Goal: Task Accomplishment & Management: Use online tool/utility

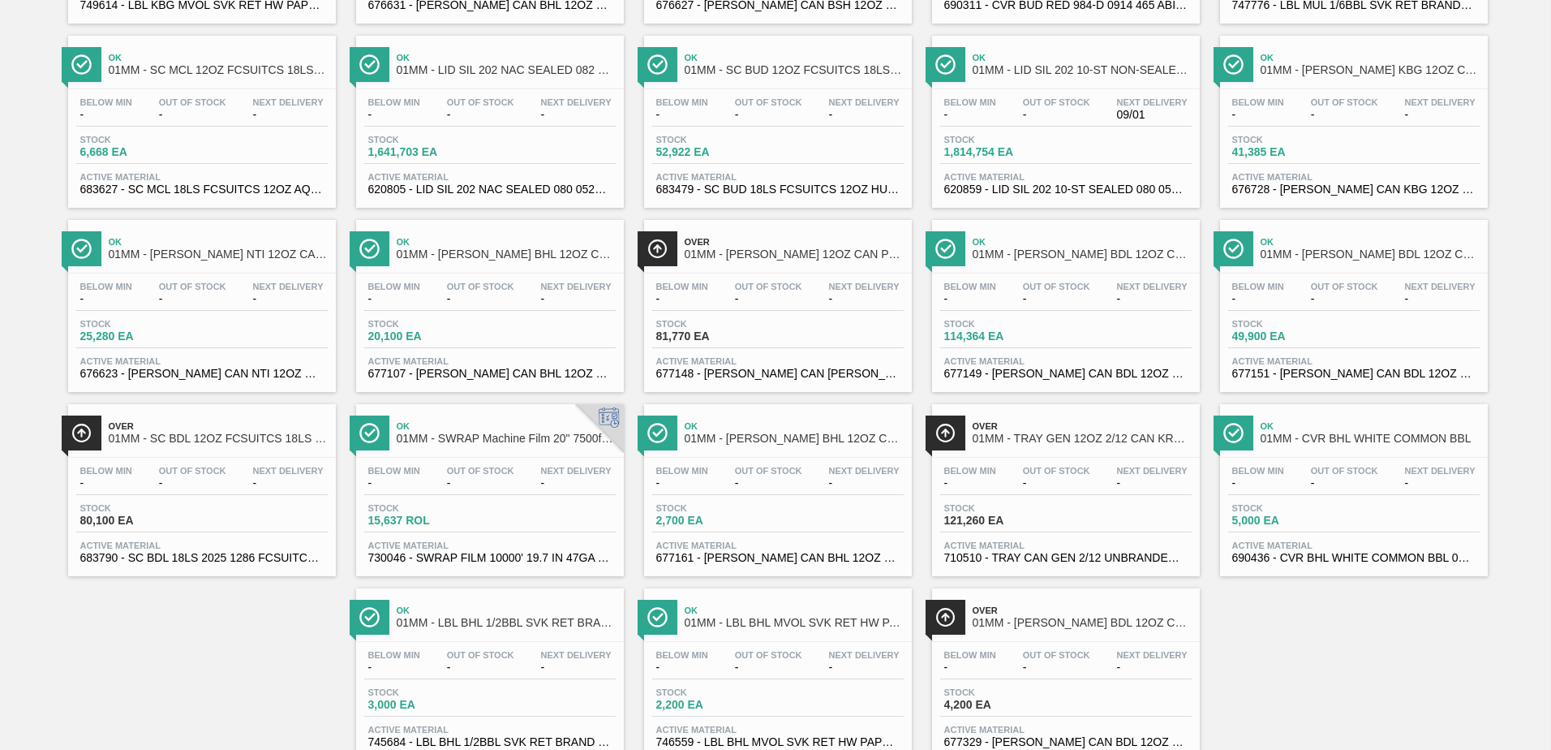
scroll to position [332, 0]
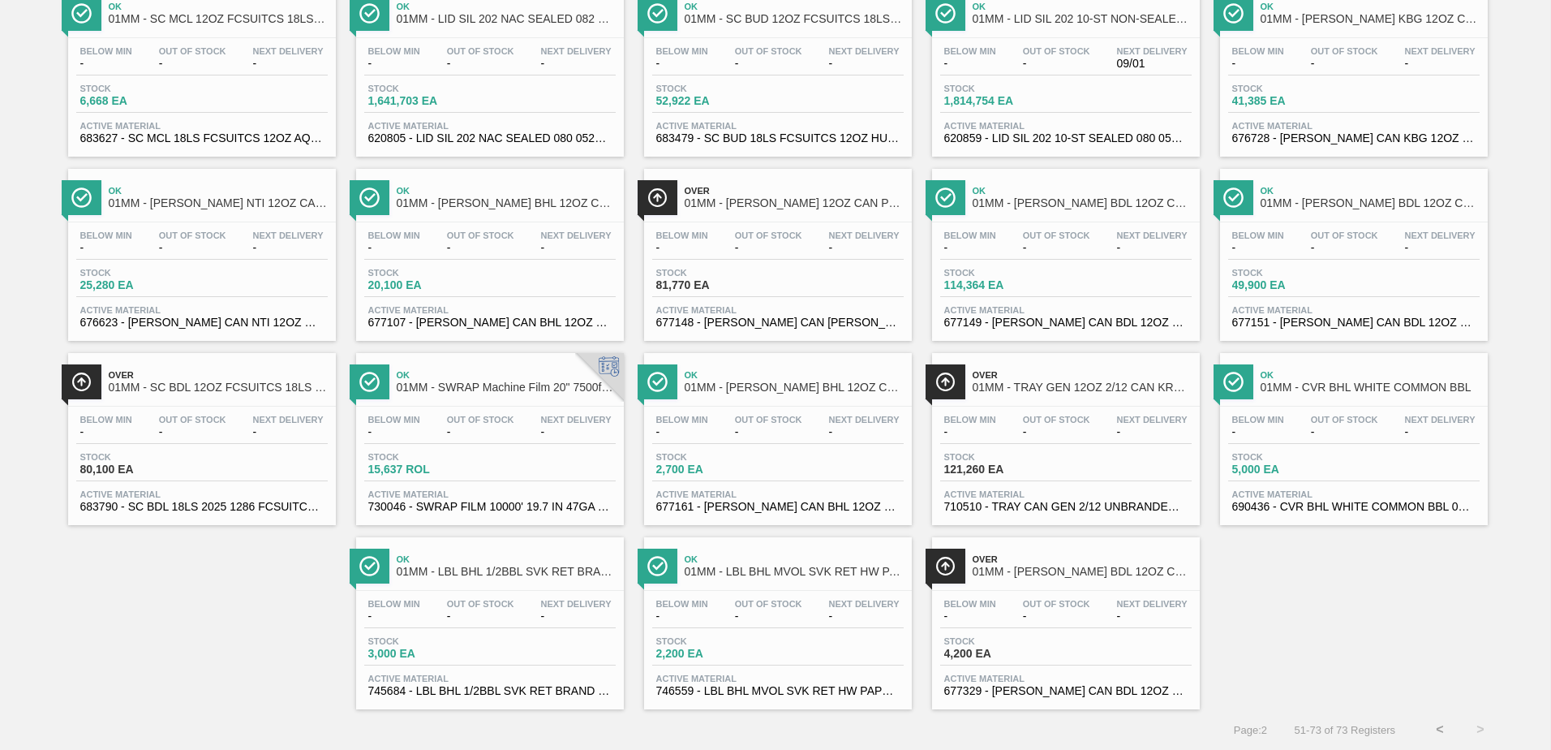
click at [1430, 725] on button "<" at bounding box center [1440, 729] width 41 height 41
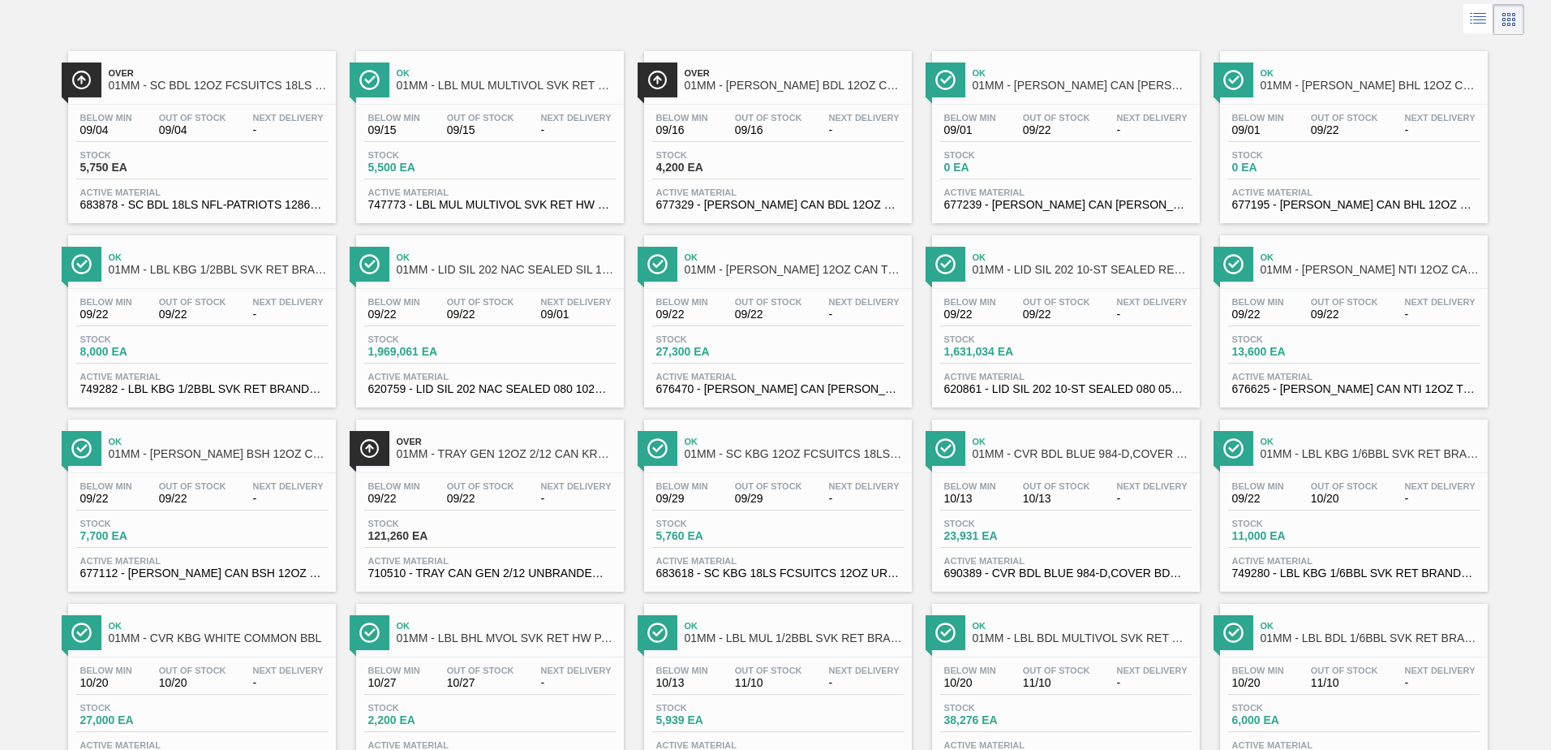
scroll to position [463, 0]
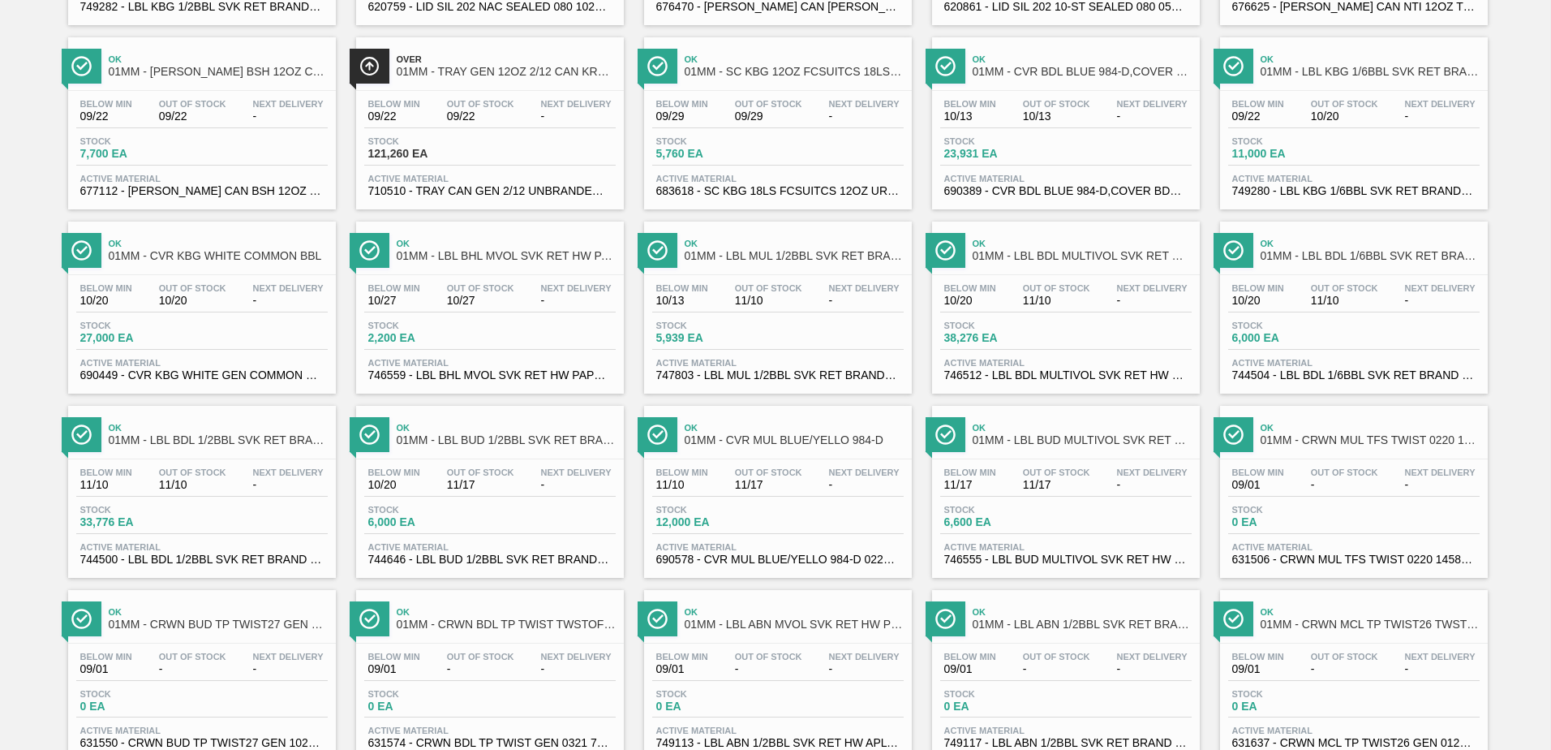
click at [200, 554] on span "744500 - LBL BDL 1/2BBL SVK RET BRAND 5.0% PAPER" at bounding box center [201, 559] width 243 height 12
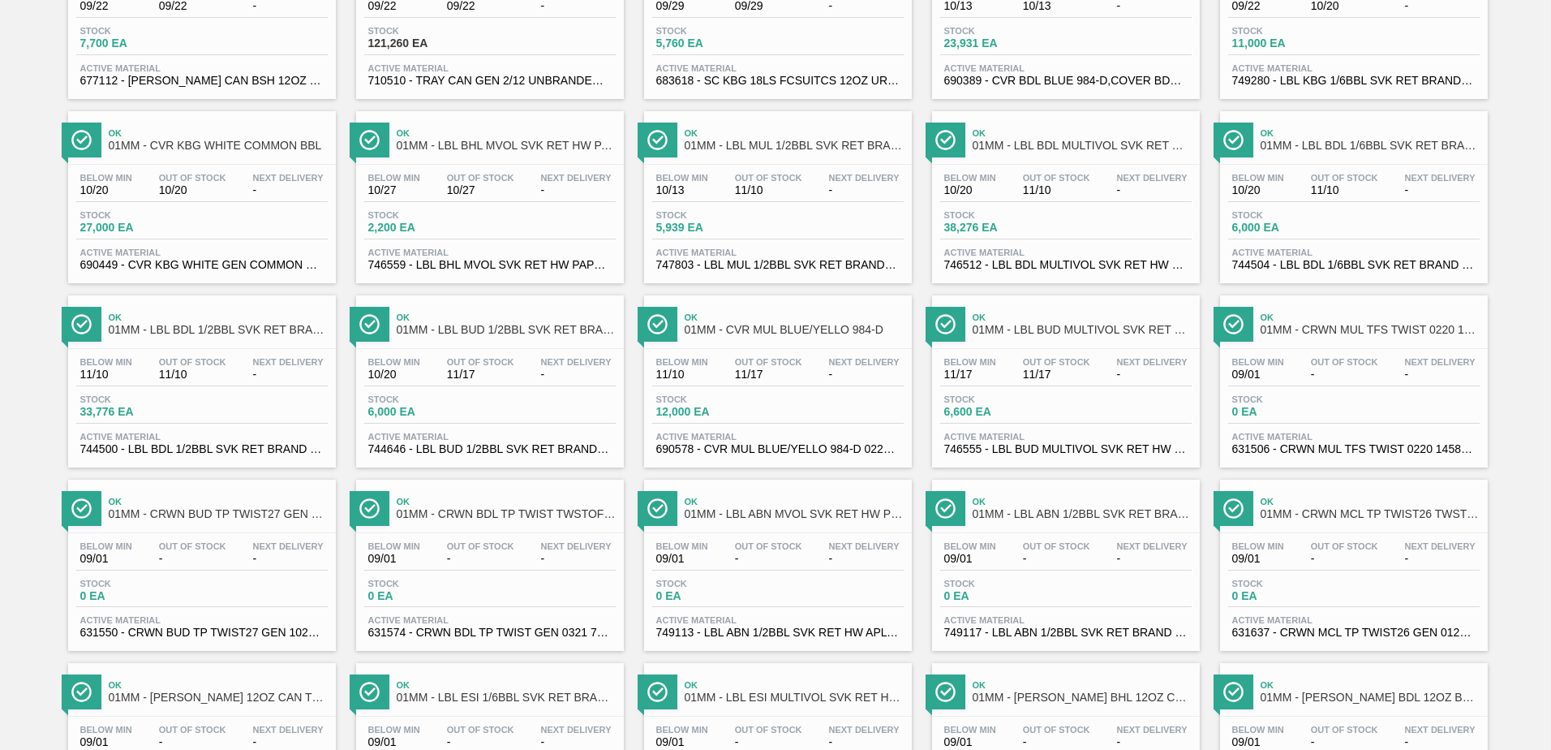
scroll to position [649, 0]
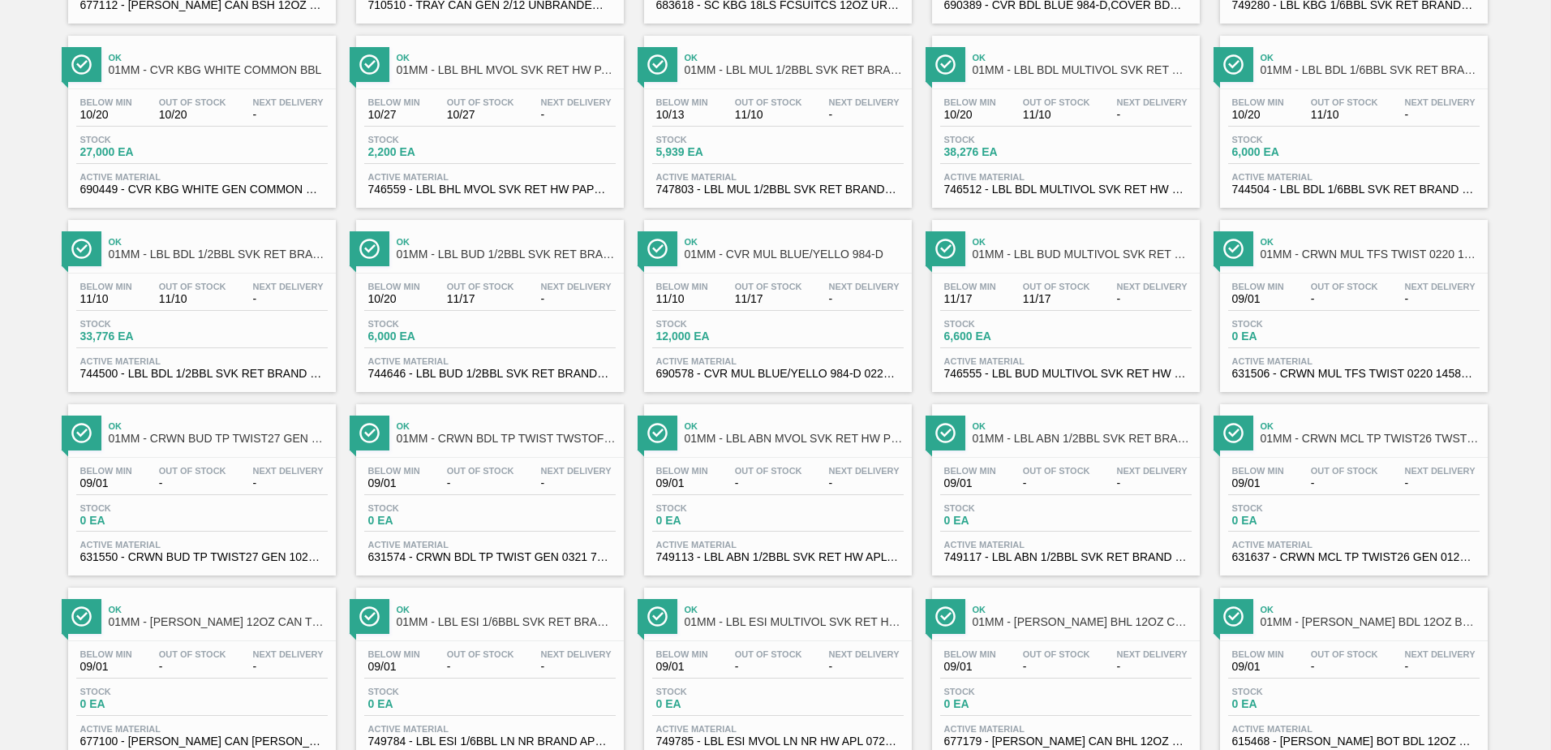
click at [1318, 125] on div "Below Min 10/20 Out Of Stock 11/10 Next Delivery -" at bounding box center [1354, 111] width 252 height 29
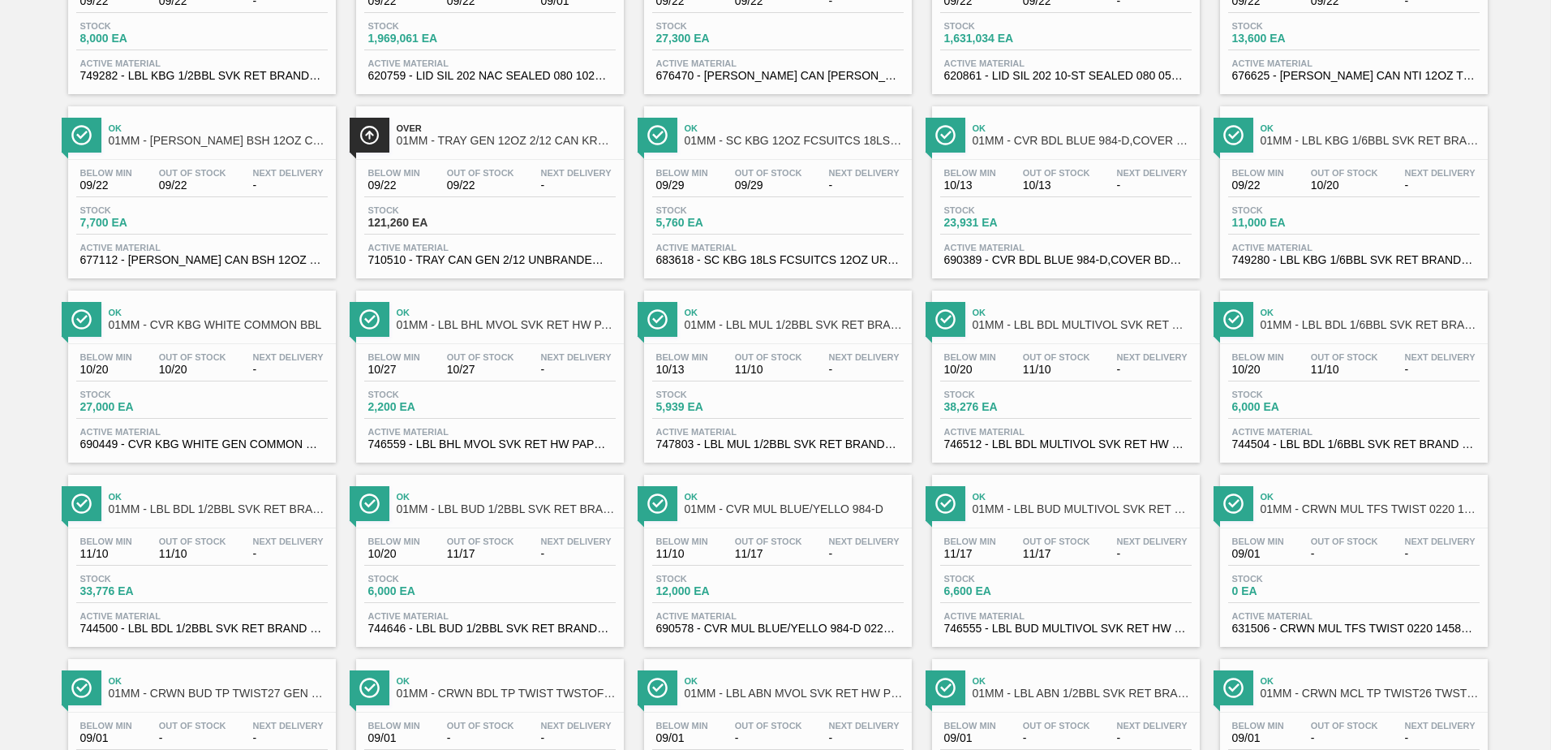
scroll to position [406, 0]
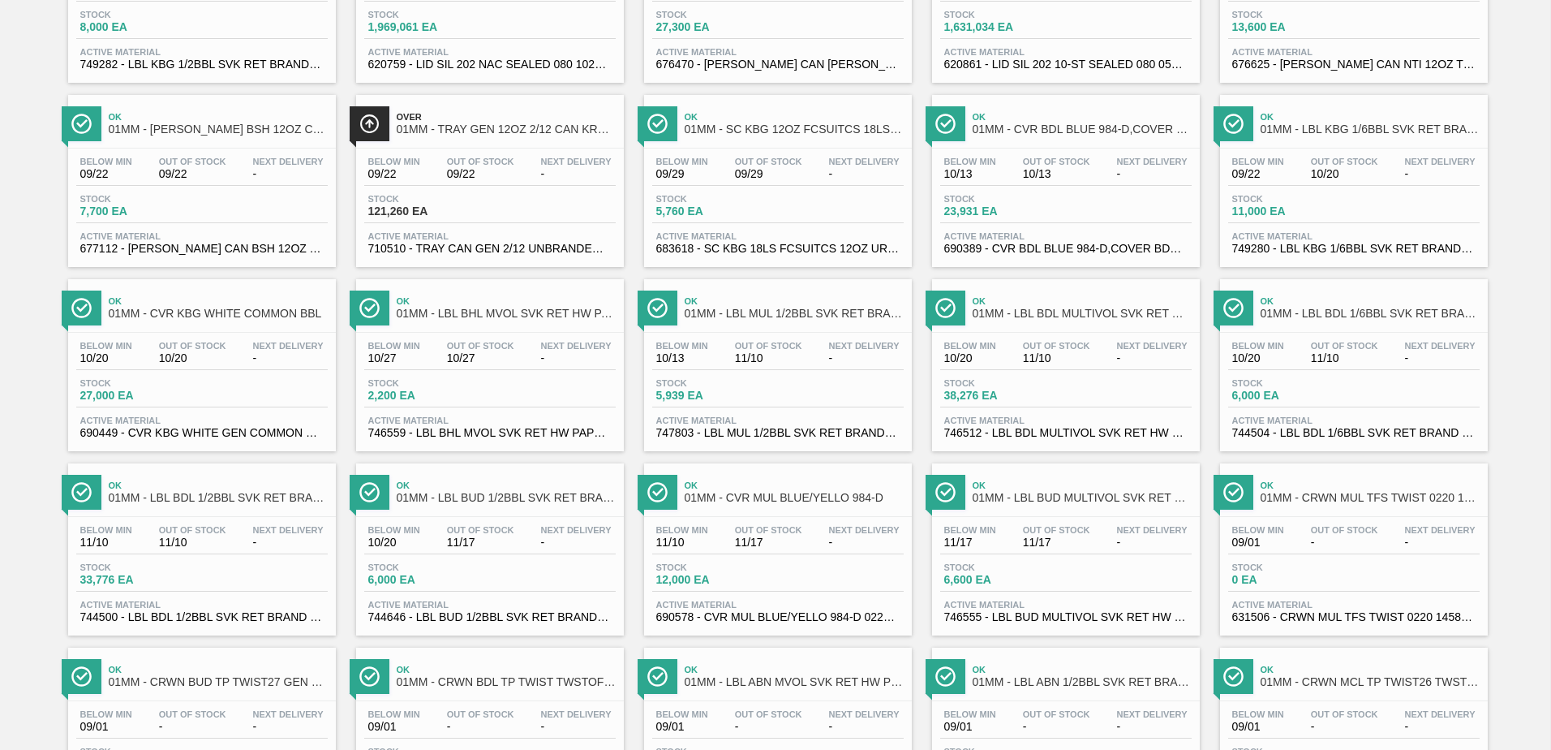
click at [528, 557] on div "Below Min 10/20 Out Of Stock 11/17 Next Delivery - Stock 6,000 EA Active Materi…" at bounding box center [490, 572] width 268 height 110
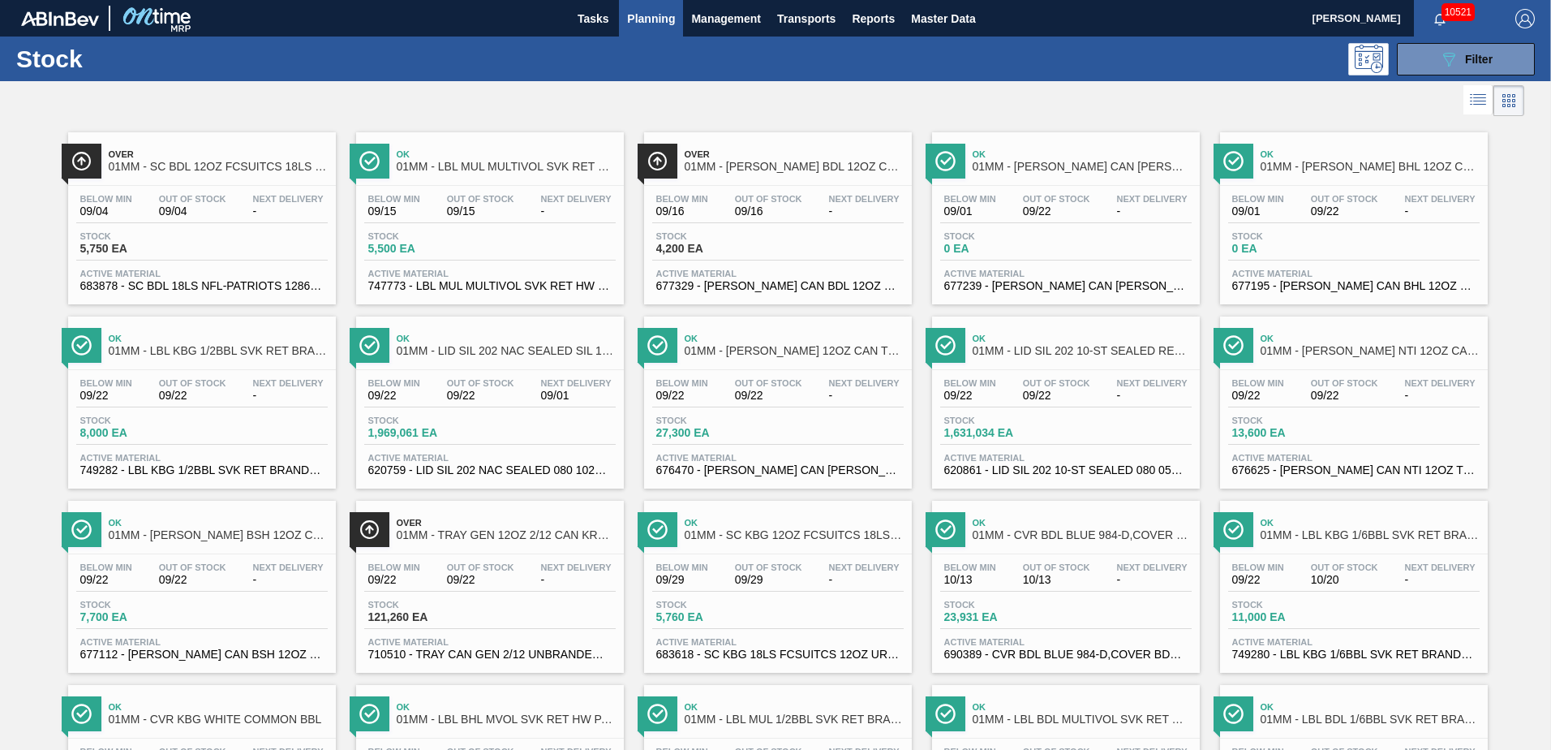
scroll to position [463, 0]
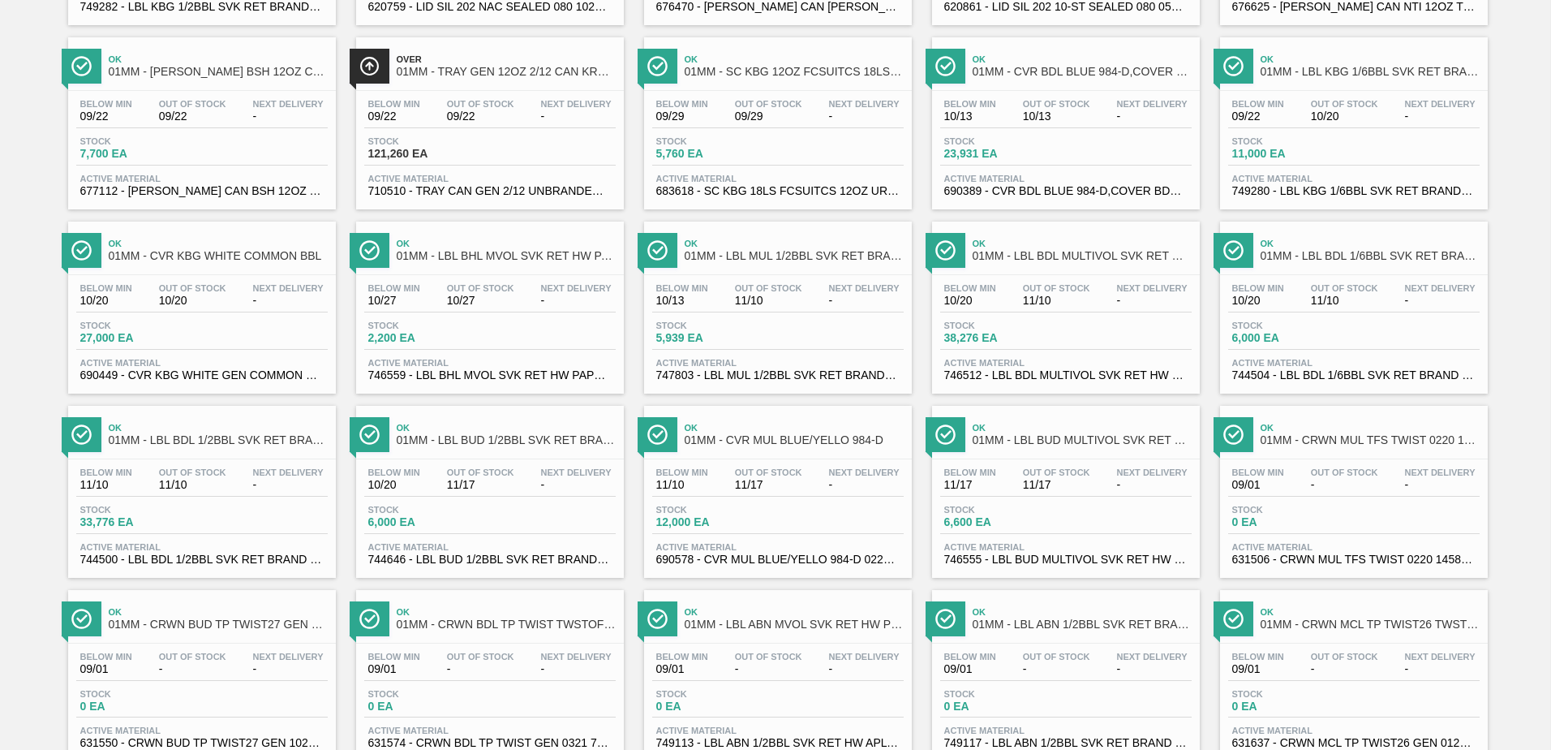
click at [815, 307] on div "Below Min 10/13 Out Of Stock 11/10 Next Delivery -" at bounding box center [778, 297] width 252 height 29
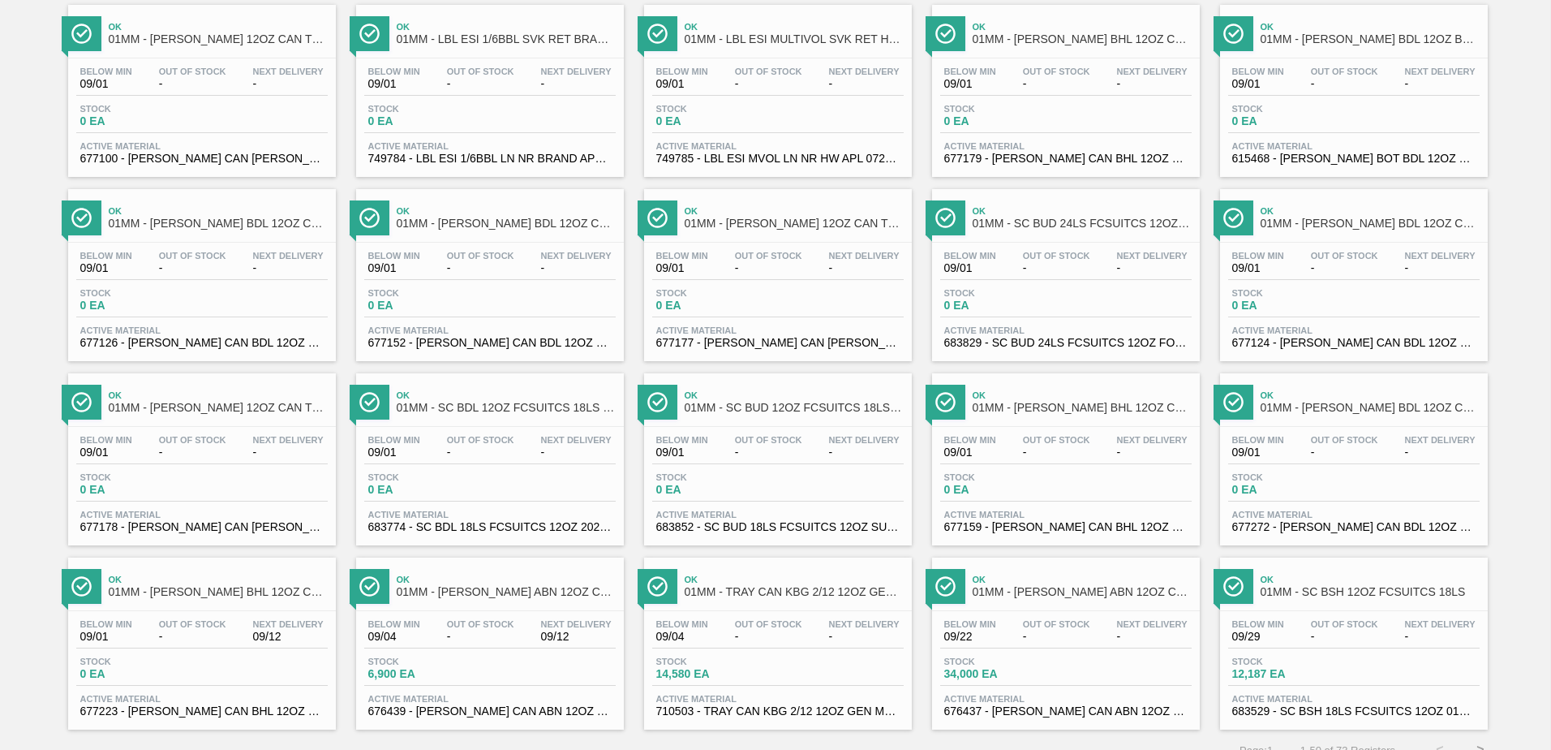
scroll to position [1252, 0]
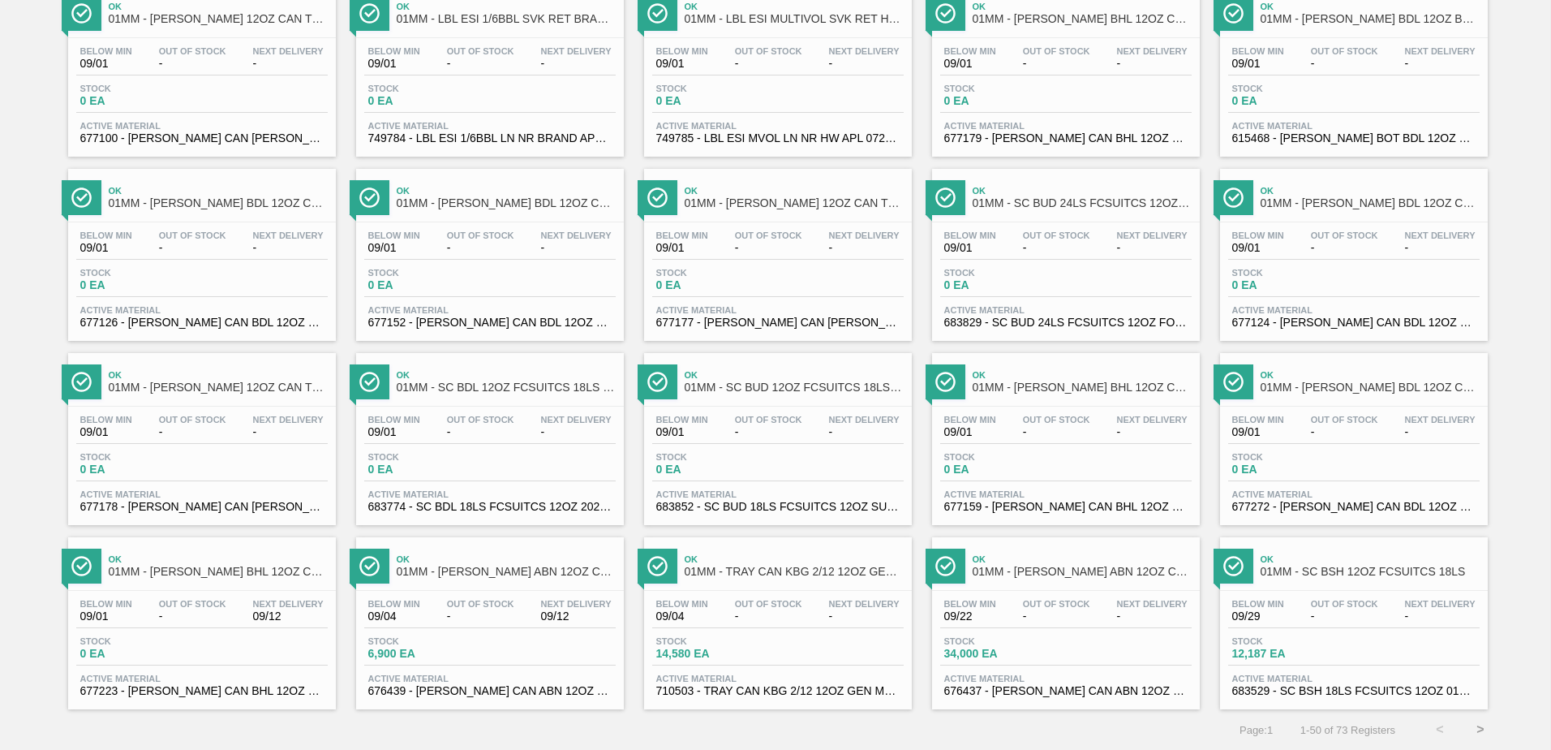
click at [1484, 725] on button ">" at bounding box center [1480, 729] width 41 height 41
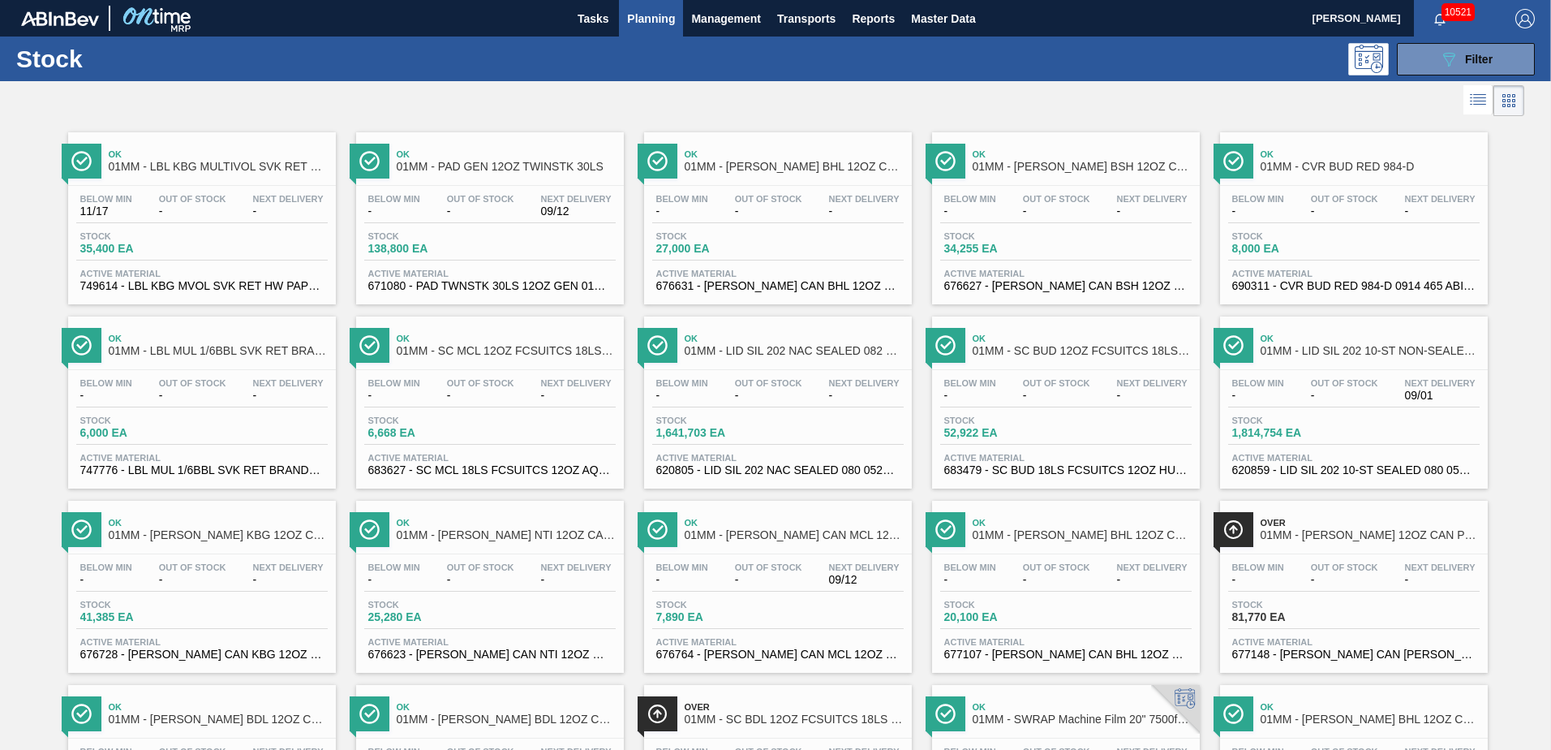
scroll to position [332, 0]
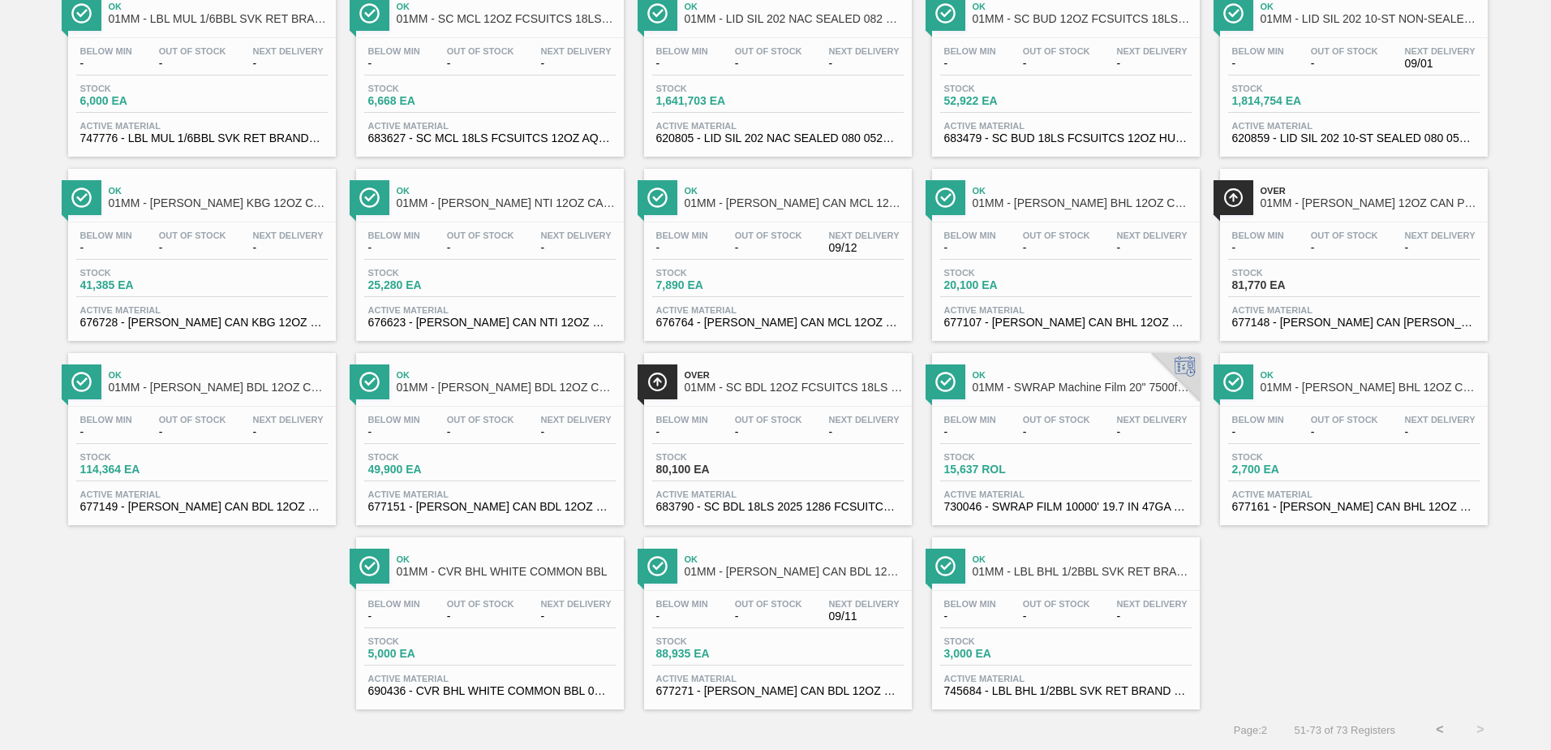
click at [1063, 622] on span "-" at bounding box center [1056, 616] width 67 height 12
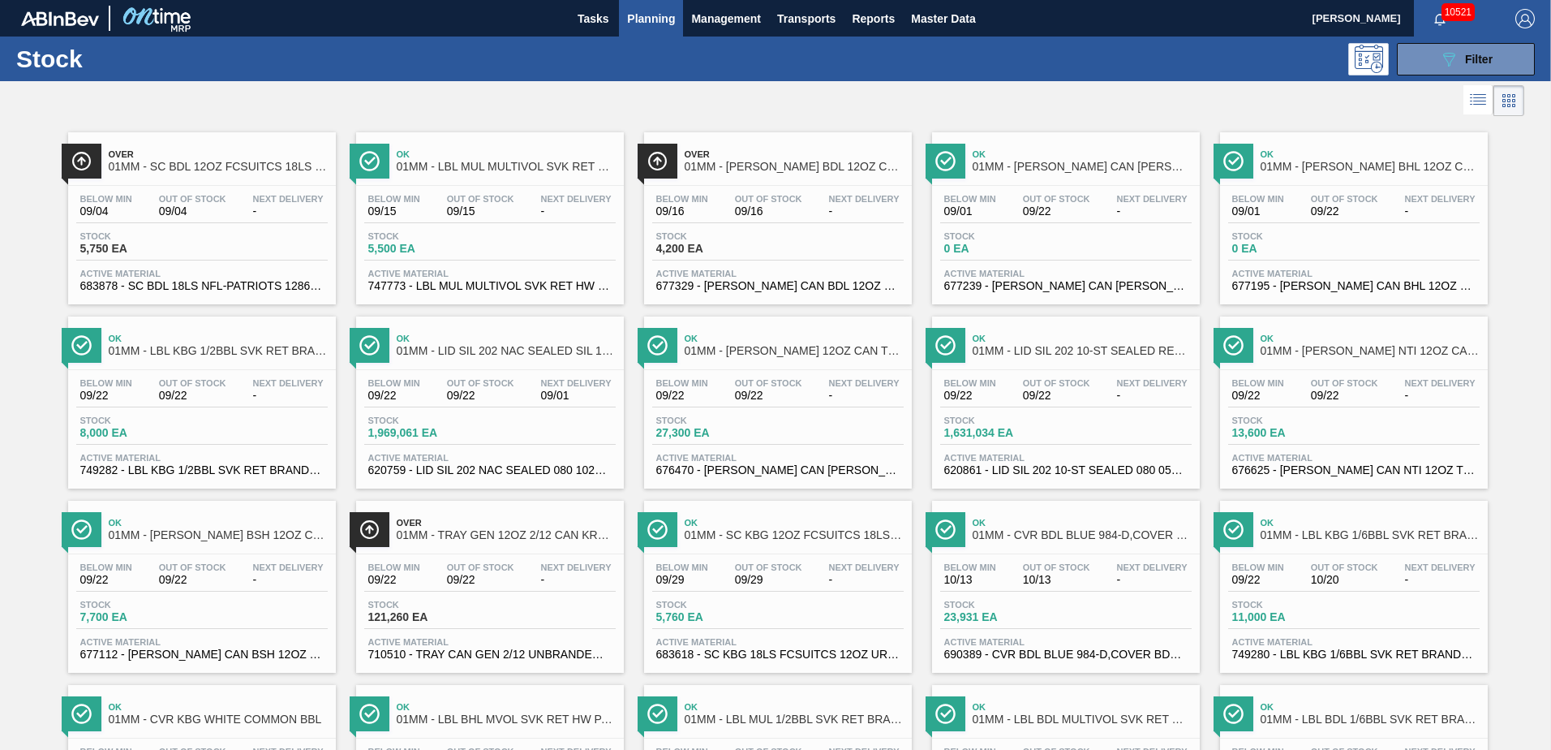
click at [1352, 582] on span "10/20" at bounding box center [1344, 580] width 67 height 12
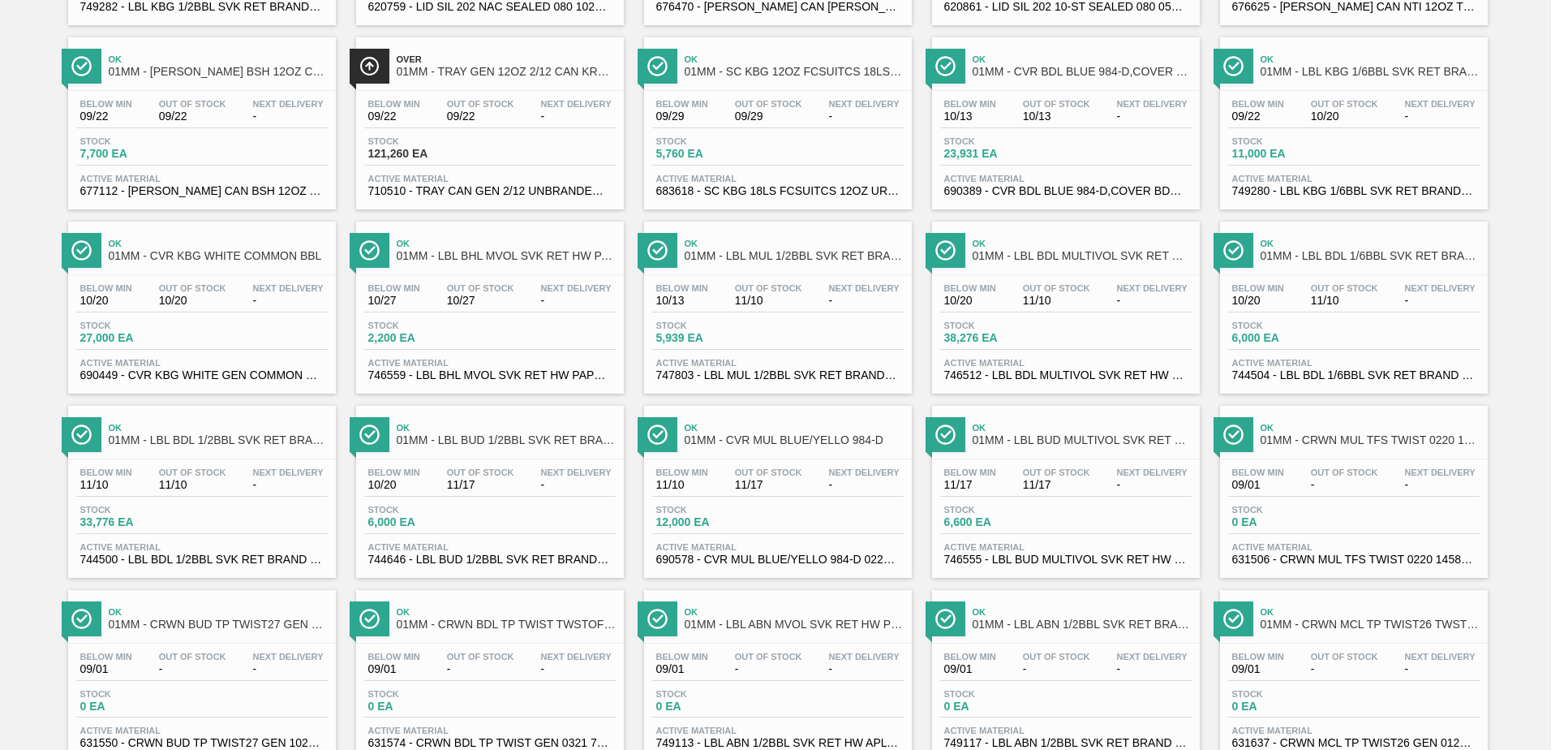
click at [526, 296] on div "Below Min 10/27 Out Of Stock 10/27 Next Delivery -" at bounding box center [490, 297] width 252 height 29
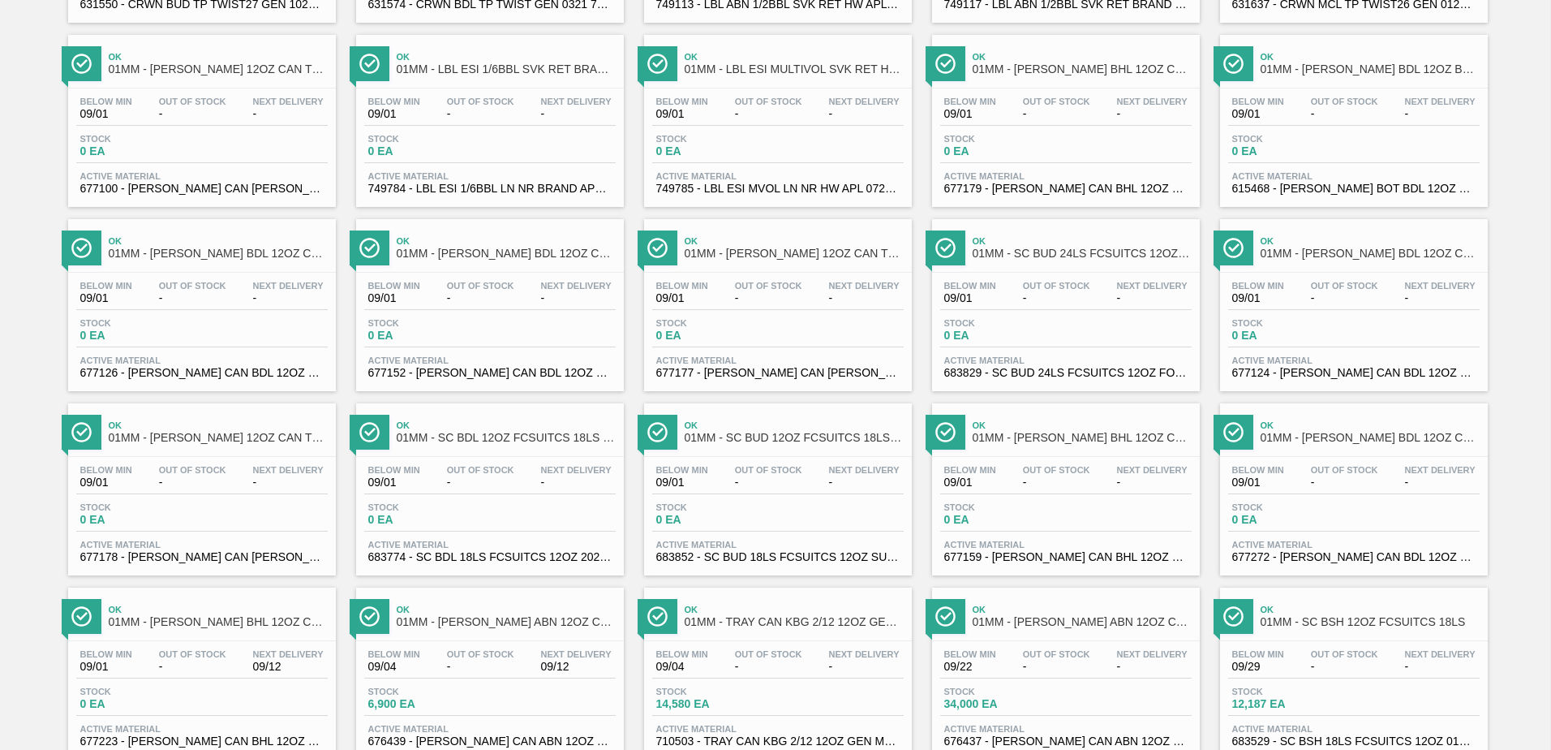
scroll to position [1252, 0]
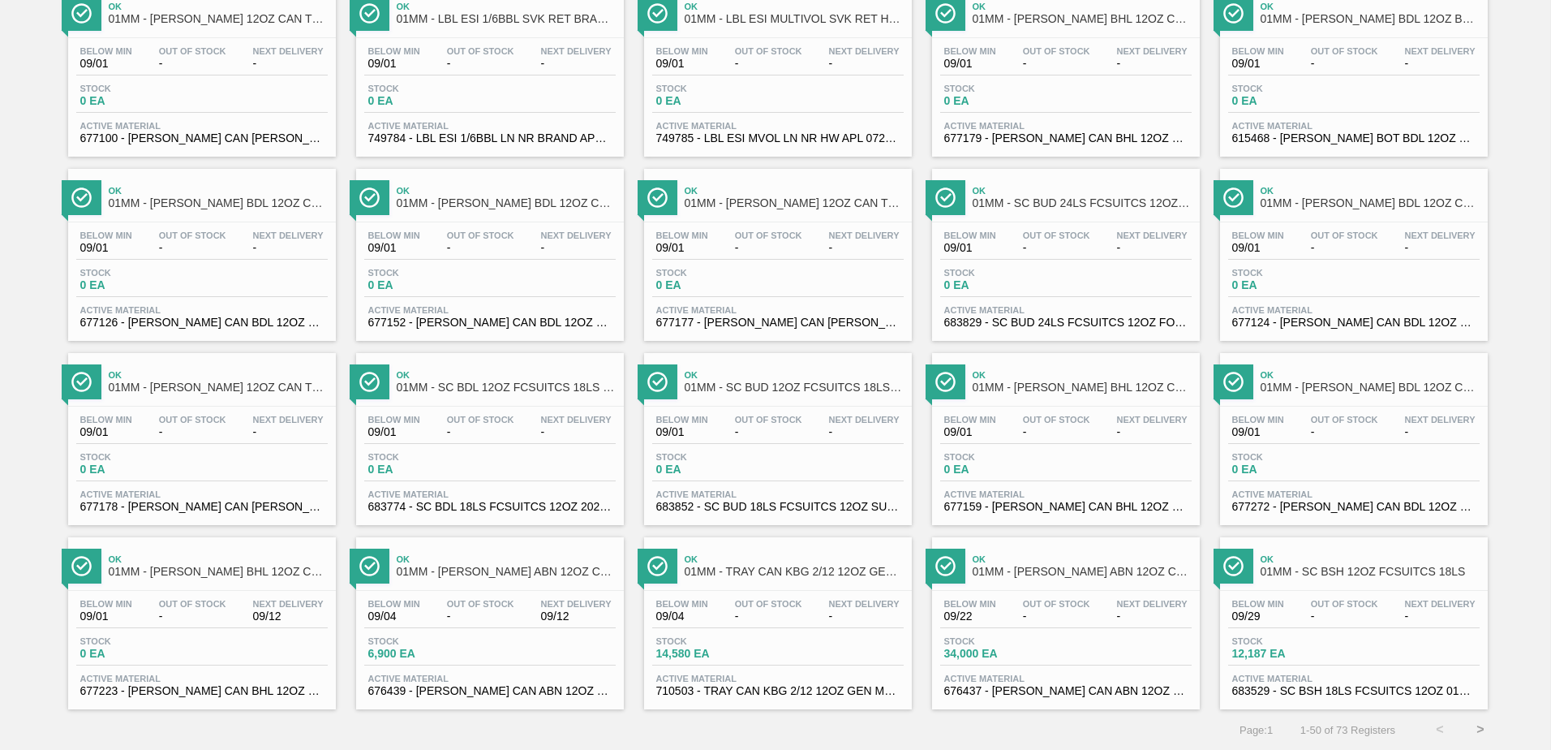
click at [1479, 729] on button ">" at bounding box center [1480, 729] width 41 height 41
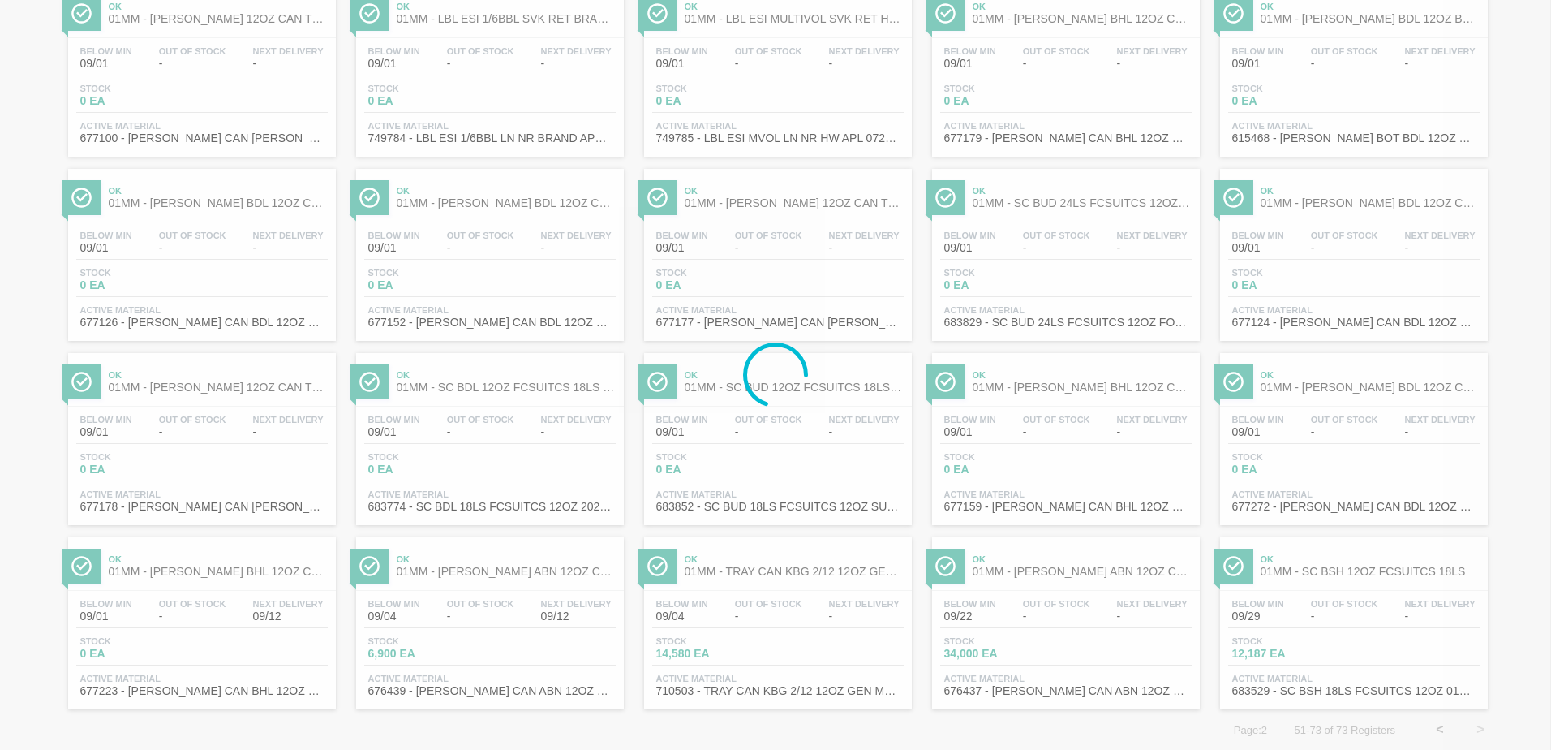
scroll to position [0, 0]
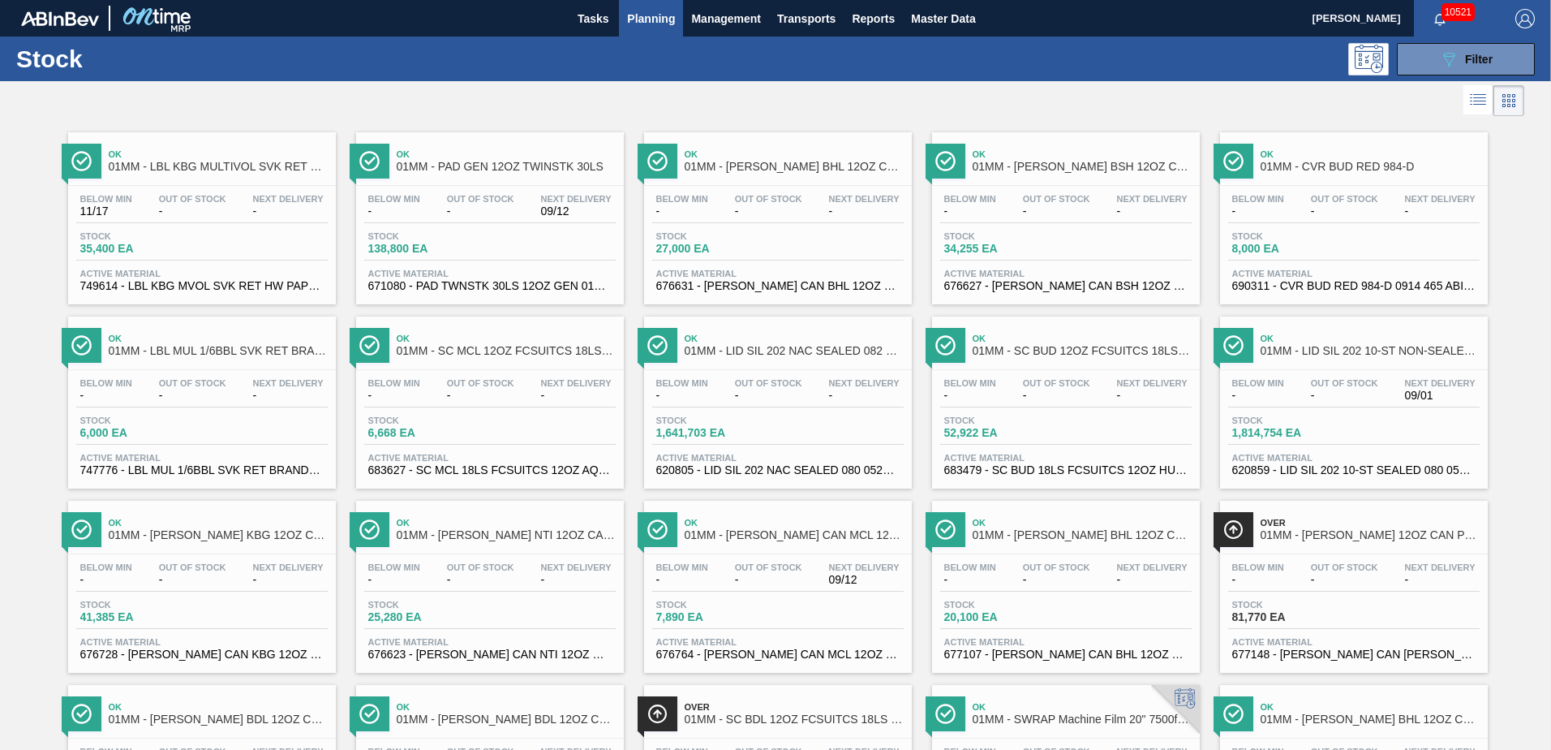
click at [202, 421] on div "Stock 6,000 EA" at bounding box center [202, 429] width 252 height 29
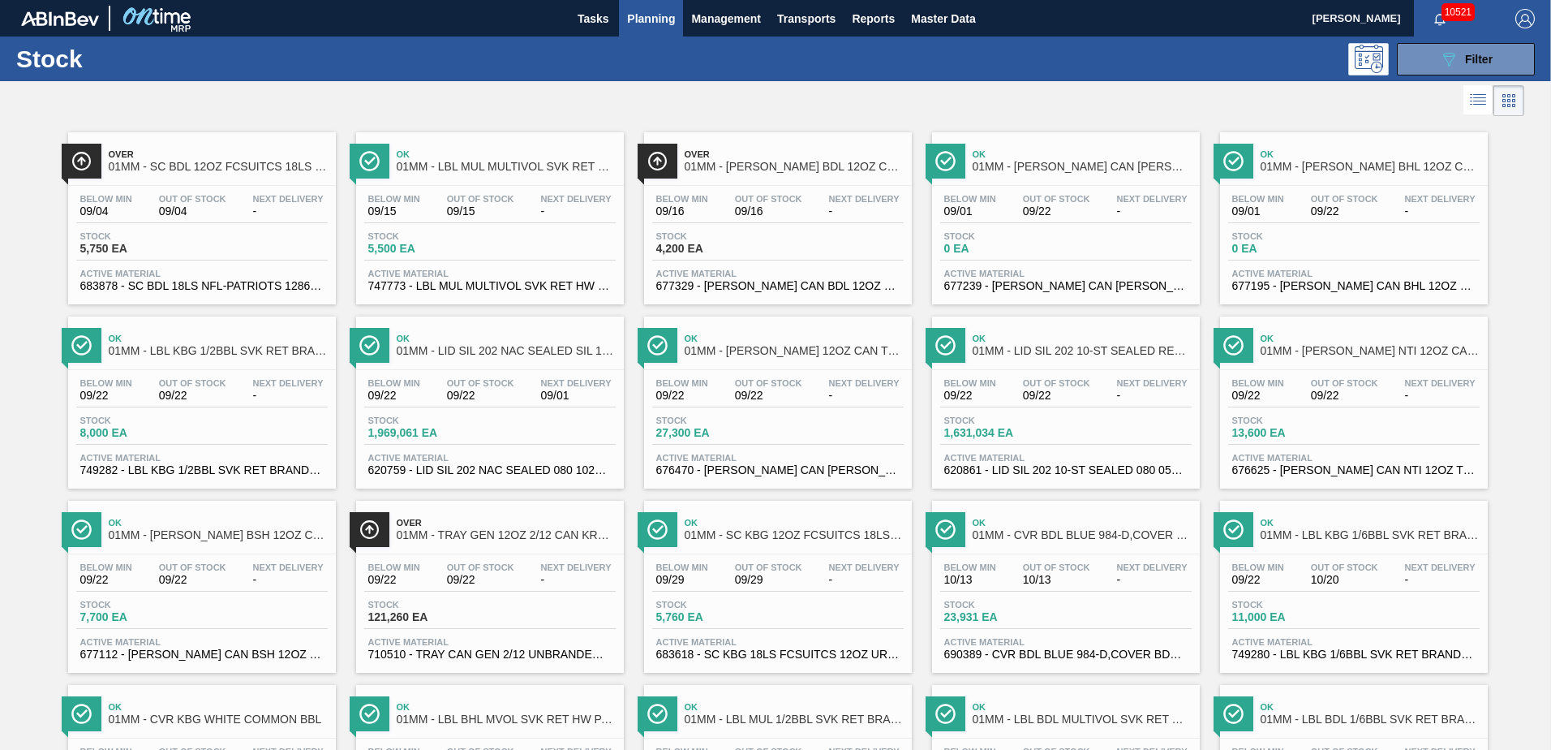
scroll to position [463, 0]
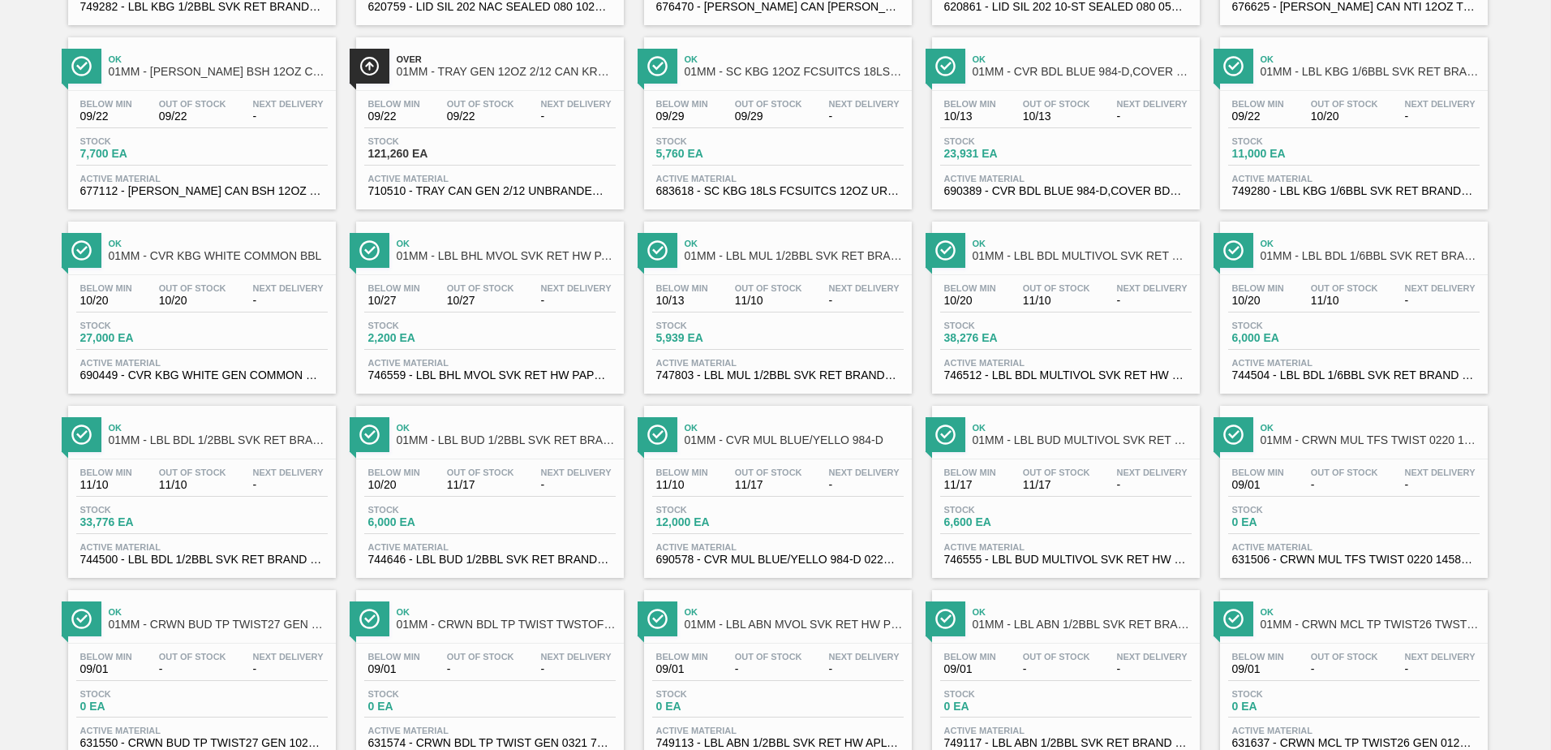
click at [1030, 514] on div "Stock 6,600 EA" at bounding box center [1001, 517] width 122 height 24
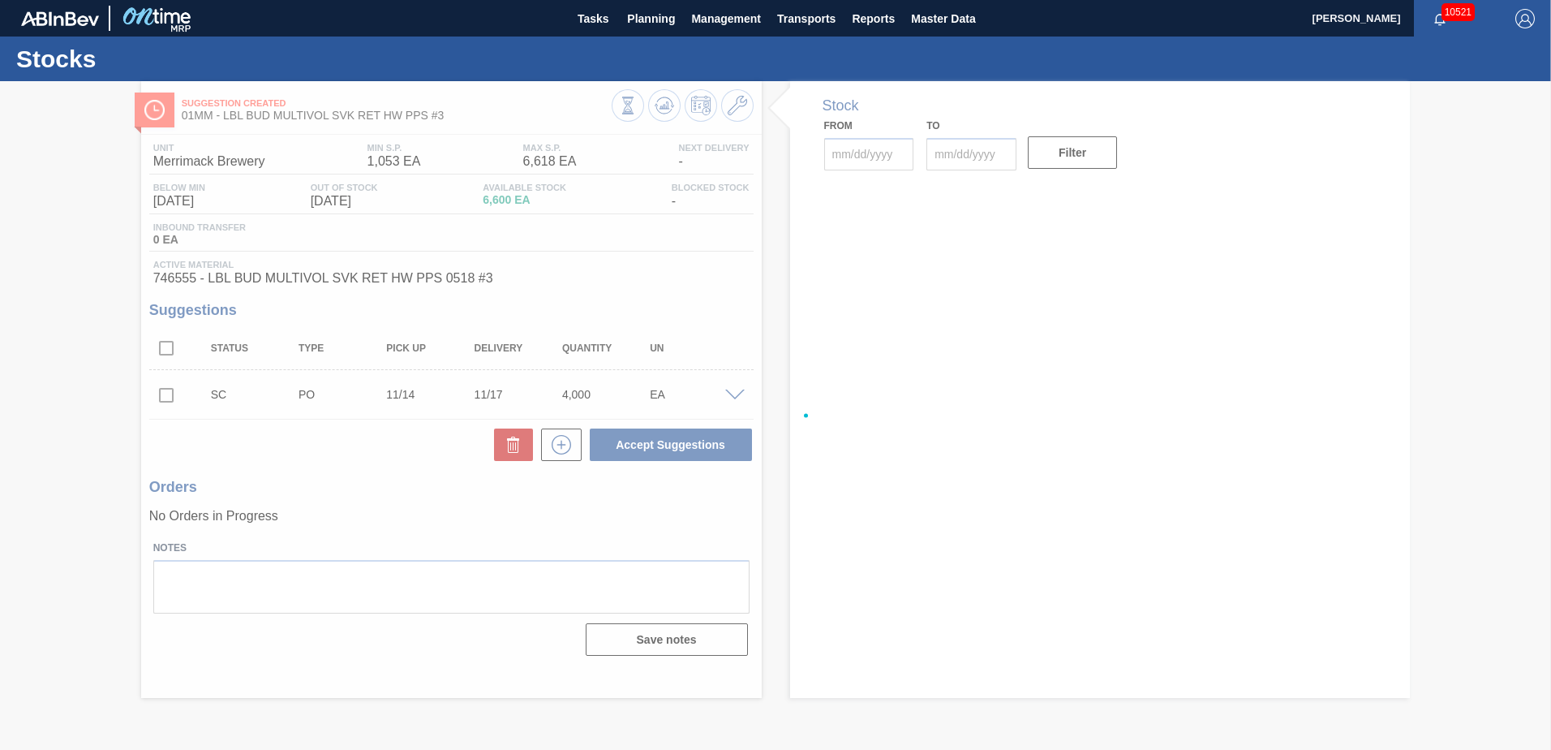
type input "[DATE]"
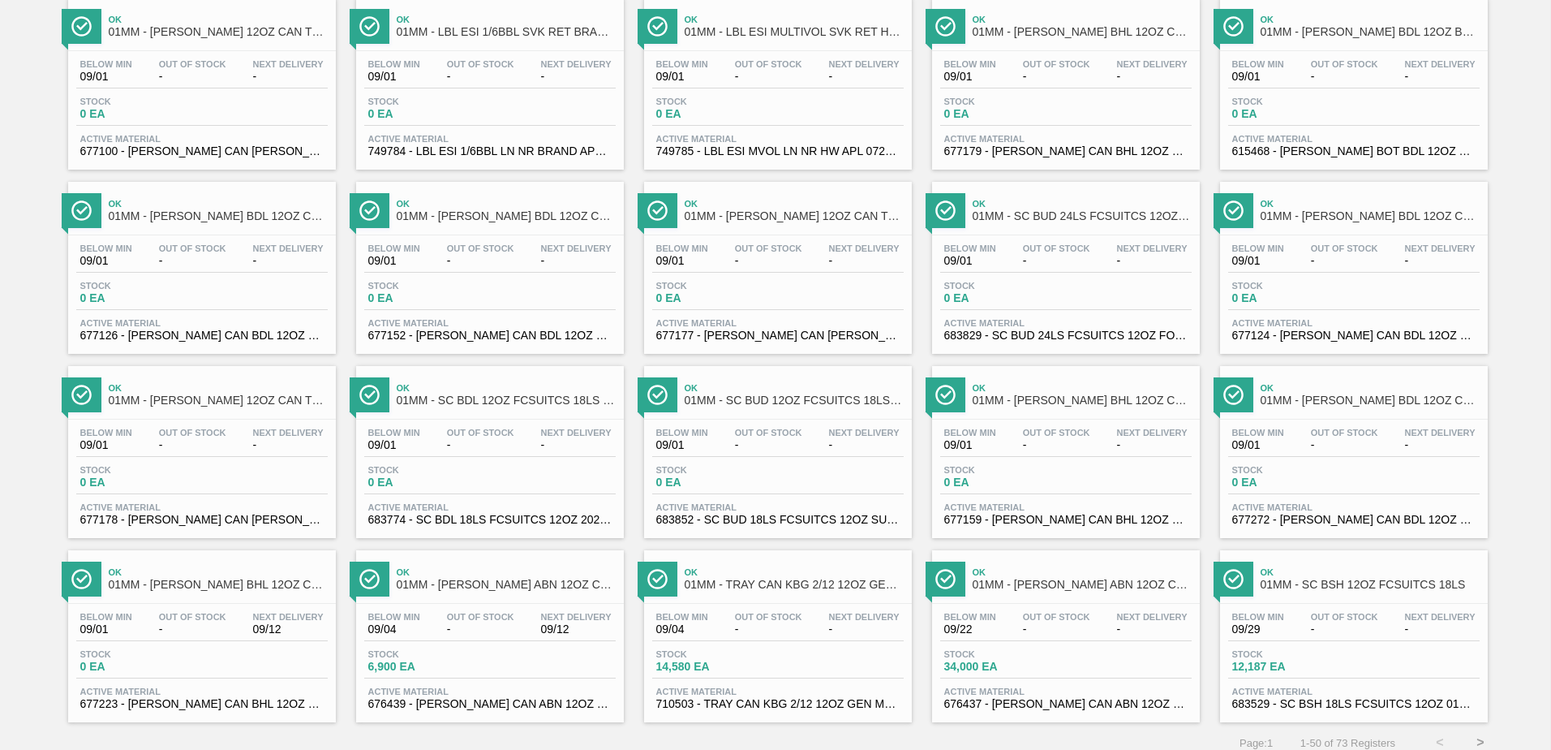
scroll to position [1252, 0]
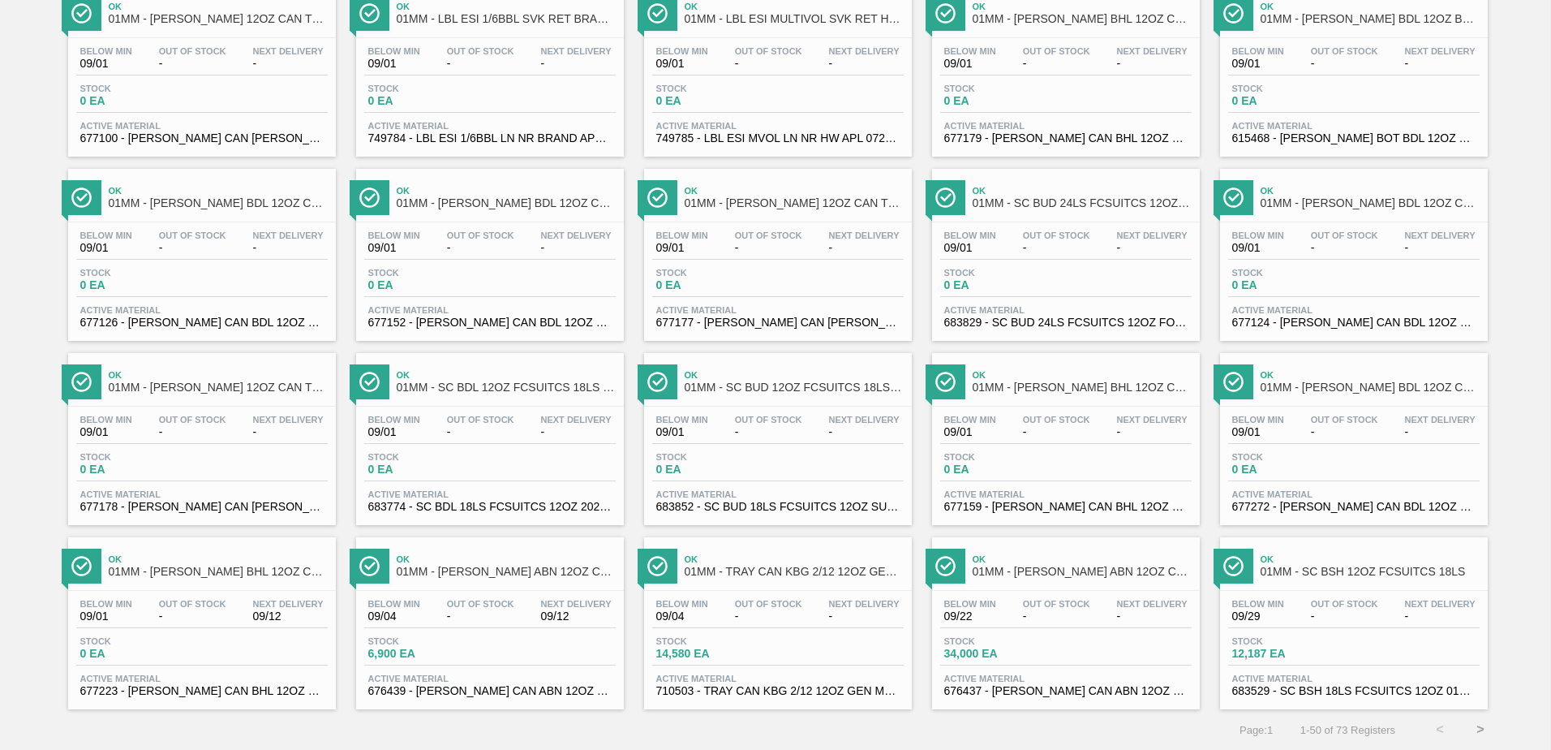
click at [1482, 732] on button ">" at bounding box center [1480, 729] width 41 height 41
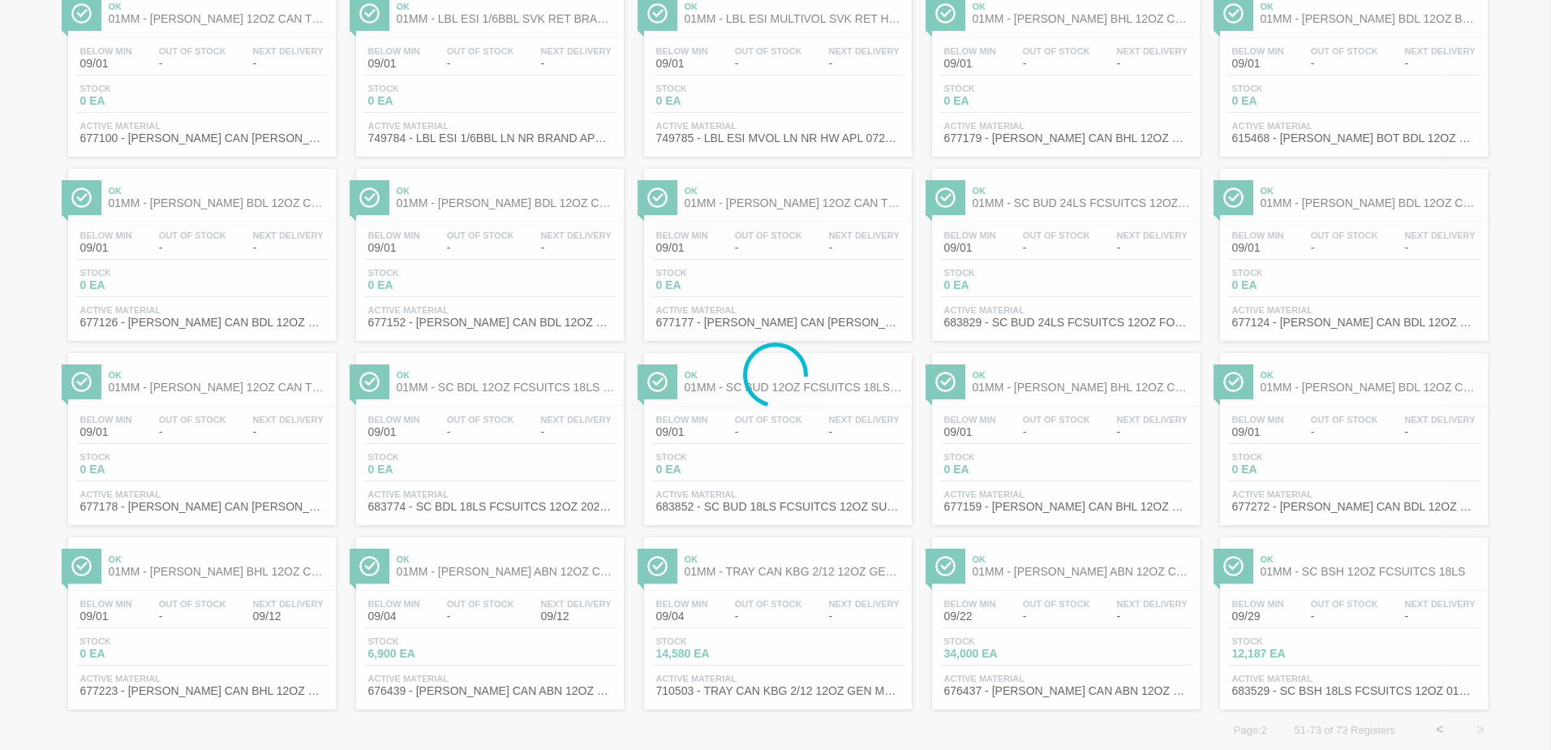
scroll to position [0, 0]
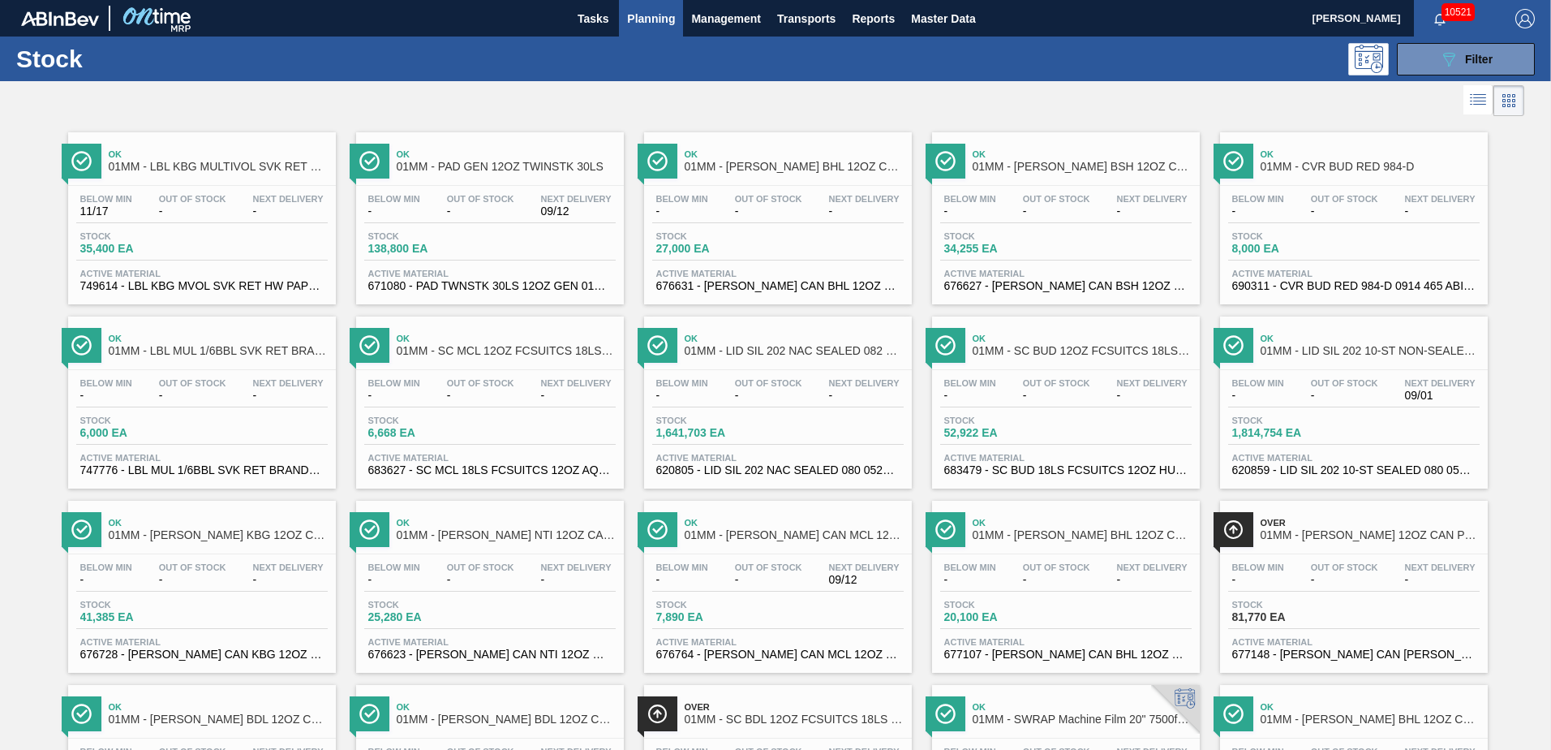
click at [235, 222] on div "Below Min 11/17 Out Of Stock - Next Delivery -" at bounding box center [202, 208] width 252 height 29
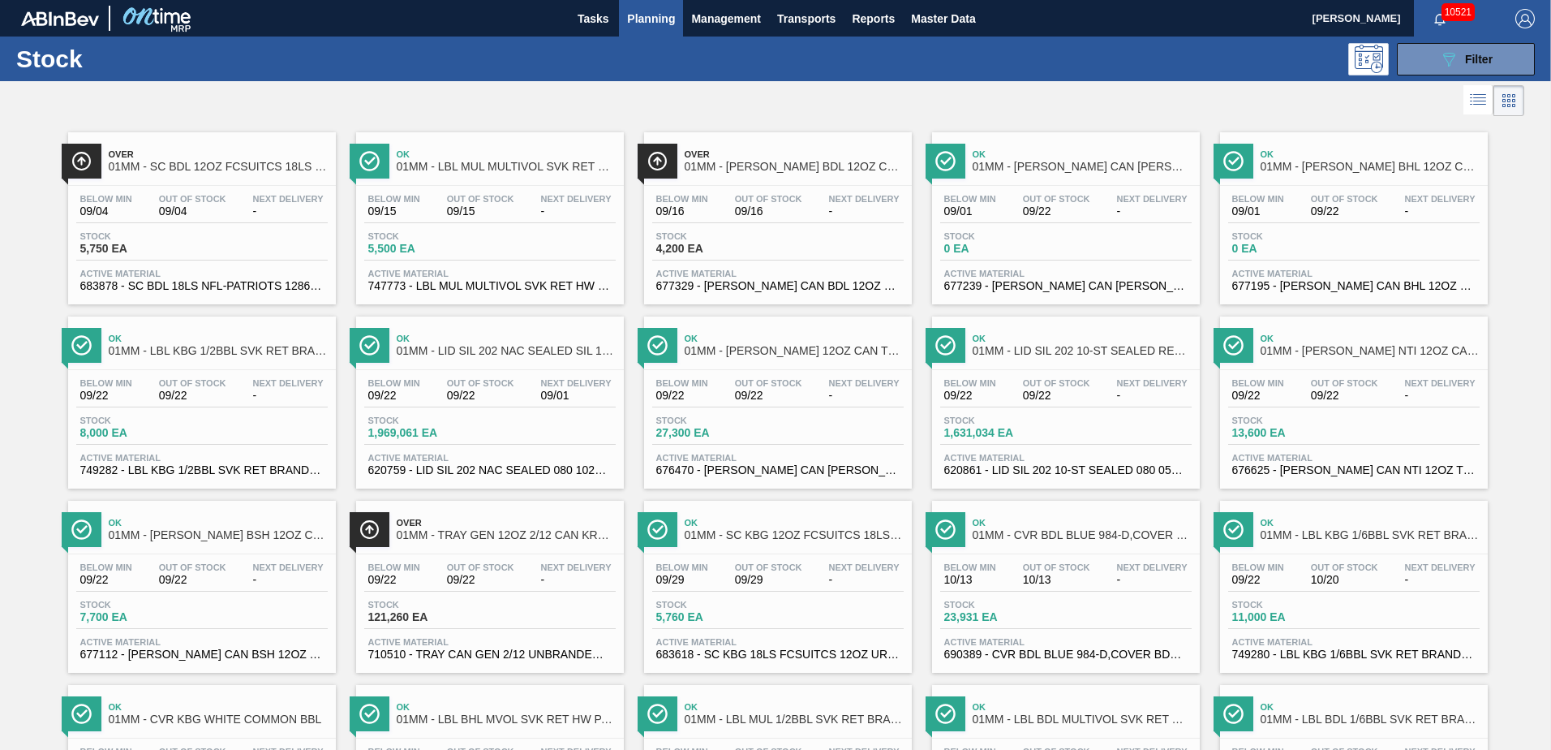
click at [247, 400] on div "Below Min 09/22 Out Of Stock 09/22 Next Delivery -" at bounding box center [202, 392] width 252 height 29
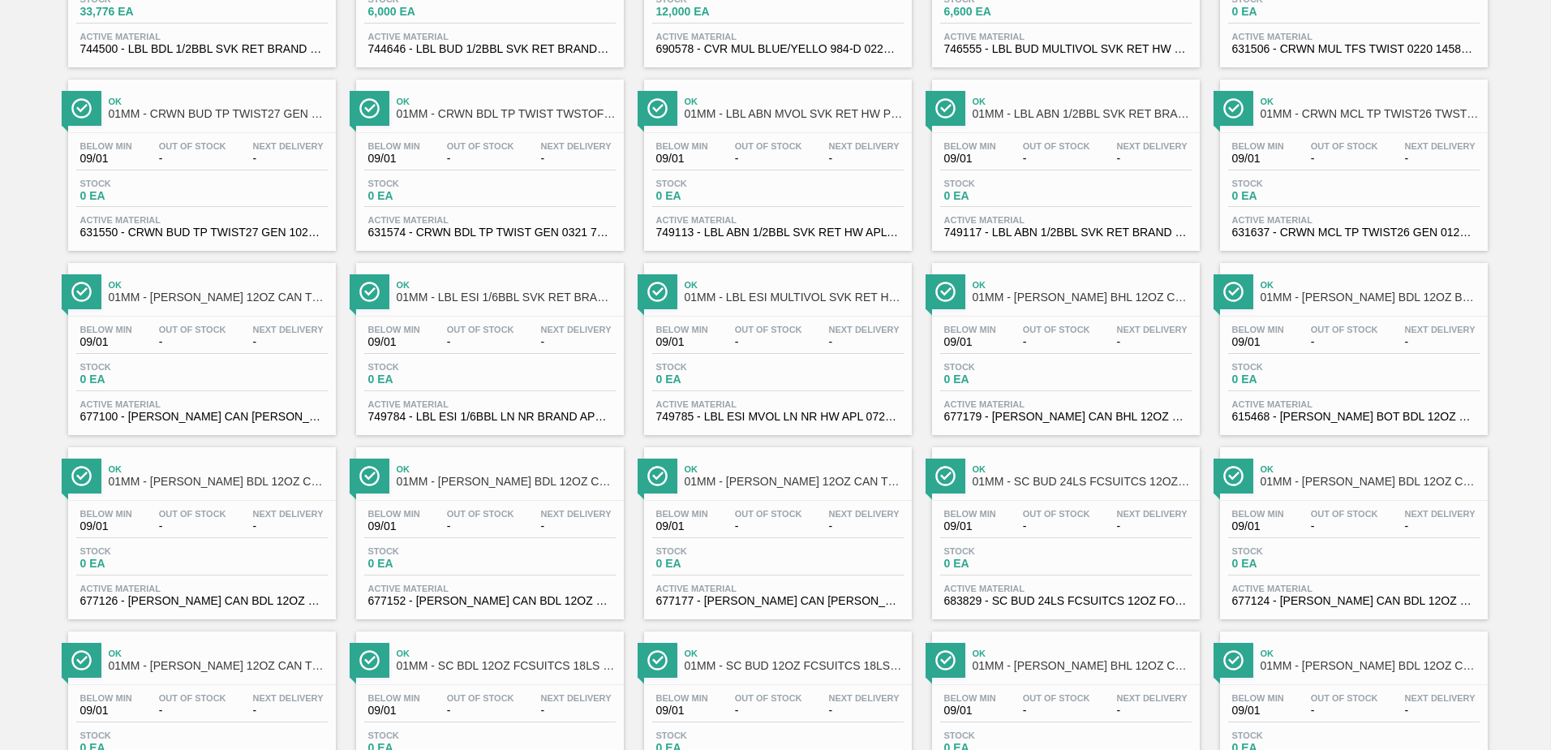
scroll to position [1252, 0]
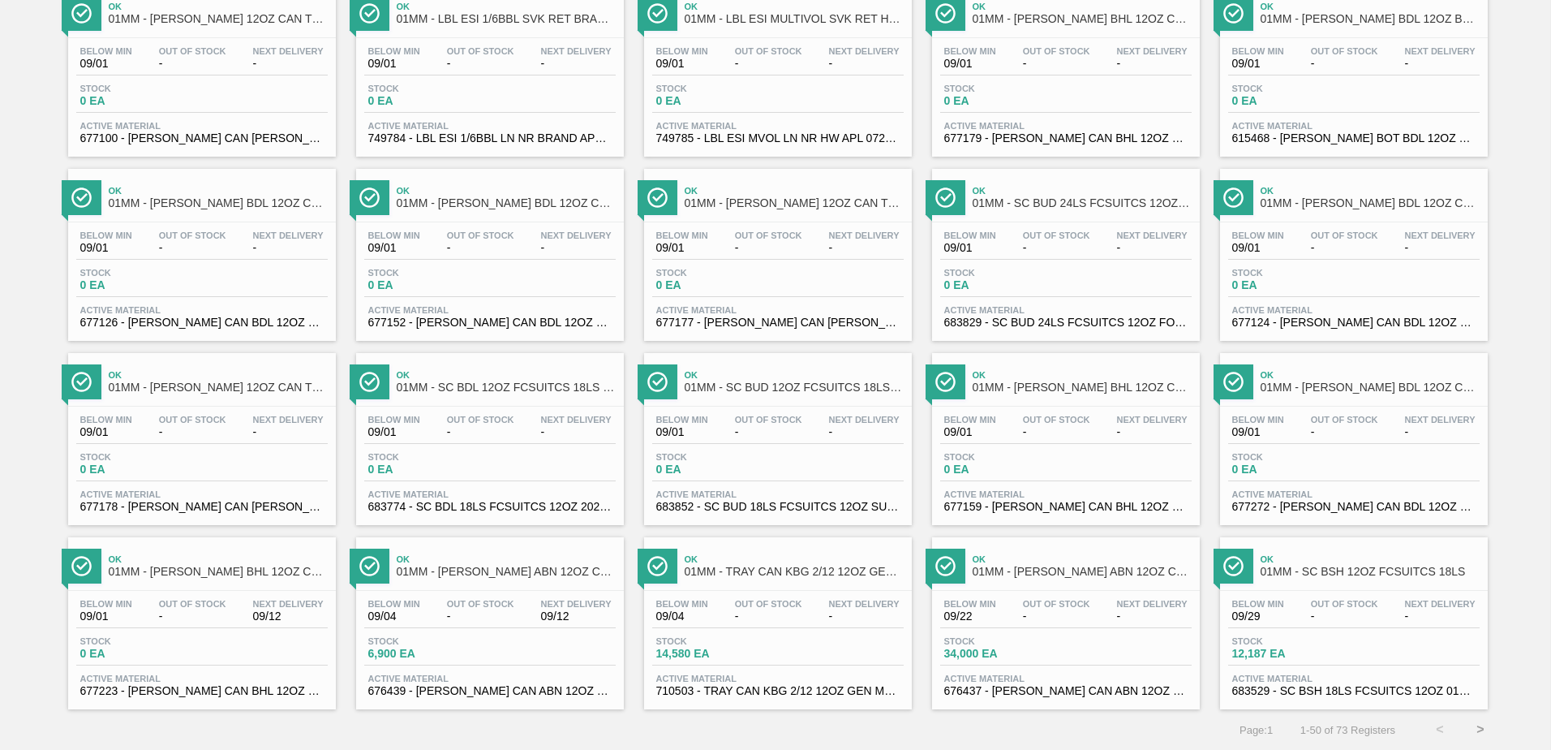
click at [1482, 727] on button ">" at bounding box center [1480, 729] width 41 height 41
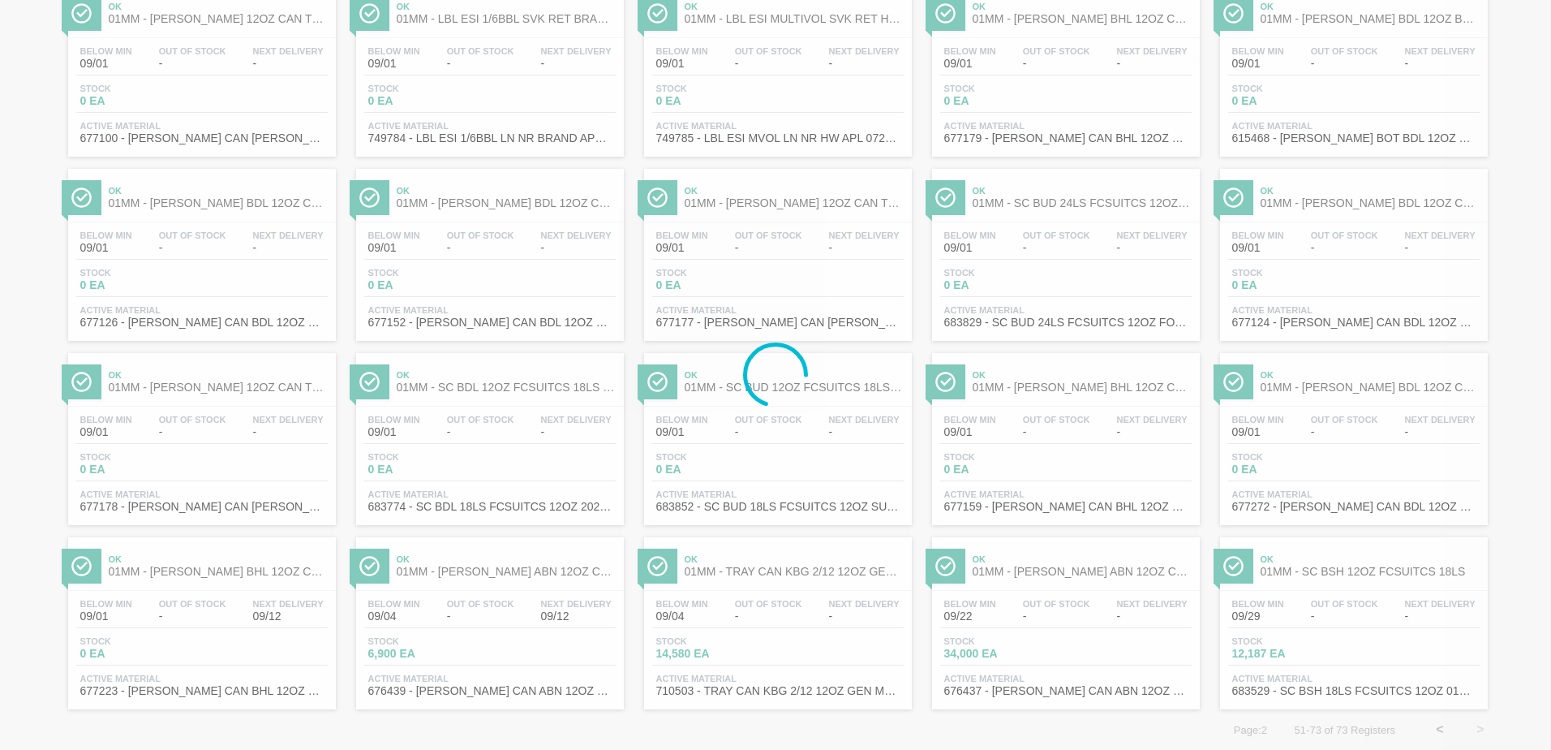
scroll to position [0, 0]
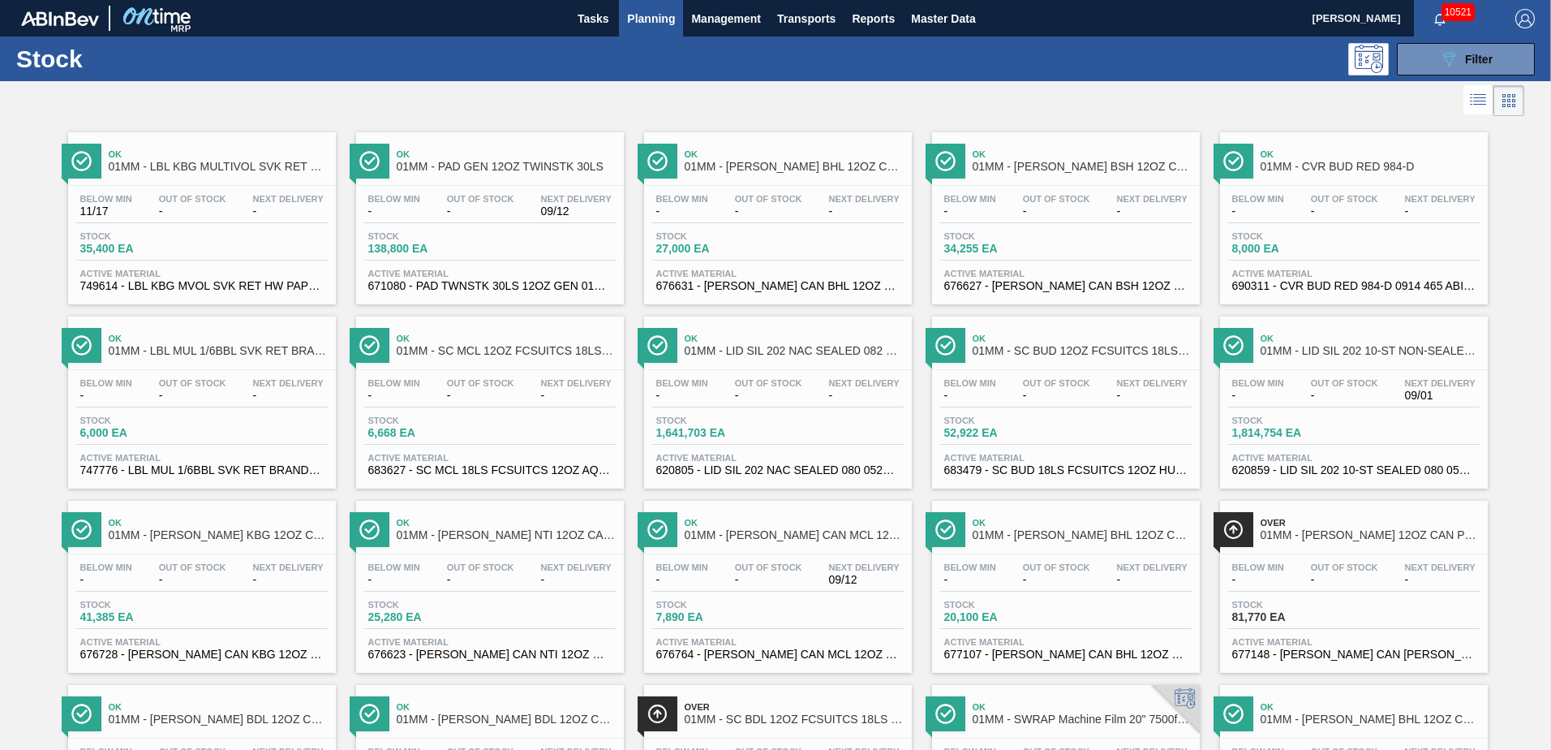
click at [173, 233] on span "Stock" at bounding box center [137, 236] width 114 height 10
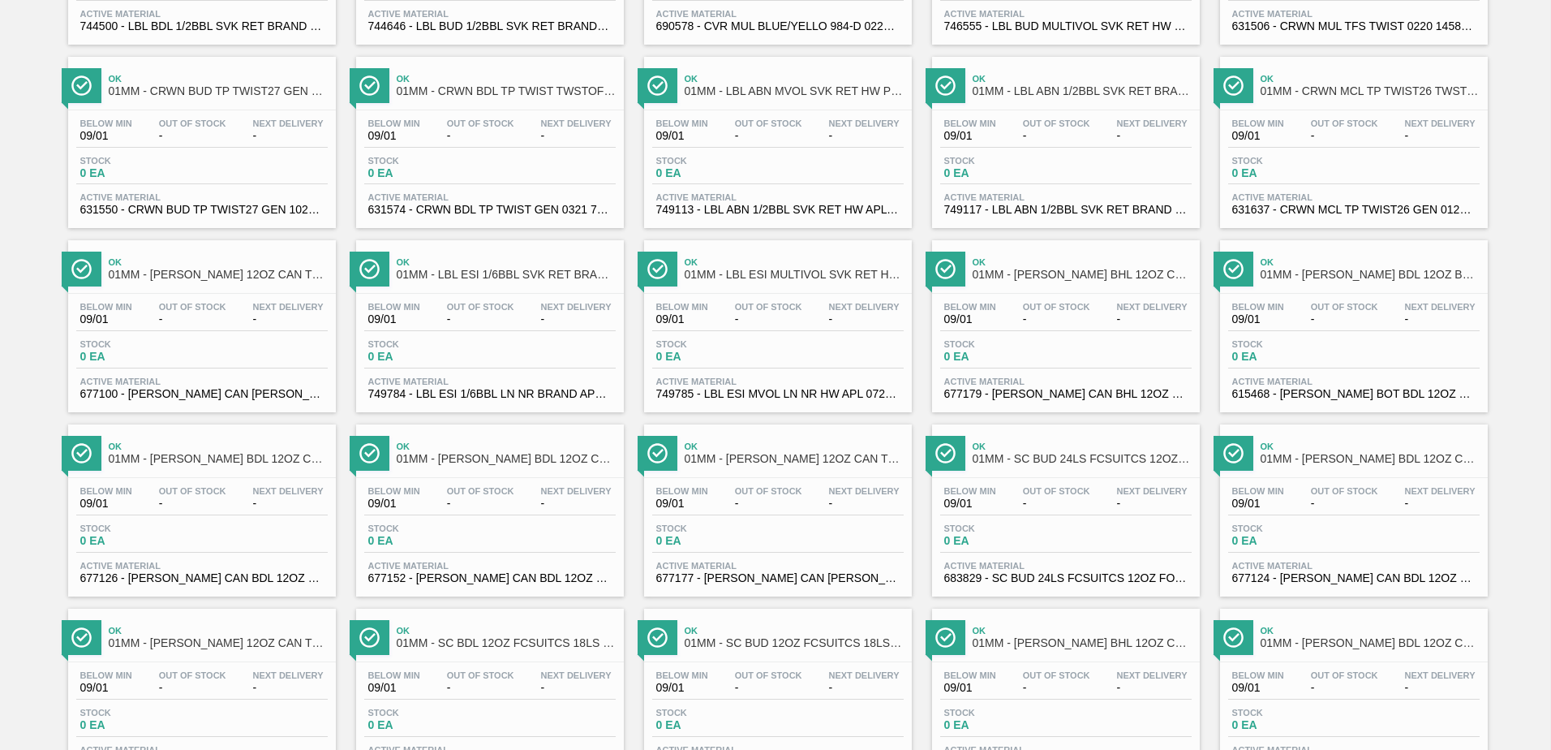
scroll to position [1252, 0]
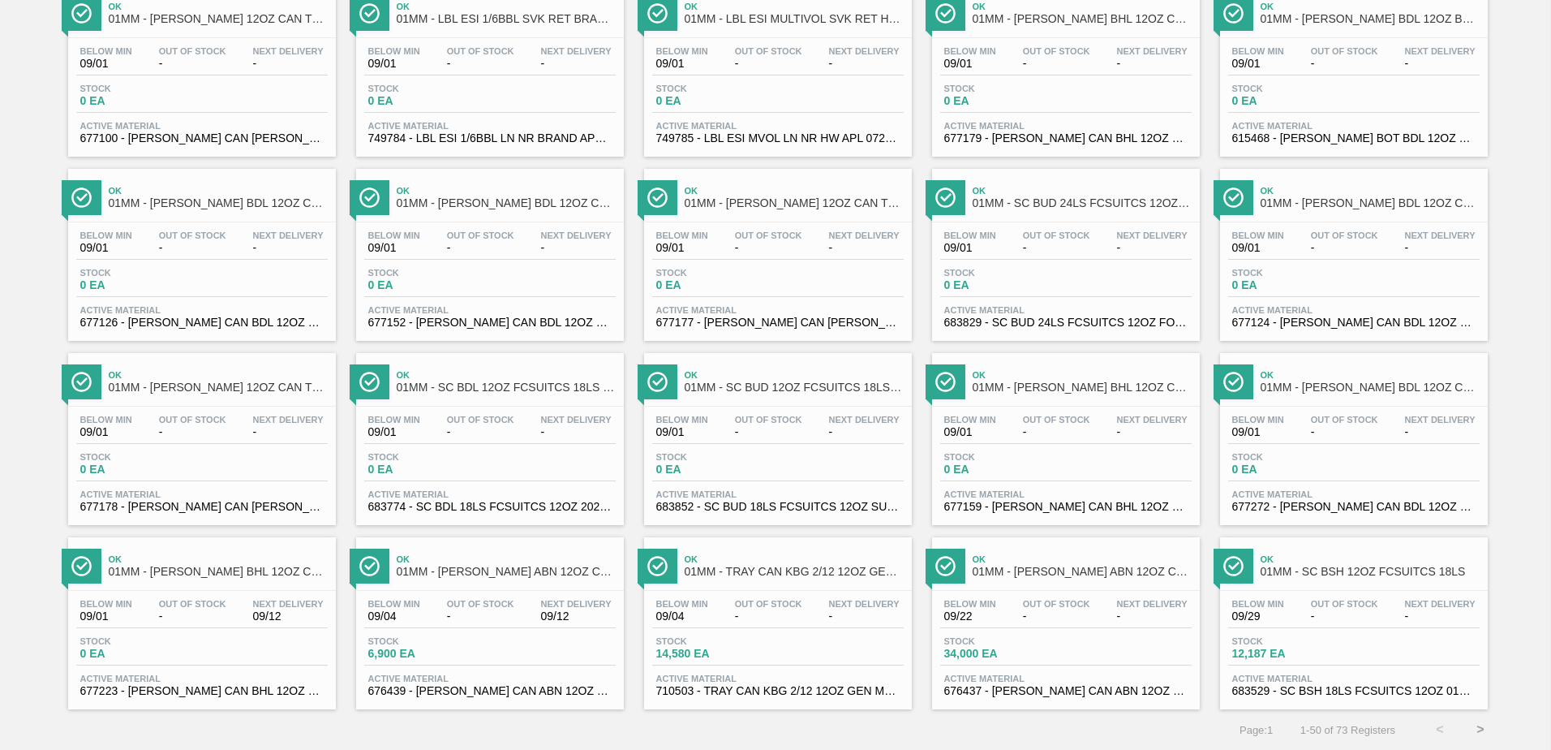
click at [1473, 729] on button ">" at bounding box center [1480, 729] width 41 height 41
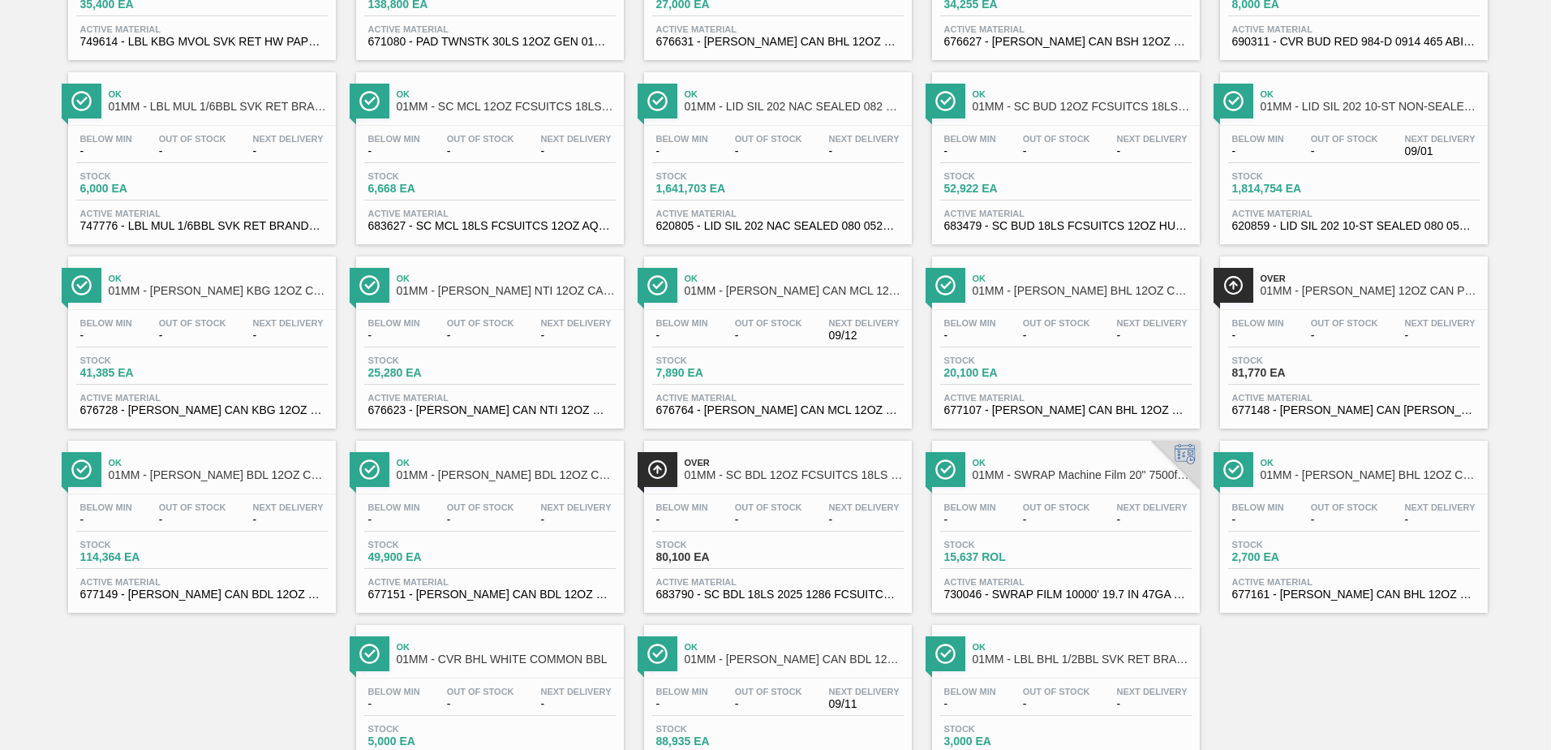
scroll to position [332, 0]
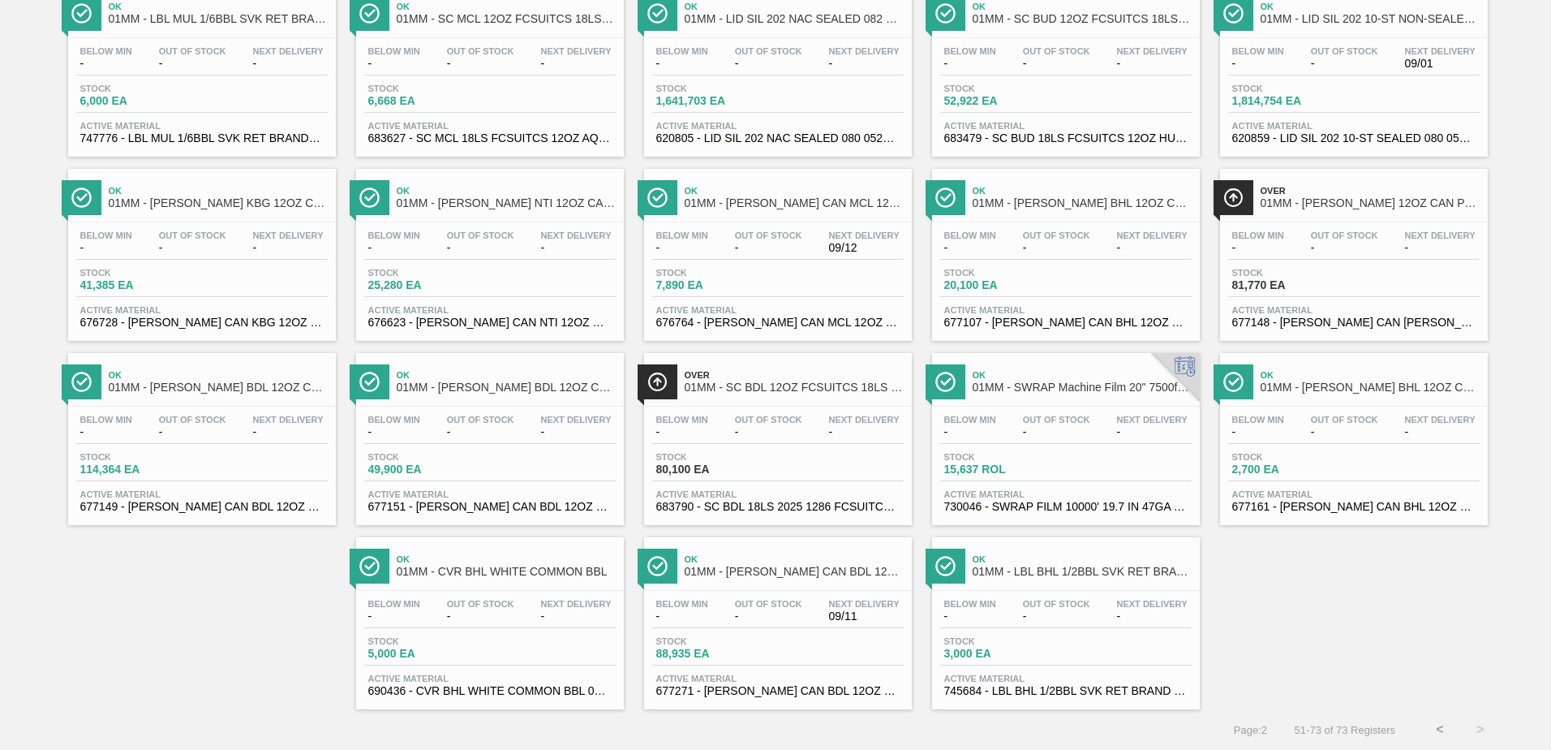
click at [1435, 725] on button "<" at bounding box center [1440, 729] width 41 height 41
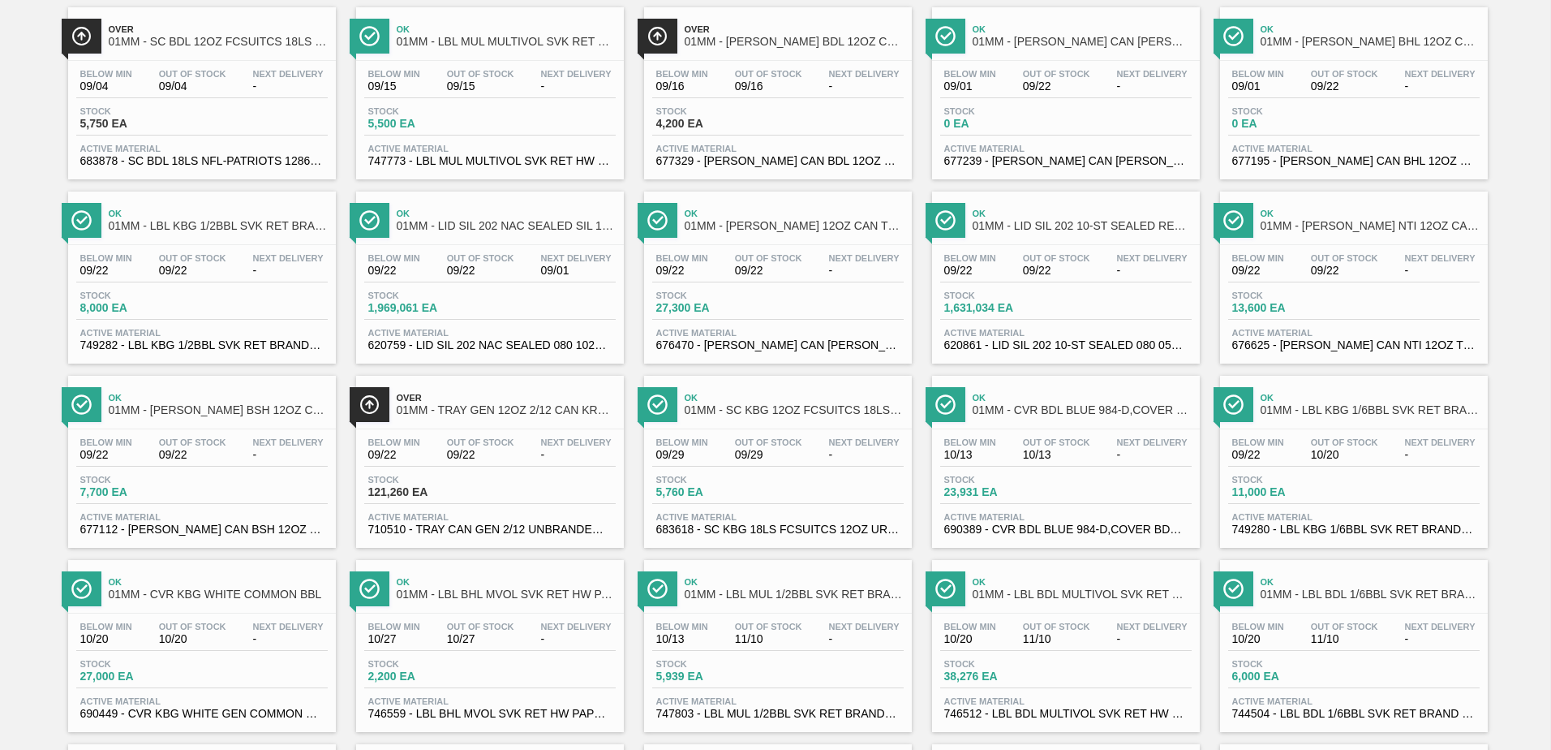
scroll to position [0, 0]
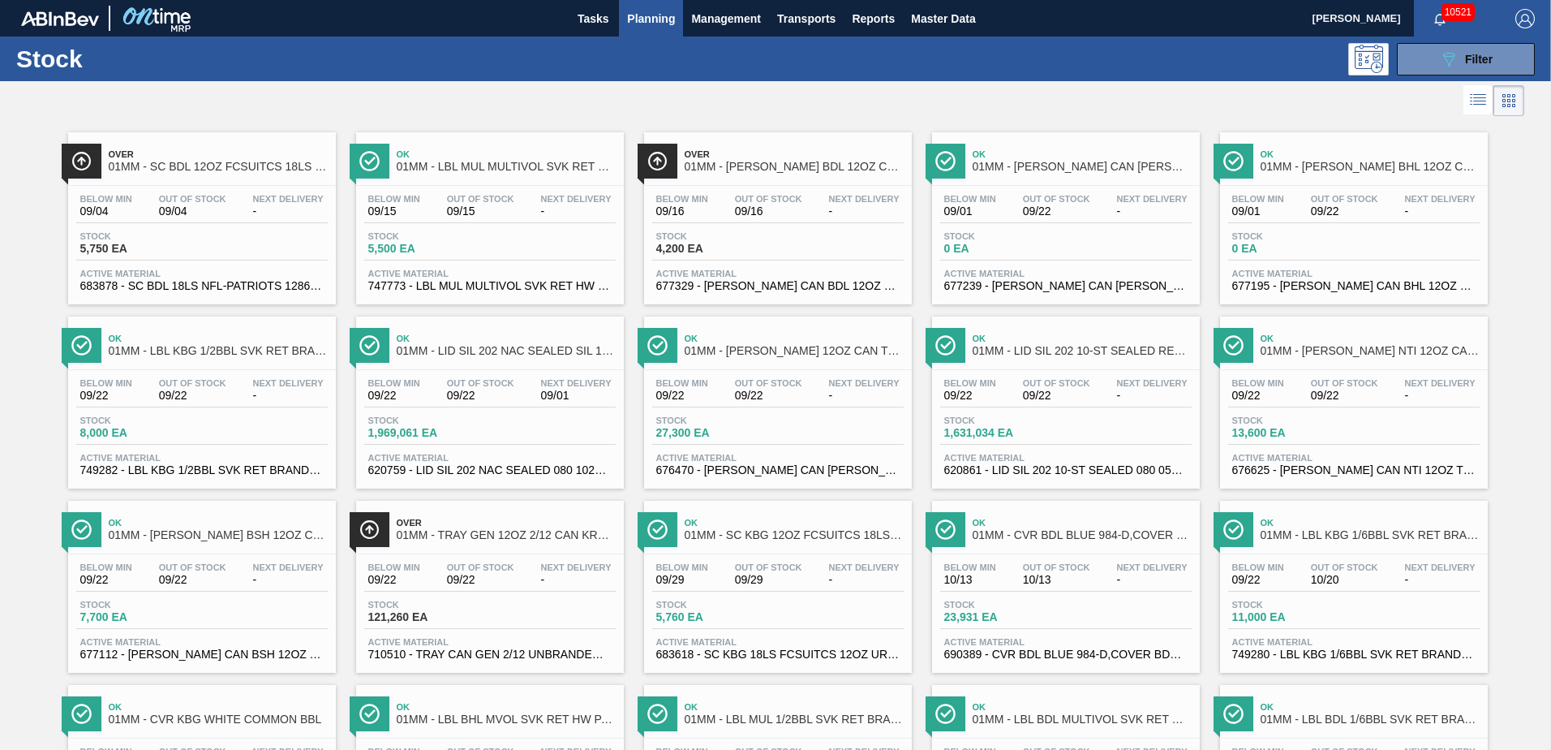
click at [662, 11] on span "Planning" at bounding box center [651, 18] width 48 height 19
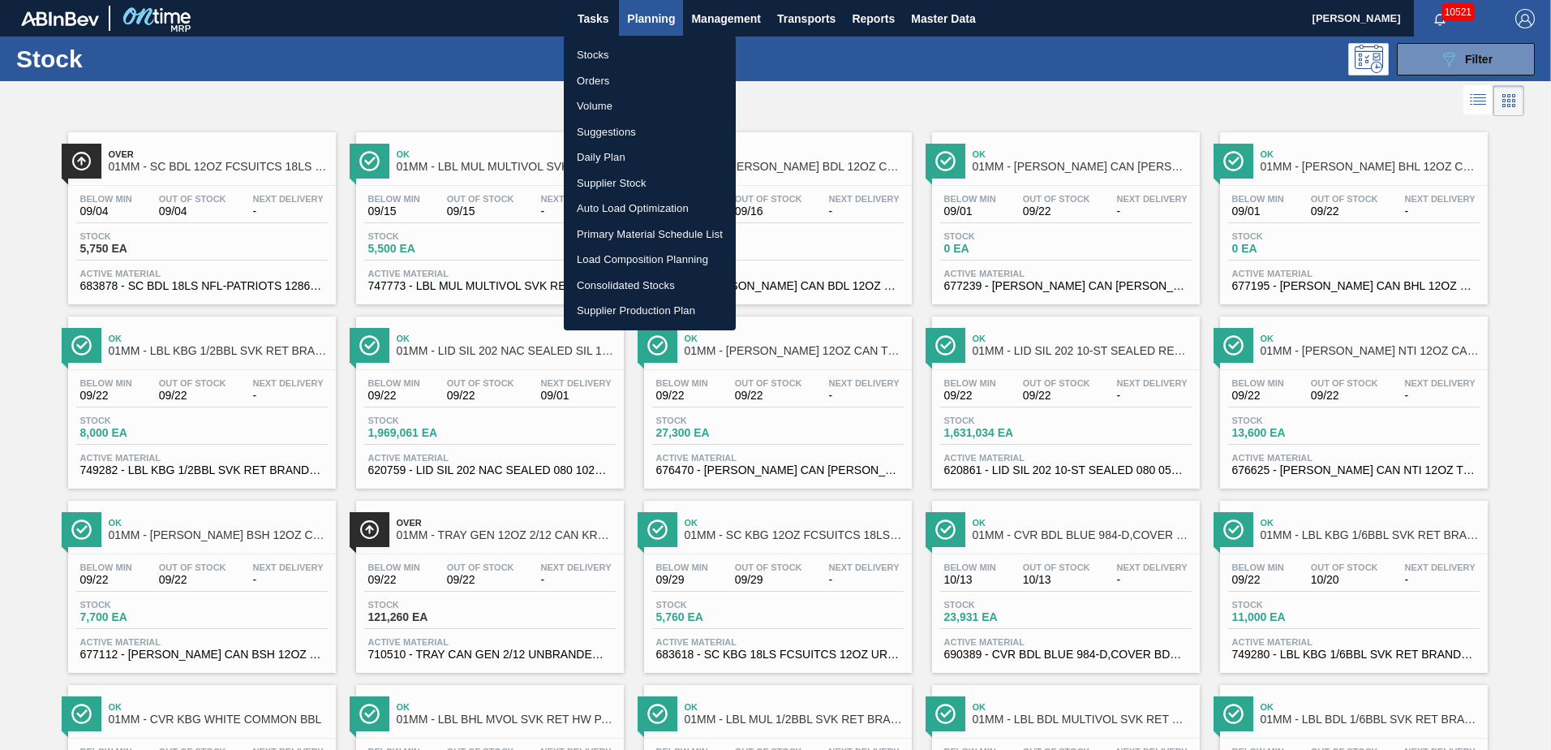
click at [621, 261] on li "Load Composition Planning" at bounding box center [650, 260] width 172 height 26
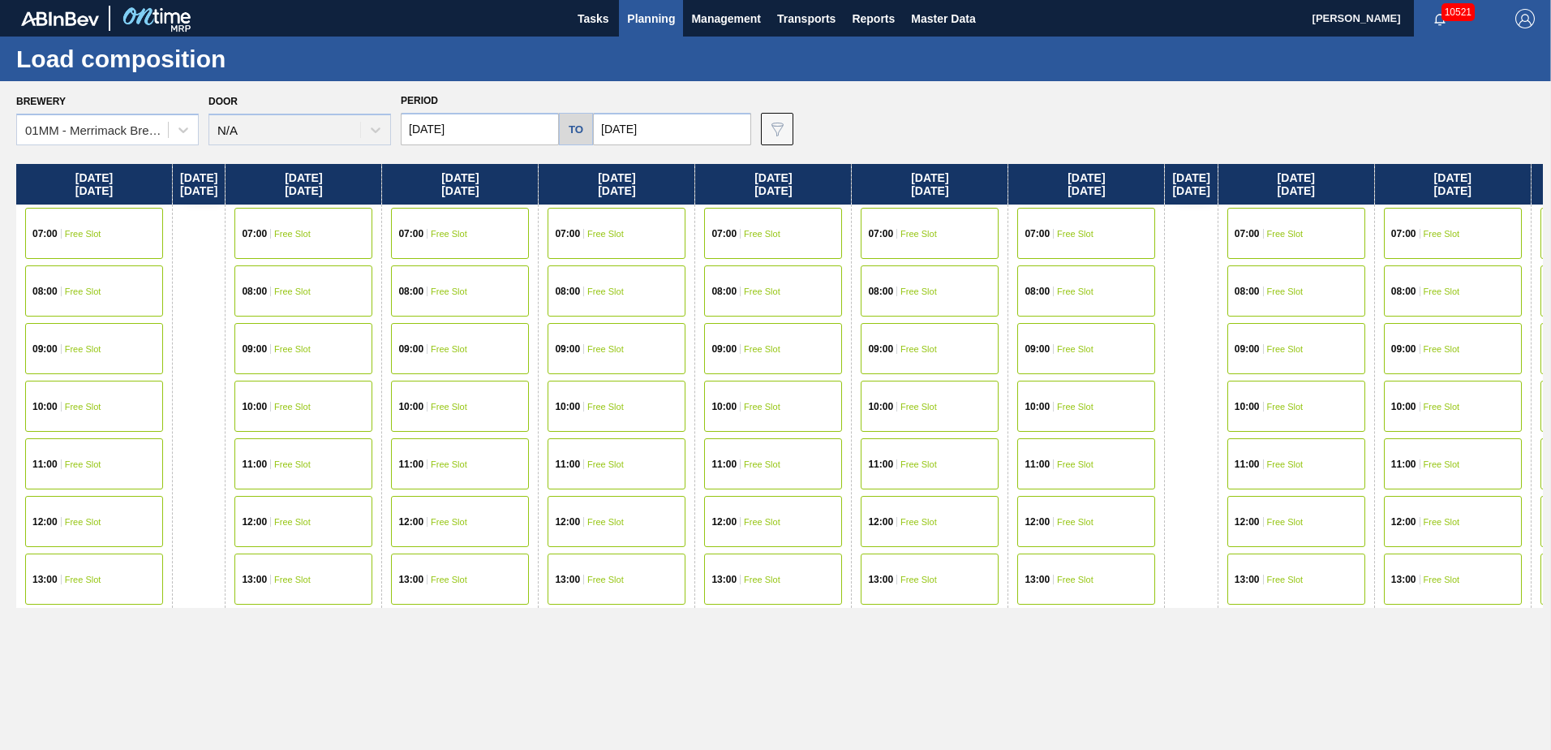
drag, startPoint x: 1281, startPoint y: 477, endPoint x: 540, endPoint y: 562, distance: 745.7
click at [552, 560] on div "[DATE] 07:00 Free Slot 08:00 Free Slot 09:00 Free Slot 10:00 Free Slot 11:00 Fr…" at bounding box center [779, 452] width 1527 height 577
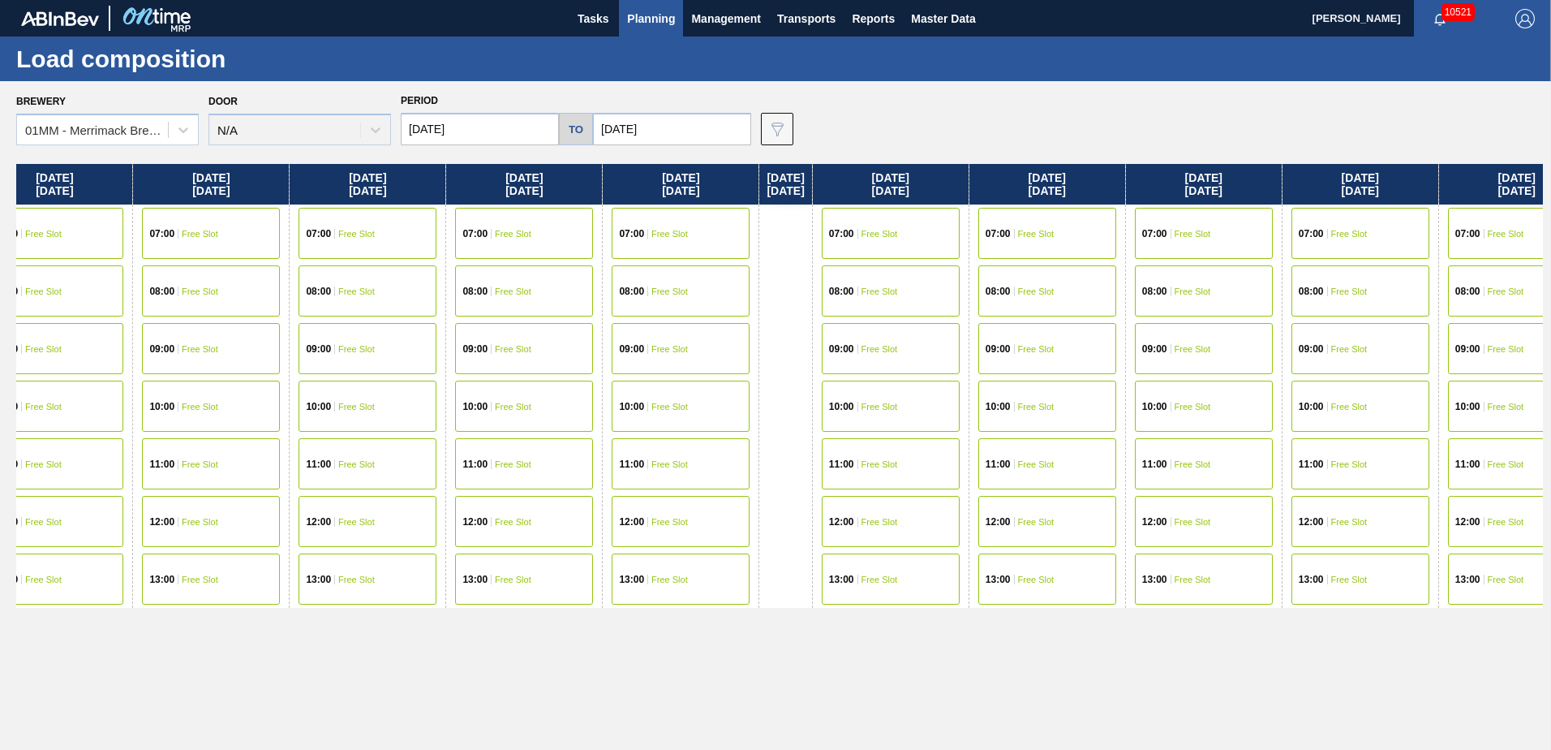
drag, startPoint x: 892, startPoint y: 569, endPoint x: 560, endPoint y: 584, distance: 332.2
click at [571, 583] on div "[DATE] 07:00 Free Slot 08:00 Free Slot 09:00 Free Slot 10:00 Free Slot 11:00 Fr…" at bounding box center [779, 452] width 1527 height 577
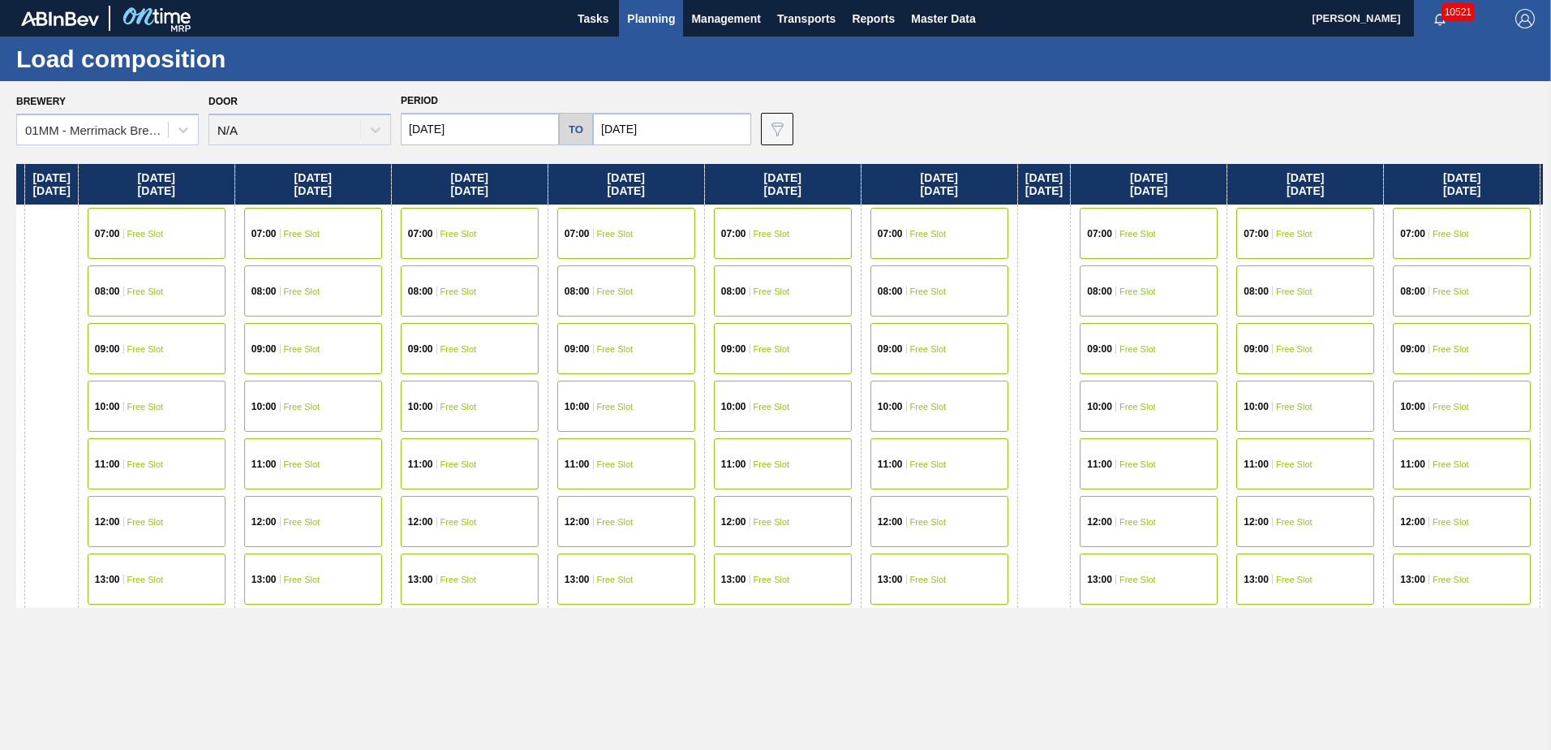
drag, startPoint x: 1122, startPoint y: 484, endPoint x: 657, endPoint y: 484, distance: 464.9
click at [676, 484] on div "[DATE] 07:00 Free Slot 08:00 Free Slot 09:00 Free Slot 10:00 Free Slot 11:00 Fr…" at bounding box center [779, 452] width 1527 height 577
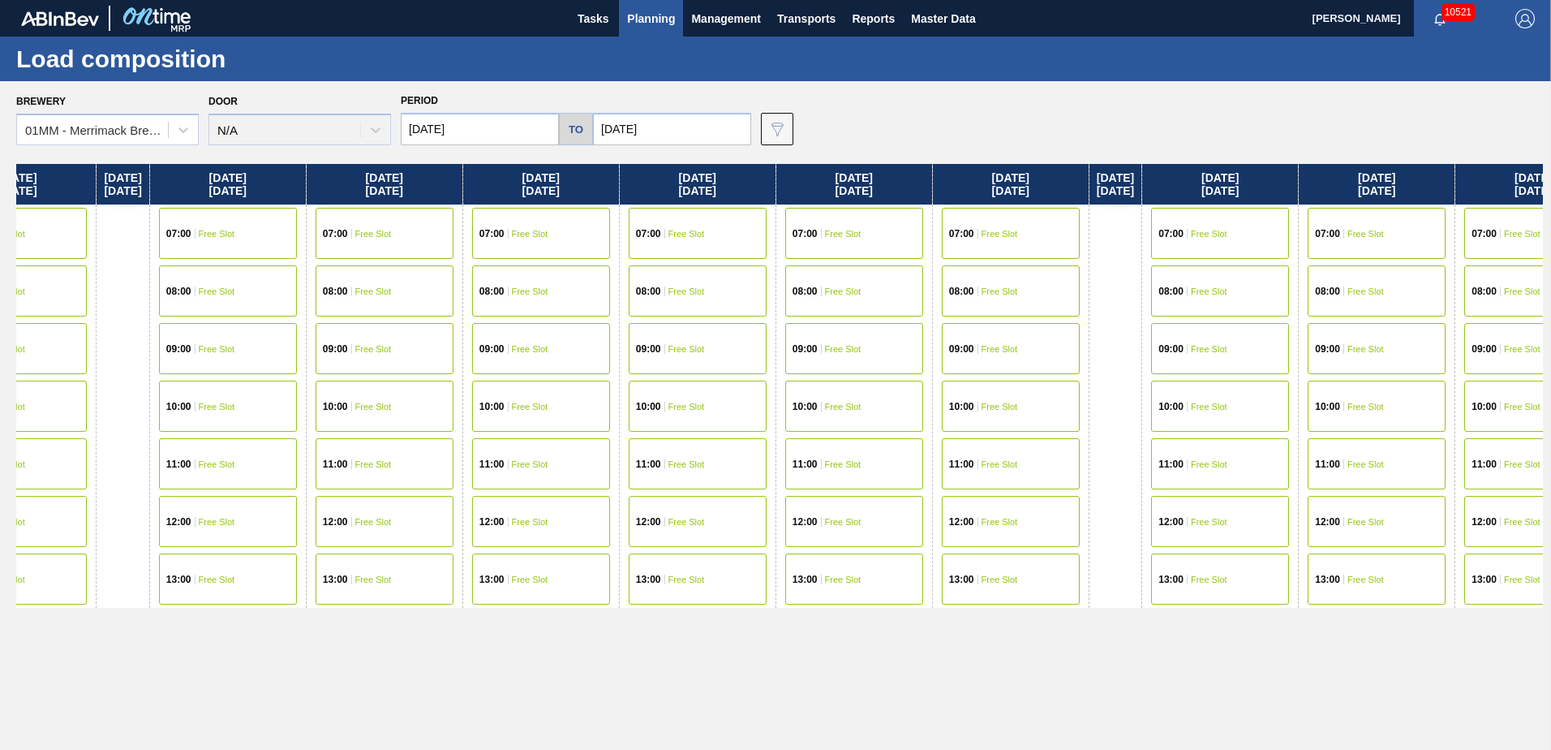
drag, startPoint x: 1137, startPoint y: 496, endPoint x: 1273, endPoint y: 497, distance: 136.3
click at [1273, 497] on div "[DATE] 07:00 Free Slot 08:00 Free Slot 09:00 Free Slot 10:00 Free Slot 11:00 Fr…" at bounding box center [779, 452] width 1527 height 577
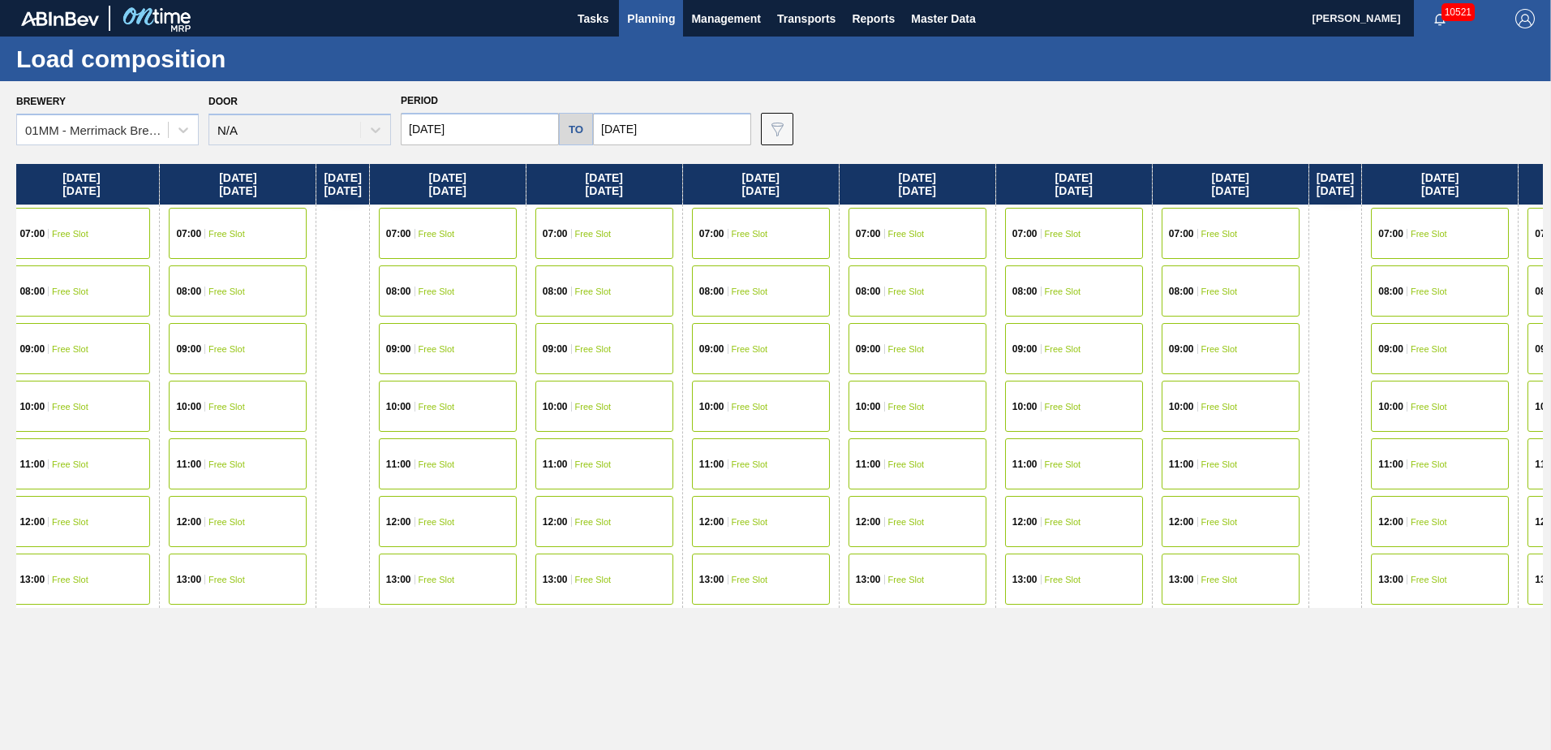
drag, startPoint x: 844, startPoint y: 488, endPoint x: 1106, endPoint y: 471, distance: 262.7
click at [1106, 471] on div "[DATE] 07:00 Free Slot 08:00 Free Slot 09:00 Free Slot 10:00 Free Slot 11:00 Fr…" at bounding box center [779, 452] width 1527 height 577
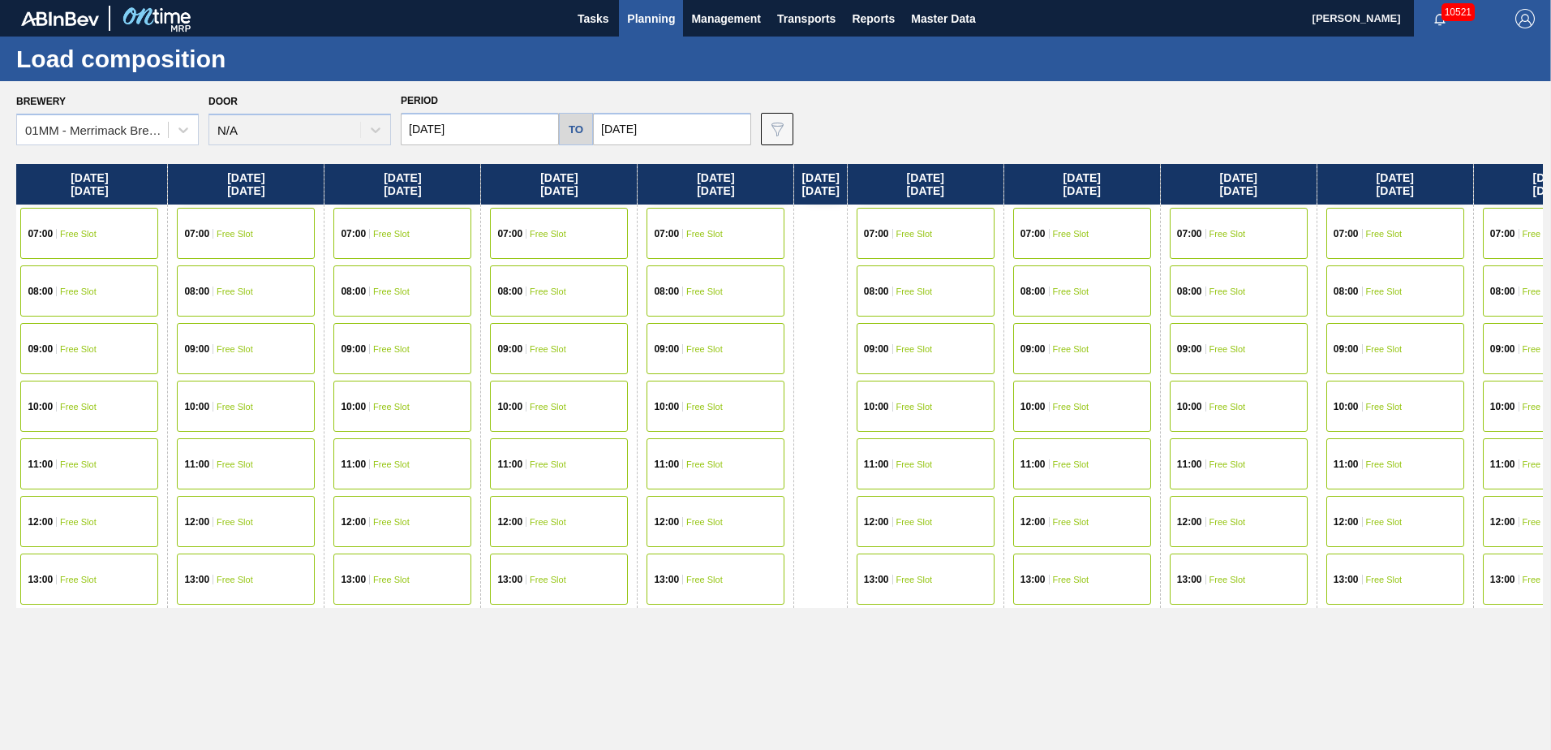
drag, startPoint x: 609, startPoint y: 462, endPoint x: 1094, endPoint y: 449, distance: 485.4
click at [1089, 450] on div "[DATE] 07:00 Free Slot 08:00 Free Slot 09:00 Free Slot 10:00 Free Slot 11:00 Fr…" at bounding box center [779, 452] width 1527 height 577
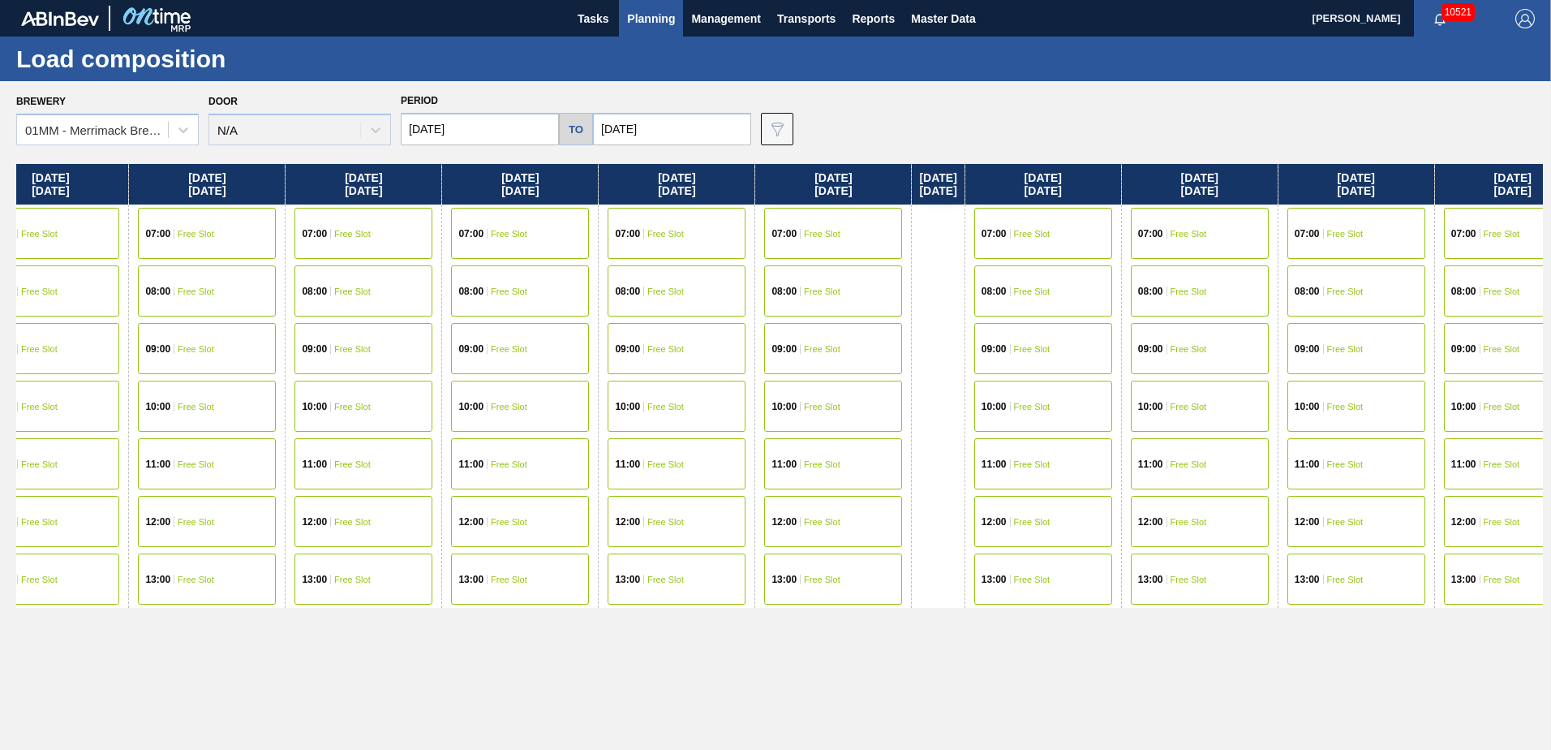
drag, startPoint x: 583, startPoint y: 449, endPoint x: 357, endPoint y: 466, distance: 227.0
click at [363, 466] on div "[DATE] 07:00 Free Slot 08:00 Free Slot 09:00 Free Slot 10:00 Free Slot 11:00 Fr…" at bounding box center [779, 452] width 1527 height 577
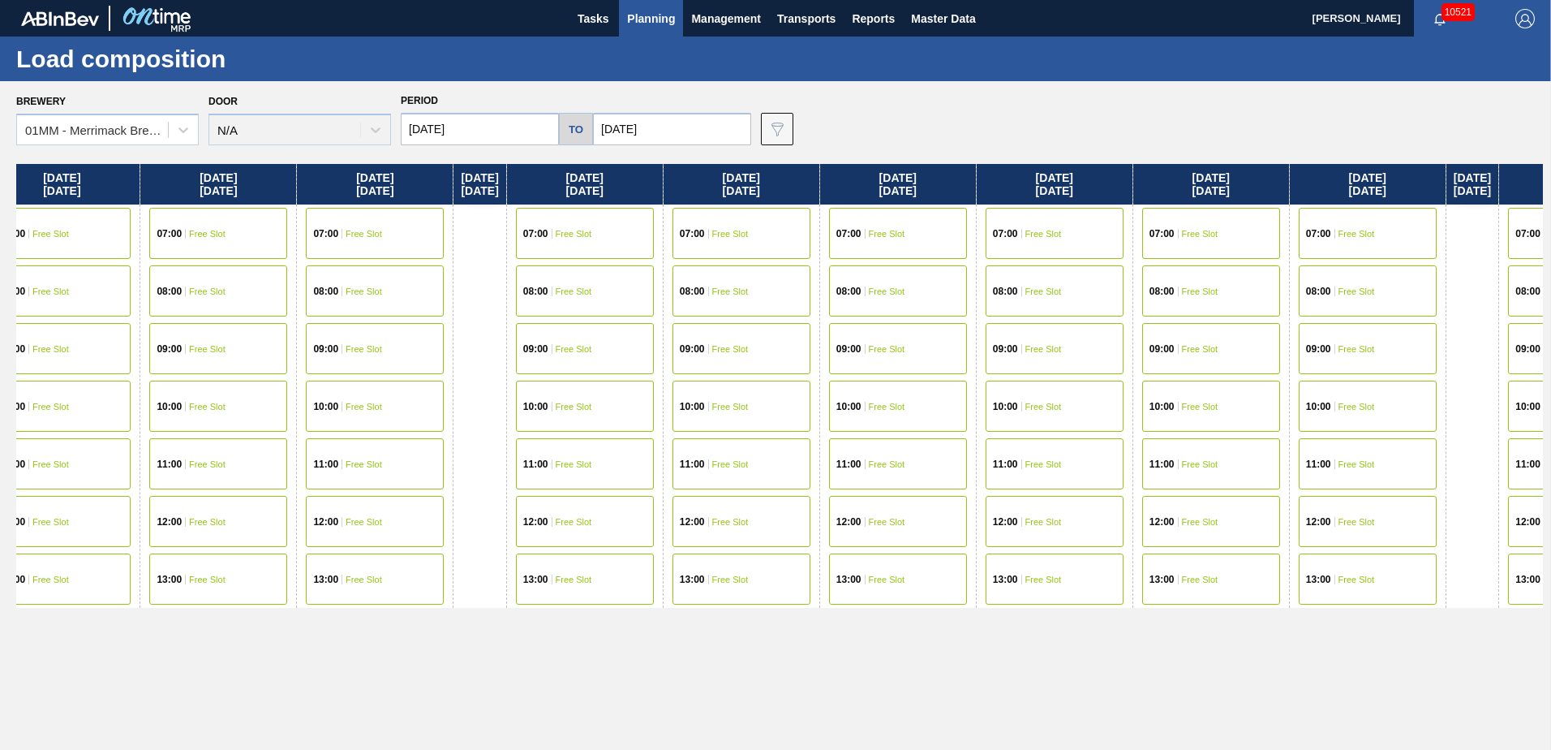
drag, startPoint x: 718, startPoint y: 419, endPoint x: 574, endPoint y: 422, distance: 144.5
click at [613, 421] on div "[DATE] 07:00 Free Slot 08:00 Free Slot 09:00 Free Slot 10:00 Free Slot 11:00 Fr…" at bounding box center [779, 452] width 1527 height 577
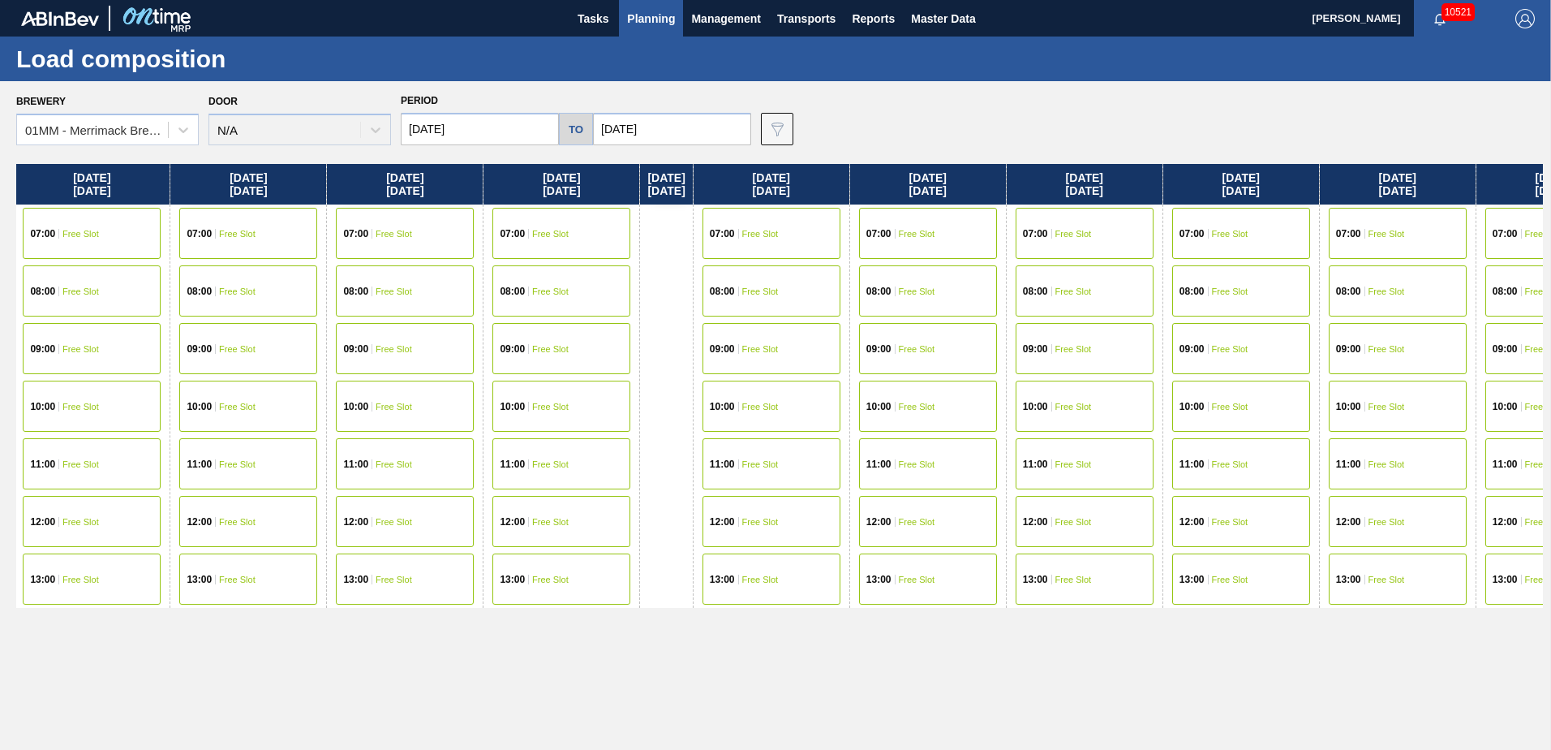
drag, startPoint x: 360, startPoint y: 307, endPoint x: 979, endPoint y: 347, distance: 620.4
click at [846, 337] on div "[DATE] 07:00 Free Slot 08:00 Free Slot 09:00 Free Slot 10:00 Free Slot 11:00 Fr…" at bounding box center [779, 452] width 1527 height 577
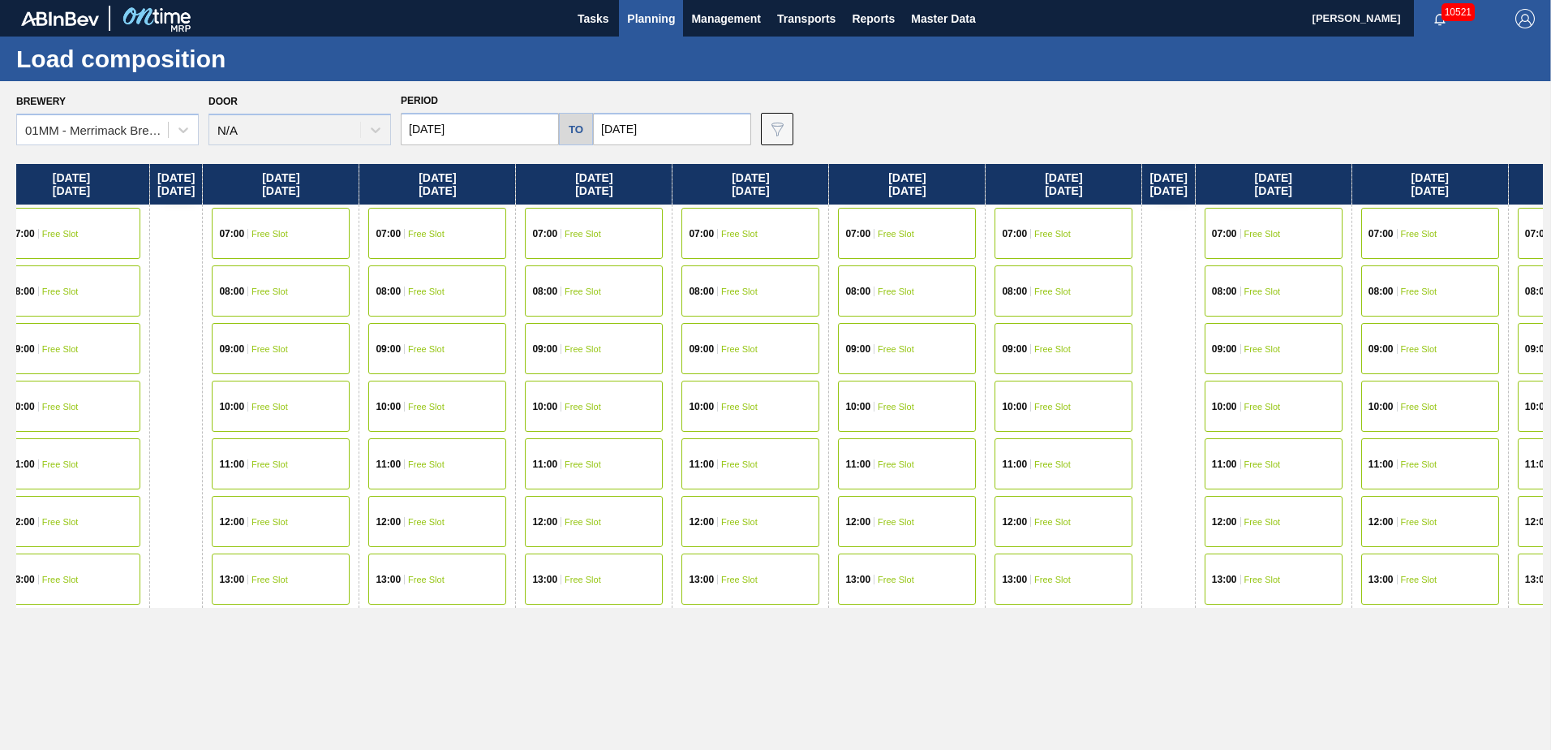
drag, startPoint x: 419, startPoint y: 374, endPoint x: 802, endPoint y: 413, distance: 385.7
click at [798, 413] on div "[DATE] 07:00 Free Slot 08:00 Free Slot 09:00 Free Slot 10:00 Free Slot 11:00 Fr…" at bounding box center [779, 452] width 1527 height 577
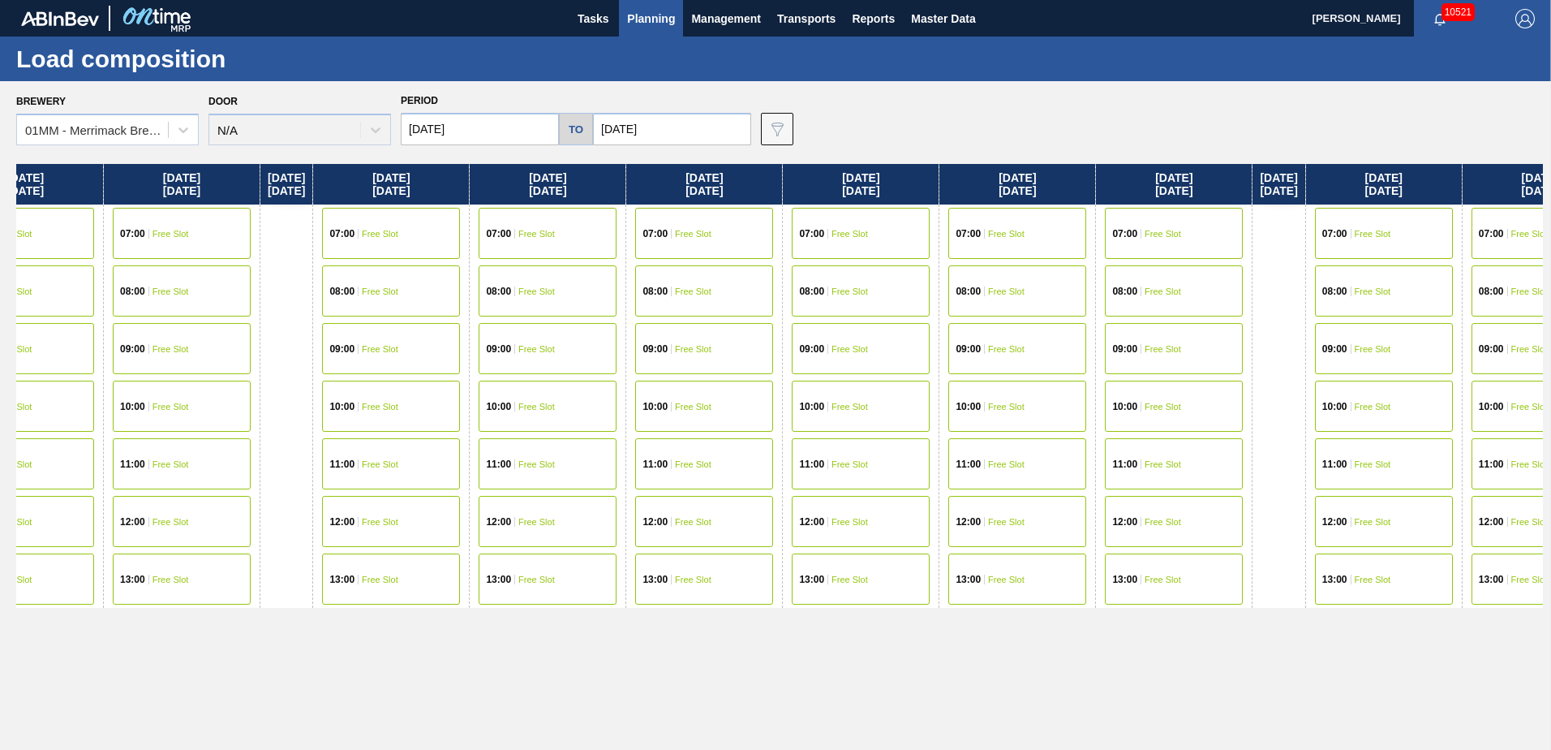
drag, startPoint x: 927, startPoint y: 391, endPoint x: 319, endPoint y: 392, distance: 607.7
click at [319, 392] on div "[DATE] 07:00 Free Slot 08:00 Free Slot 09:00 Free Slot 10:00 Free Slot 11:00 Fr…" at bounding box center [779, 452] width 1527 height 577
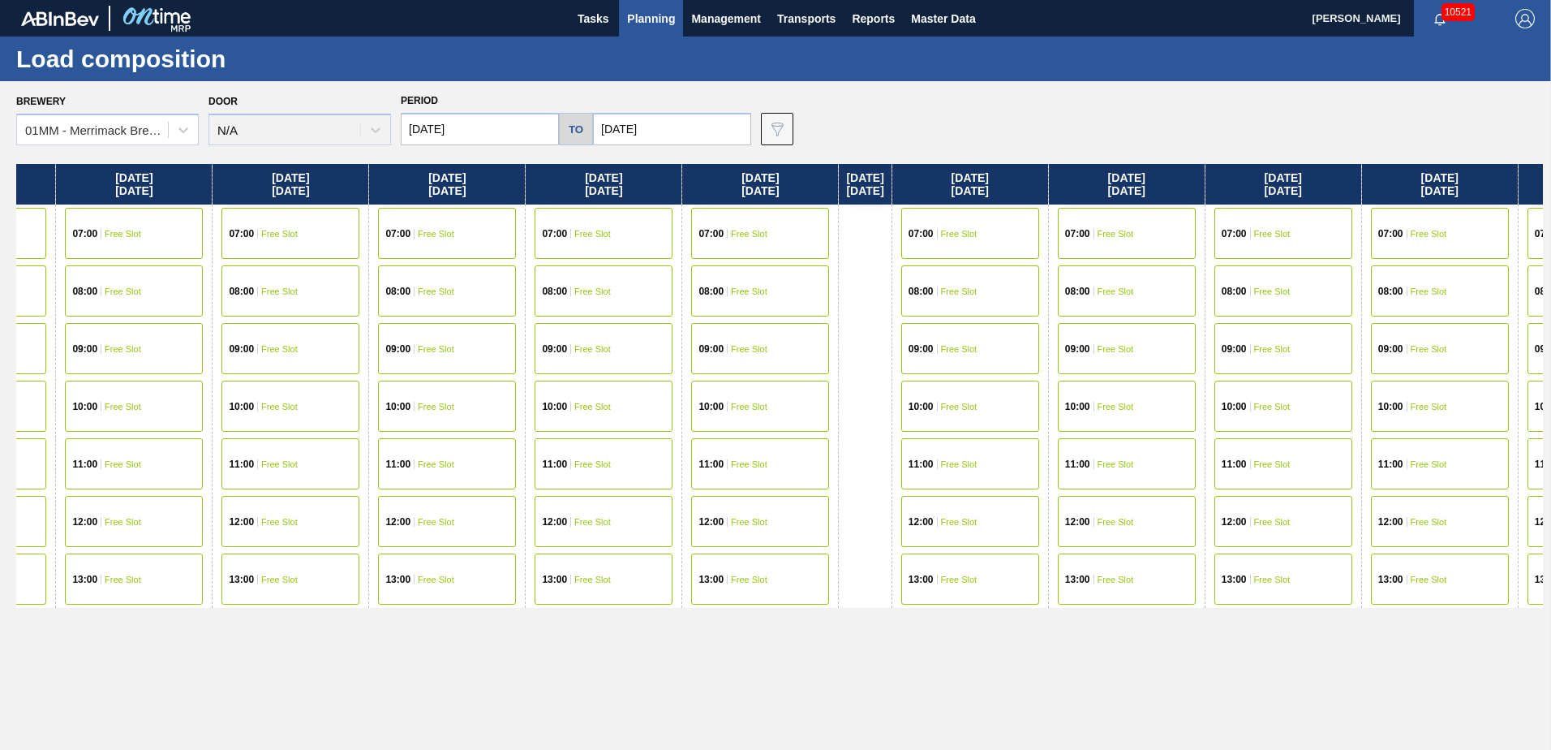
drag, startPoint x: 906, startPoint y: 383, endPoint x: 532, endPoint y: 388, distance: 374.1
click at [532, 388] on div "[DATE] 07:00 Free Slot 08:00 Free Slot 09:00 Free Slot 10:00 Free Slot 11:00 Fr…" at bounding box center [779, 452] width 1527 height 577
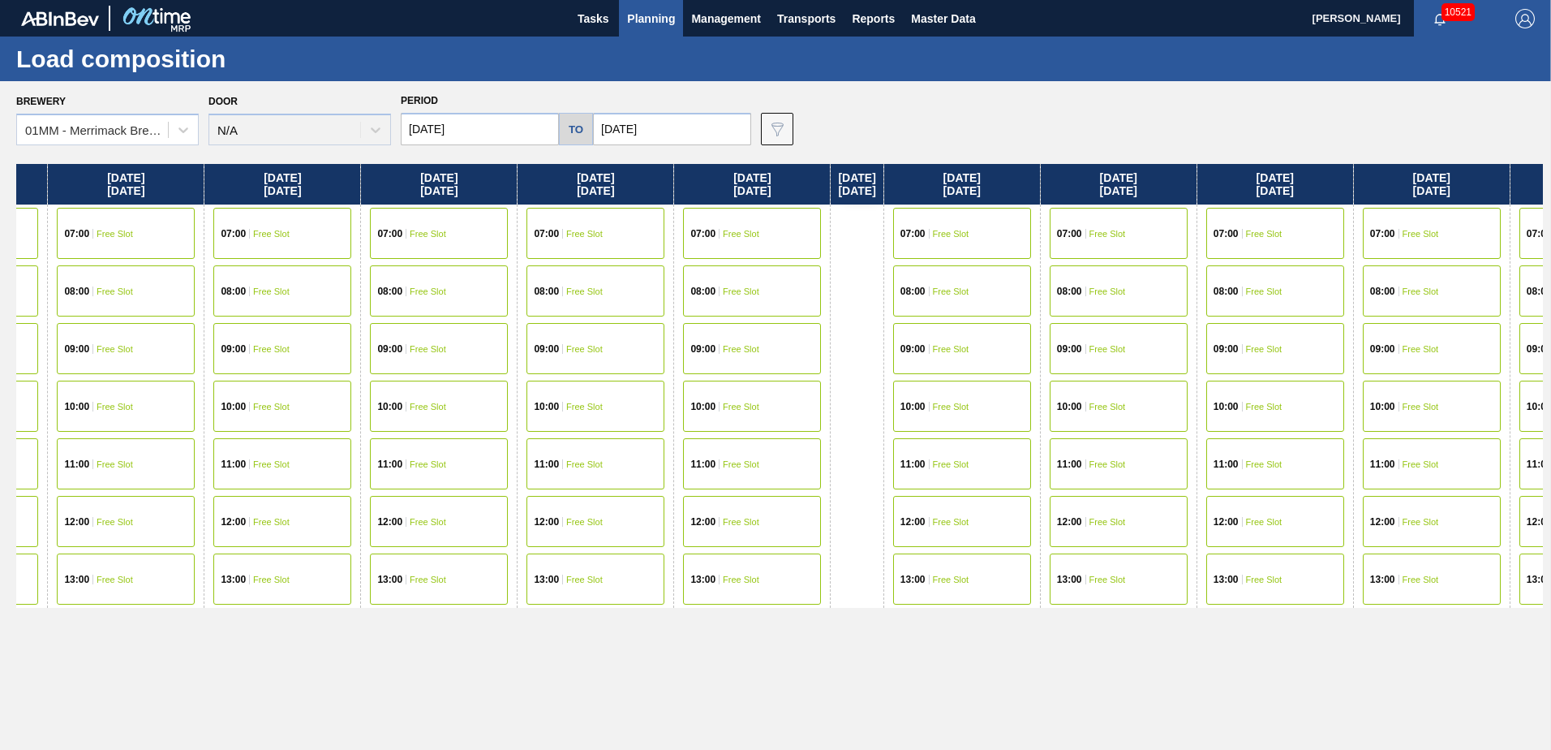
click at [640, 239] on div "07:00 Free Slot" at bounding box center [596, 233] width 138 height 51
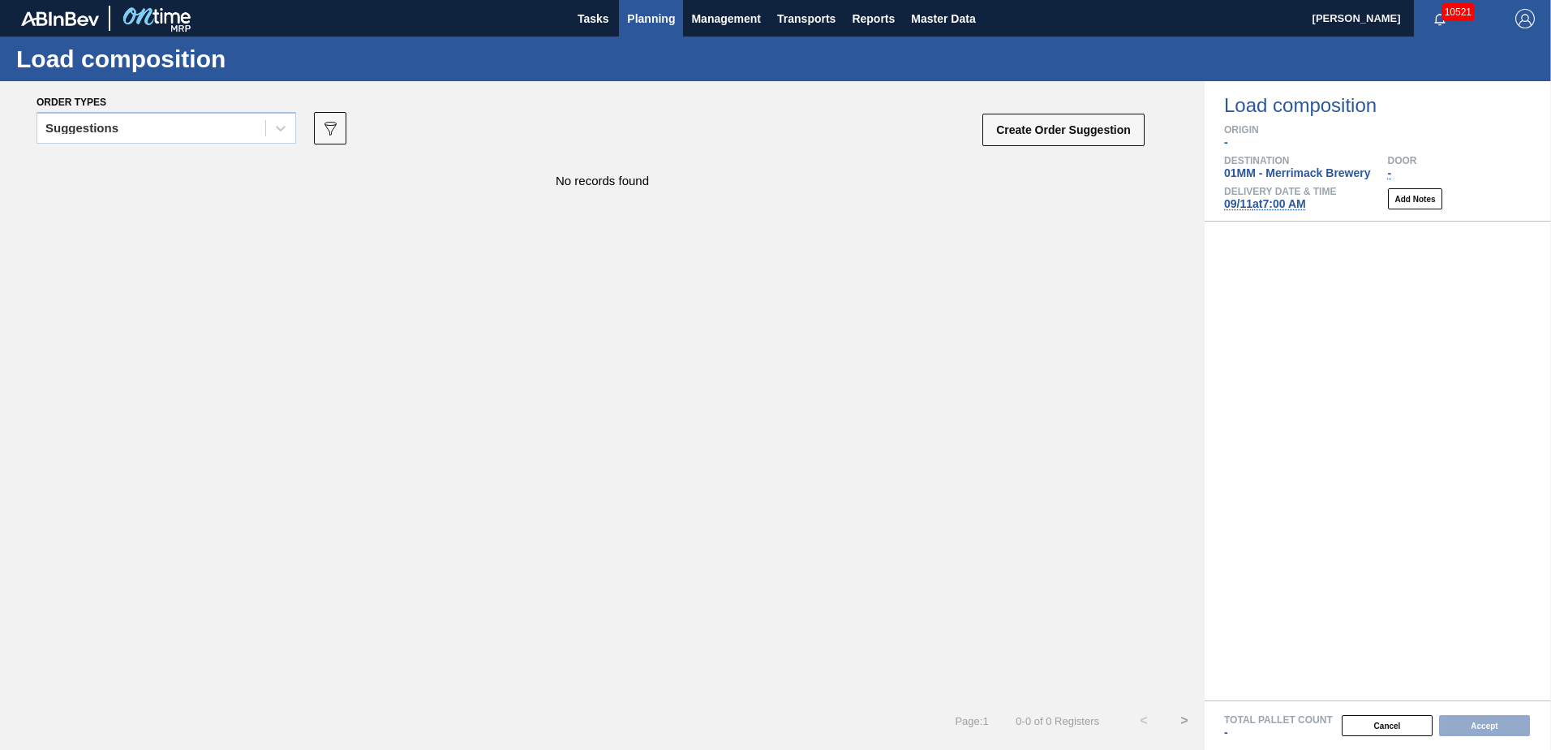
click at [659, 18] on span "Planning" at bounding box center [651, 18] width 48 height 19
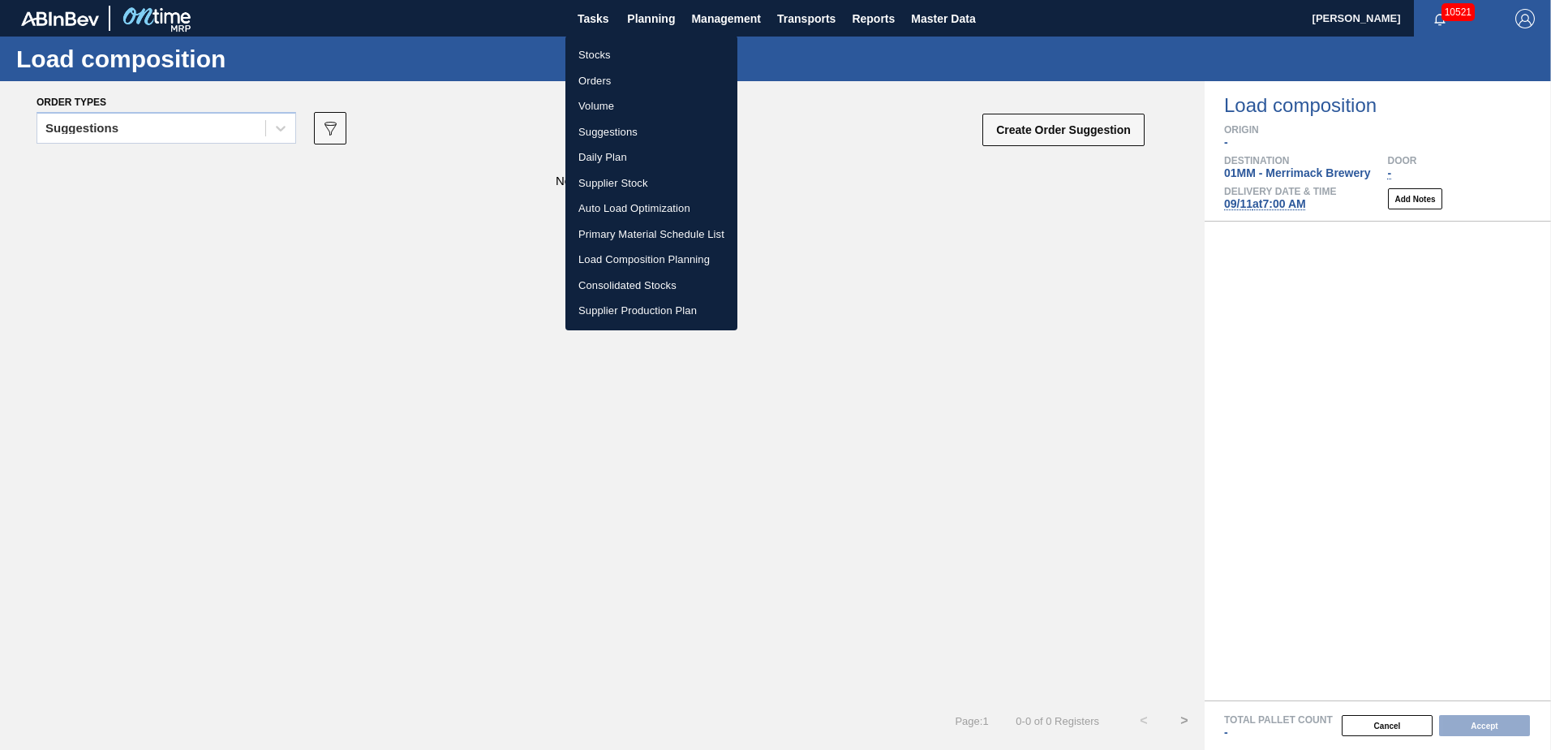
click at [599, 81] on li "Orders" at bounding box center [652, 81] width 172 height 26
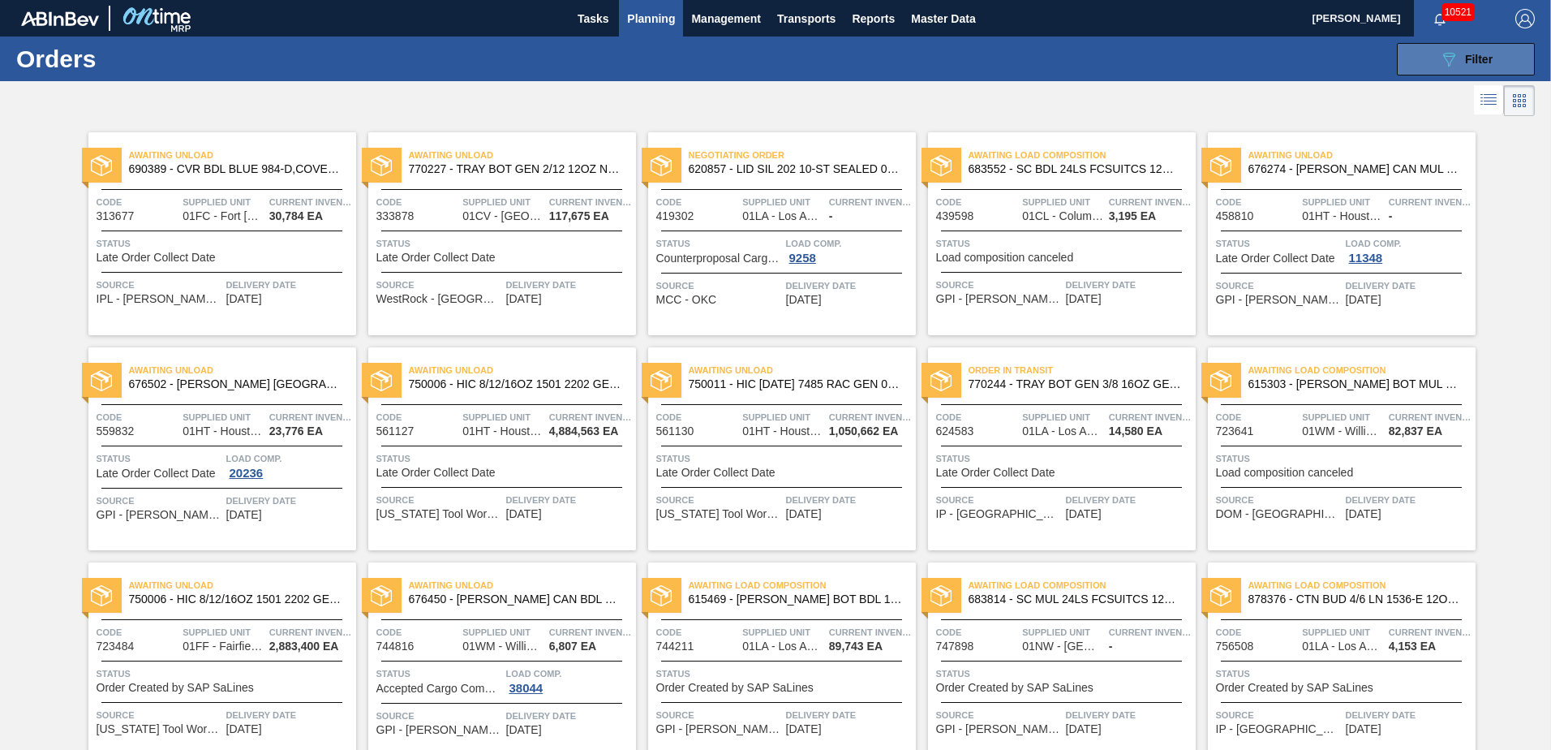
click at [1477, 51] on div "089F7B8B-B2A5-4AFE-B5C0-19BA573D28AC Filter" at bounding box center [1466, 58] width 54 height 19
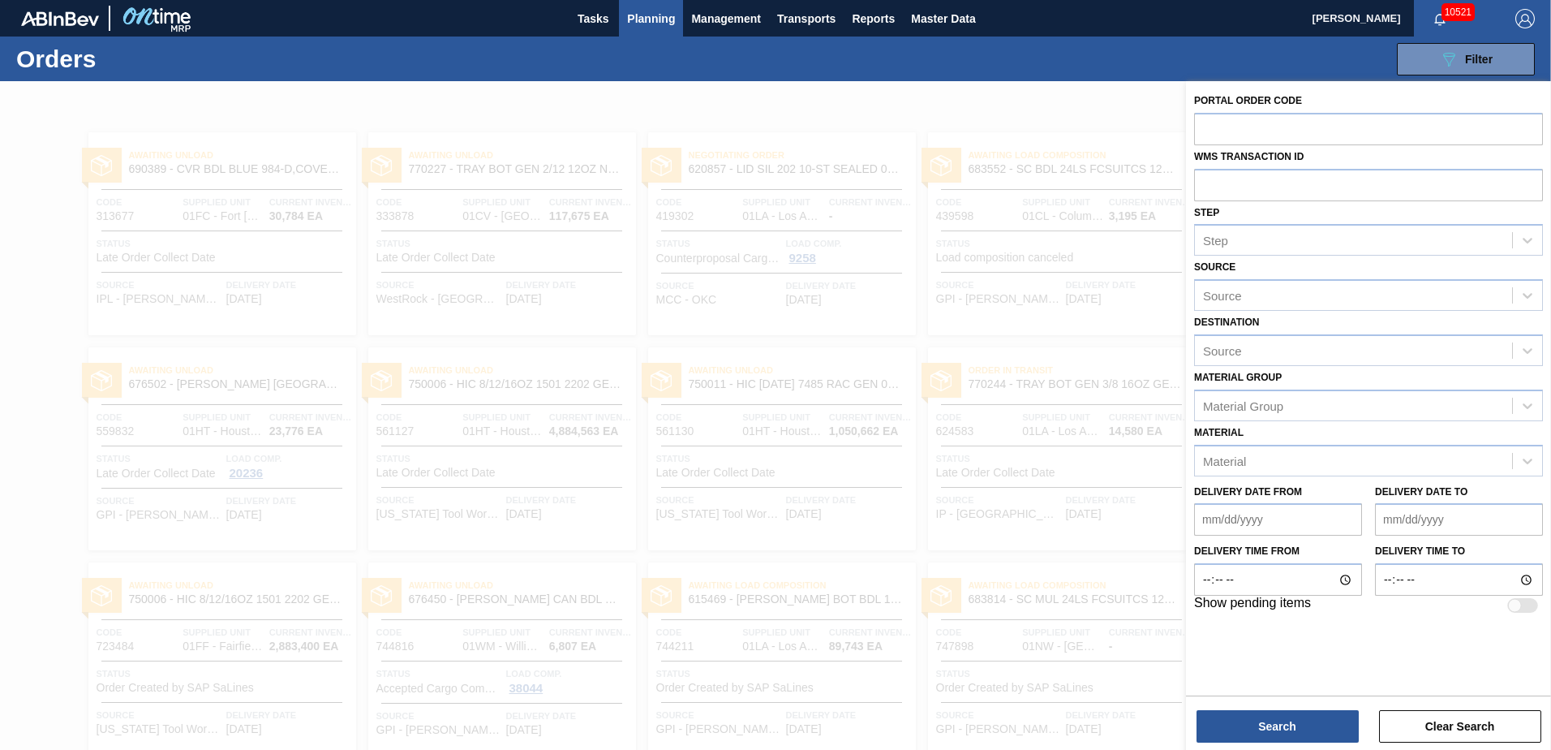
click at [1122, 135] on div at bounding box center [775, 456] width 1551 height 750
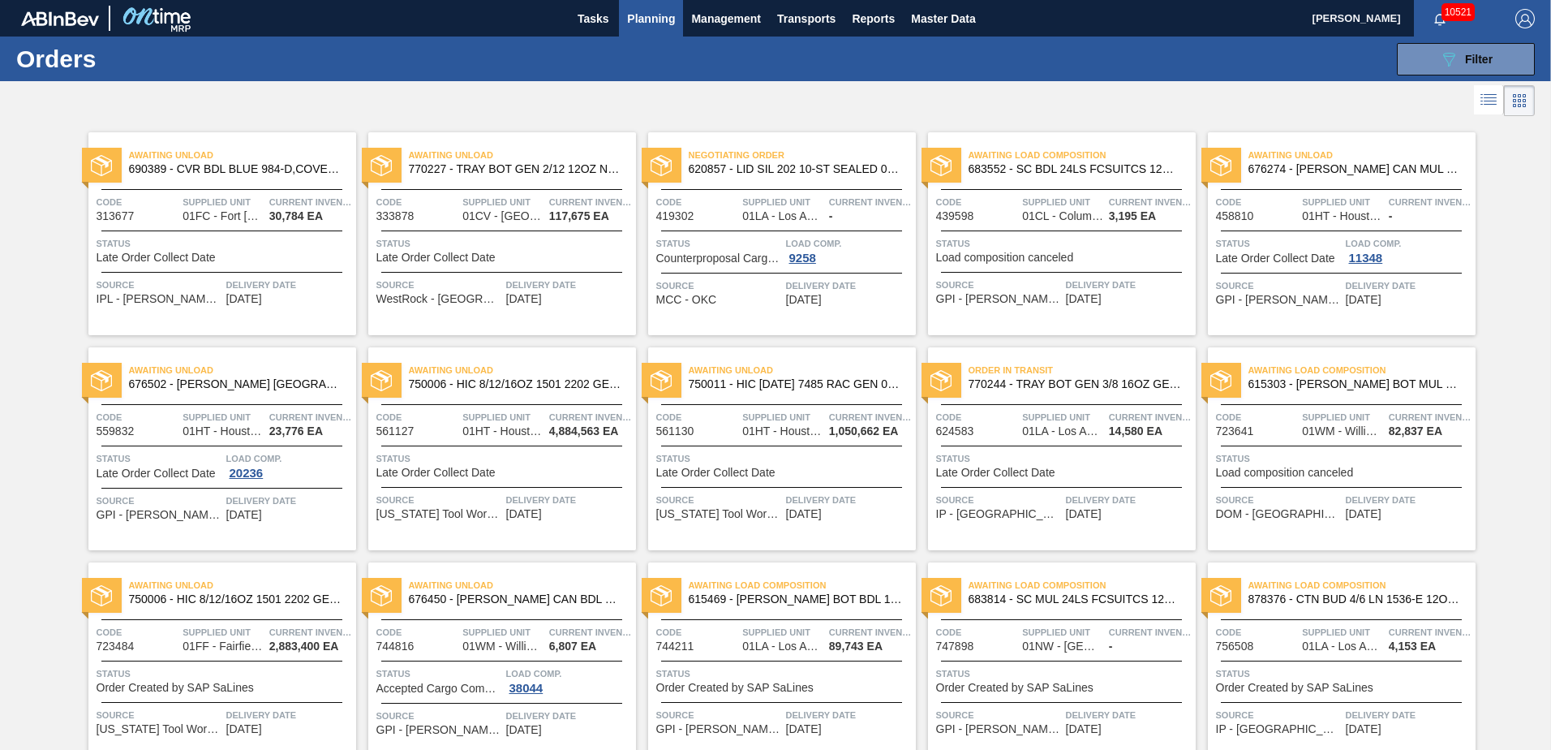
click at [1490, 105] on icon at bounding box center [1490, 104] width 13 height 1
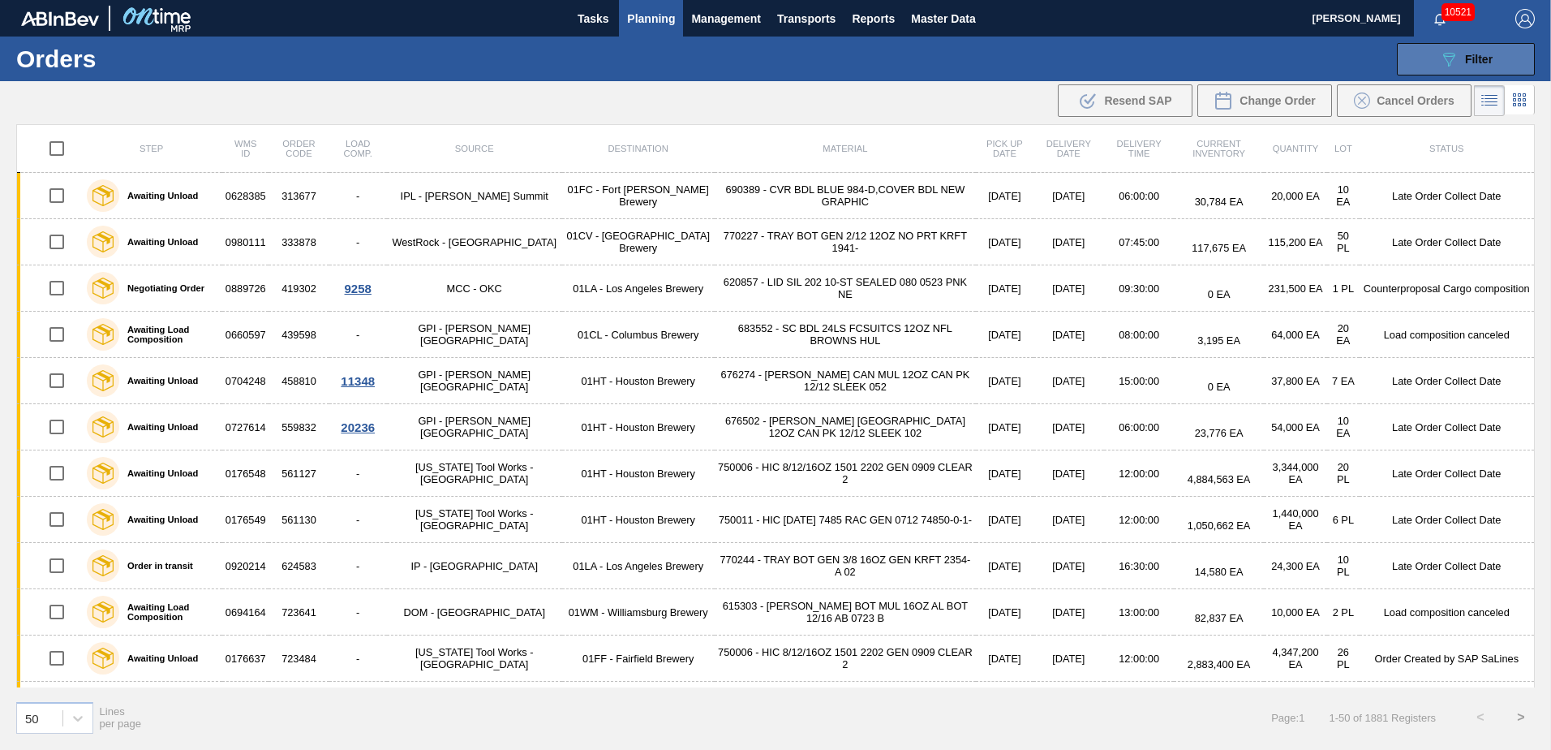
click at [1472, 61] on span "Filter" at bounding box center [1479, 59] width 28 height 13
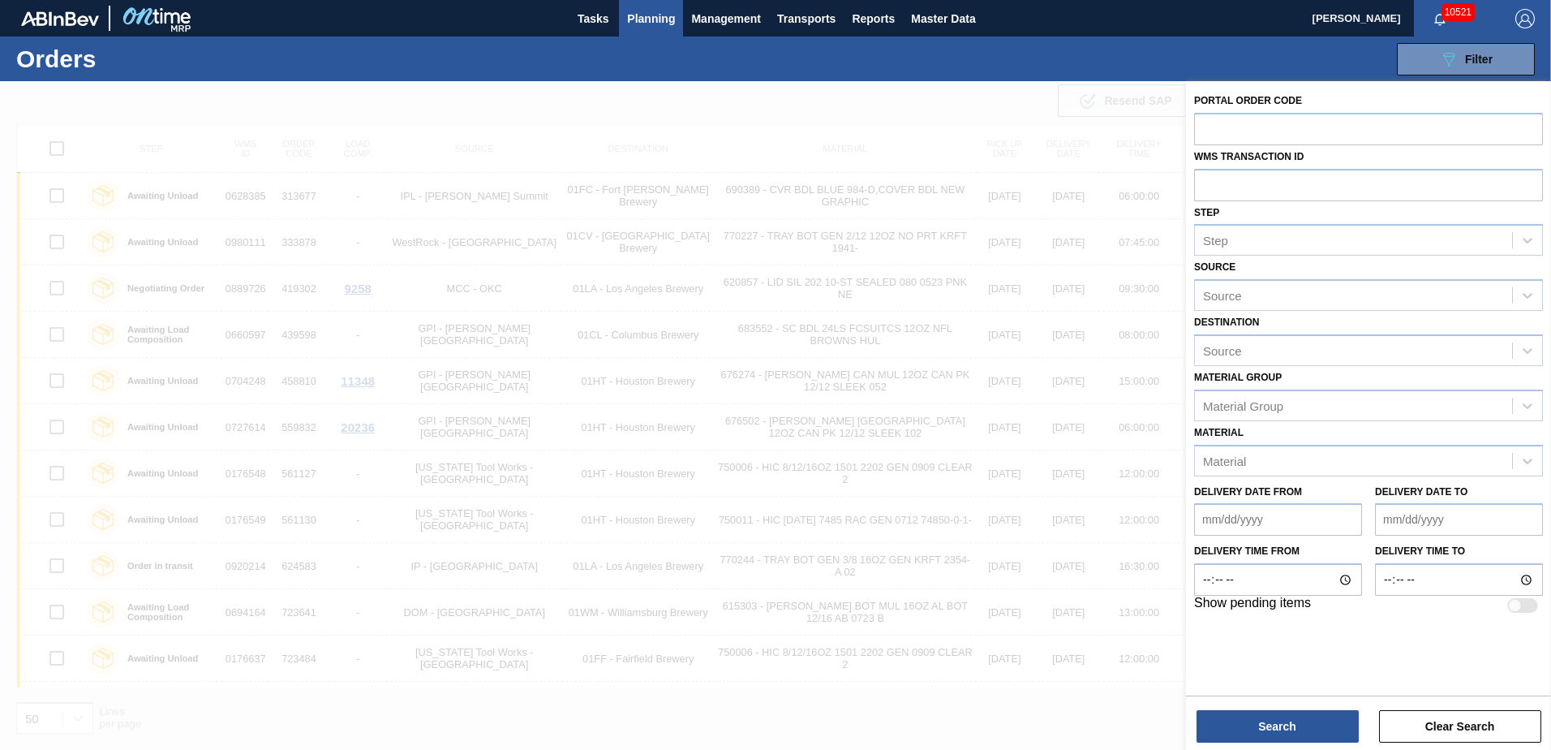
click at [1134, 83] on div at bounding box center [775, 456] width 1551 height 750
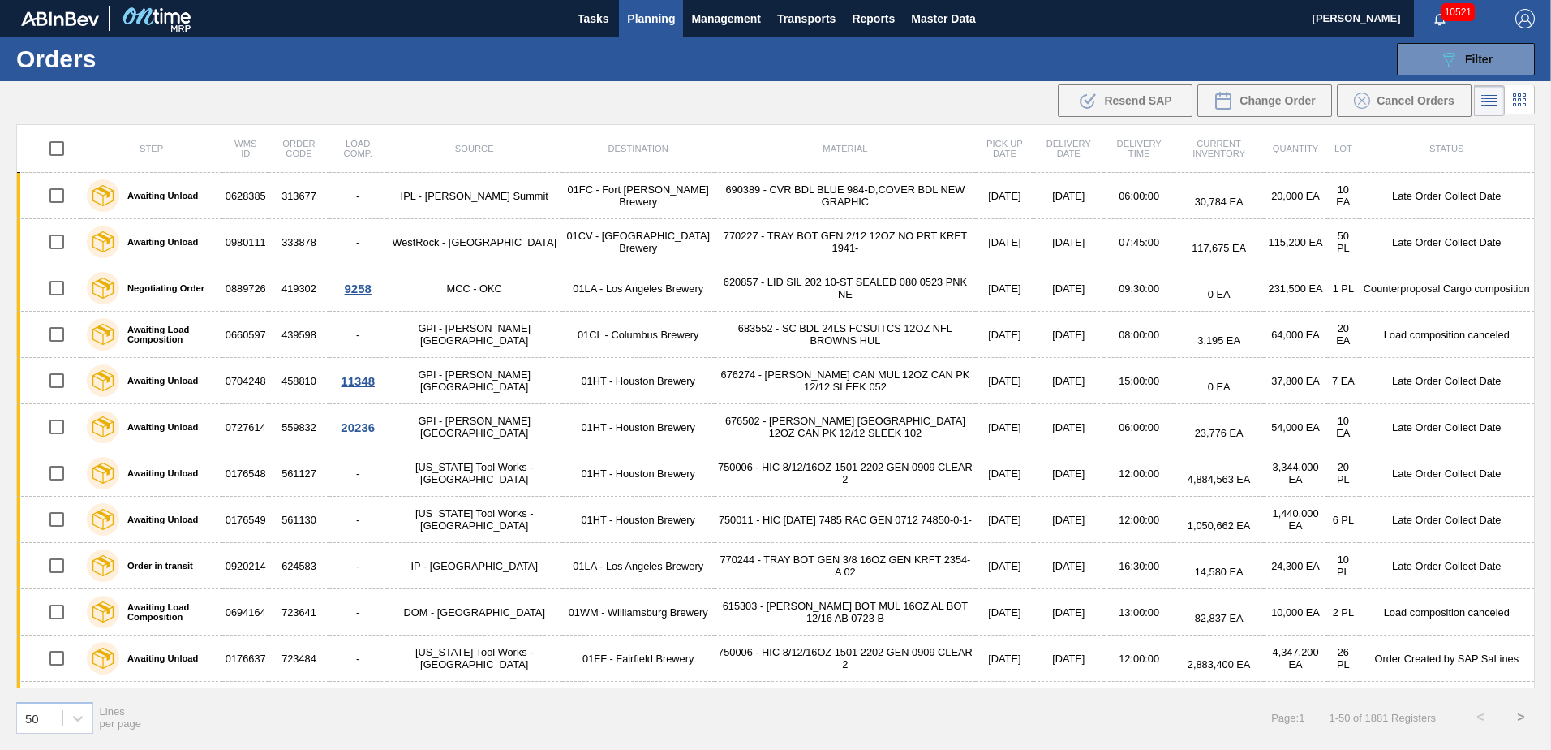
click at [1517, 98] on icon at bounding box center [1519, 99] width 19 height 19
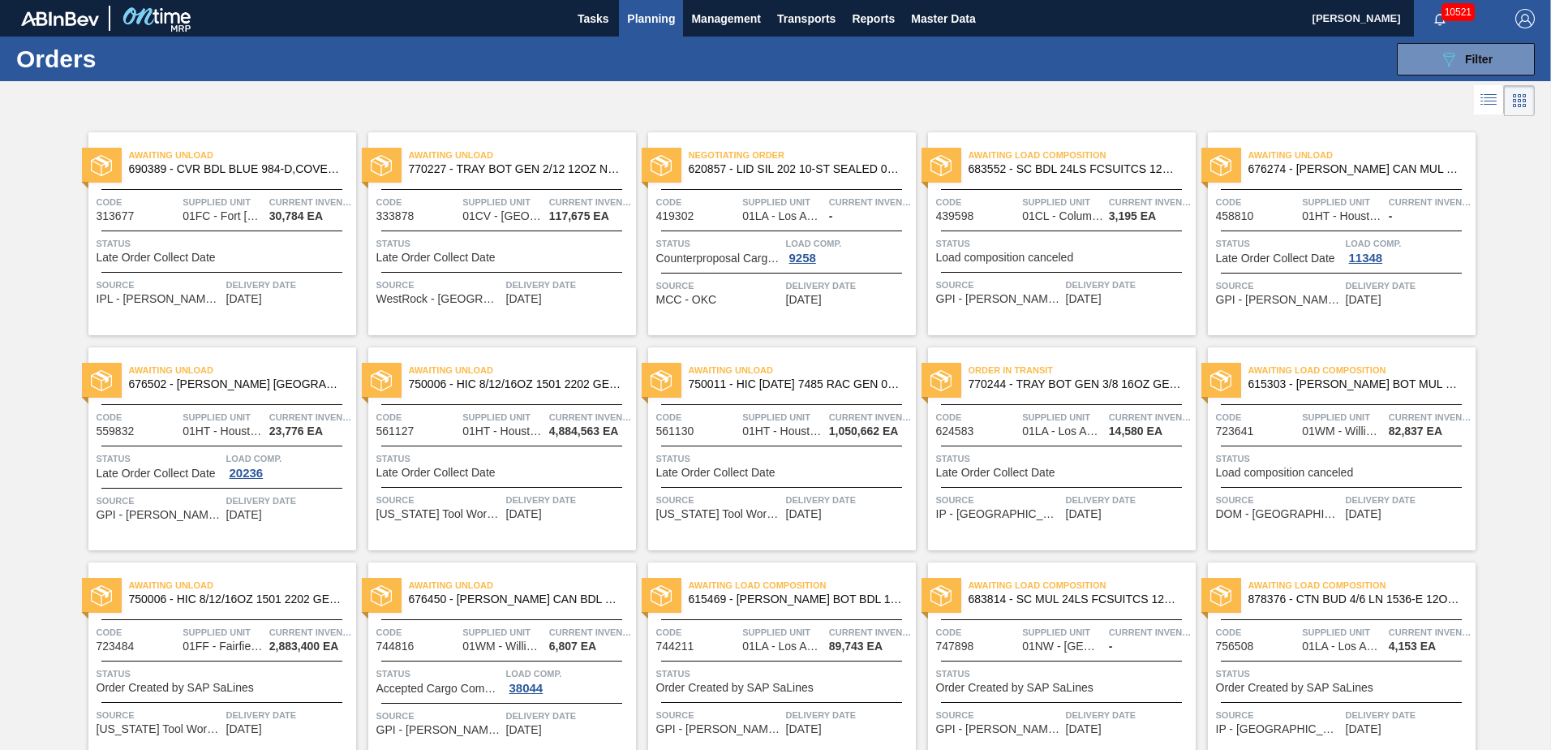
click at [643, 16] on span "Planning" at bounding box center [651, 18] width 48 height 19
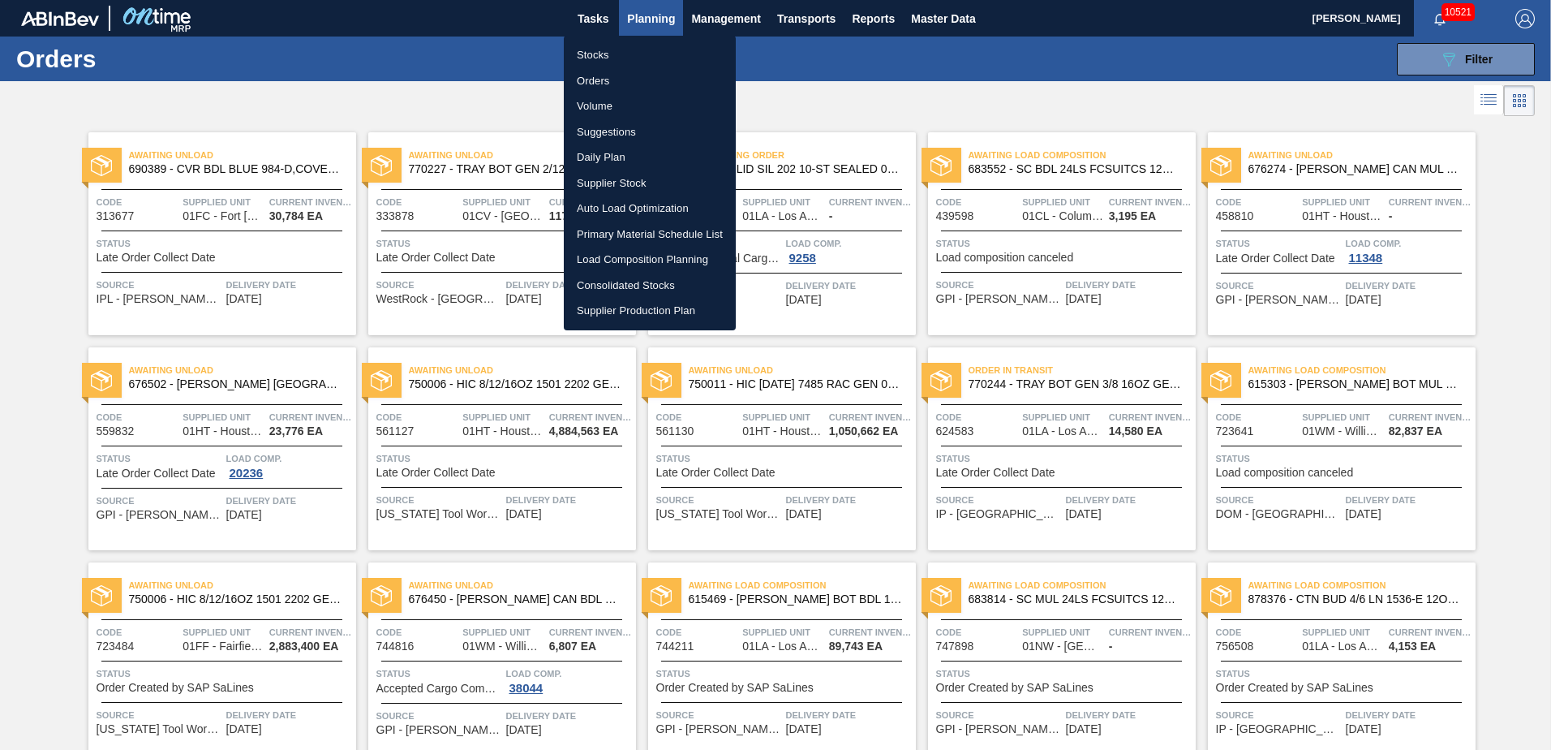
click at [596, 158] on li "Daily Plan" at bounding box center [650, 157] width 172 height 26
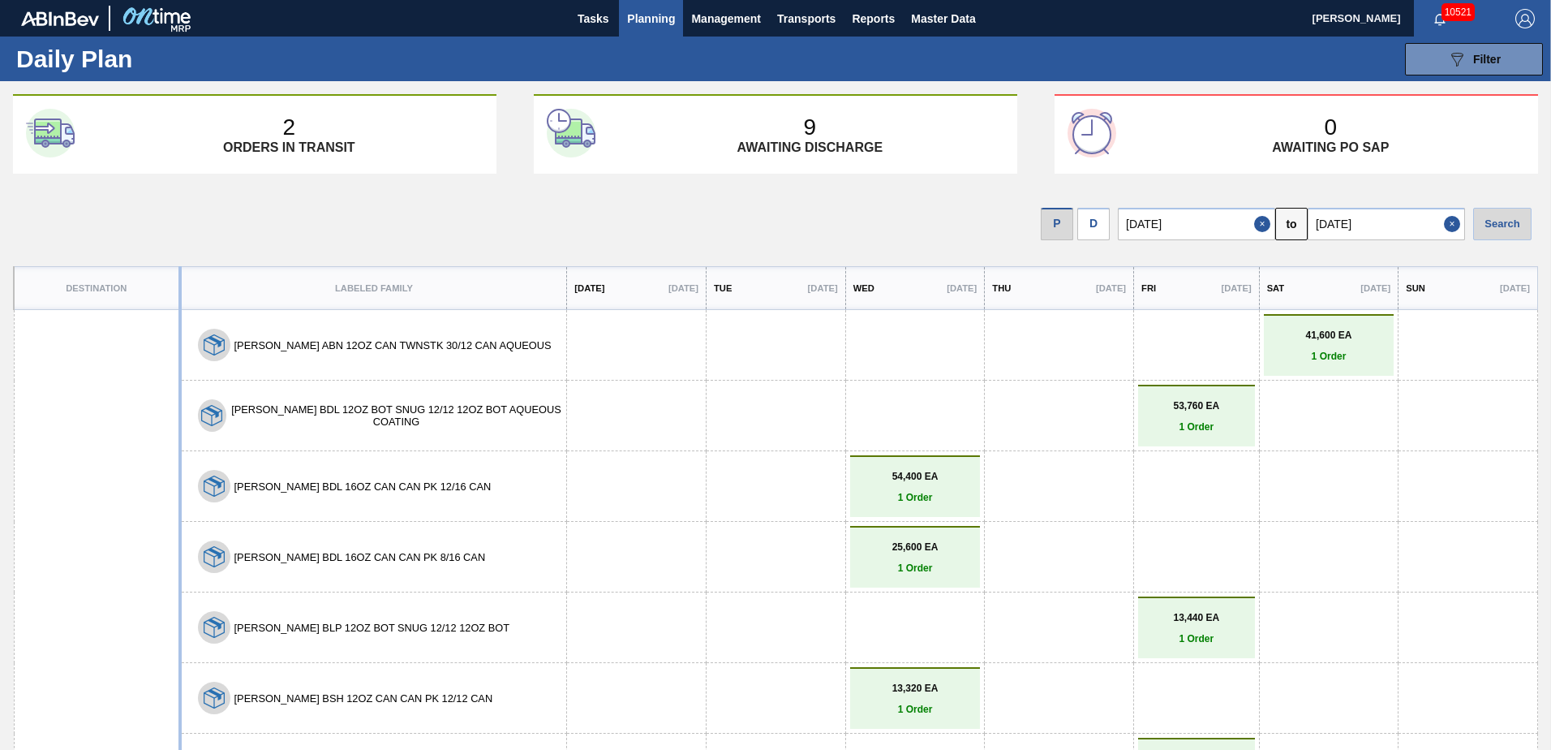
click at [645, 21] on span "Planning" at bounding box center [651, 18] width 48 height 19
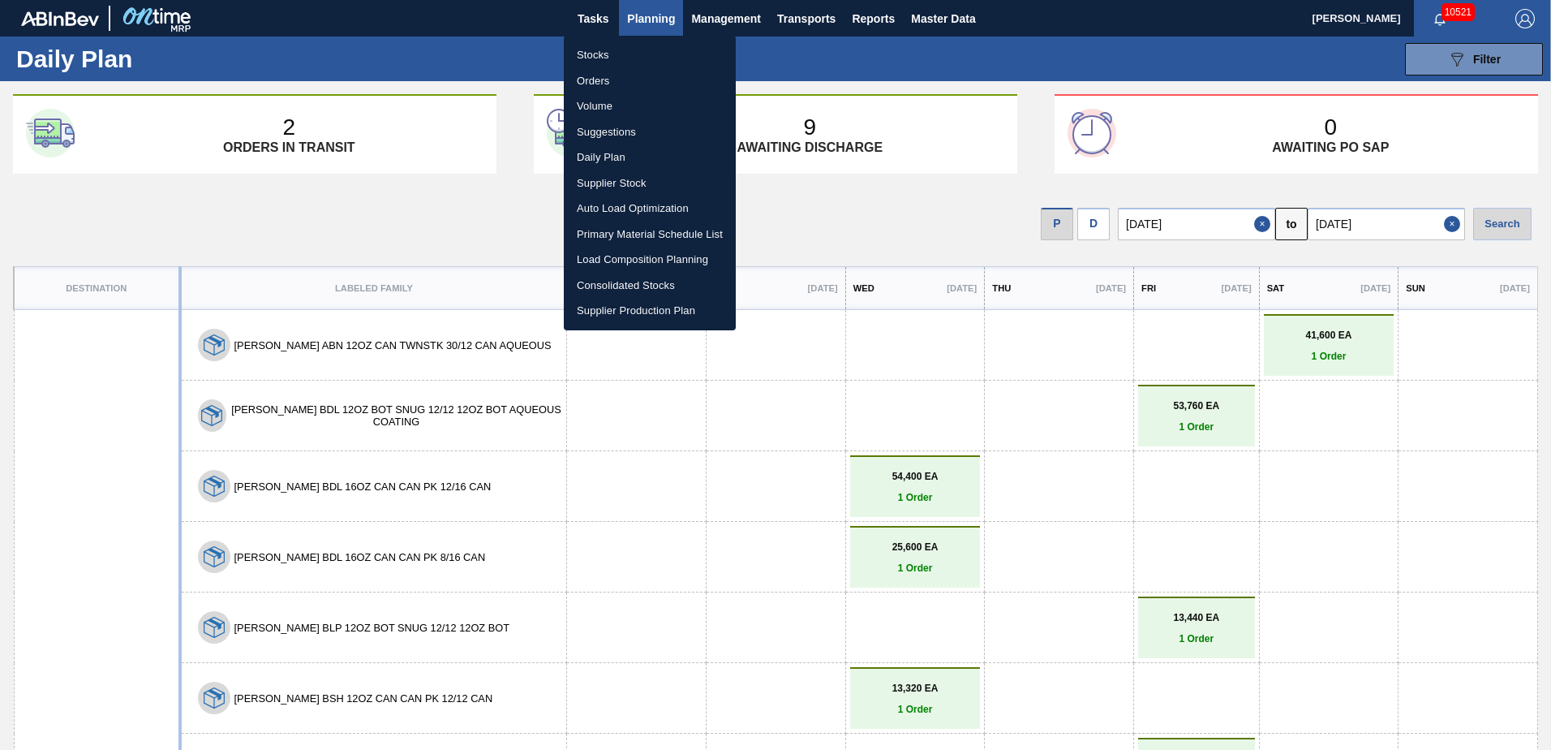
click at [597, 54] on li "Stocks" at bounding box center [650, 55] width 172 height 26
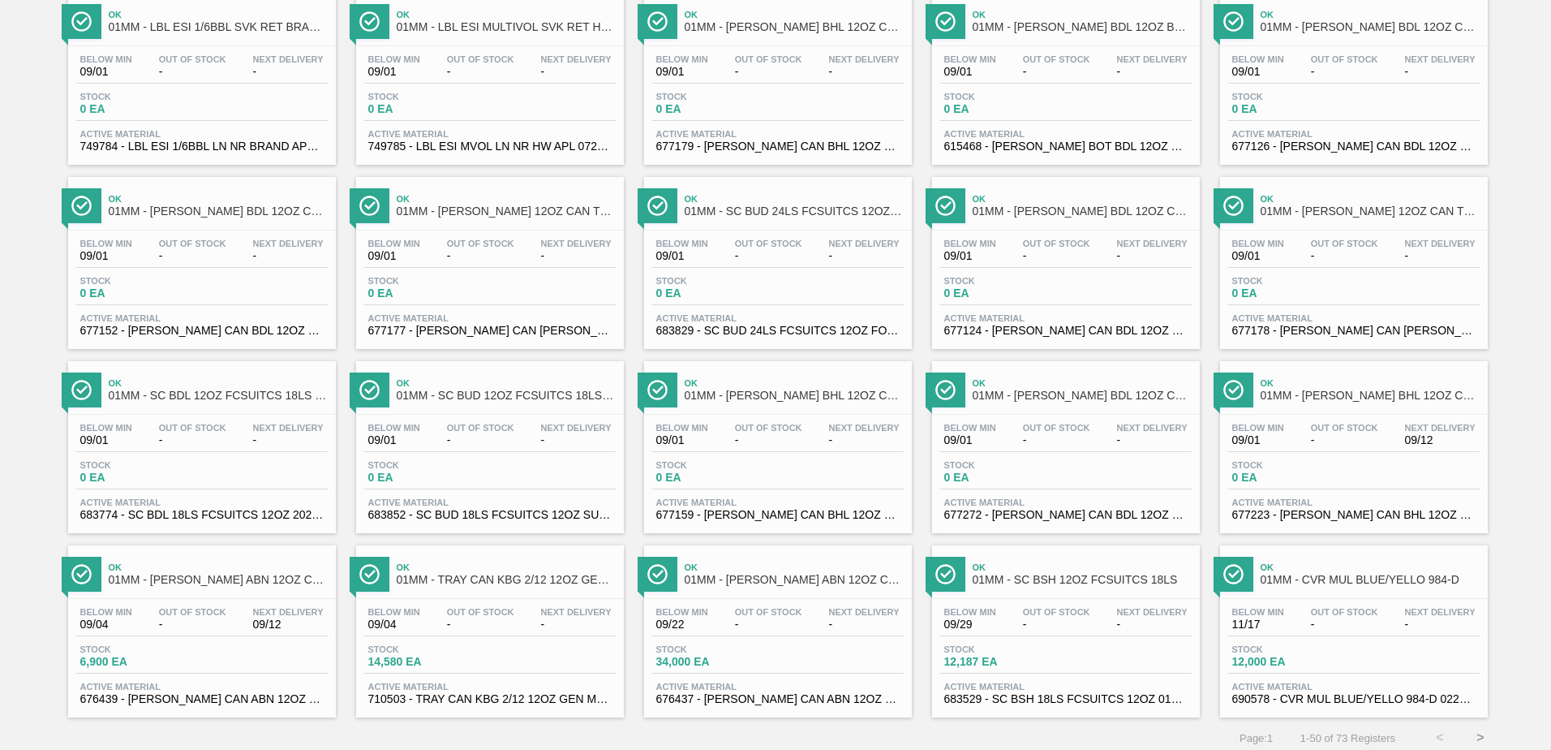
scroll to position [1252, 0]
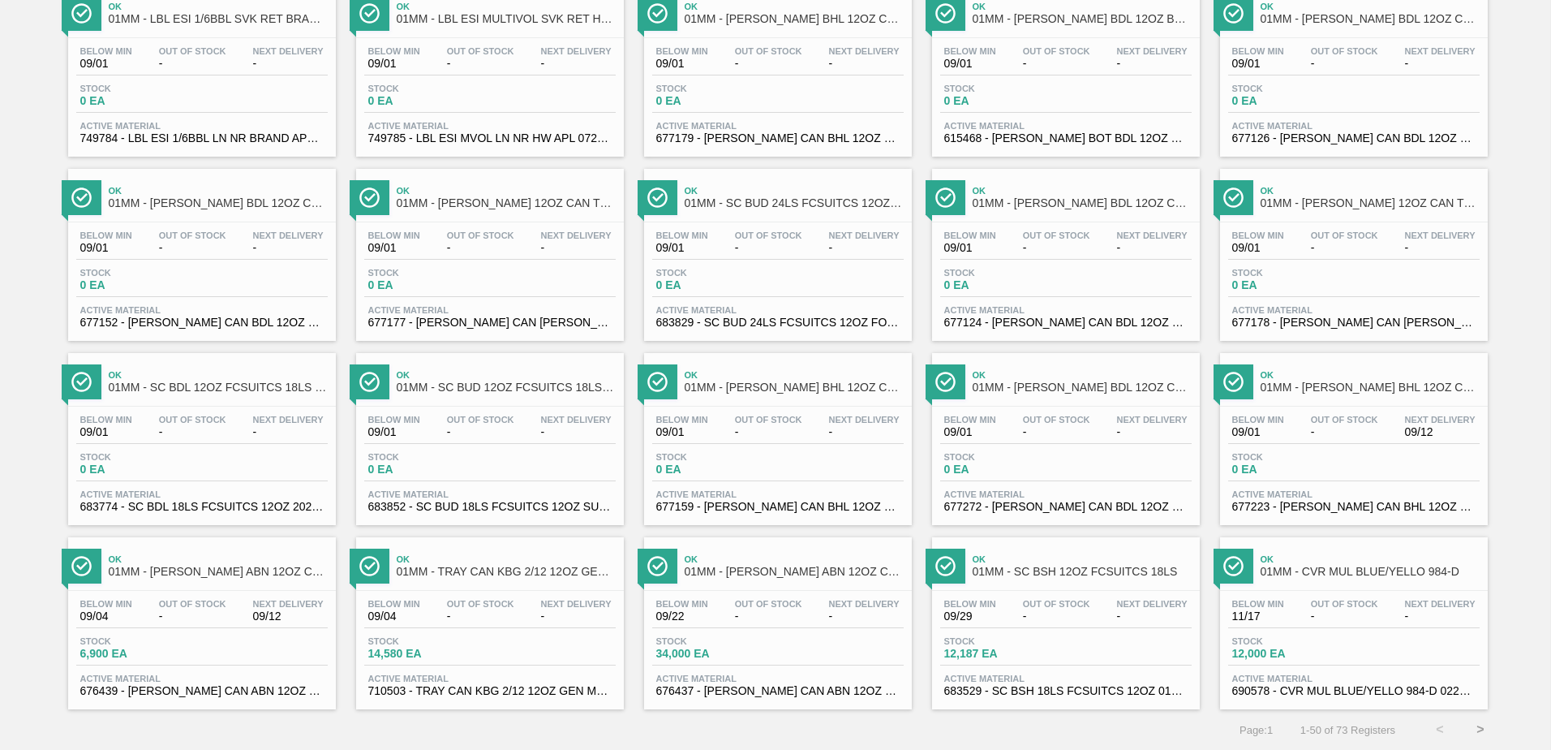
click at [1476, 726] on button ">" at bounding box center [1480, 729] width 41 height 41
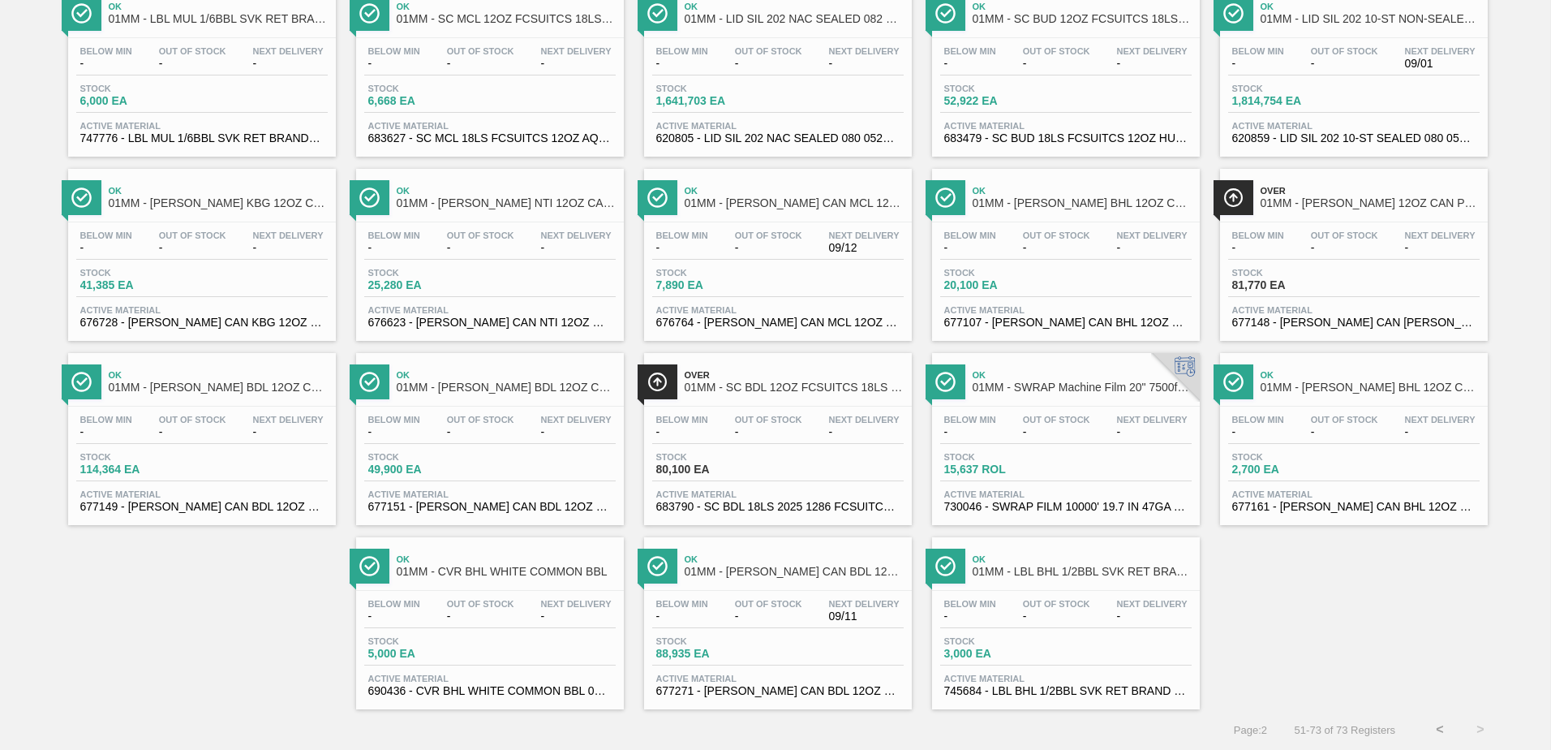
scroll to position [0, 0]
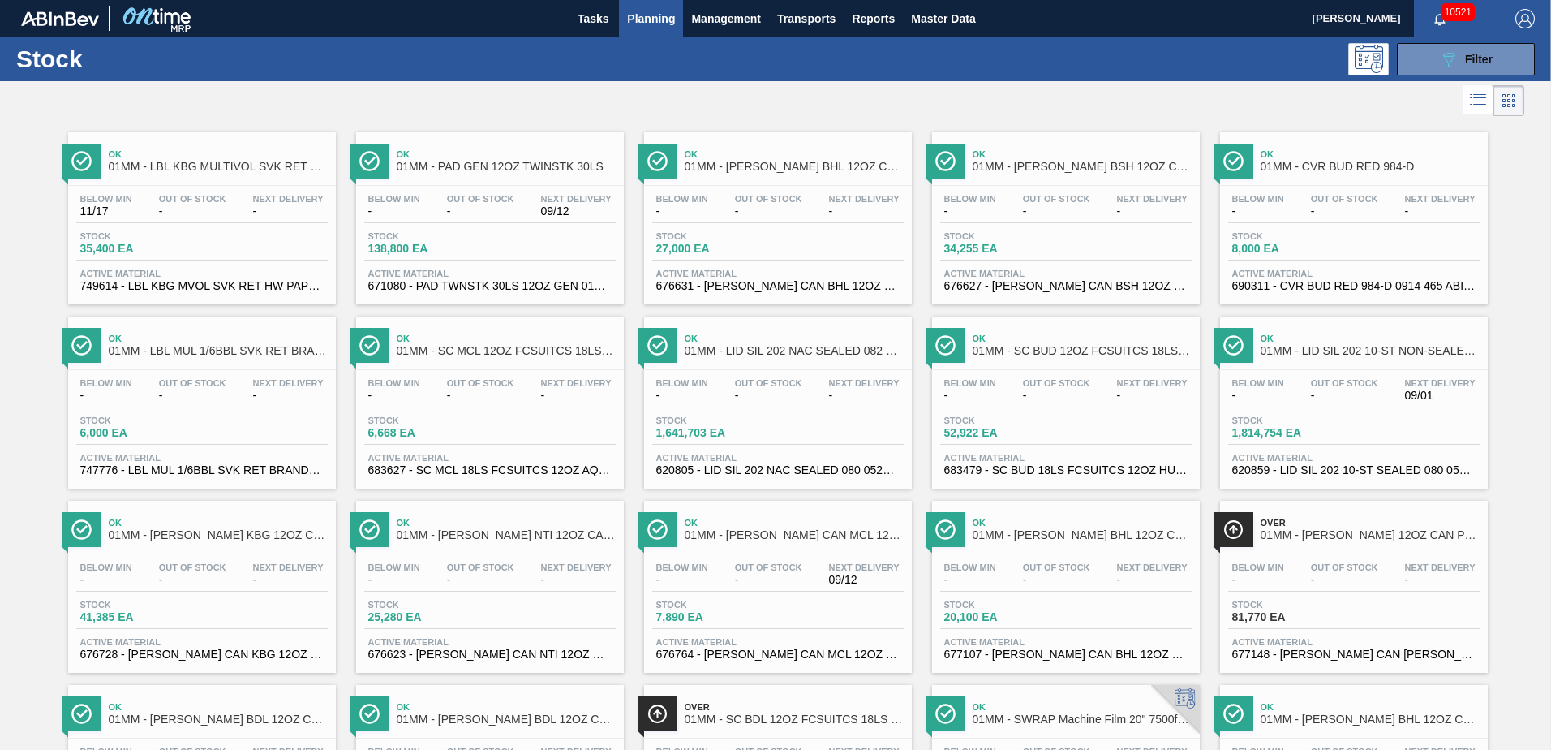
click at [1354, 610] on div "Stock 81,770 EA" at bounding box center [1354, 614] width 252 height 29
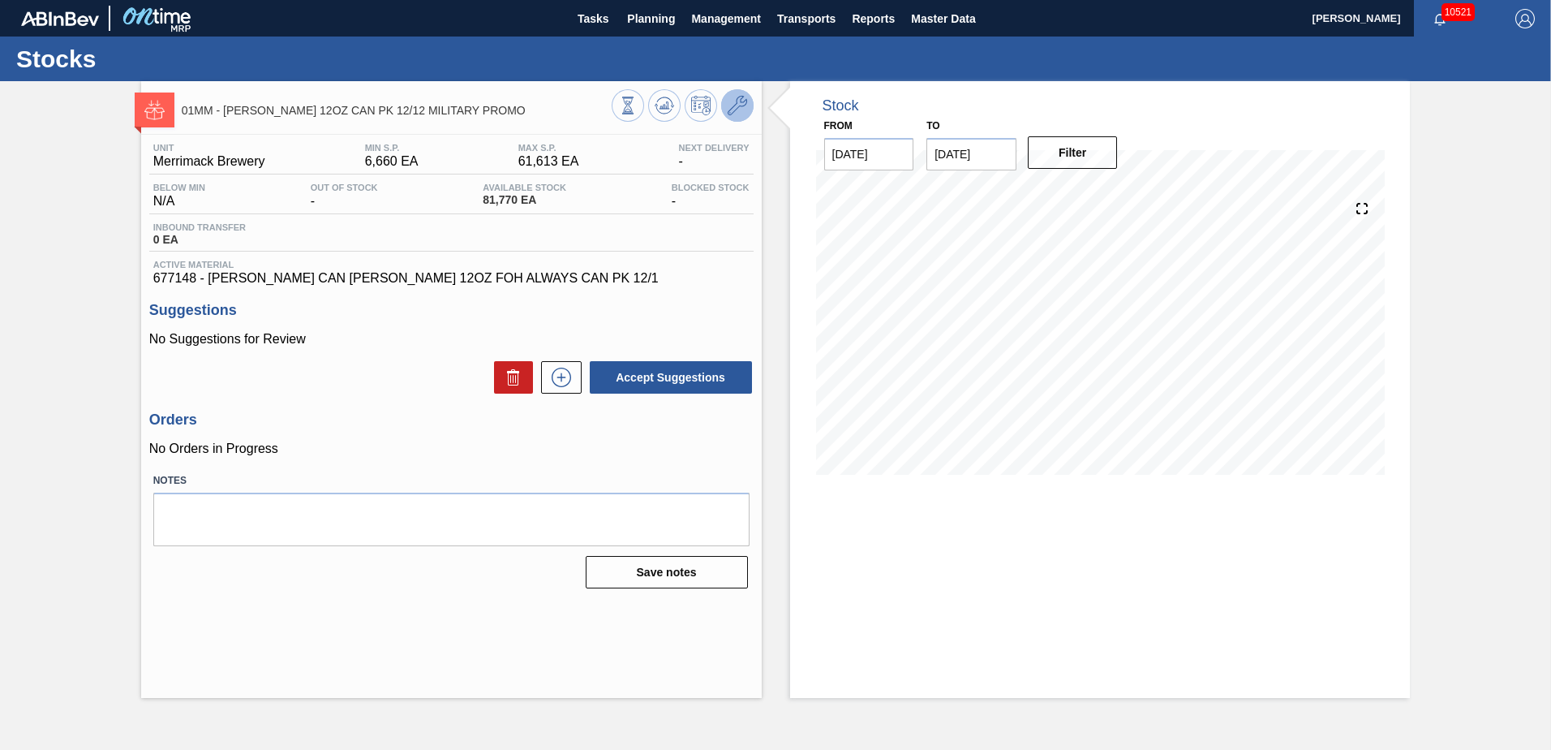
click at [740, 106] on icon at bounding box center [737, 105] width 19 height 19
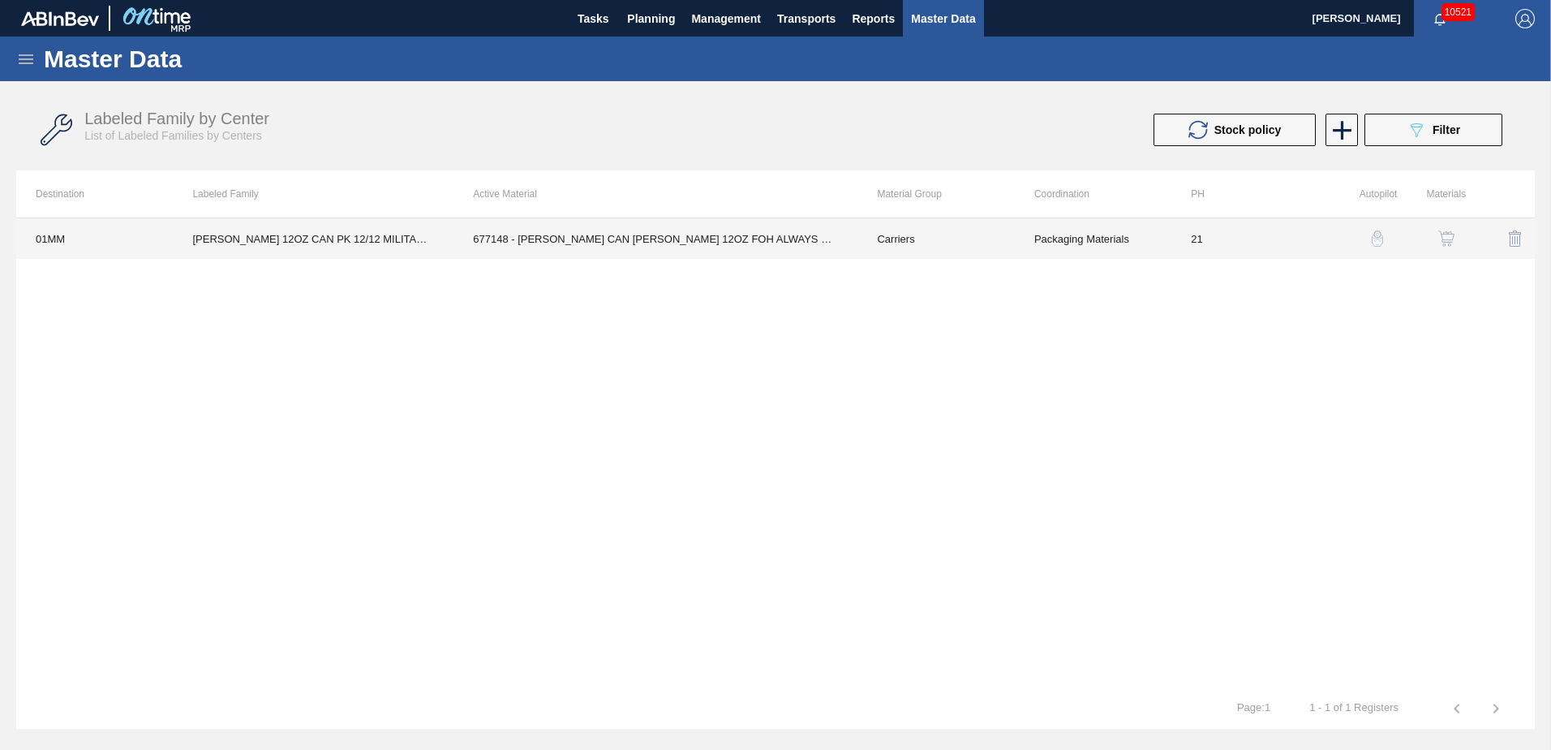
click at [733, 230] on td "677148 - [PERSON_NAME] CAN [PERSON_NAME] 12OZ FOH ALWAYS CAN PK 12/1" at bounding box center [656, 238] width 404 height 41
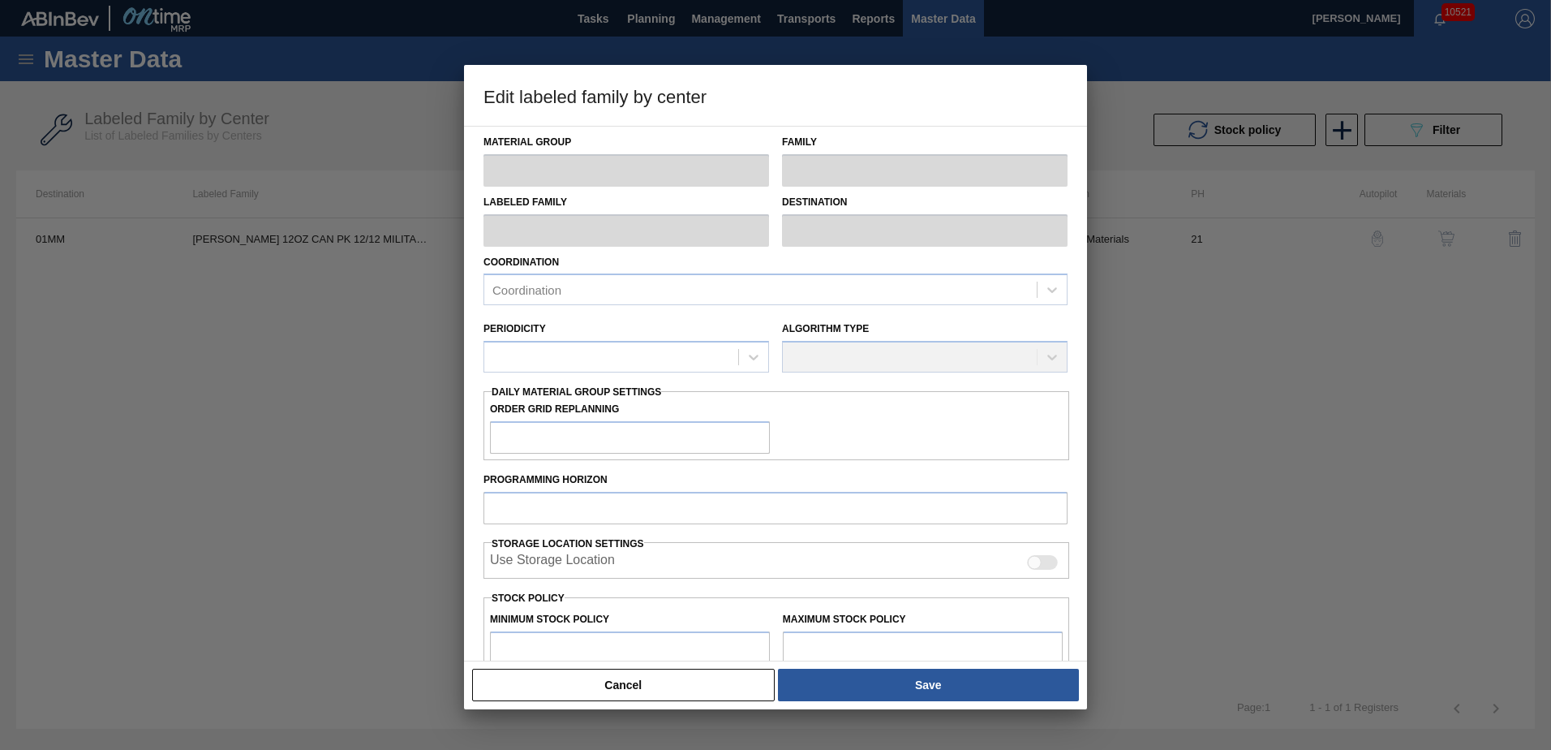
type input "Carriers"
type input "Can Carriers"
type input "[PERSON_NAME] 12OZ CAN PK 12/12 MILITARY PROMO"
type input "01MM - Merrimack Brewery"
type input "21"
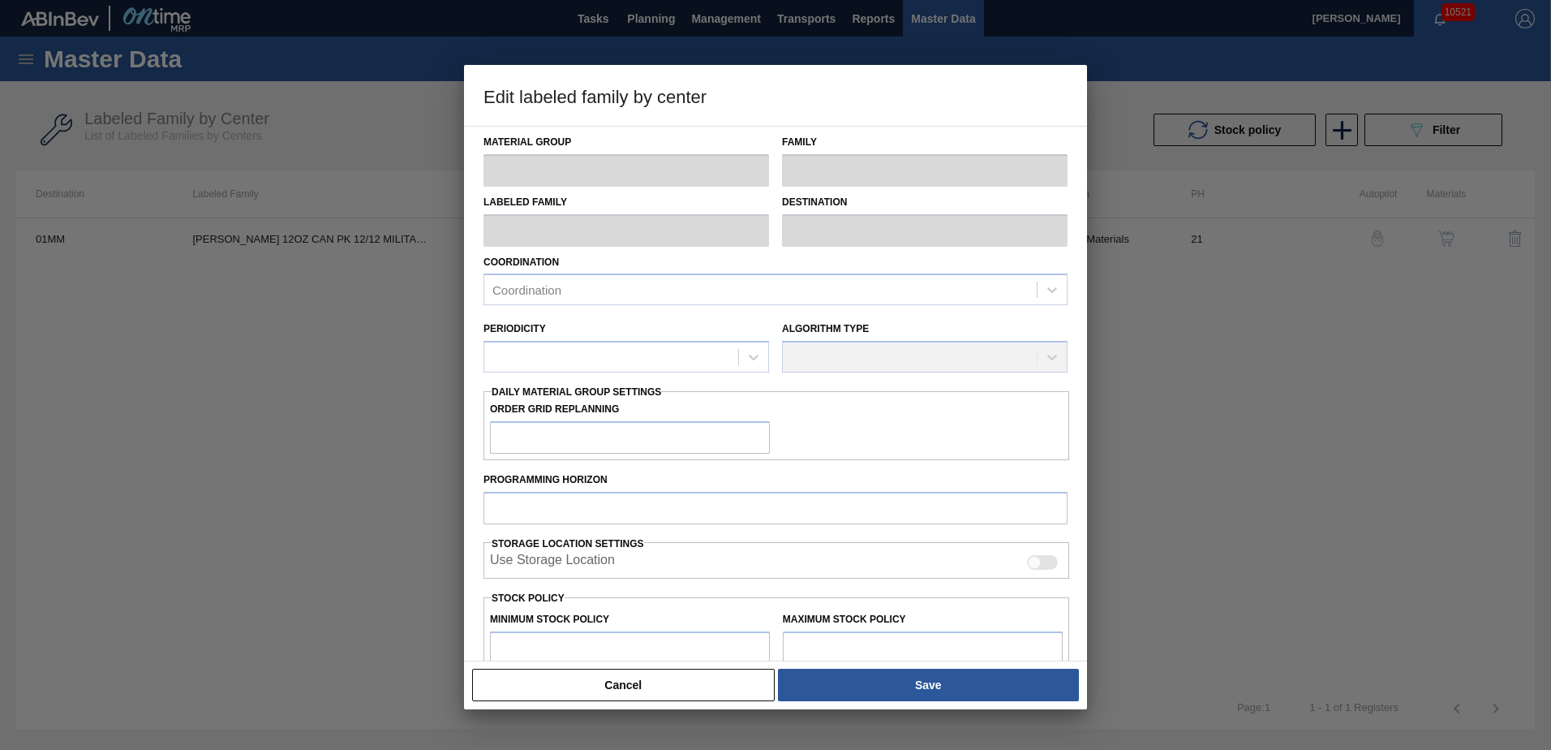
type input "6,660"
type input "61,613"
type input "0"
type input "6,660"
checkbox input "true"
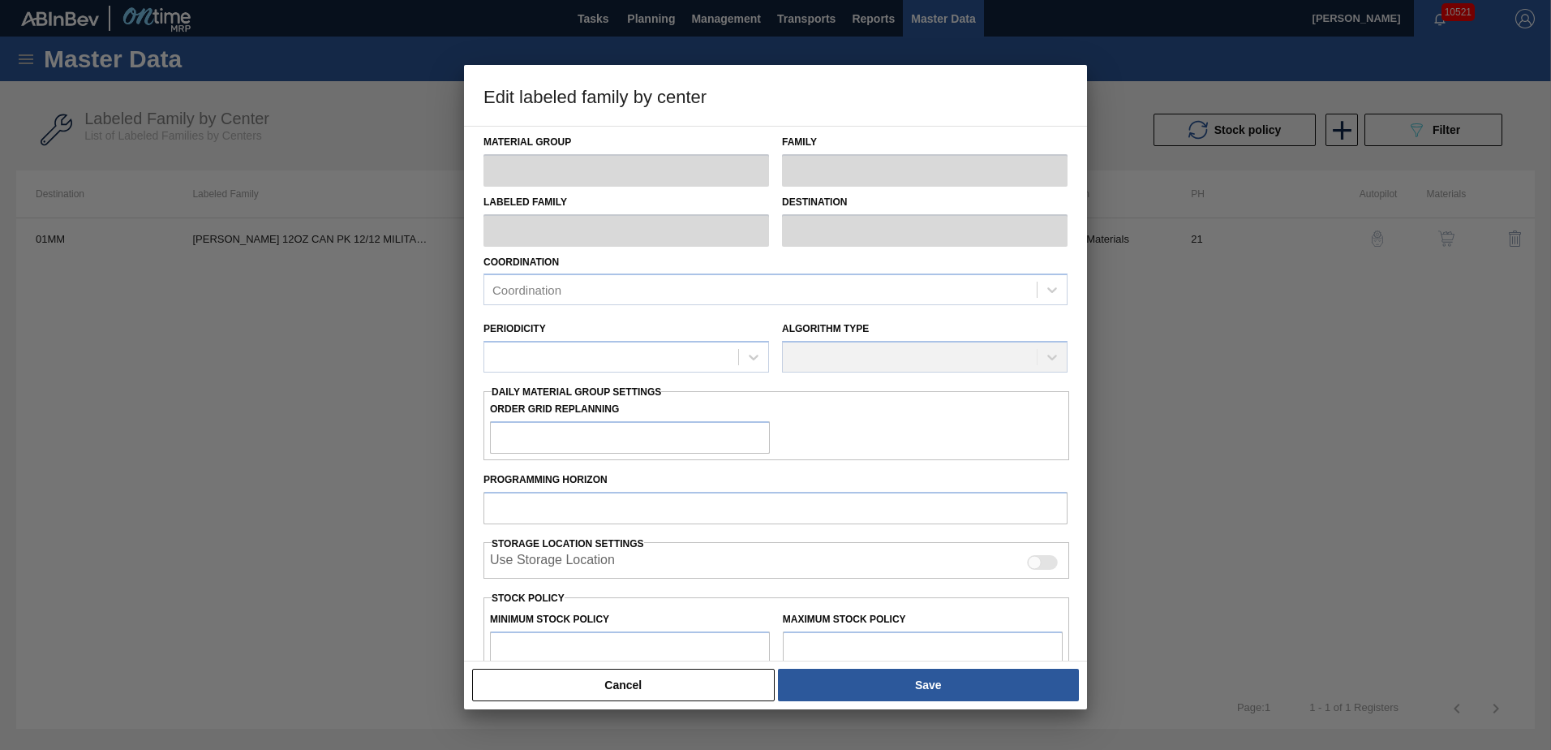
checkbox input "true"
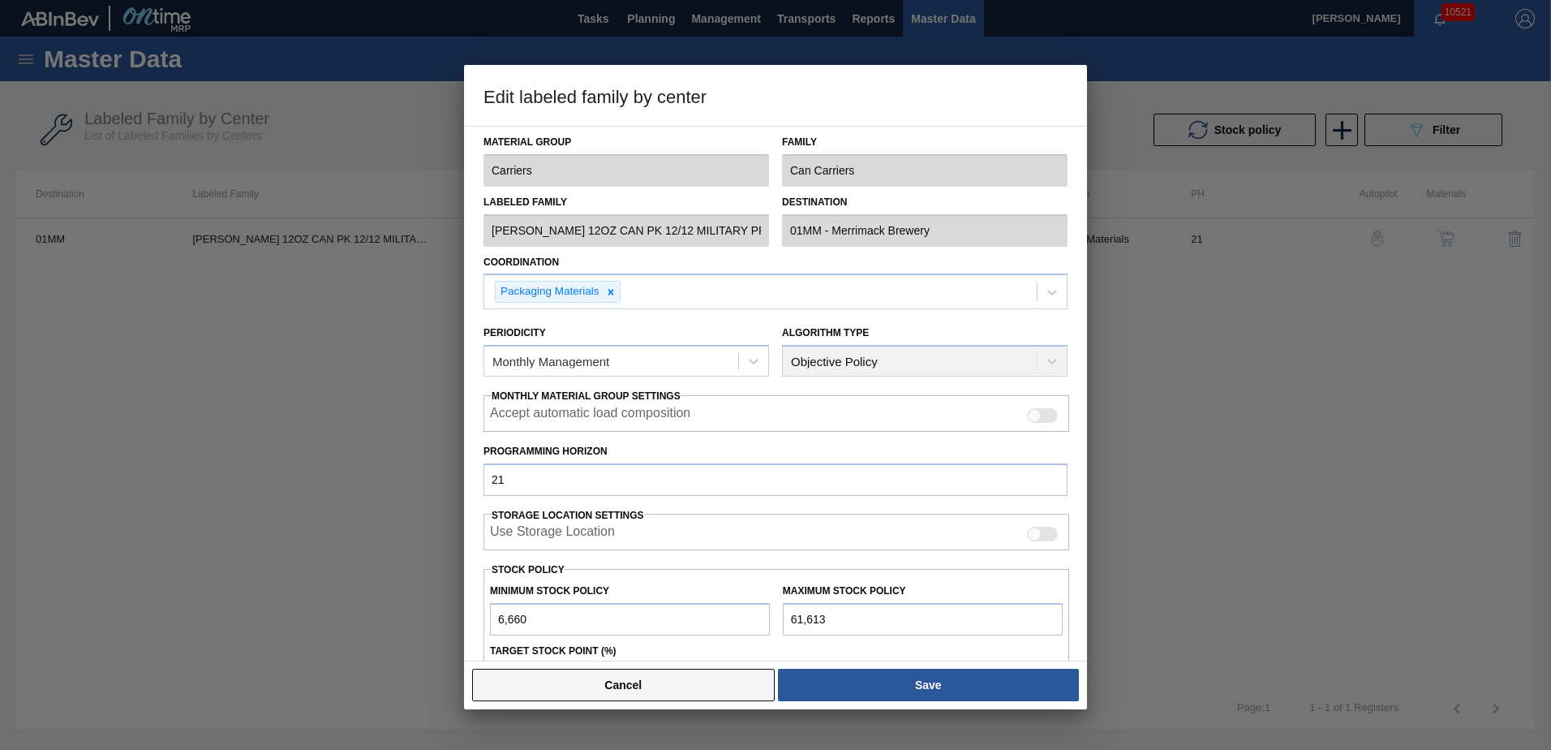
click at [652, 692] on button "Cancel" at bounding box center [623, 685] width 303 height 32
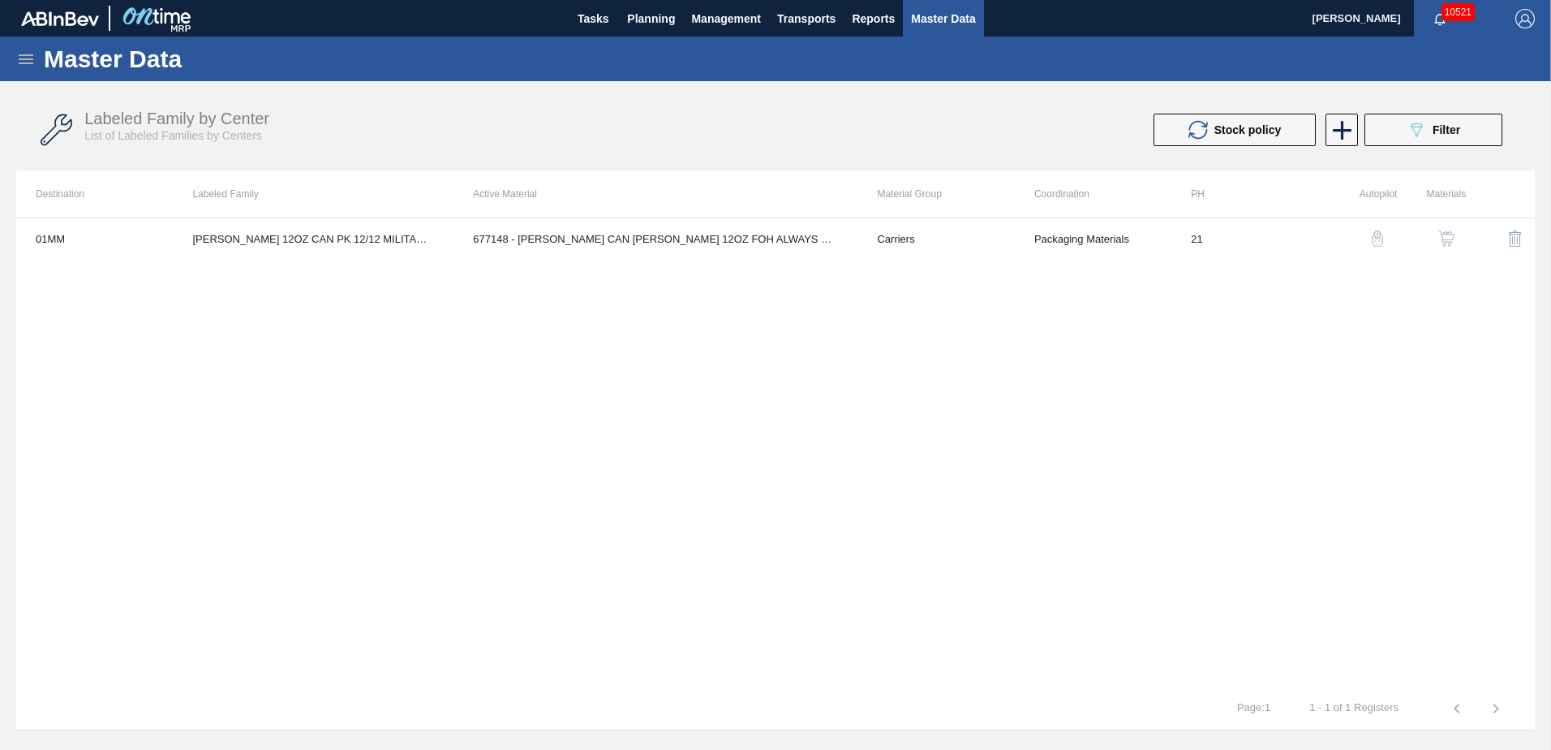
click at [699, 468] on div "01MM [PERSON_NAME] 12OZ CAN PK 12/12 MILITARY PROMO 677148 - [PERSON_NAME] CAN …" at bounding box center [775, 452] width 1519 height 471
click at [1445, 232] on img "button" at bounding box center [1447, 238] width 16 height 16
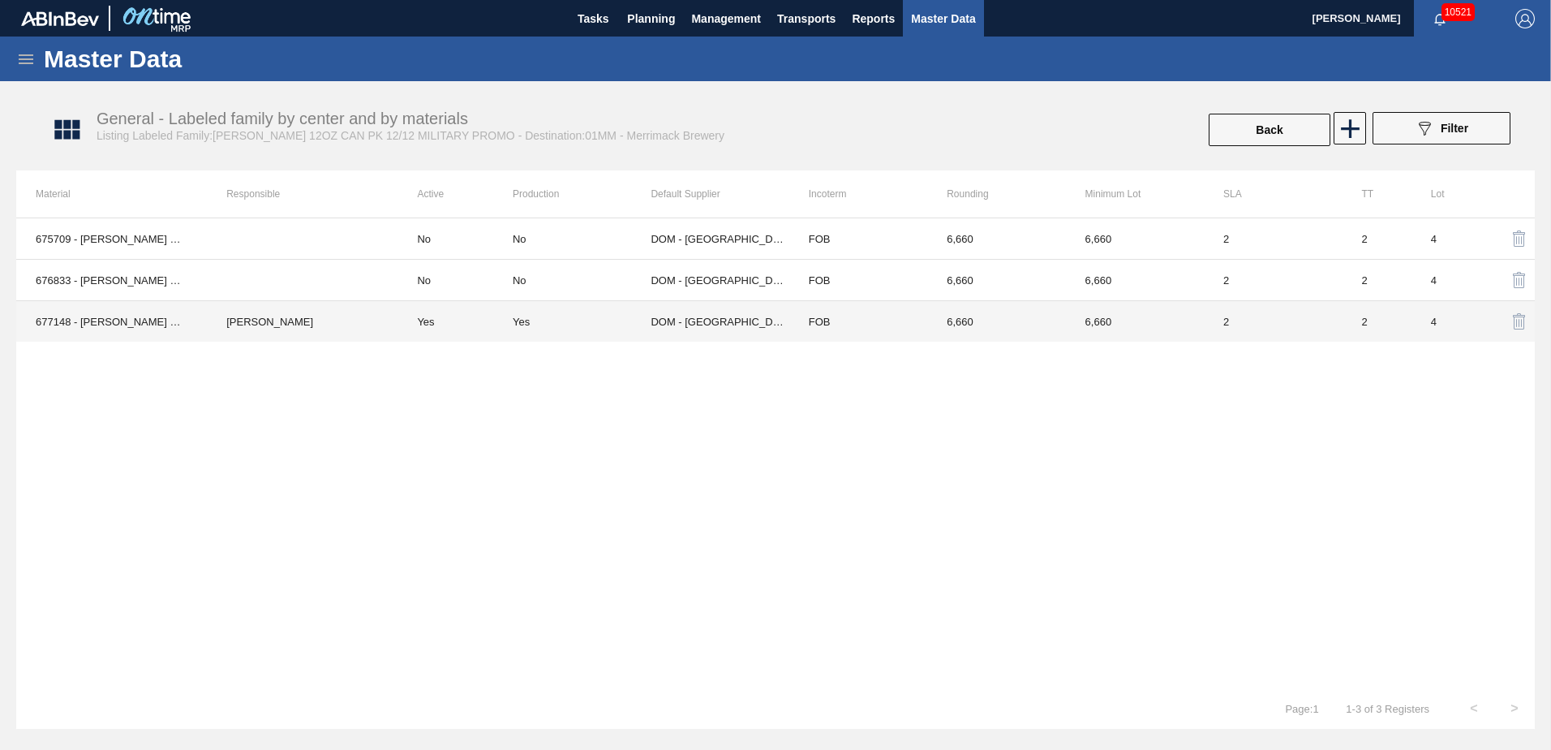
click at [708, 312] on td "DOM - [GEOGRAPHIC_DATA]" at bounding box center [720, 321] width 138 height 41
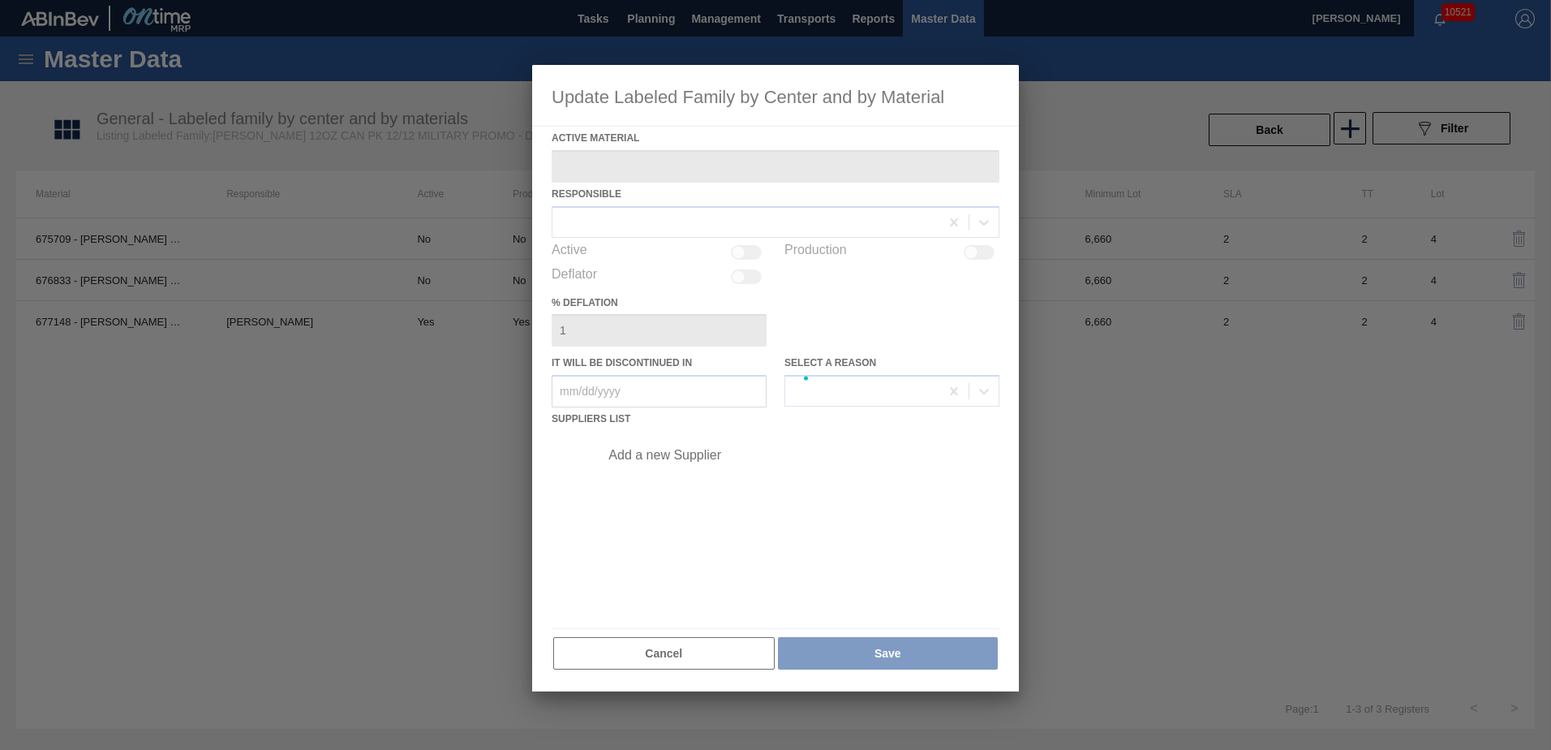
type Material "677148 - [PERSON_NAME] CAN [PERSON_NAME] 12OZ FOH ALWAYS CAN PK 12/1"
checkbox input "true"
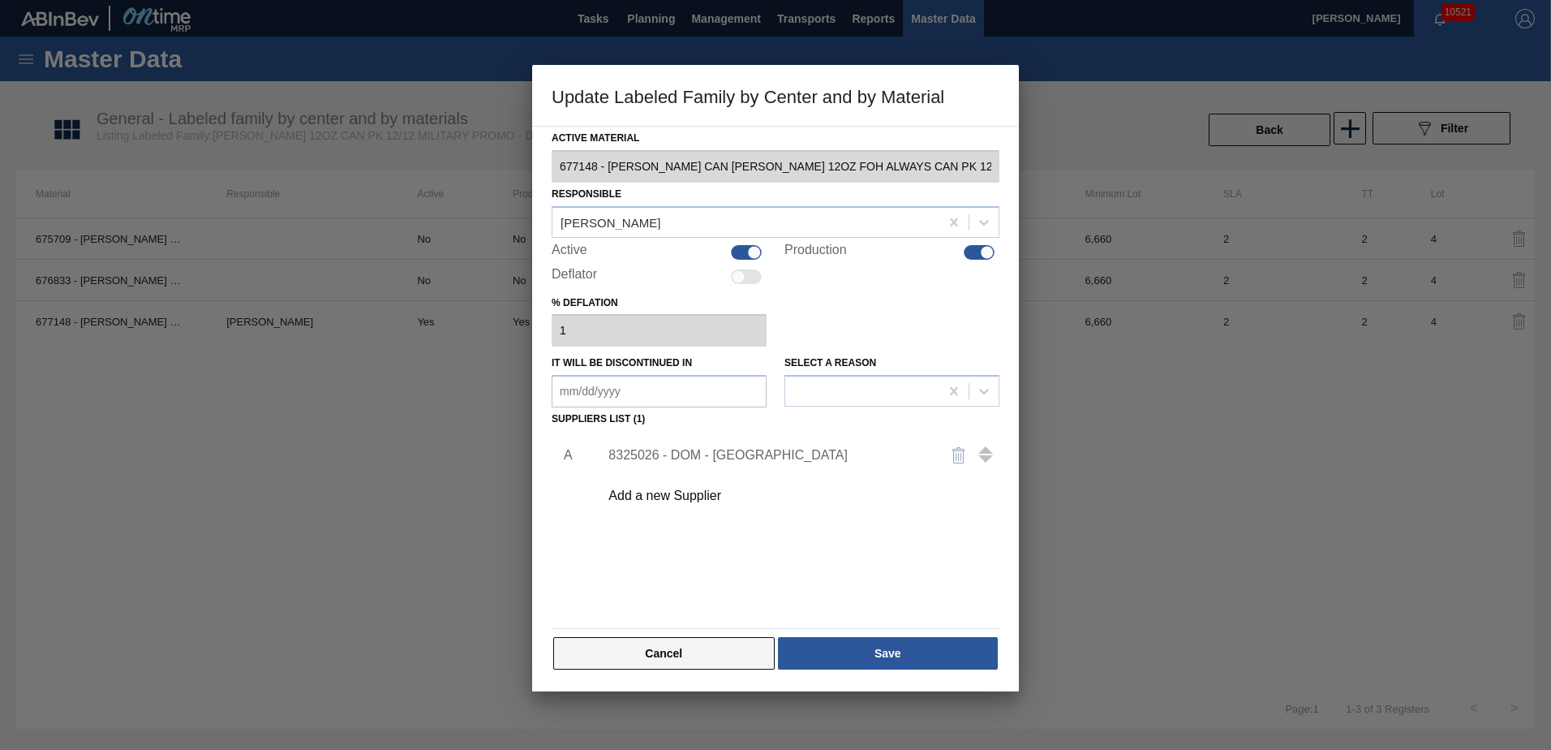
click at [658, 643] on button "Cancel" at bounding box center [664, 653] width 222 height 32
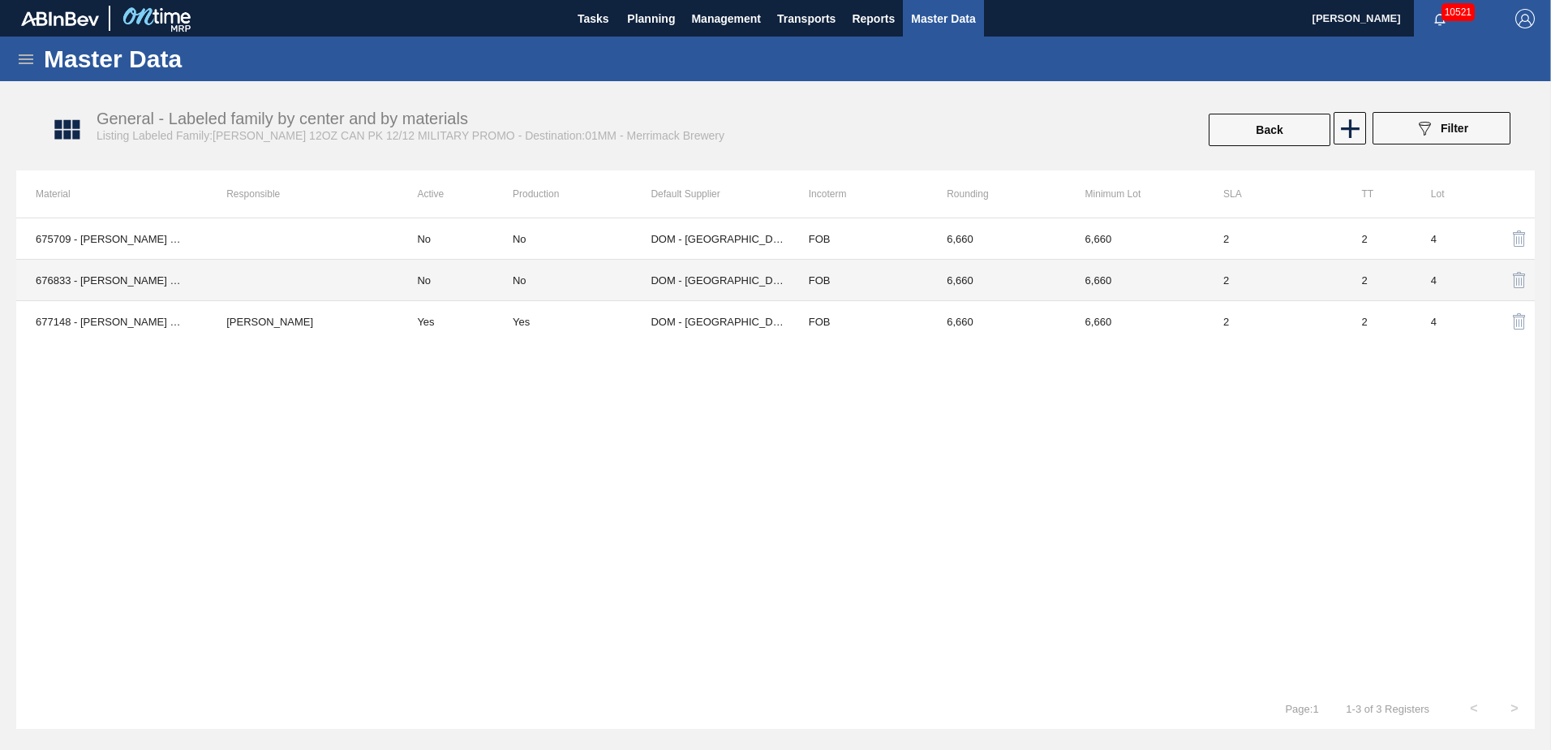
click at [876, 278] on td "FOB" at bounding box center [858, 280] width 138 height 41
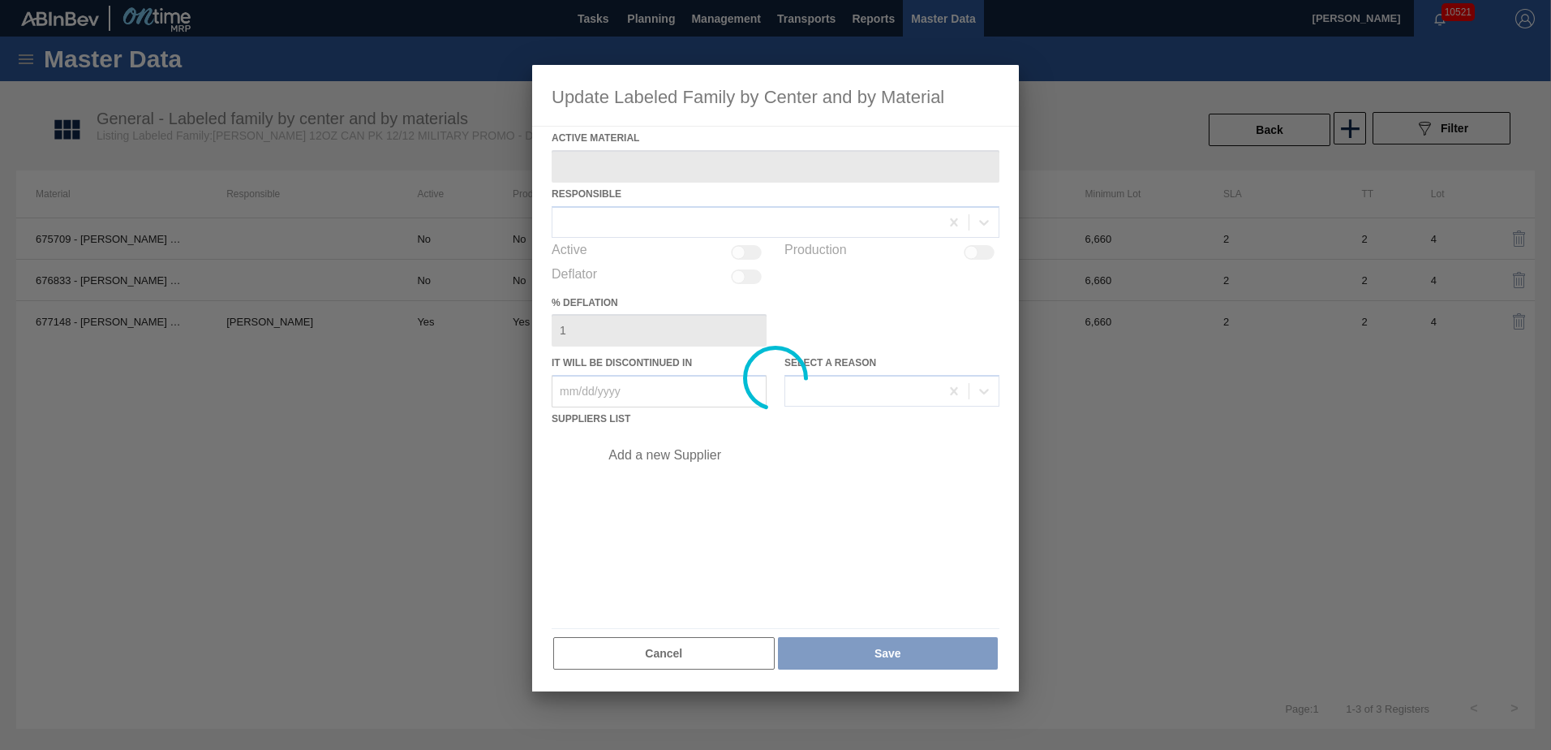
type Material "676833 - [PERSON_NAME] CAN [PERSON_NAME] 12OZ CAN PK 12/12 CAN 1023"
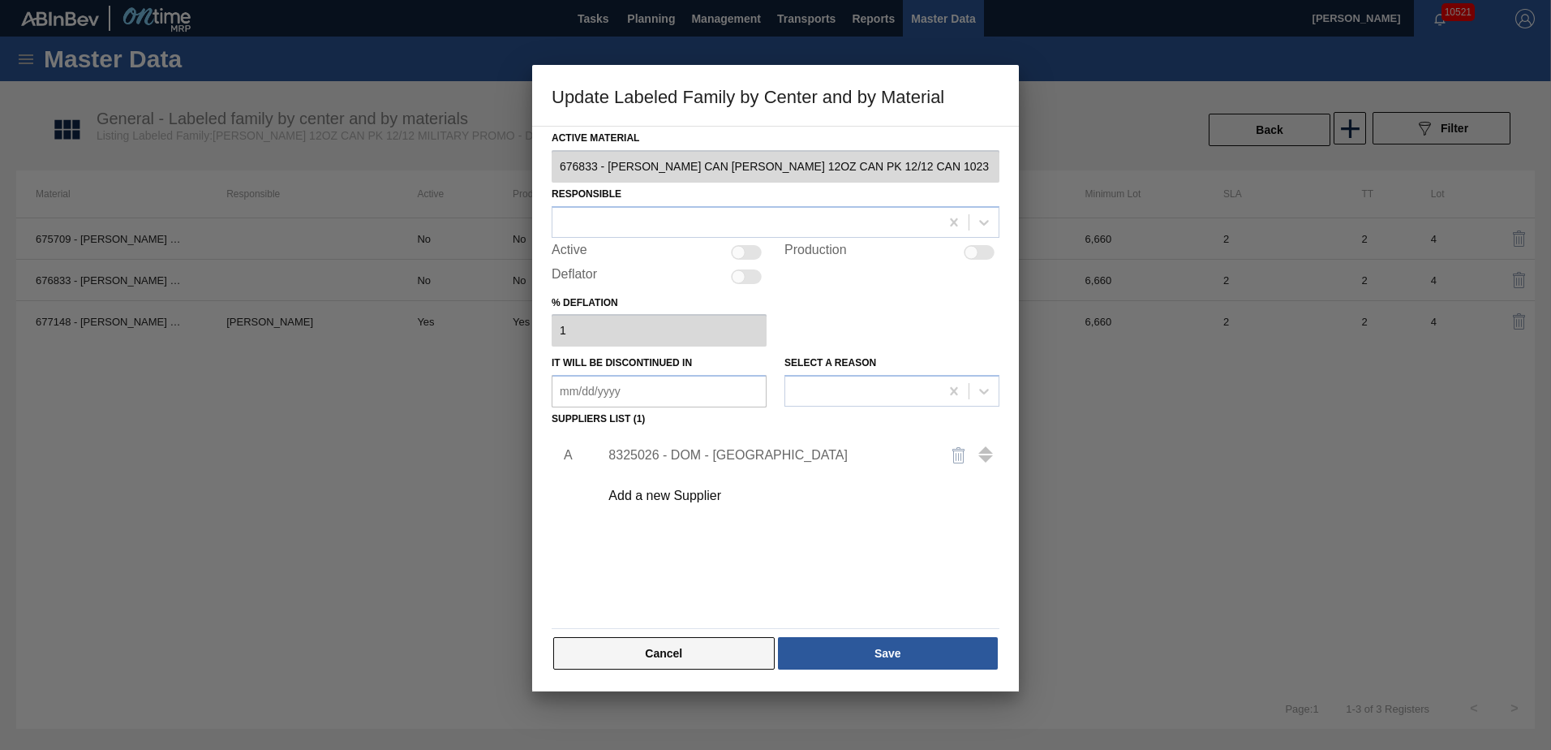
click at [678, 661] on button "Cancel" at bounding box center [664, 653] width 222 height 32
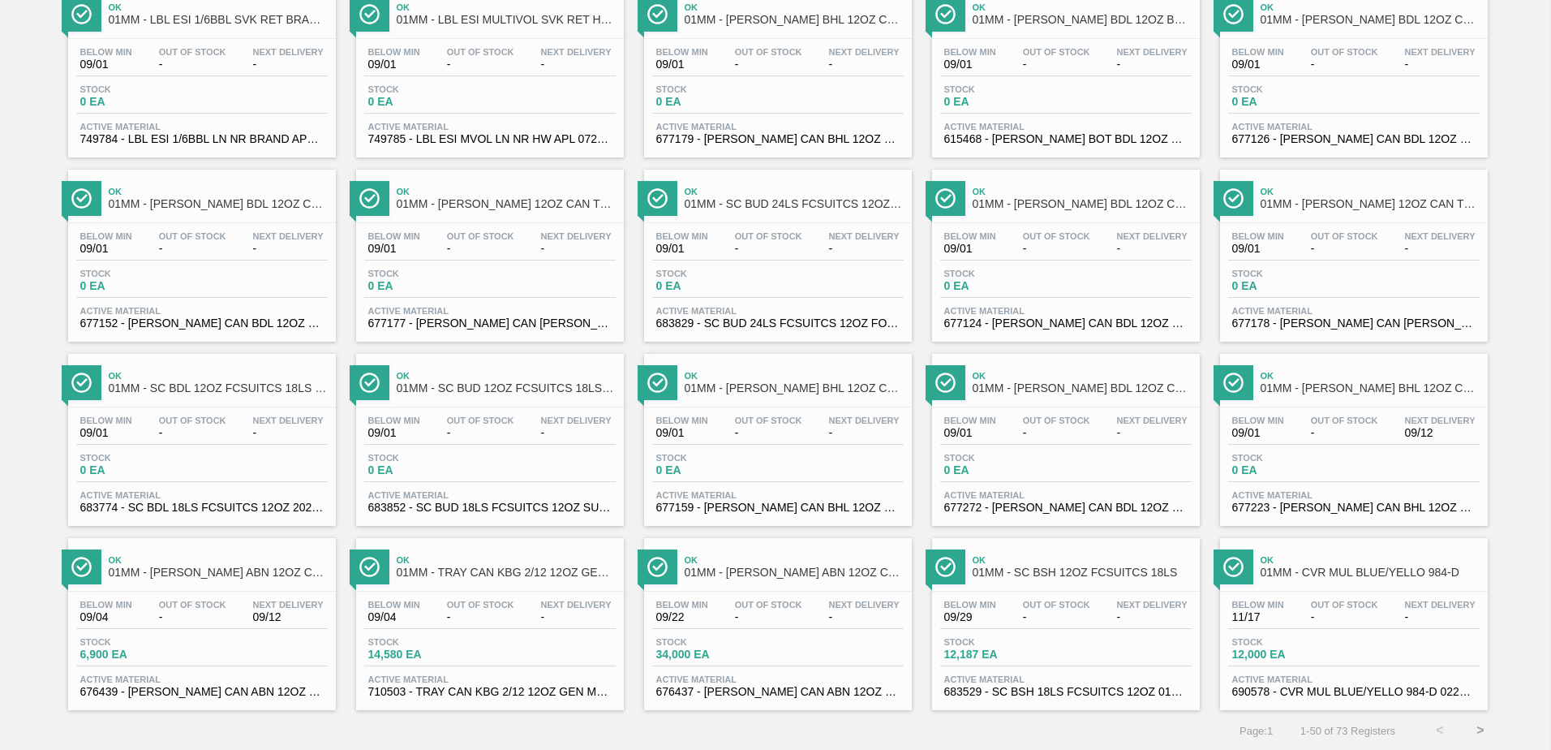
scroll to position [1252, 0]
click at [1477, 725] on button ">" at bounding box center [1480, 729] width 41 height 41
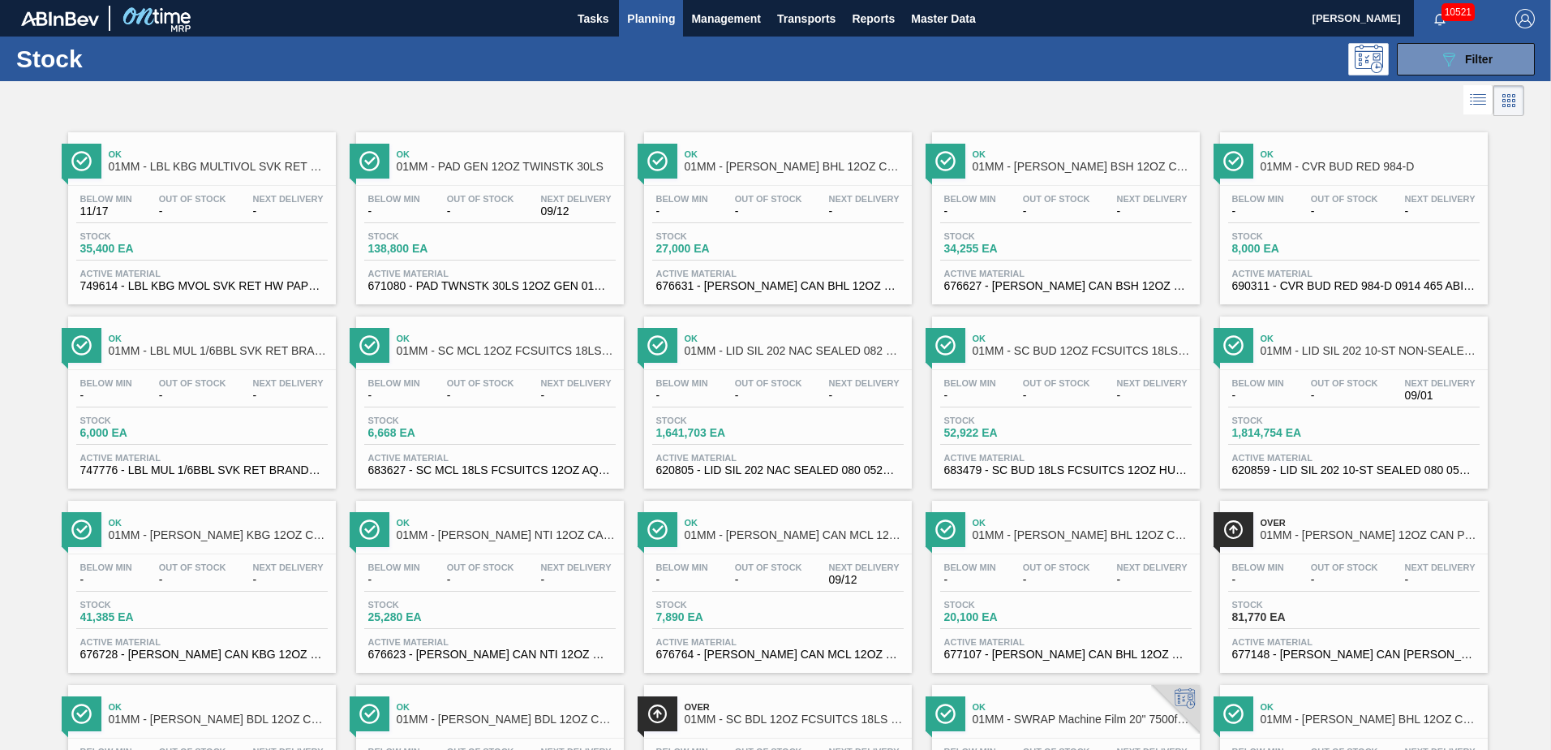
scroll to position [332, 0]
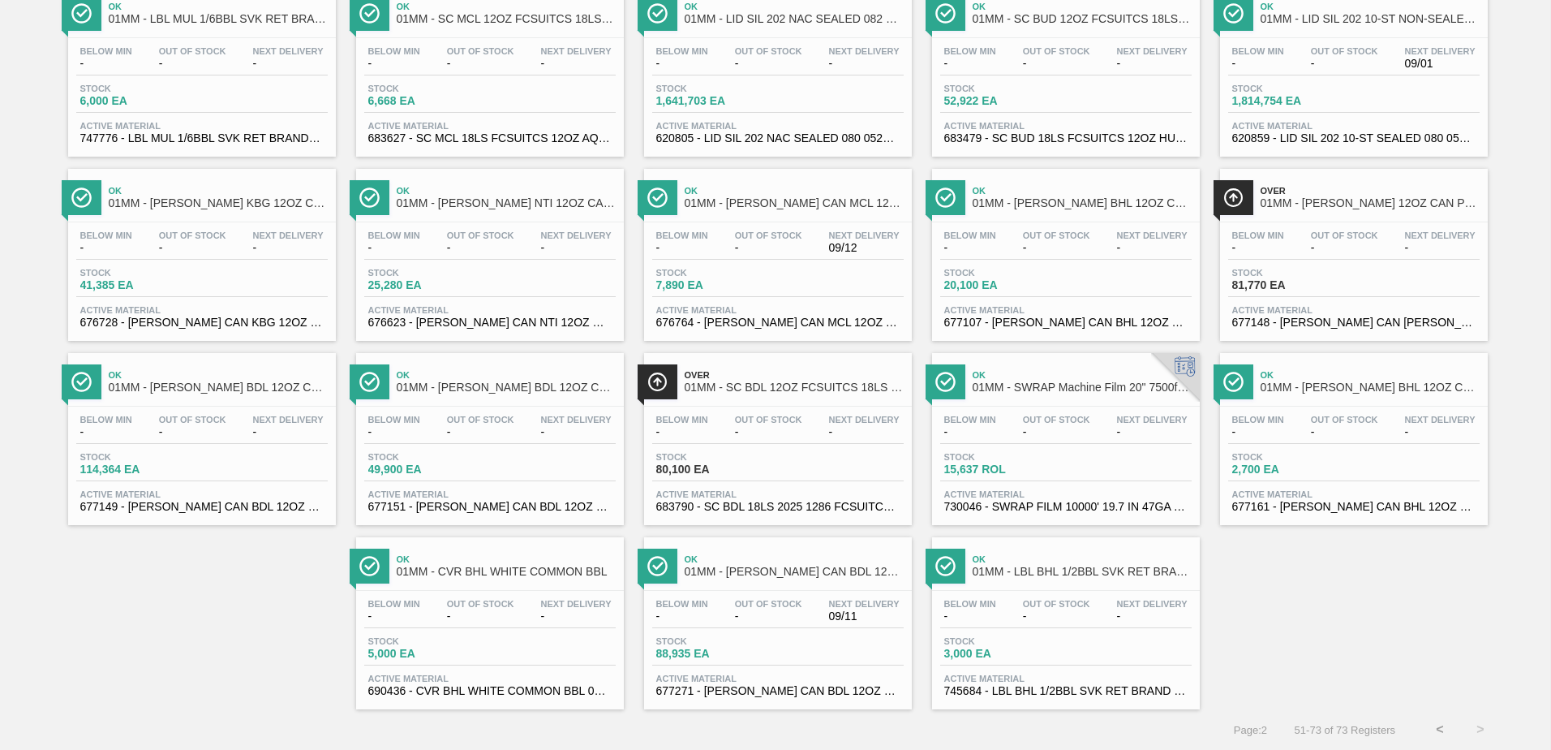
click at [213, 481] on div "Below Min - Out Of Stock - Next Delivery - Stock 114,364 EA Active Material 677…" at bounding box center [202, 461] width 268 height 110
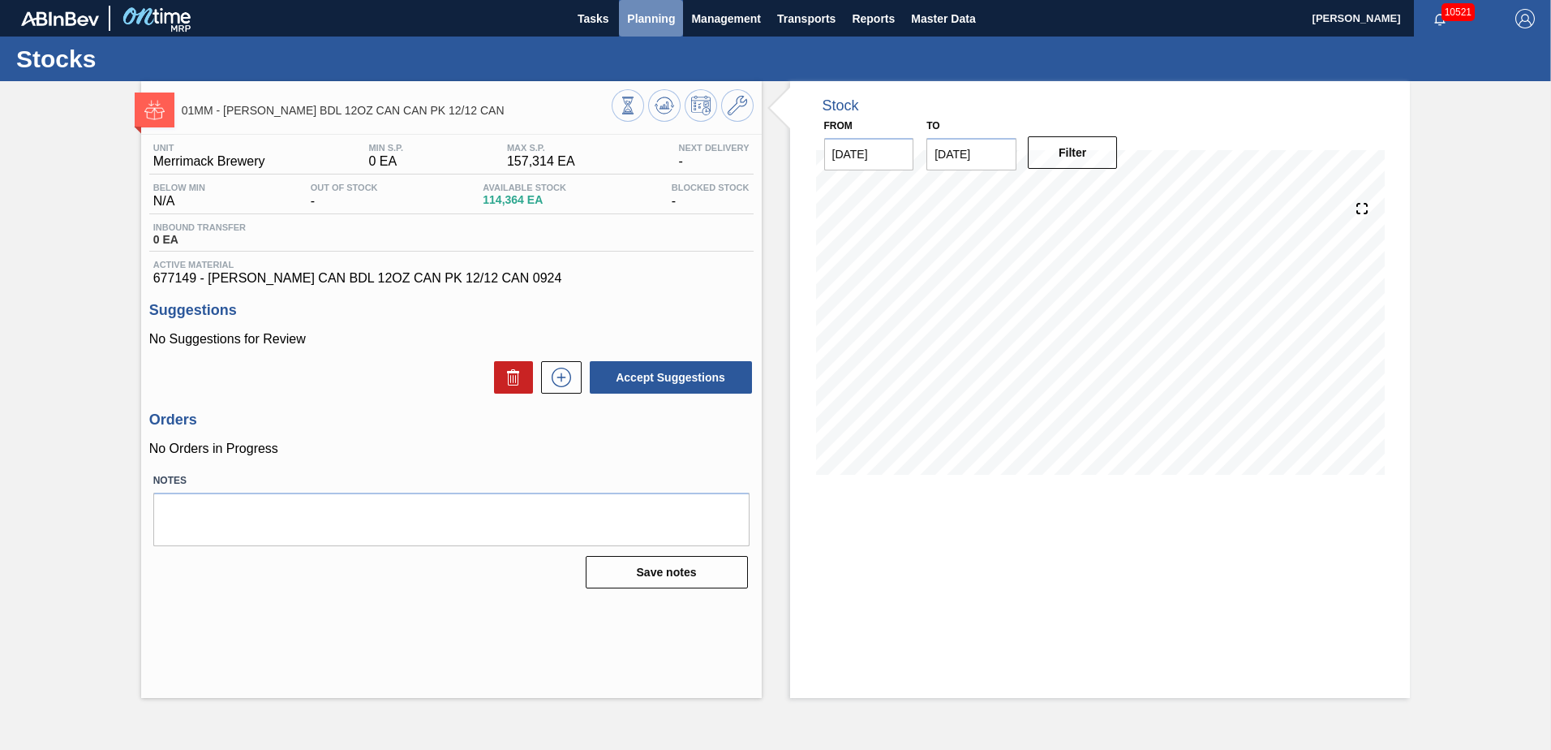
click at [649, 17] on span "Planning" at bounding box center [651, 18] width 48 height 19
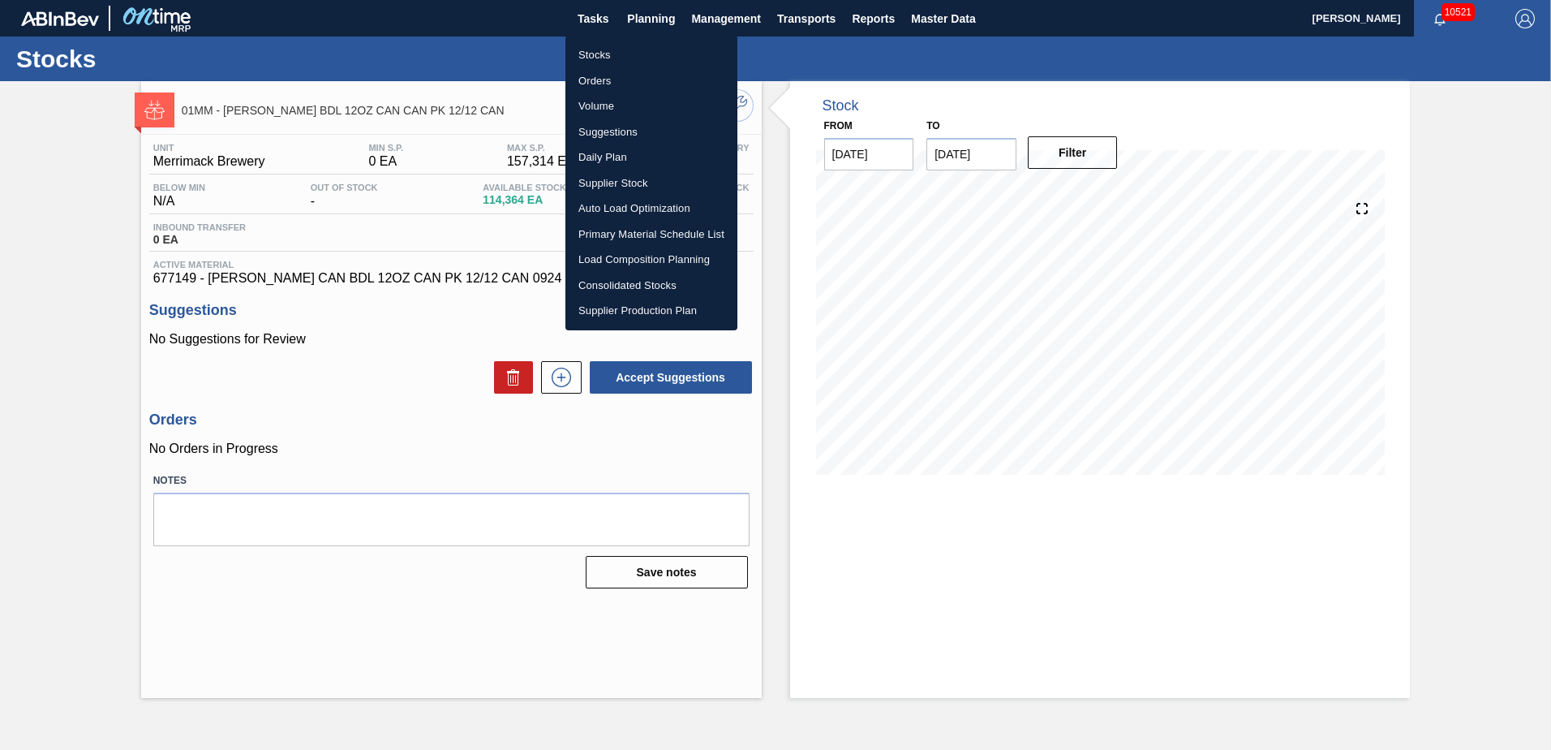
click at [616, 135] on li "Suggestions" at bounding box center [652, 132] width 172 height 26
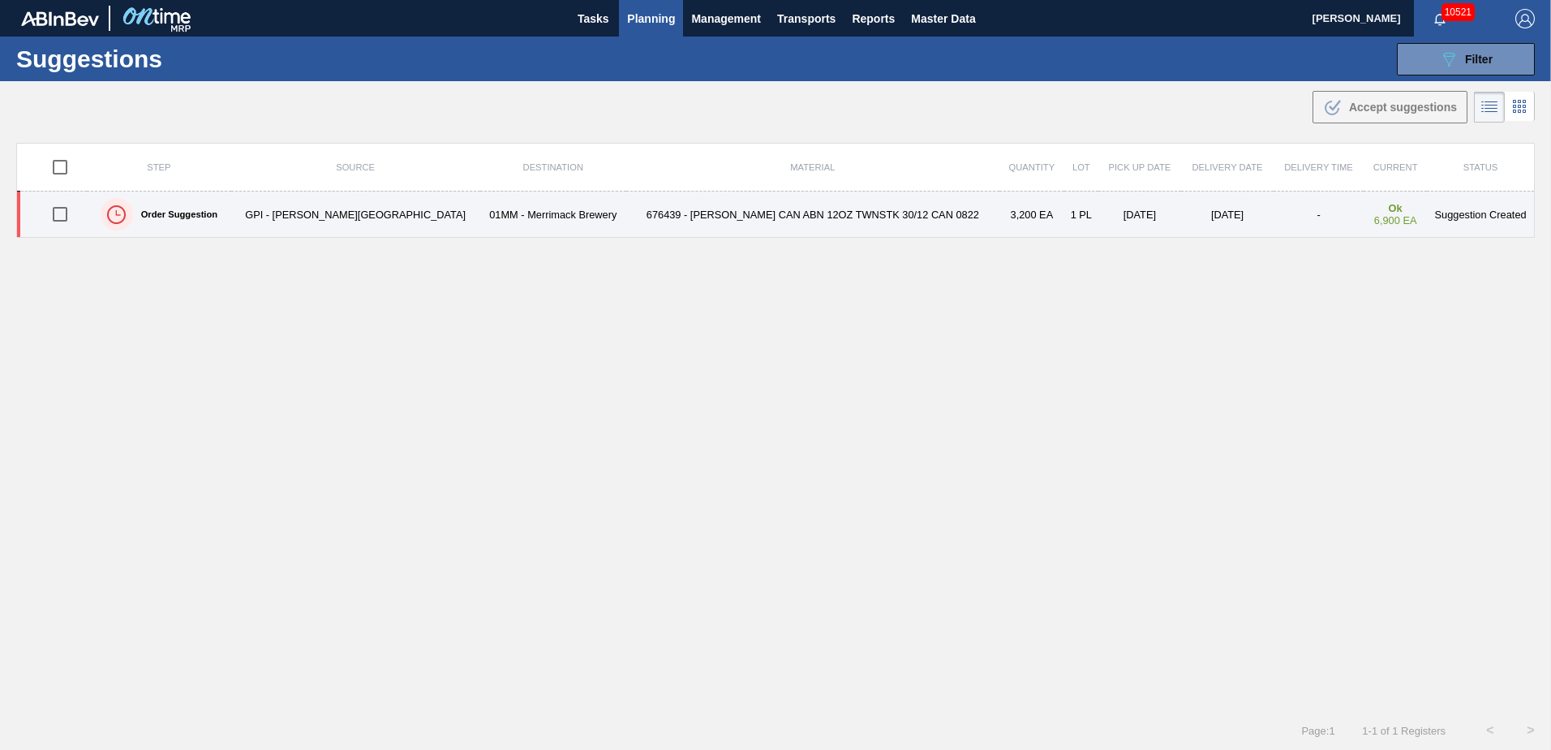
click at [61, 213] on input "checkbox" at bounding box center [60, 214] width 34 height 34
checkbox input "true"
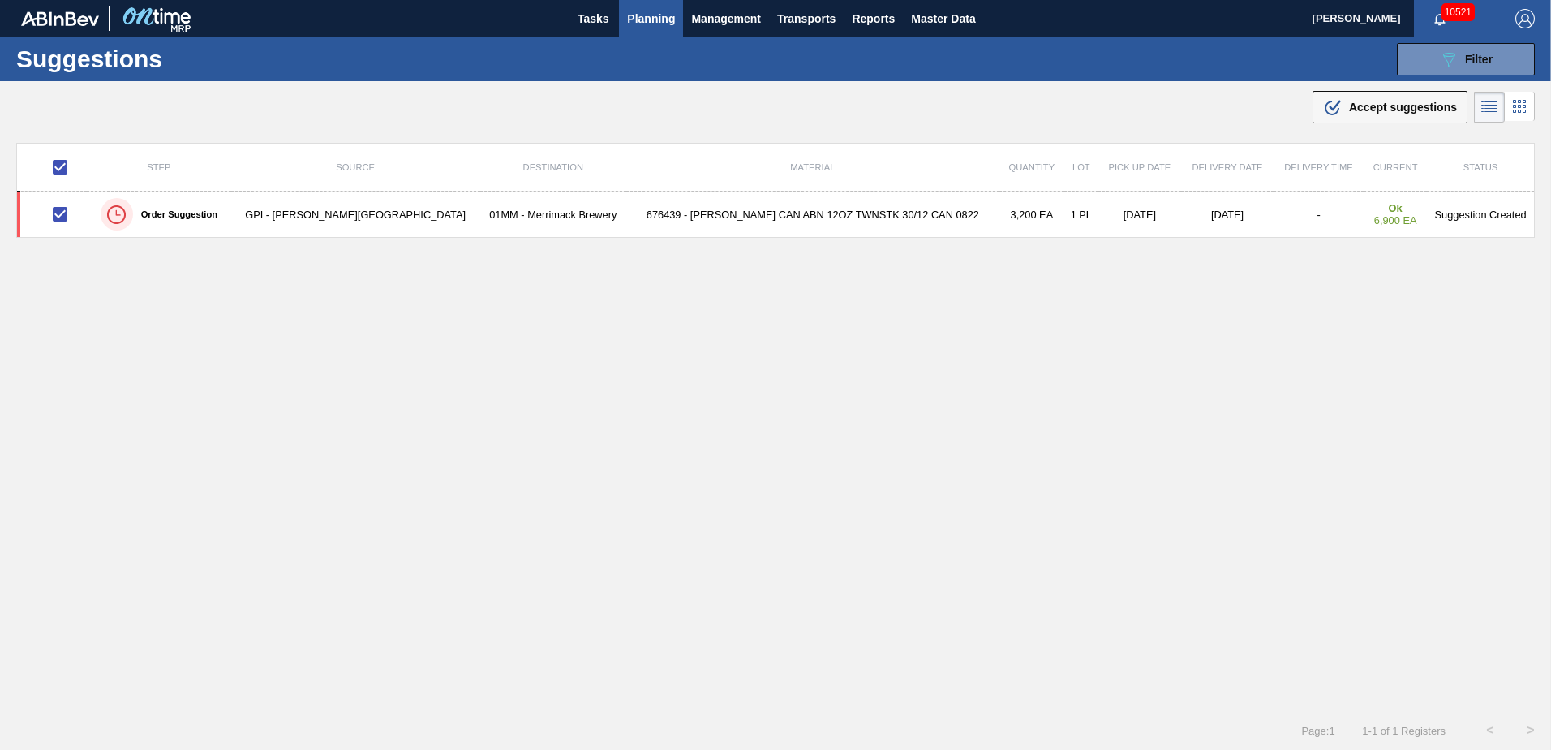
click at [838, 368] on div "Step Source Destination Material Quantity Lot Pick up Date Delivery Date Delive…" at bounding box center [775, 412] width 1519 height 539
click at [1483, 62] on span "Filter" at bounding box center [1479, 59] width 28 height 13
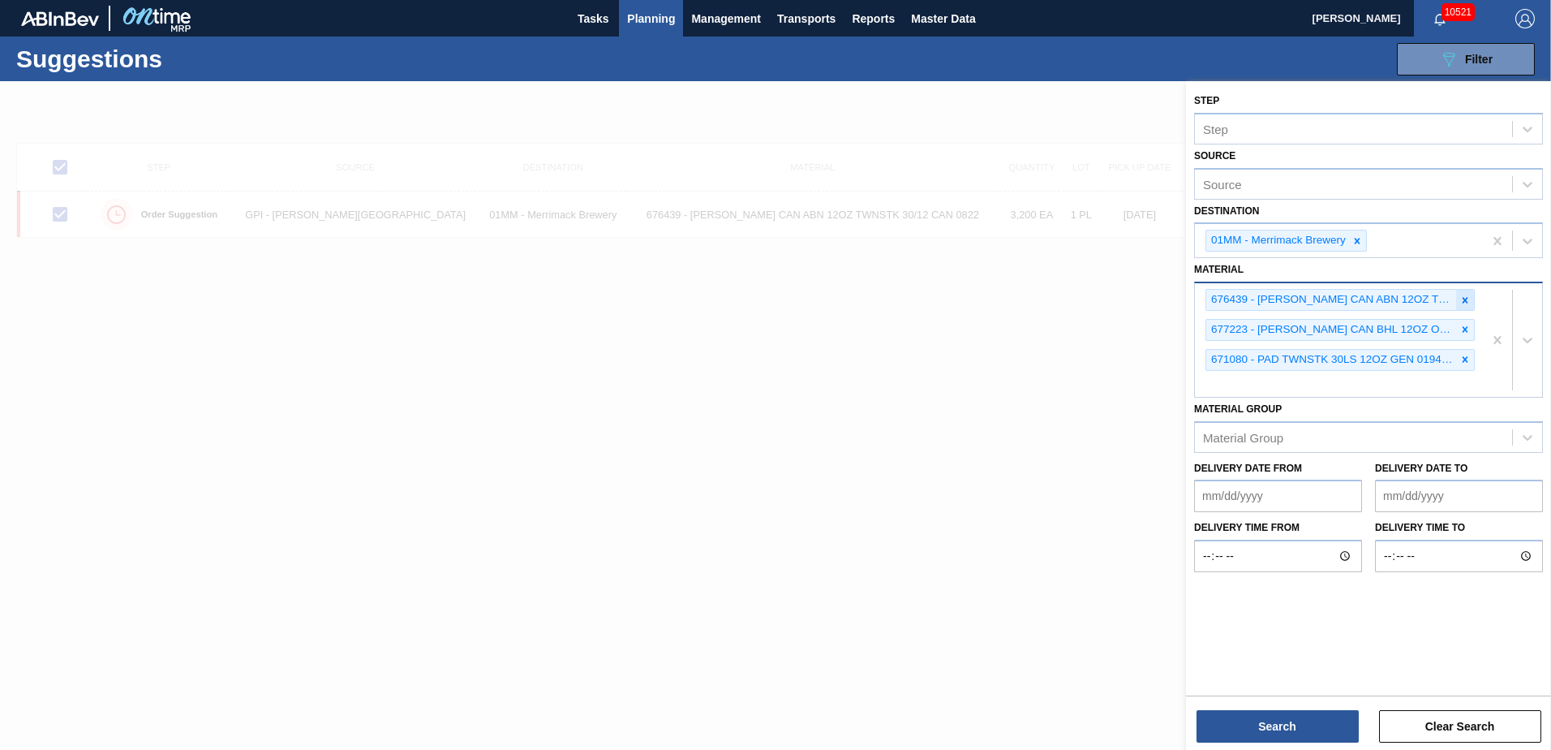
click at [1461, 301] on icon at bounding box center [1465, 300] width 11 height 11
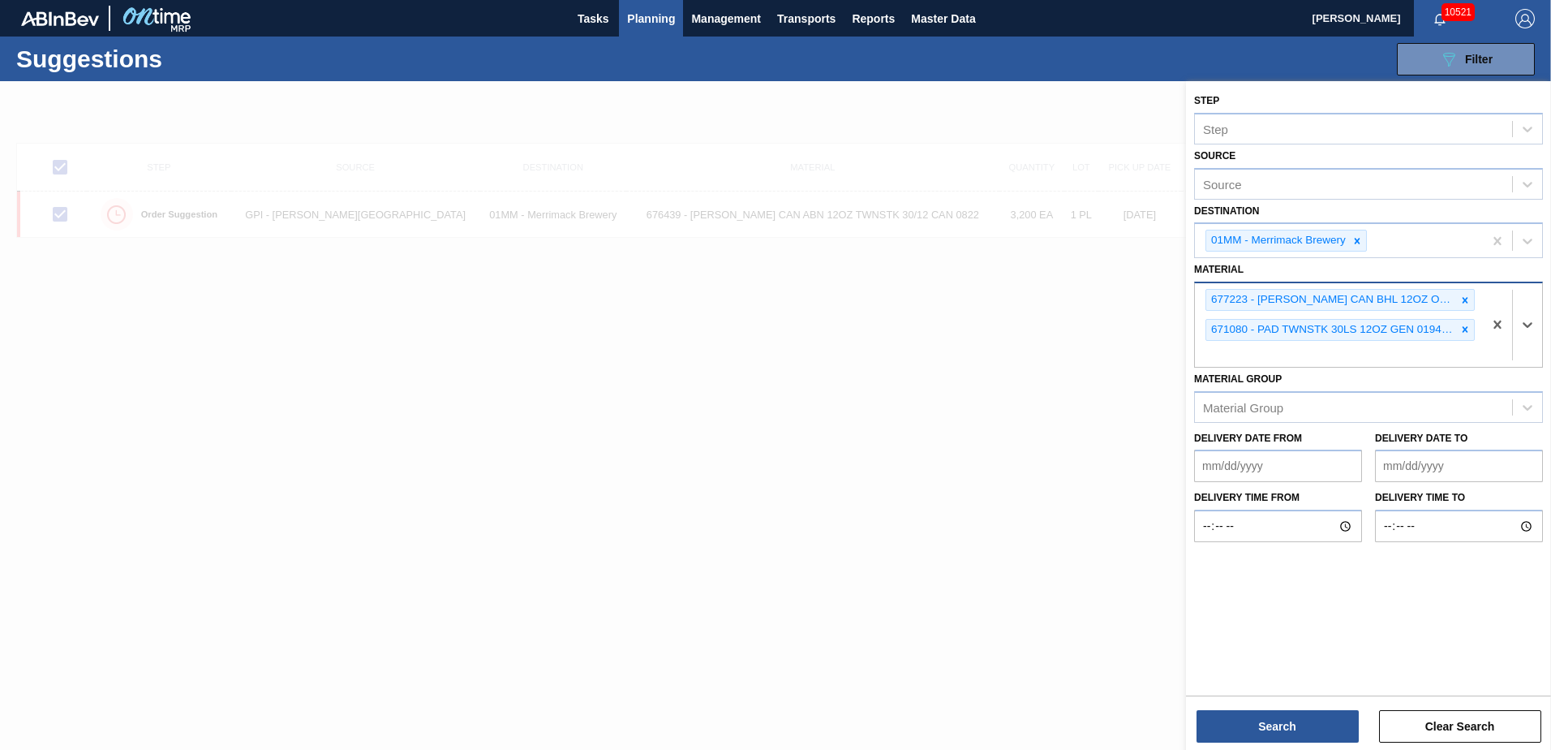
click at [1461, 301] on icon at bounding box center [1465, 300] width 11 height 11
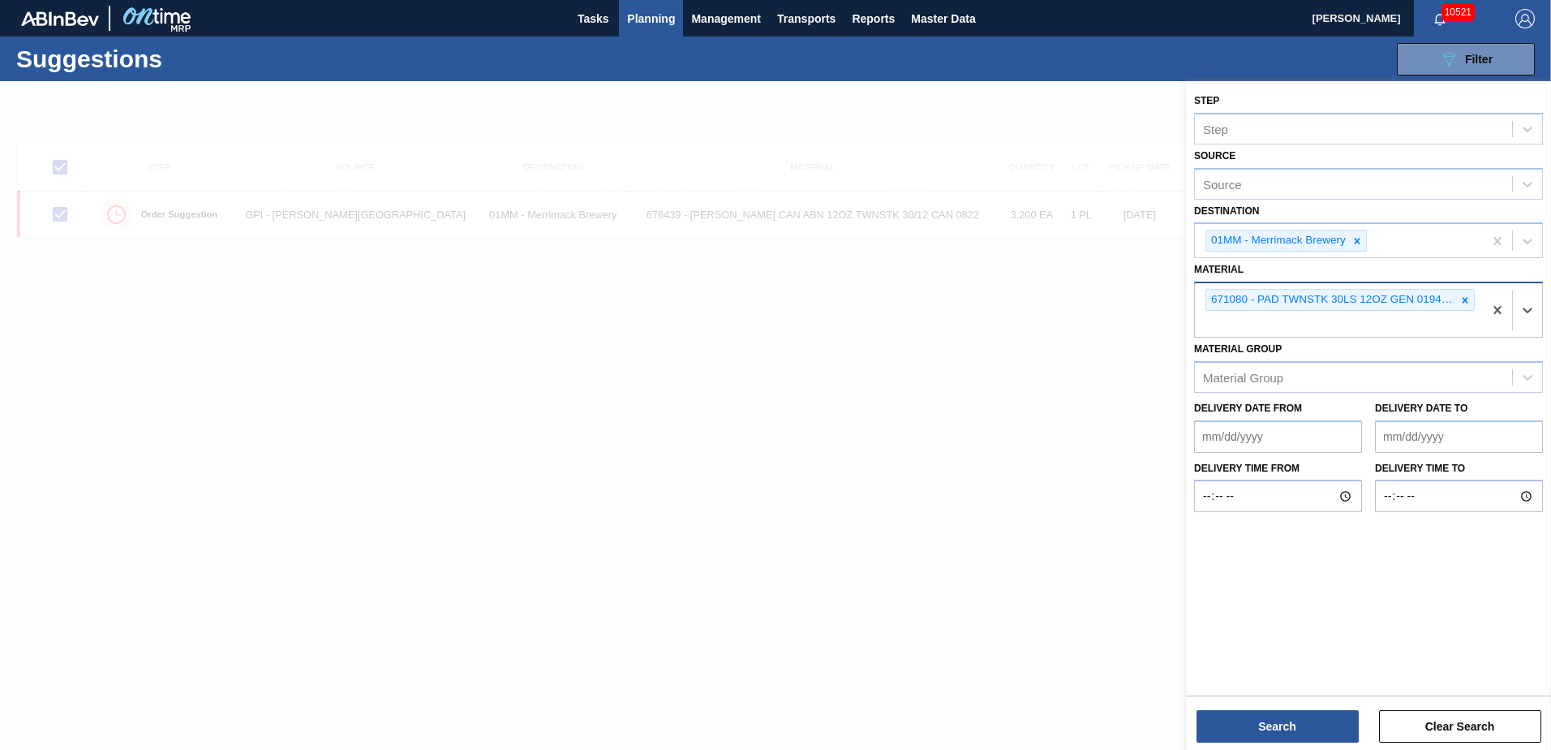
click at [1461, 301] on icon at bounding box center [1465, 300] width 11 height 11
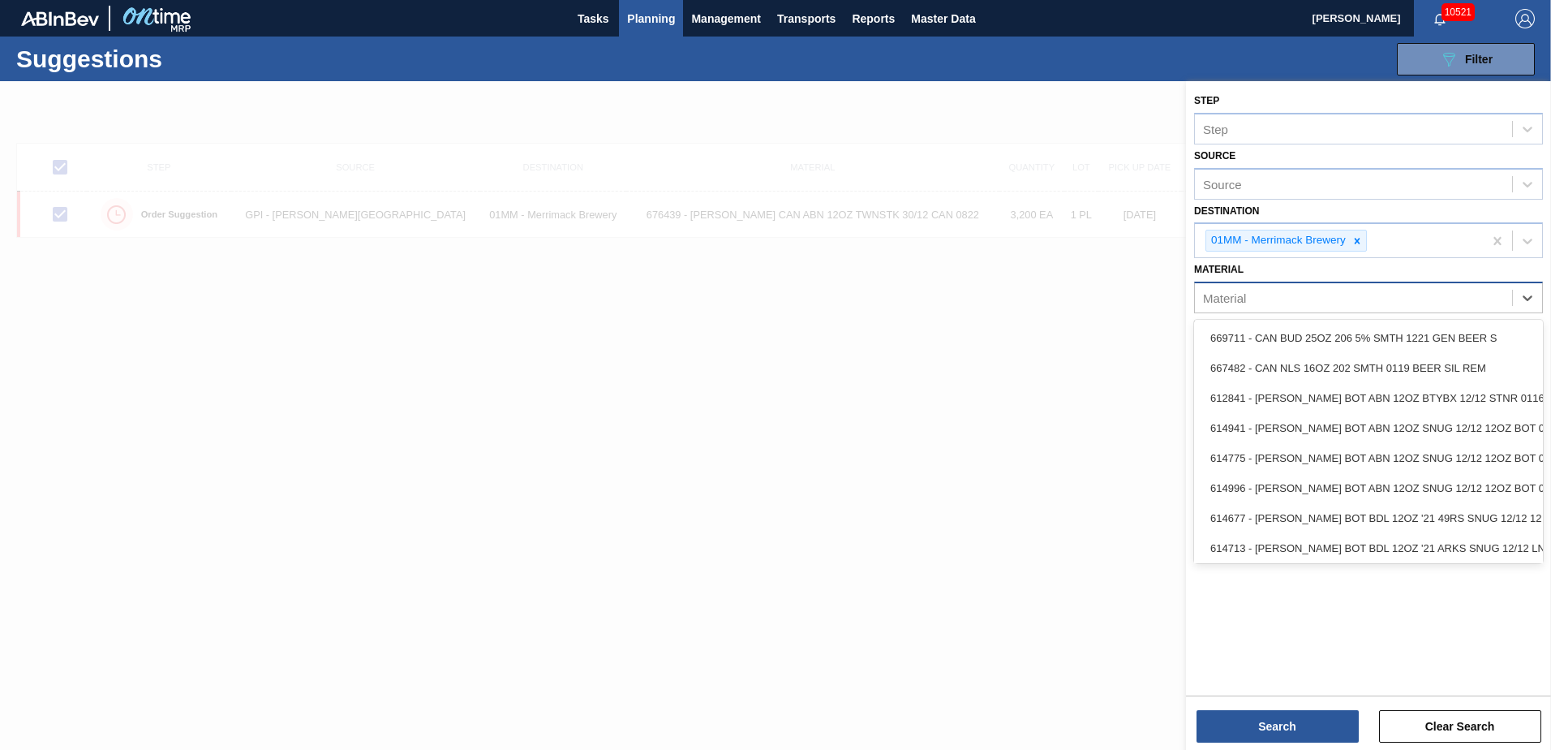
click at [1460, 300] on div "Material" at bounding box center [1353, 298] width 317 height 24
type input "676468"
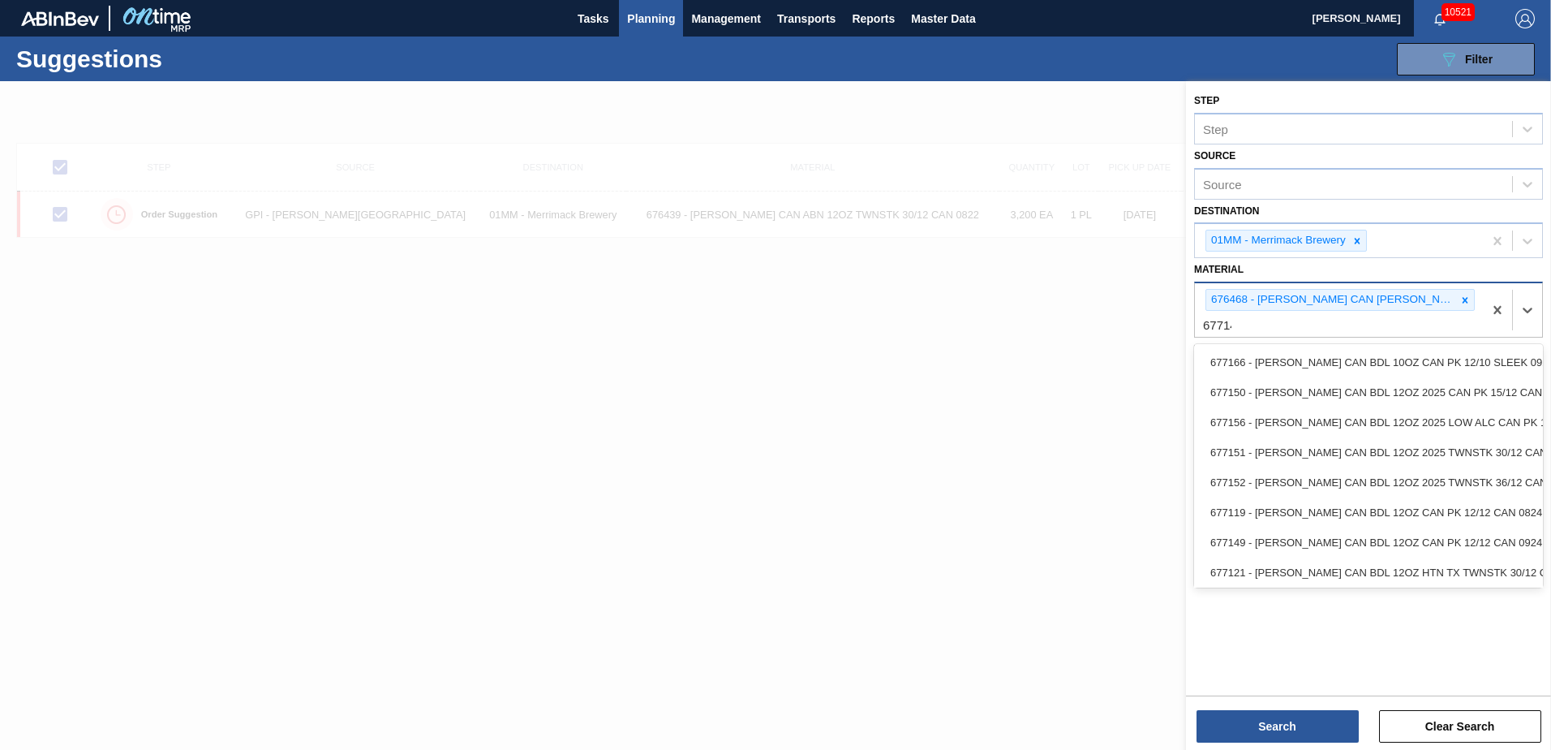
type input "677149"
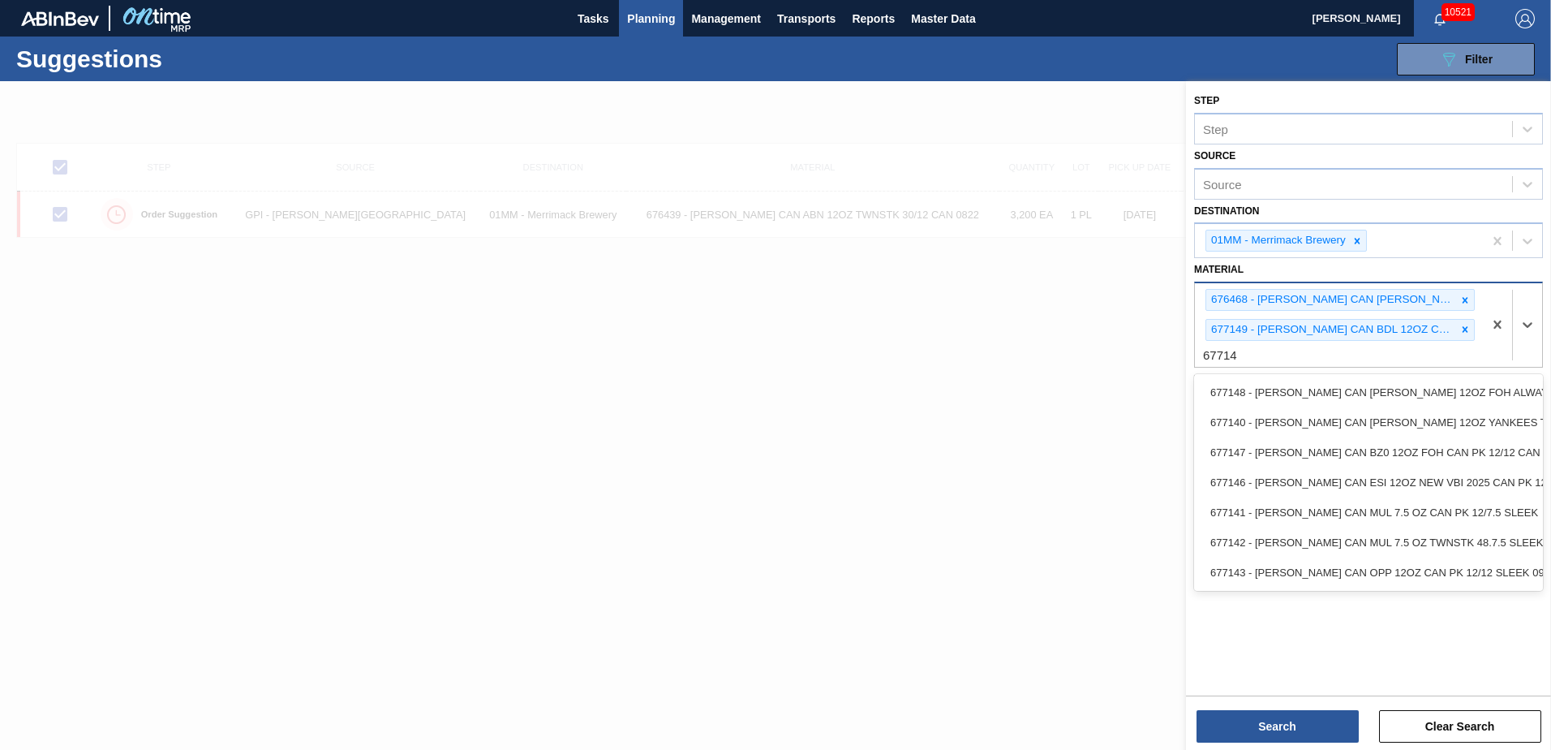
type input "677148"
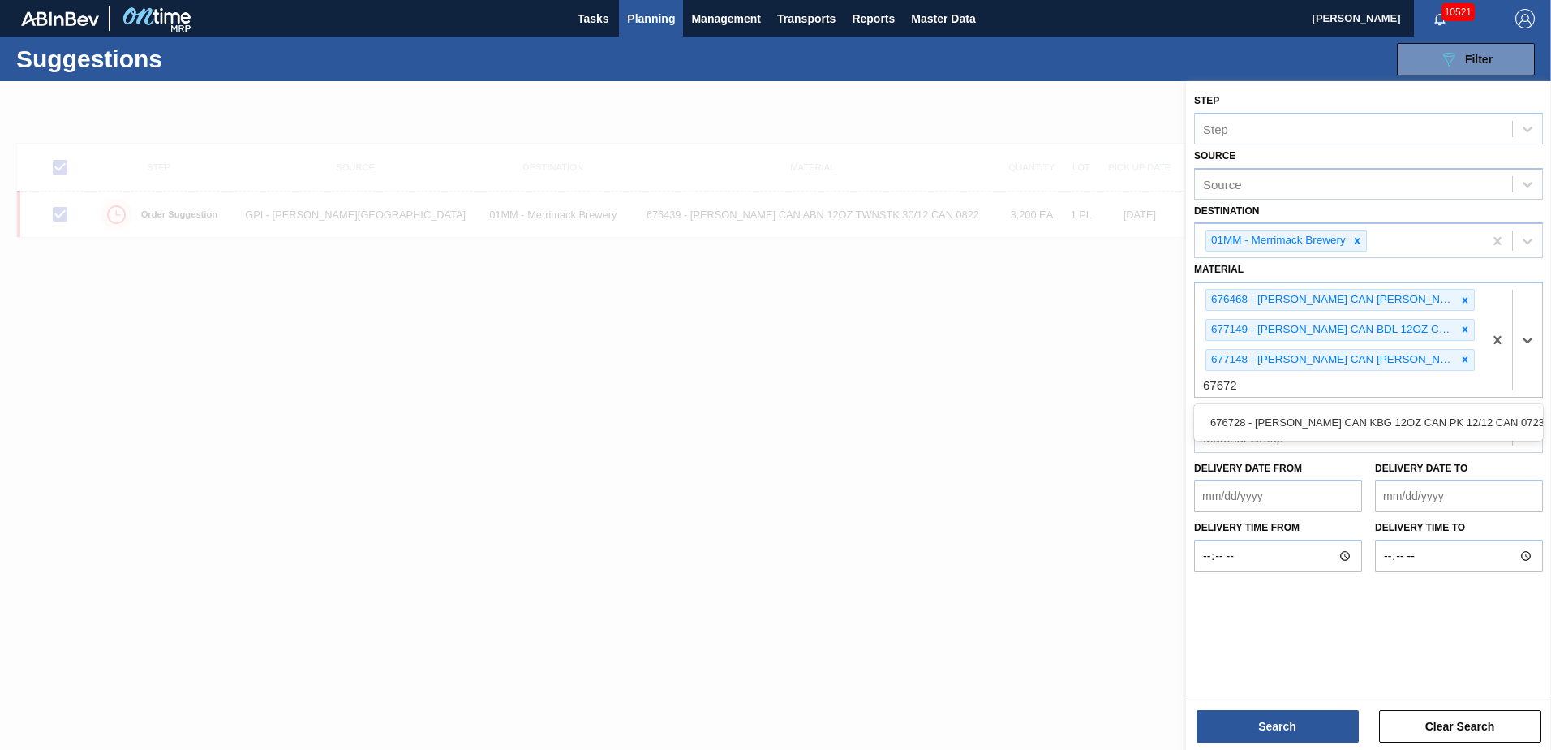
type input "676728"
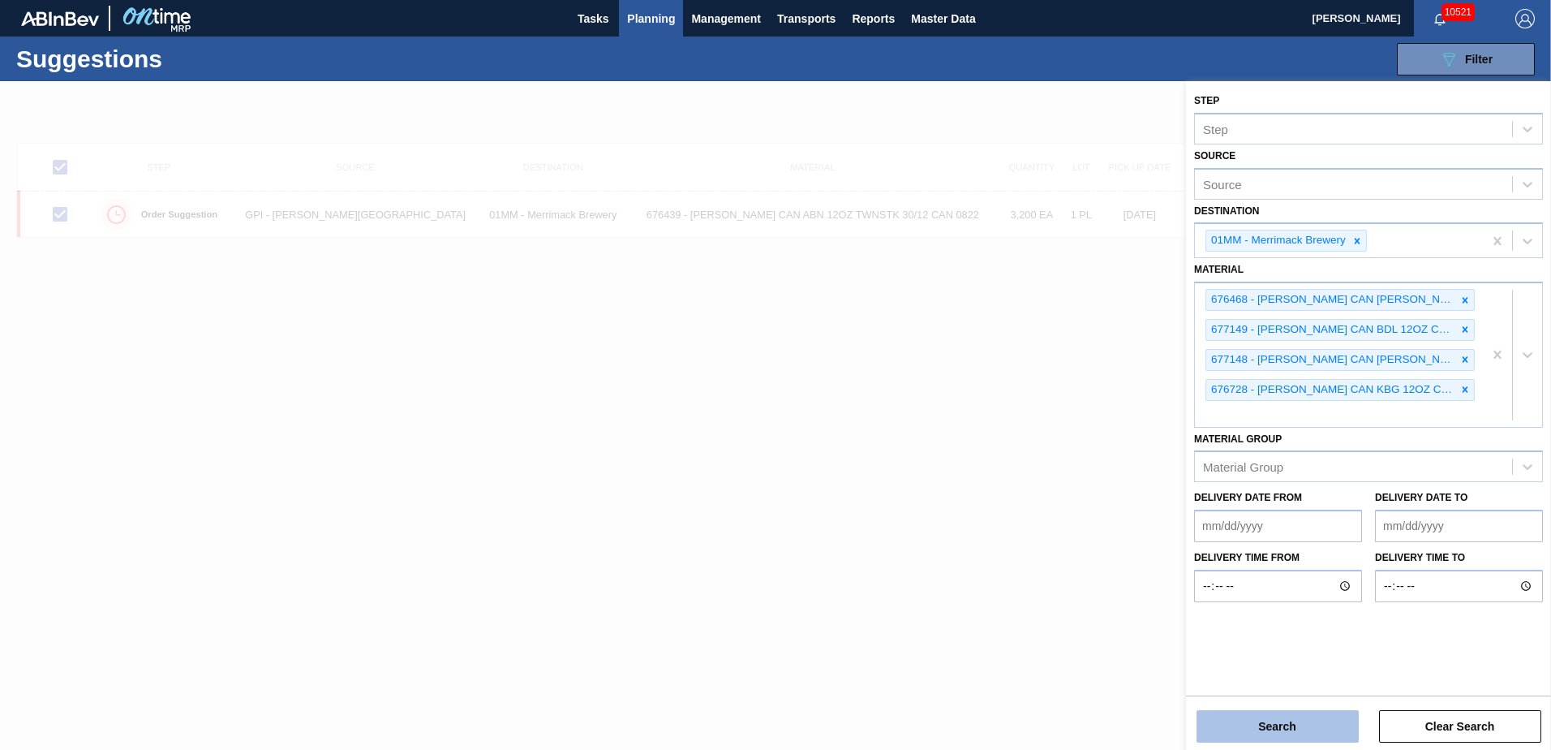
click at [1323, 727] on button "Search" at bounding box center [1278, 726] width 162 height 32
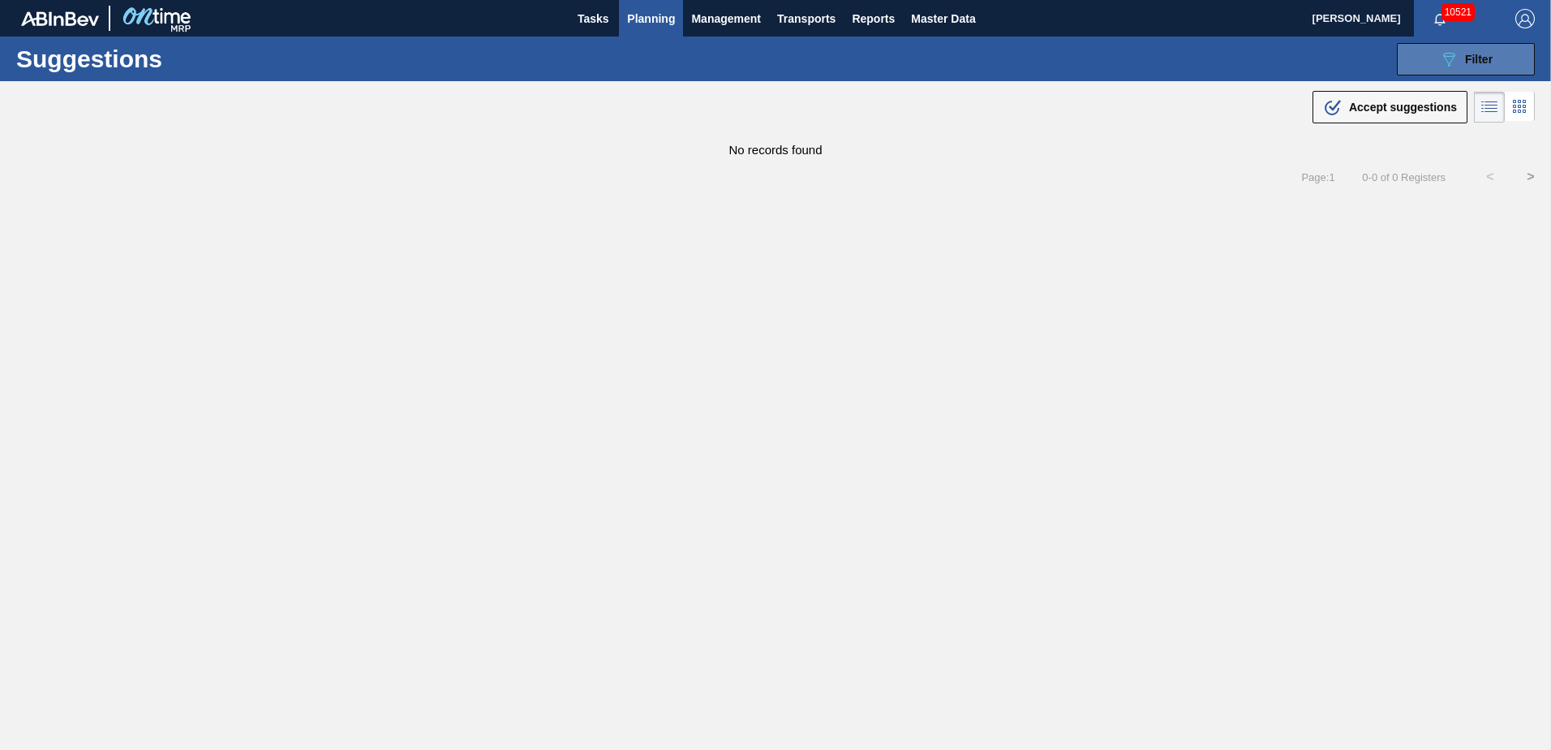
click at [1470, 48] on button "089F7B8B-B2A5-4AFE-B5C0-19BA573D28AC Filter" at bounding box center [1466, 59] width 138 height 32
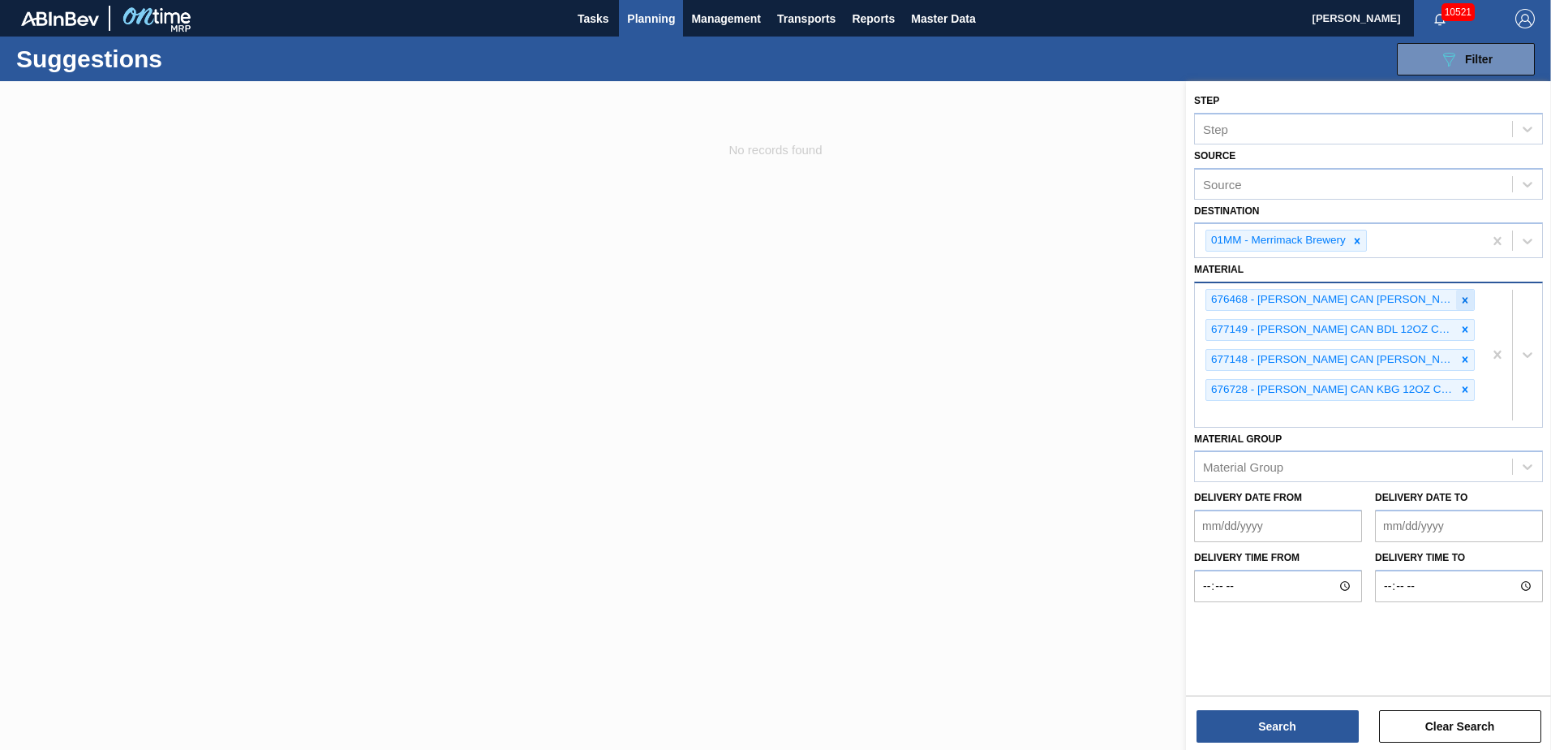
click at [1461, 303] on icon at bounding box center [1465, 300] width 11 height 11
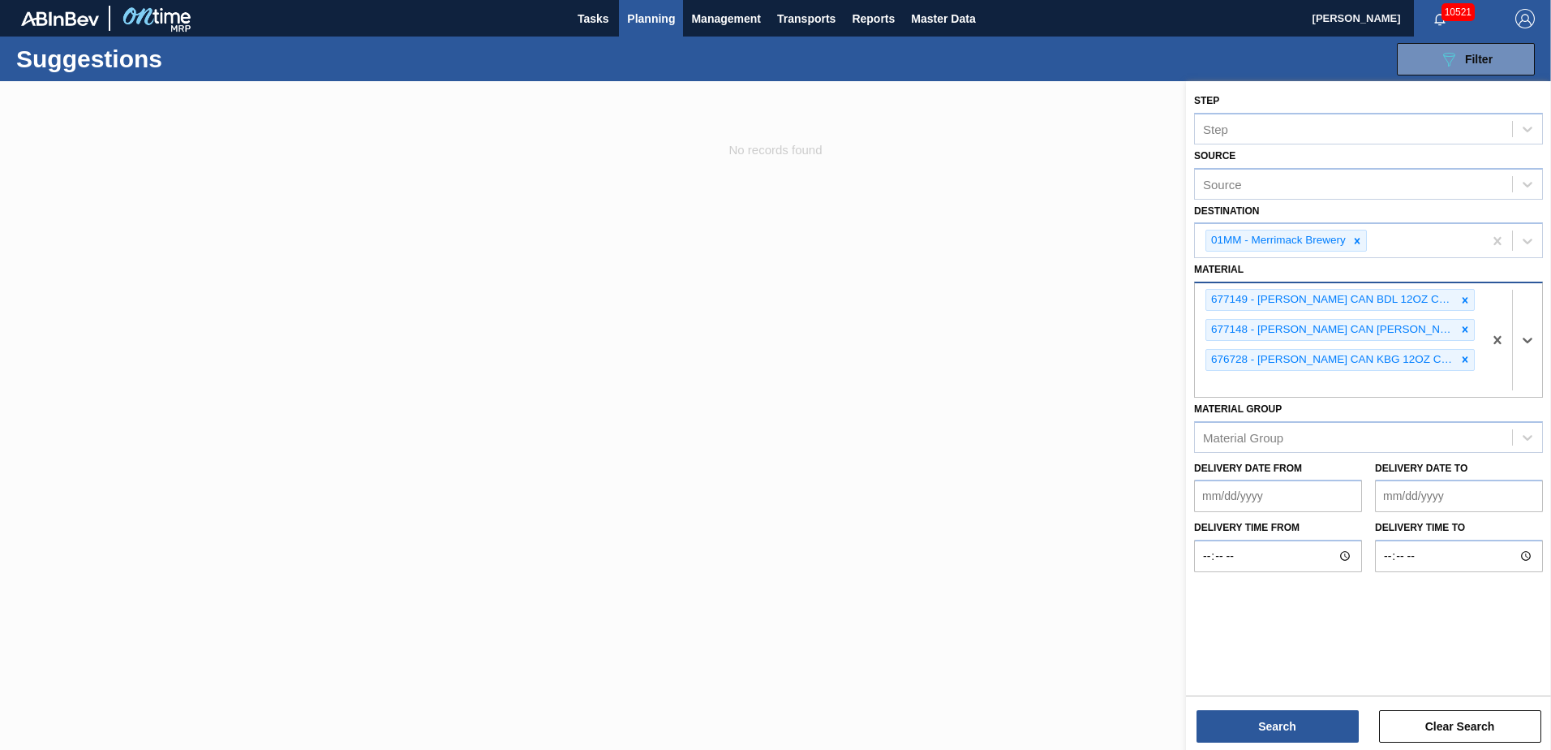
click at [1461, 303] on icon at bounding box center [1465, 300] width 11 height 11
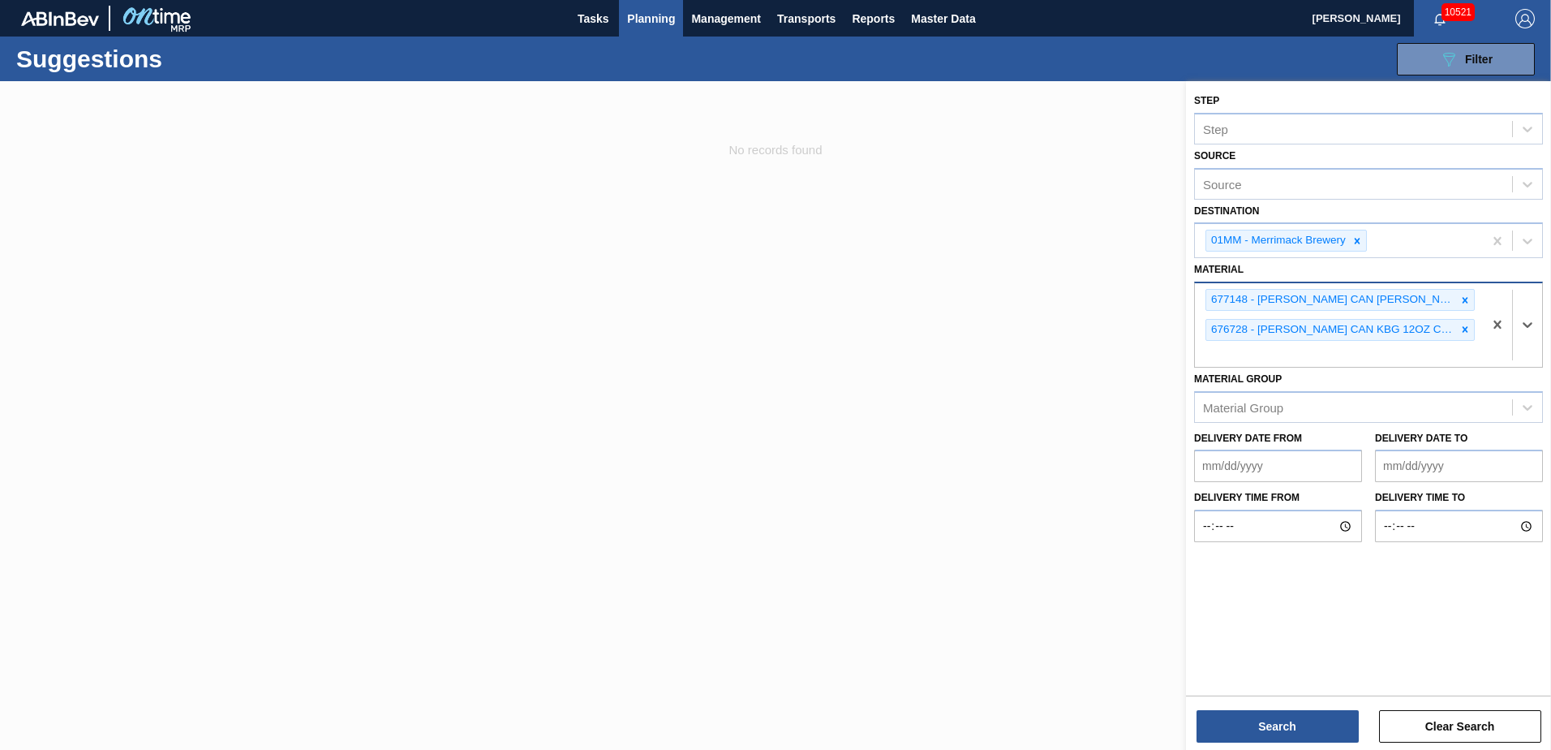
click at [1461, 303] on icon at bounding box center [1465, 300] width 11 height 11
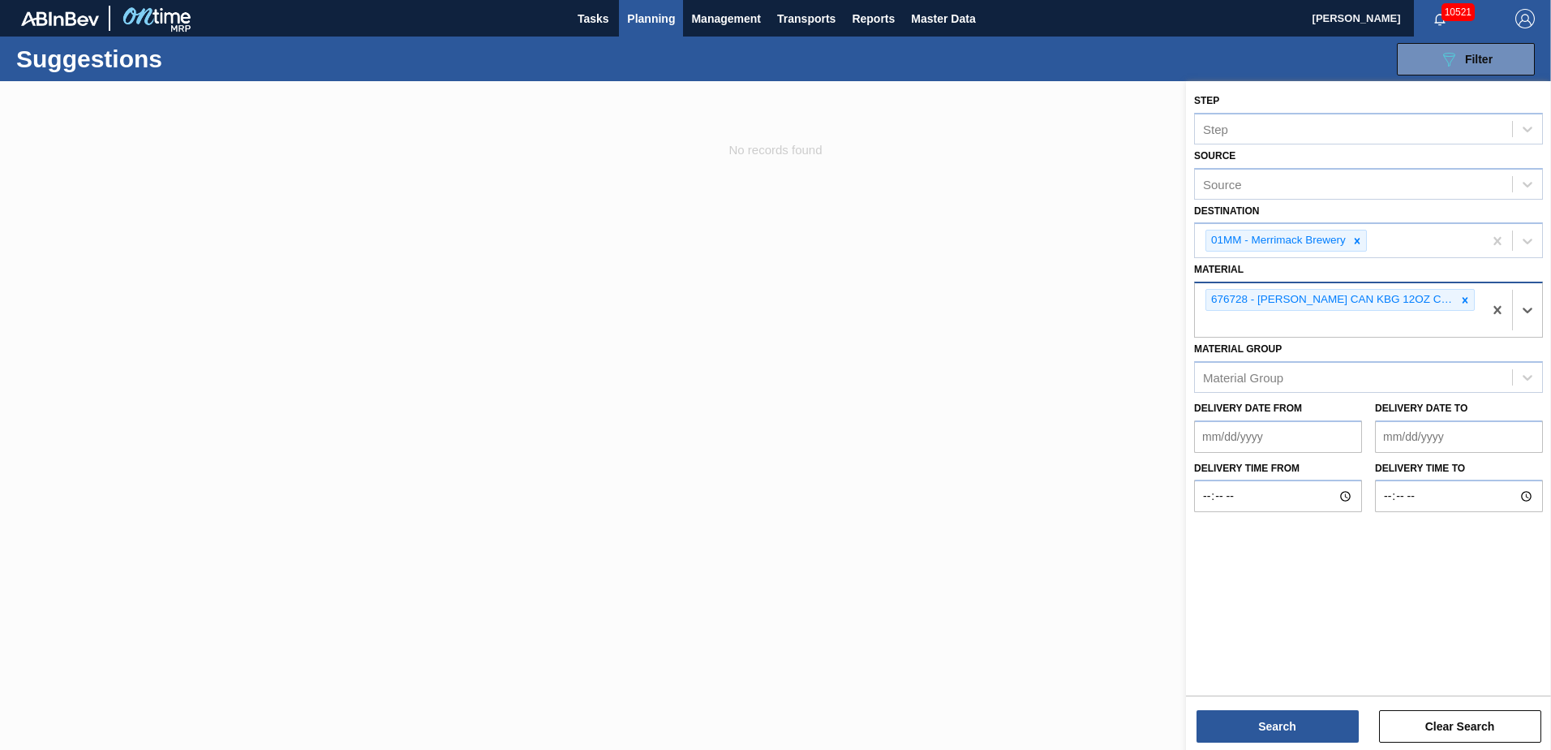
click at [1461, 303] on icon at bounding box center [1465, 300] width 11 height 11
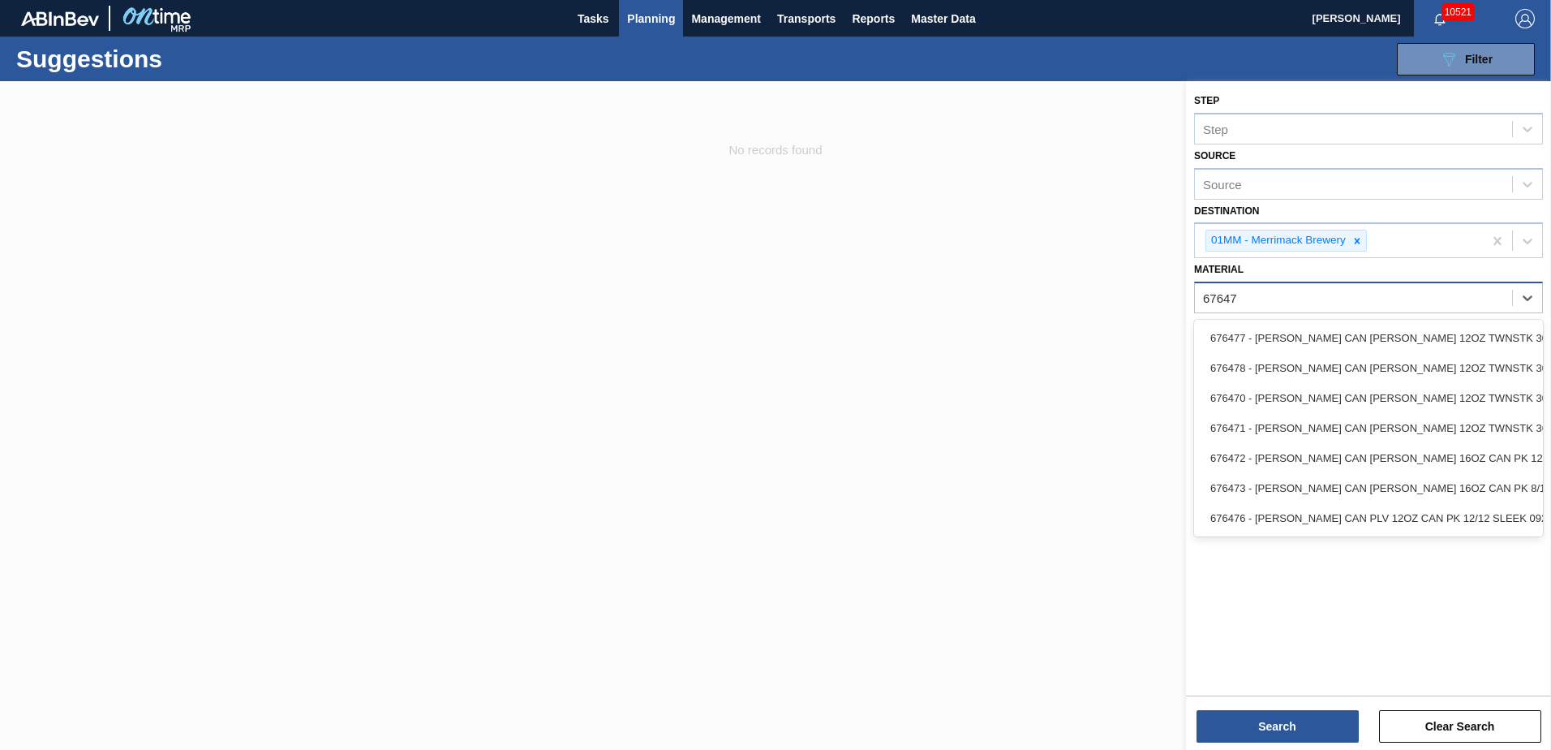
type input "676470"
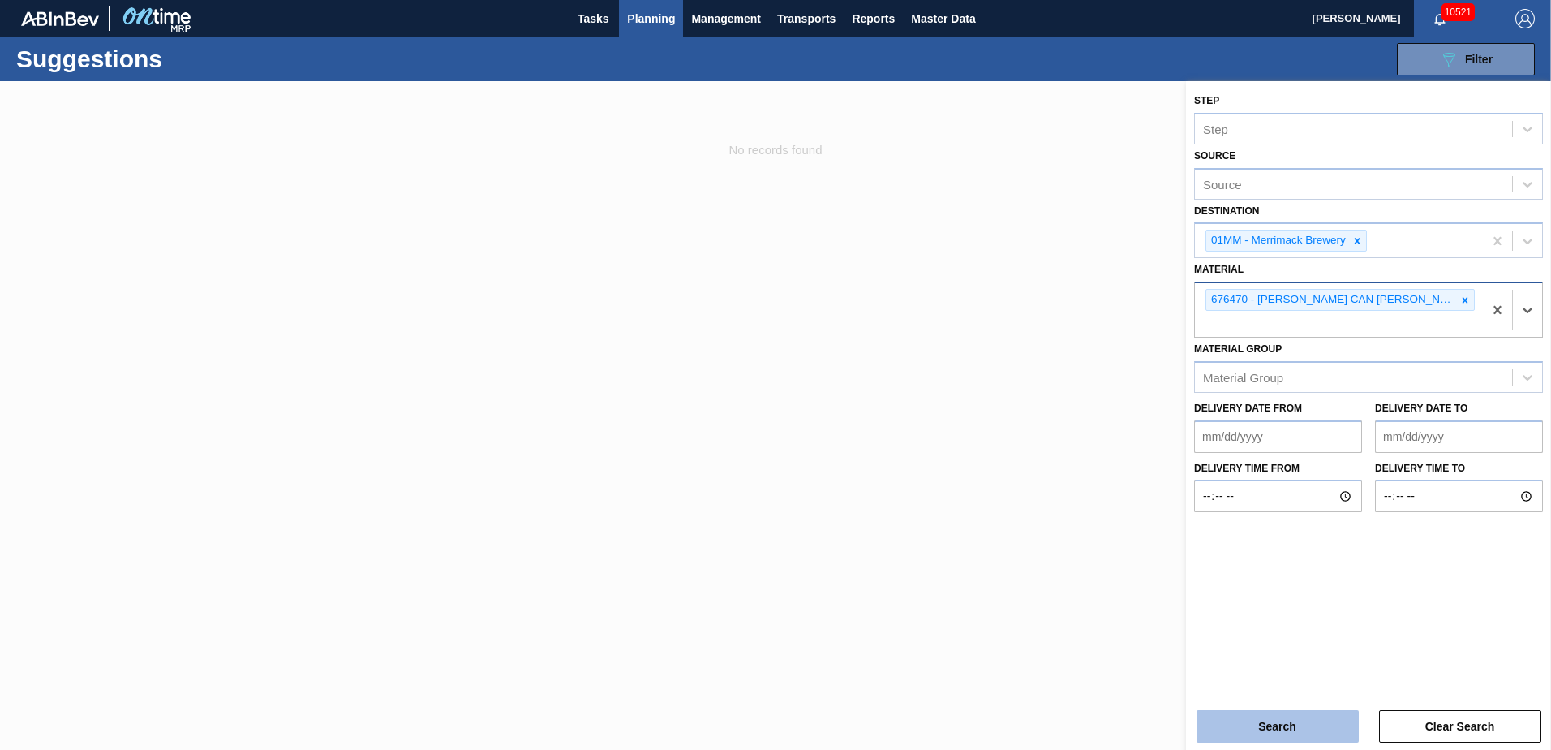
click at [1288, 713] on button "Search" at bounding box center [1278, 726] width 162 height 32
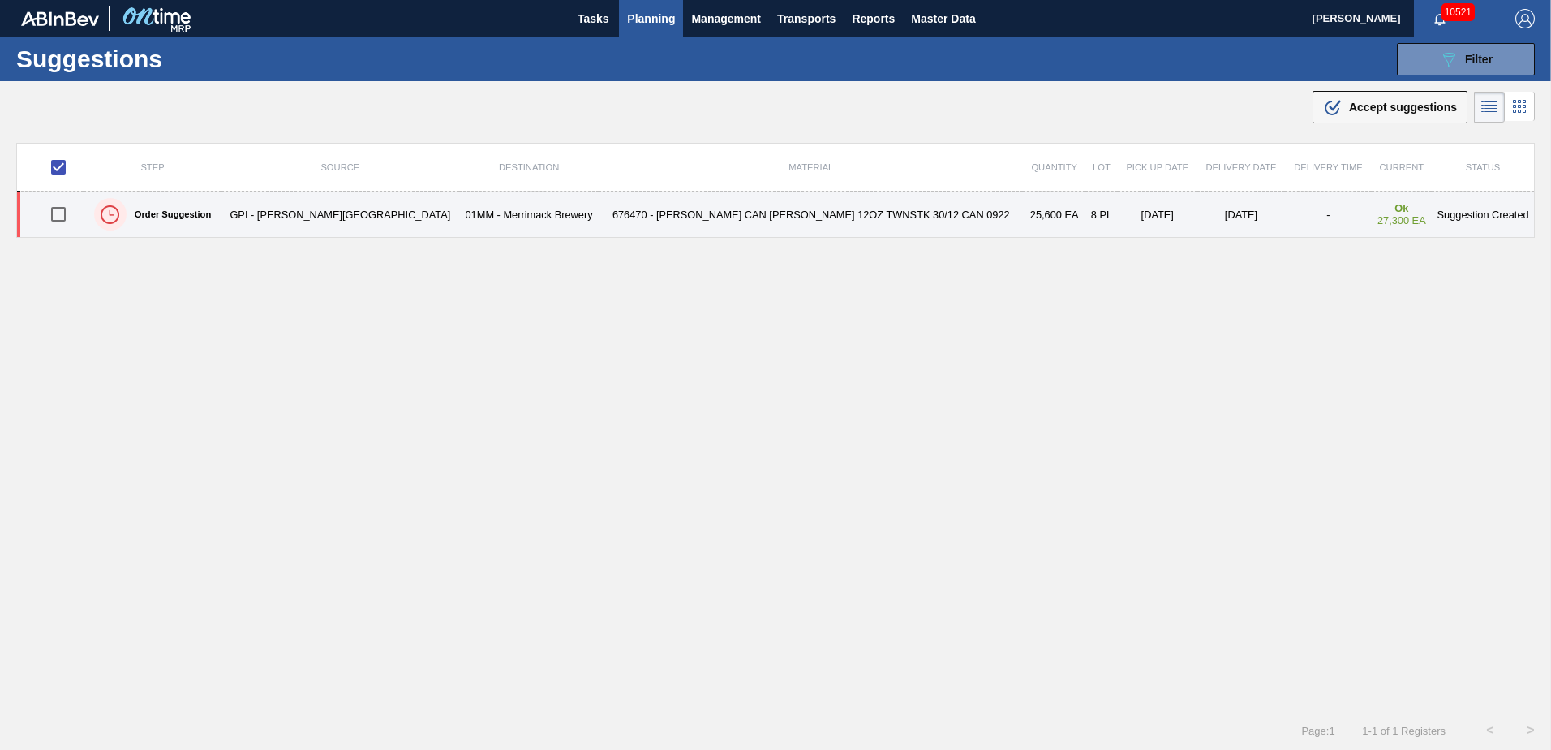
click at [70, 217] on input "checkbox" at bounding box center [58, 214] width 34 height 34
checkbox input "true"
checkbox input "false"
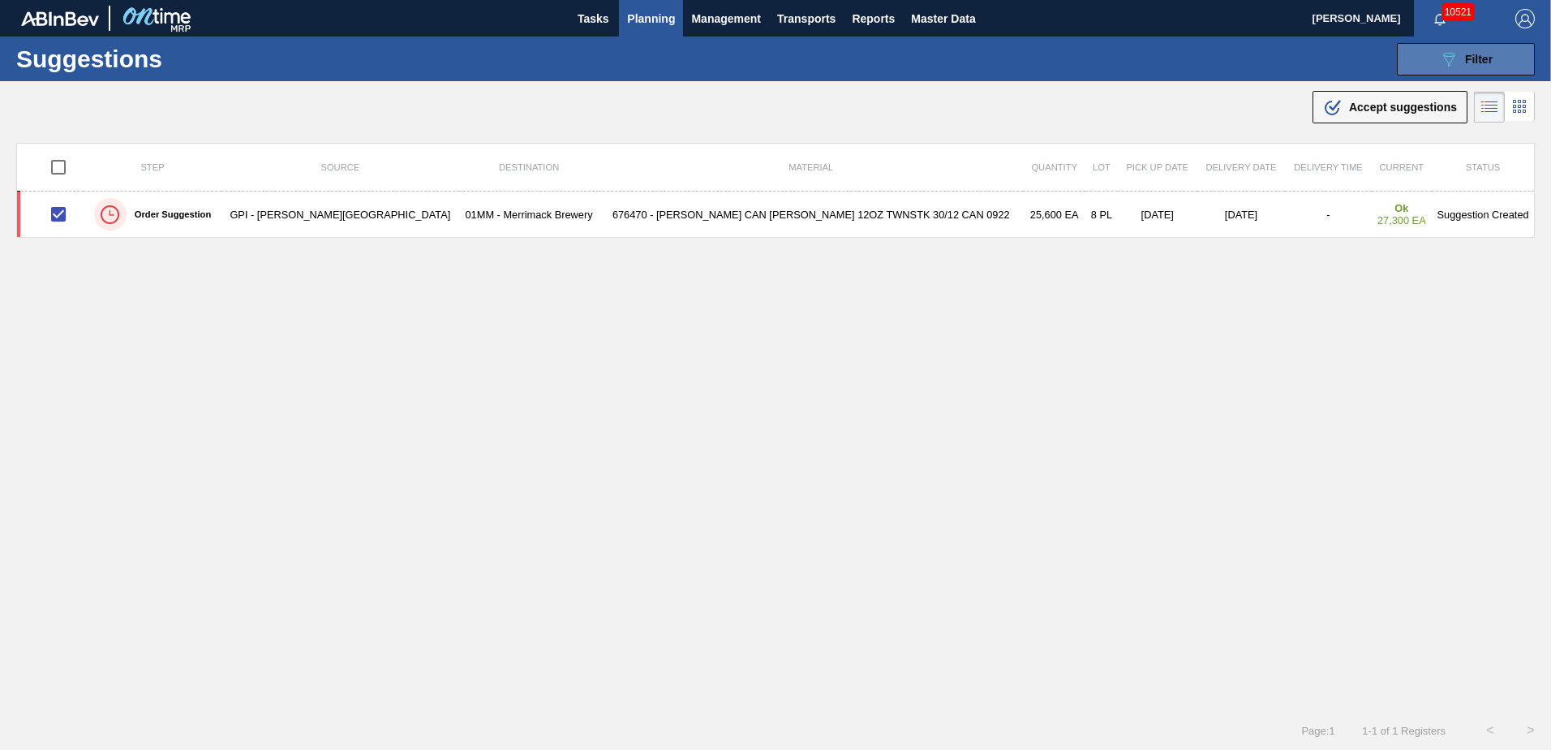
click at [1482, 64] on span "Filter" at bounding box center [1479, 59] width 28 height 13
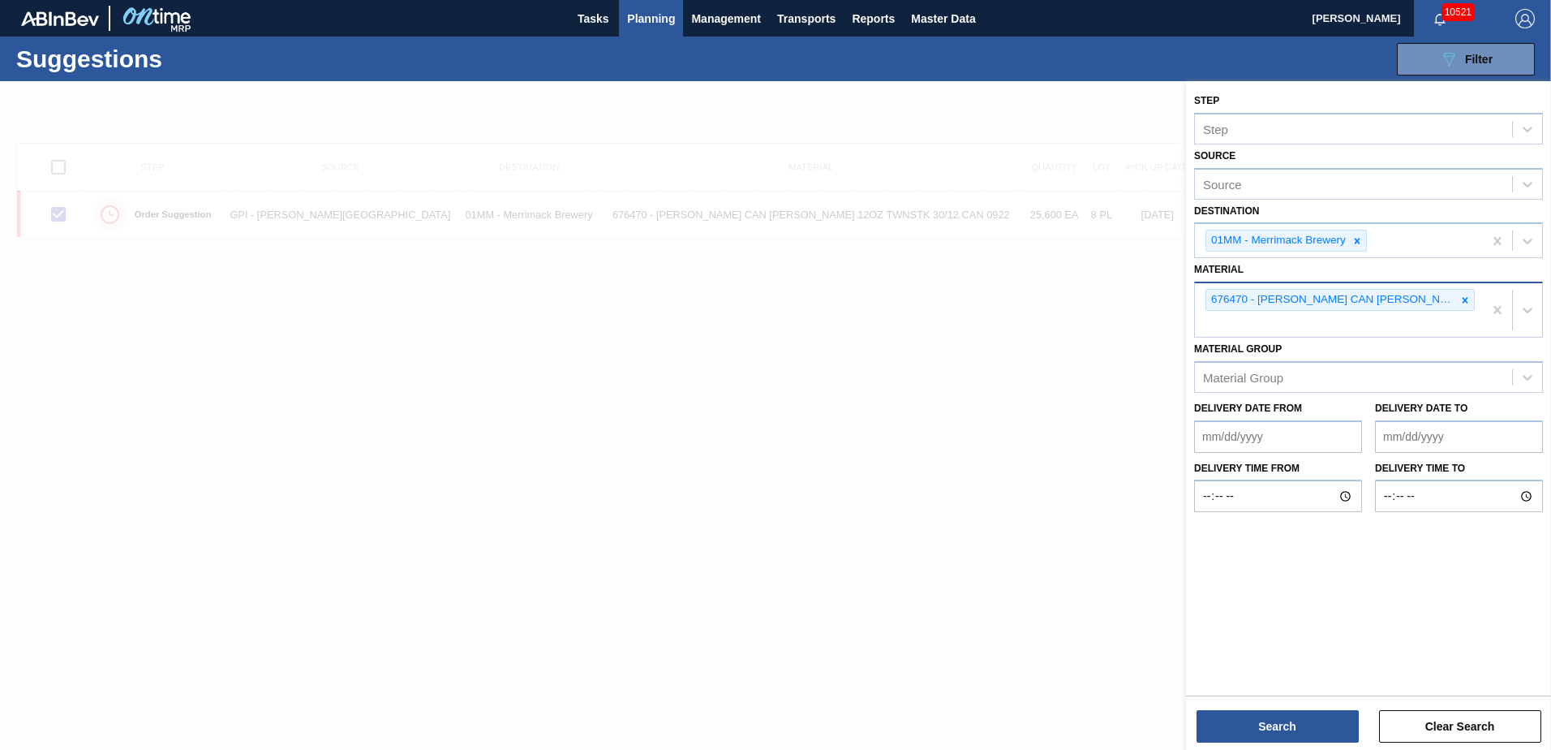
click at [1349, 329] on div "676470 - [PERSON_NAME] CAN [PERSON_NAME] 12OZ TWNSTK 30/12 CAN 0922" at bounding box center [1339, 310] width 288 height 54
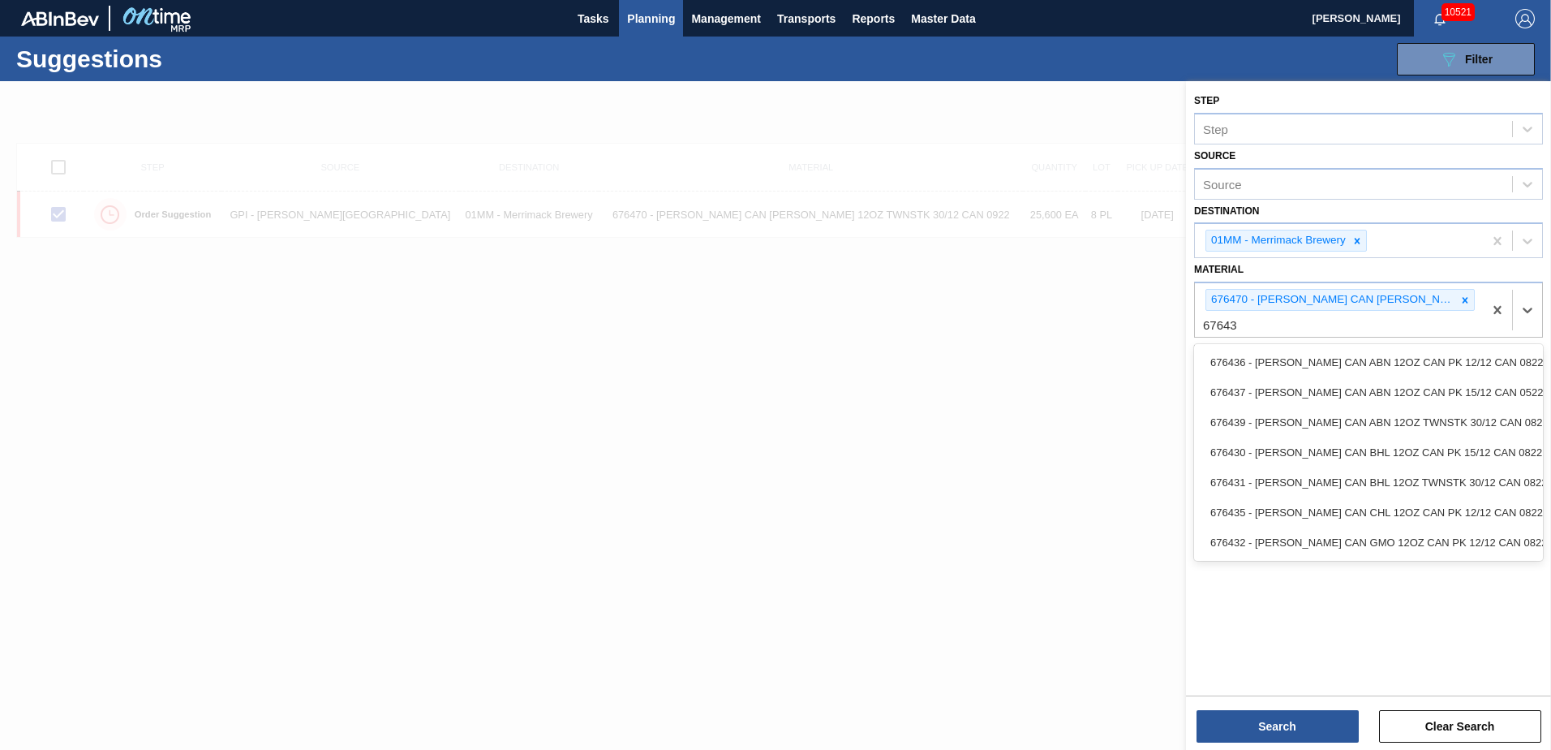
type input "676439"
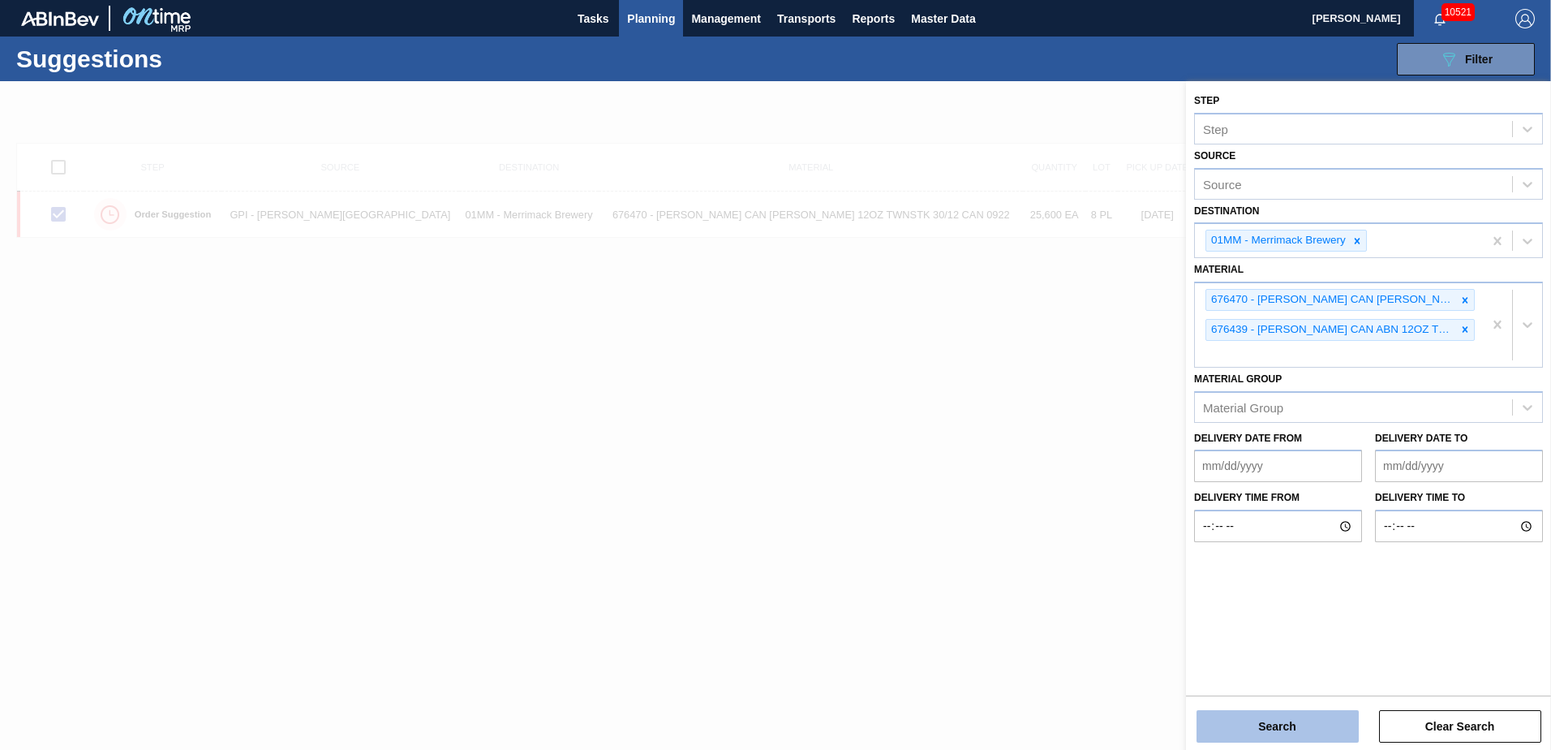
click at [1314, 720] on button "Search" at bounding box center [1278, 726] width 162 height 32
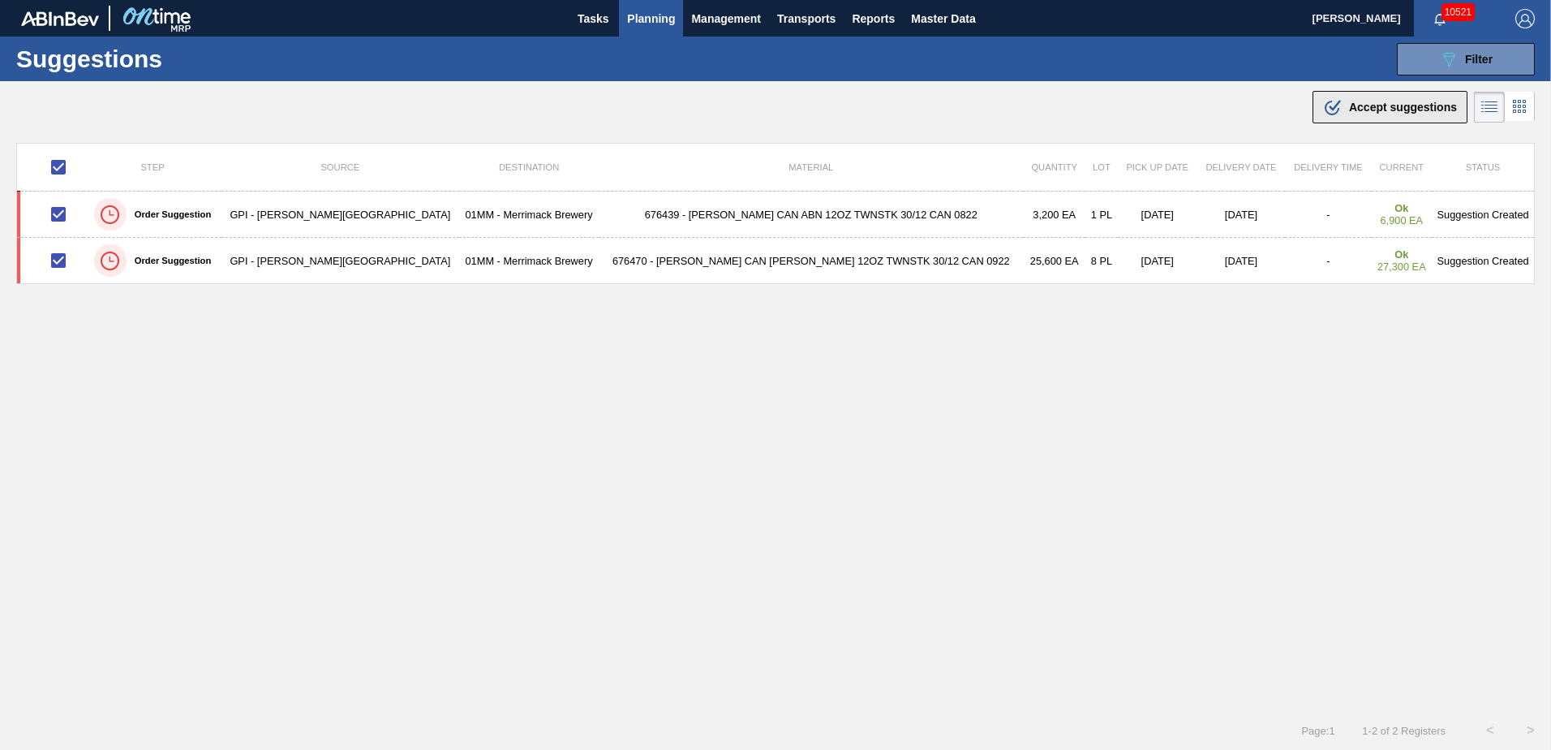
click at [1393, 113] on span "Accept suggestions" at bounding box center [1403, 107] width 108 height 13
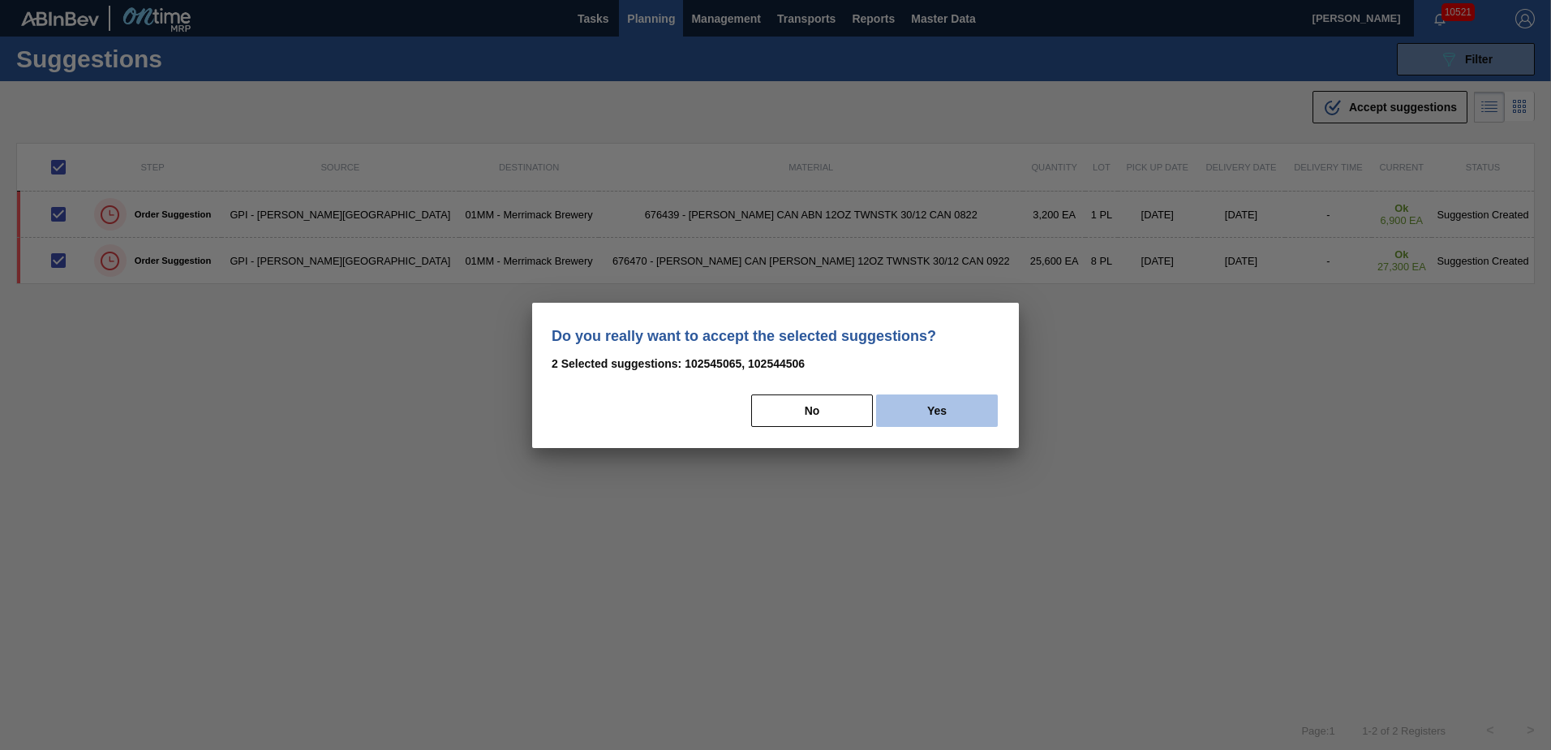
click at [936, 412] on button "Yes" at bounding box center [937, 410] width 122 height 32
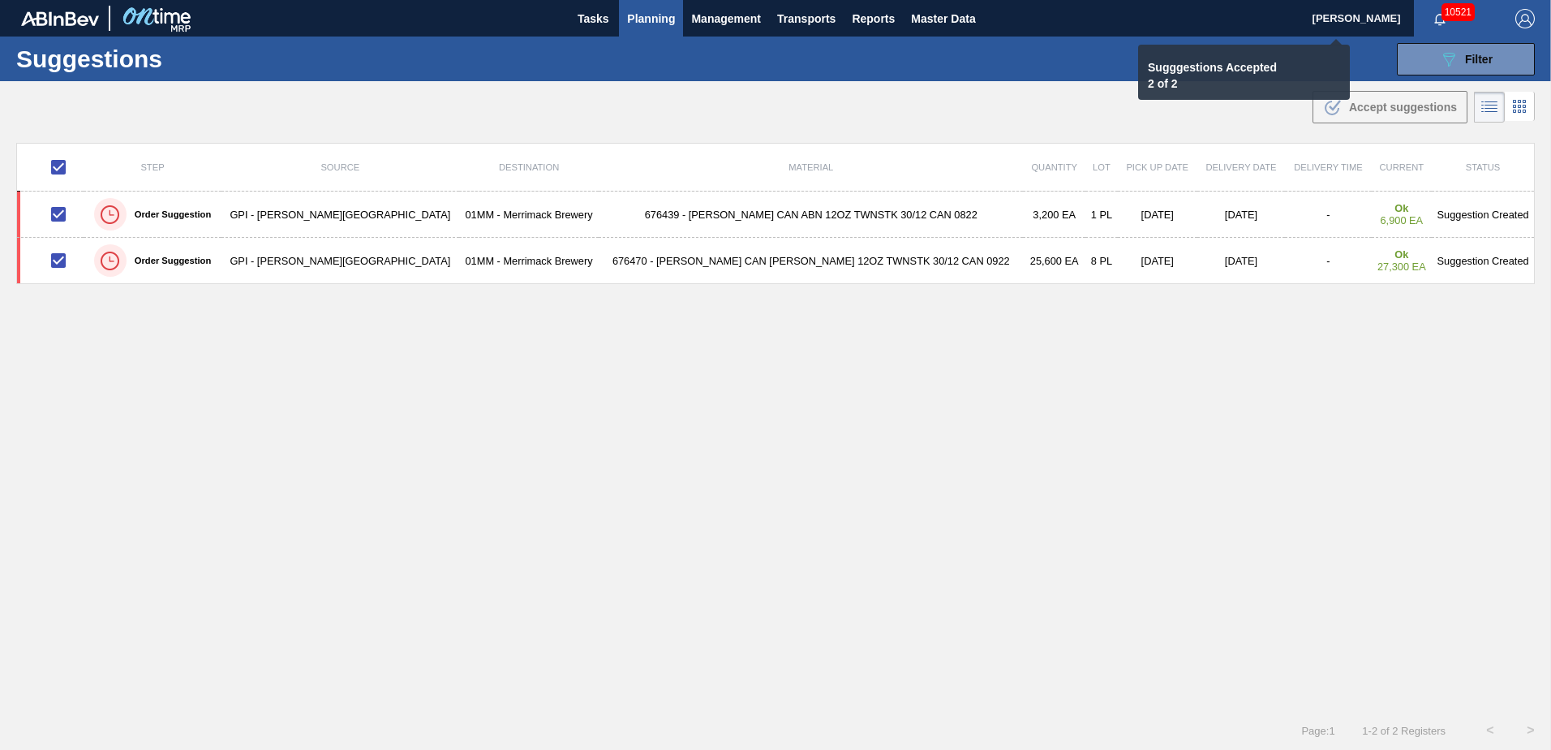
checkbox input "false"
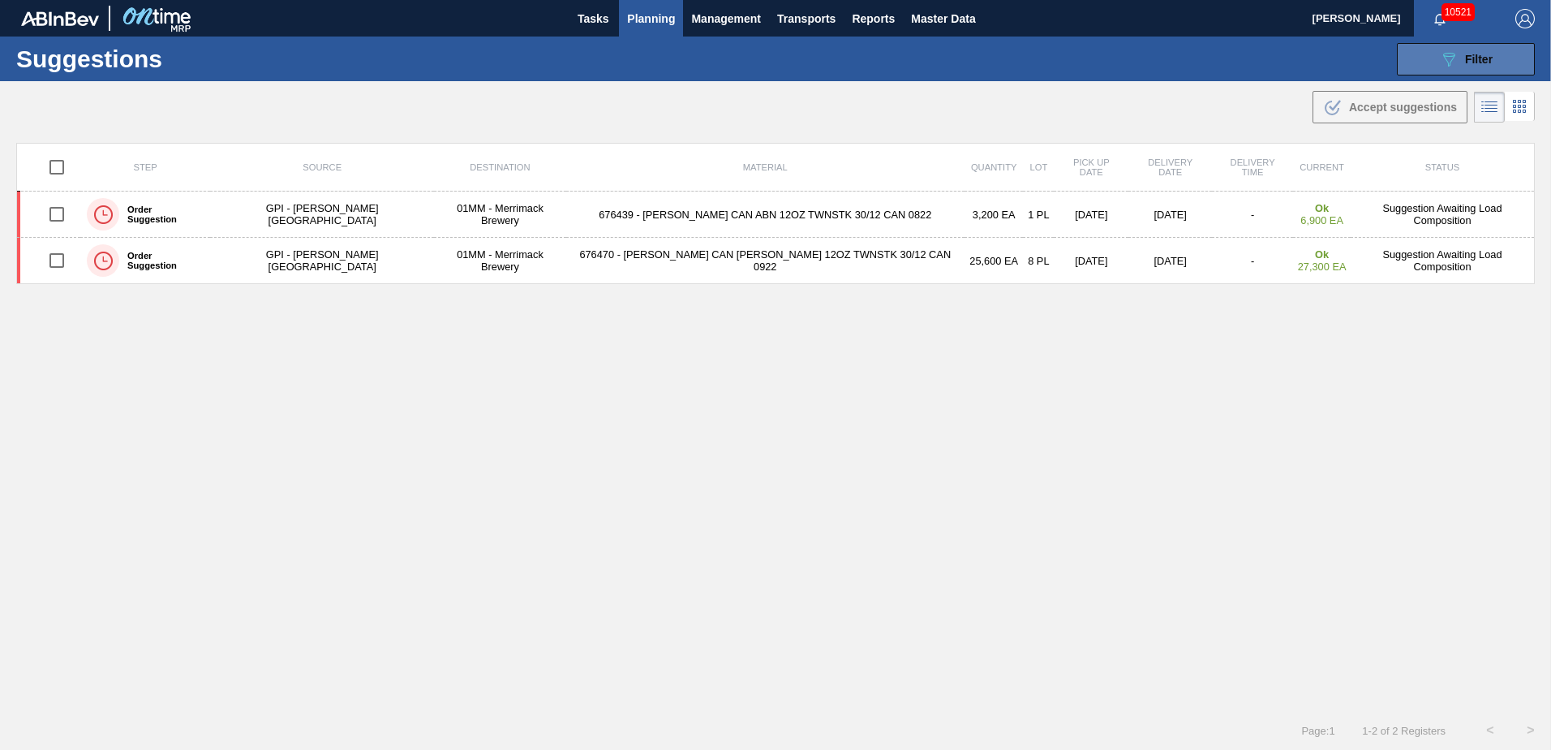
click at [1471, 57] on span "Filter" at bounding box center [1479, 59] width 28 height 13
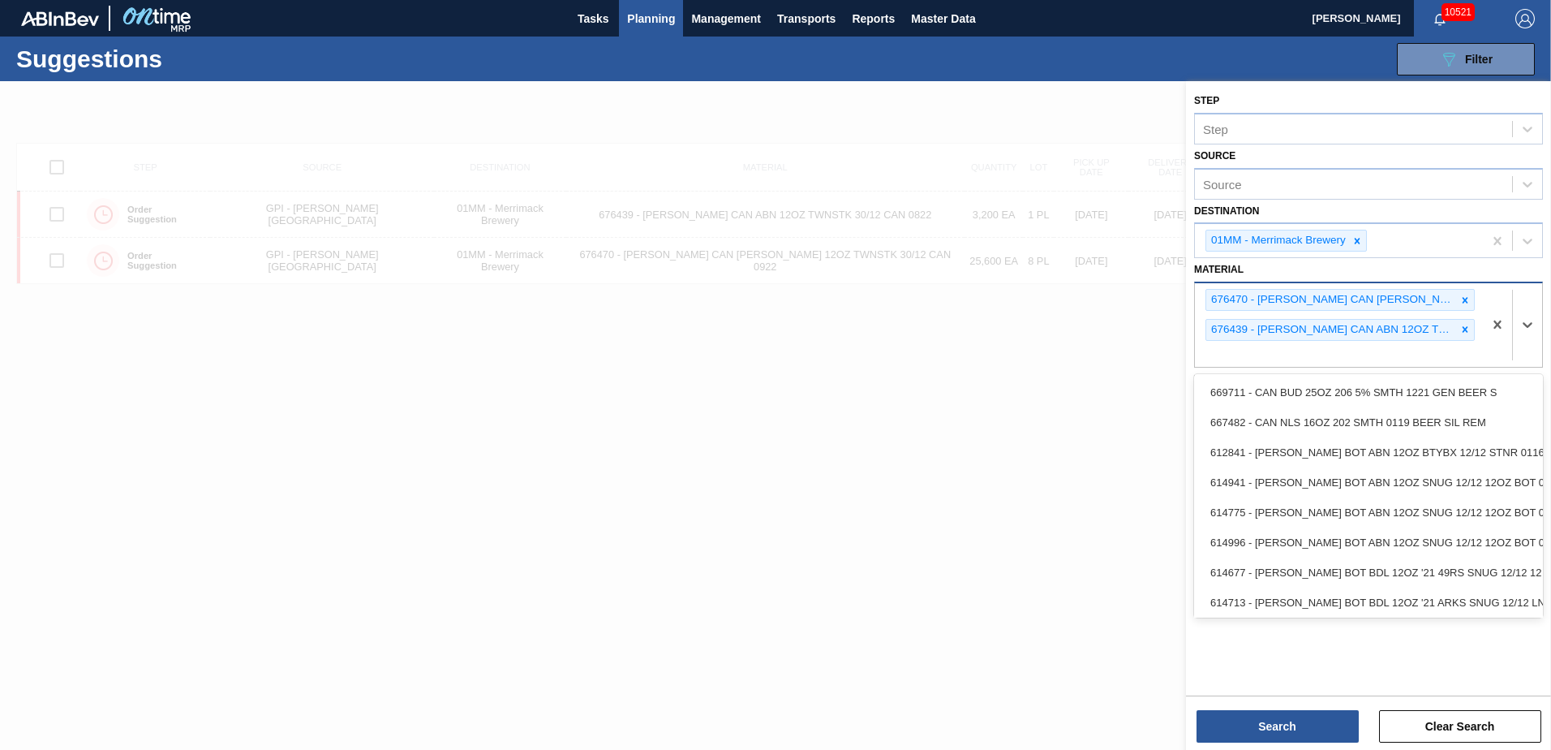
click at [1323, 359] on div "676470 - [PERSON_NAME] CAN [PERSON_NAME] 12OZ TWNSTK 30/12 CAN 0922 676439 - [P…" at bounding box center [1339, 325] width 288 height 84
type input "6710"
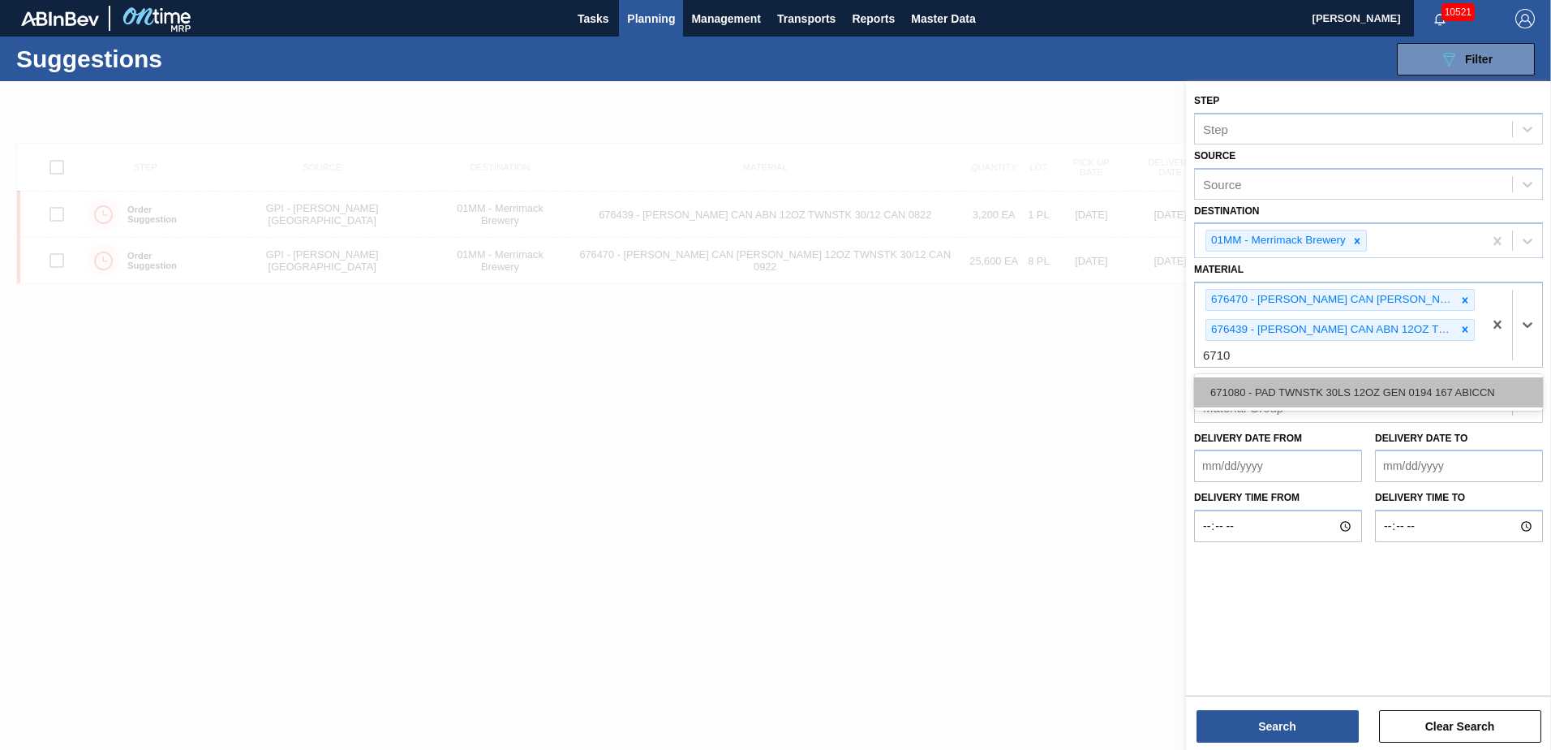
click at [1333, 394] on div "671080 - PAD TWNSTK 30LS 12OZ GEN 0194 167 ABICCN" at bounding box center [1368, 392] width 349 height 30
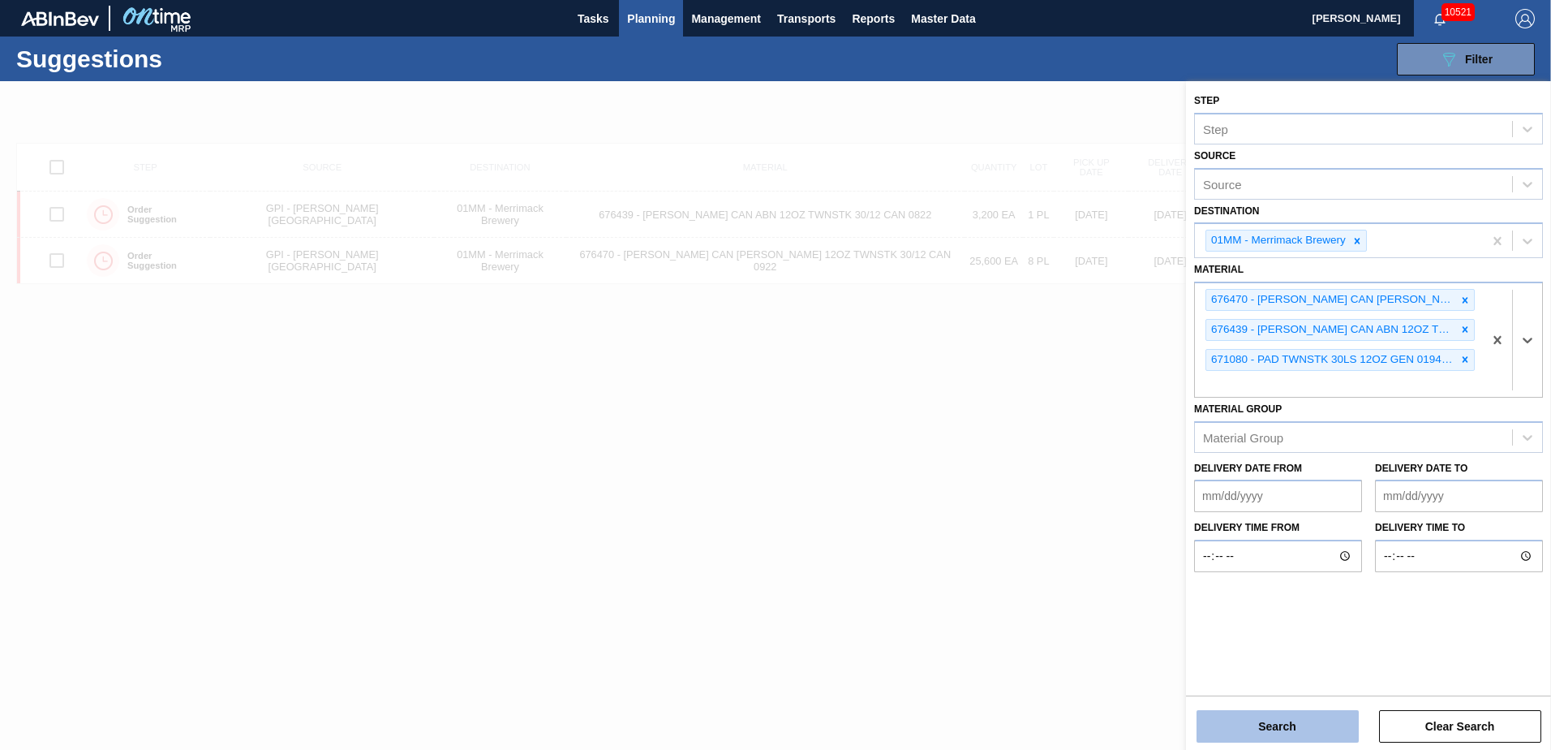
click at [1284, 720] on button "Search" at bounding box center [1278, 726] width 162 height 32
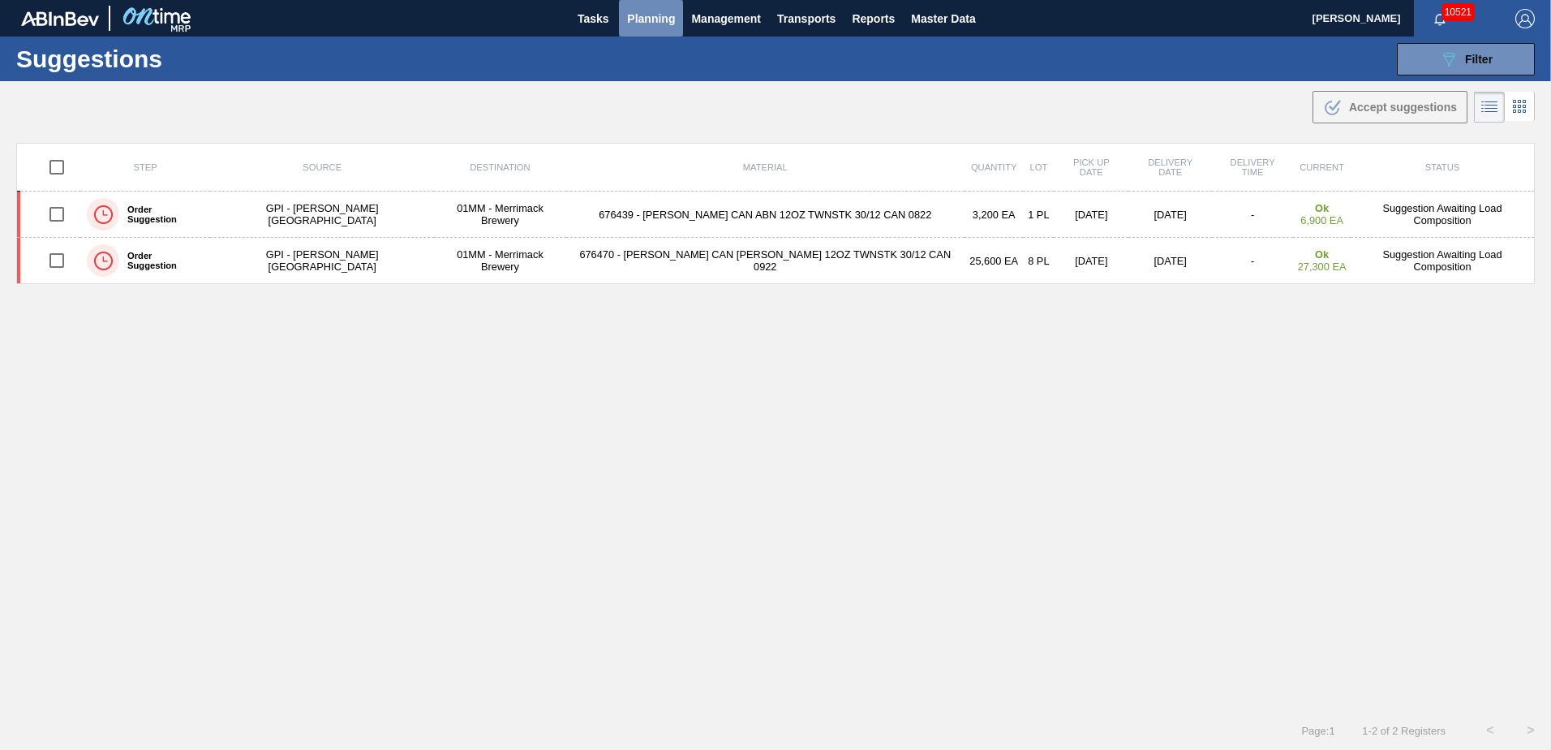
click at [654, 9] on span "Planning" at bounding box center [651, 18] width 48 height 19
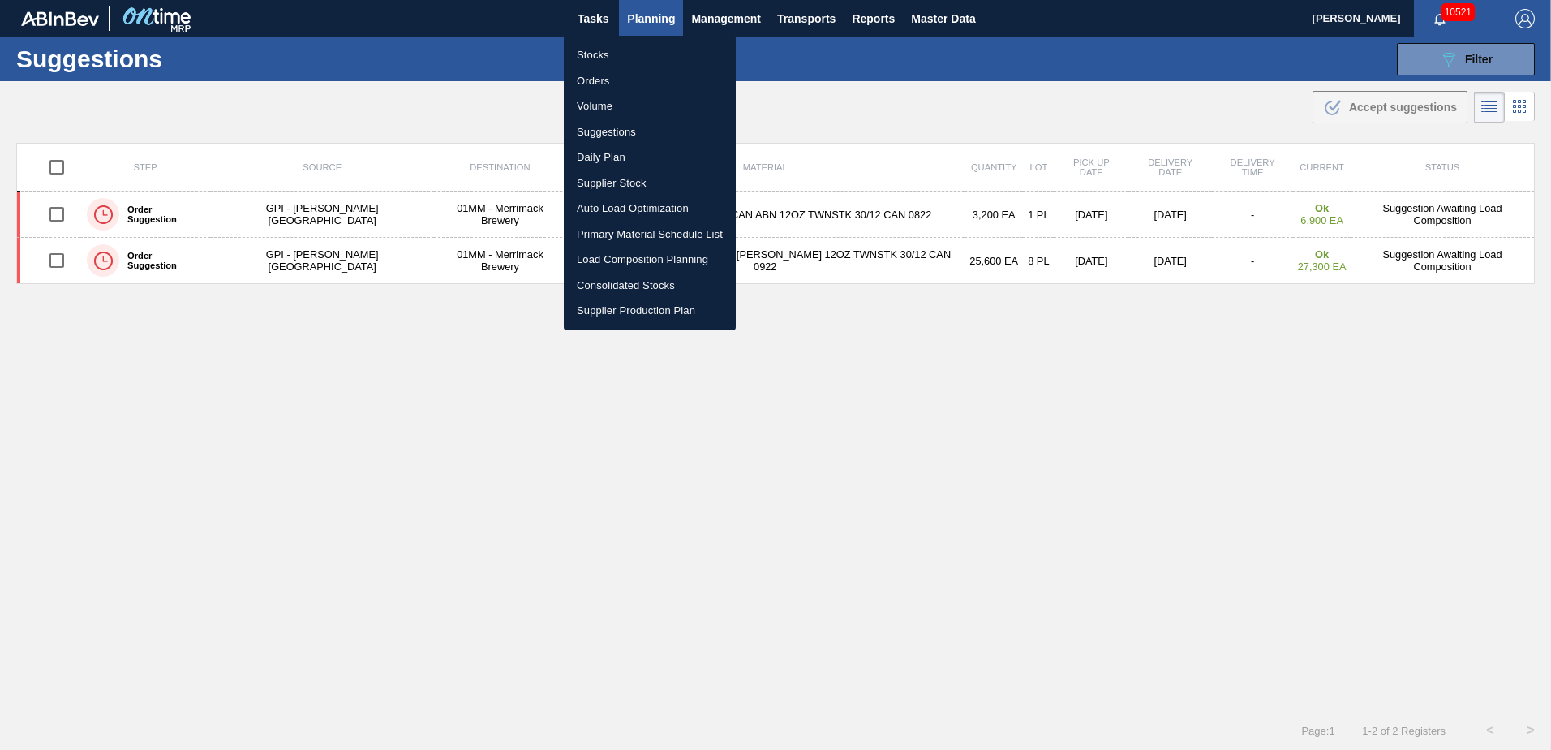
click at [616, 254] on li "Load Composition Planning" at bounding box center [650, 260] width 172 height 26
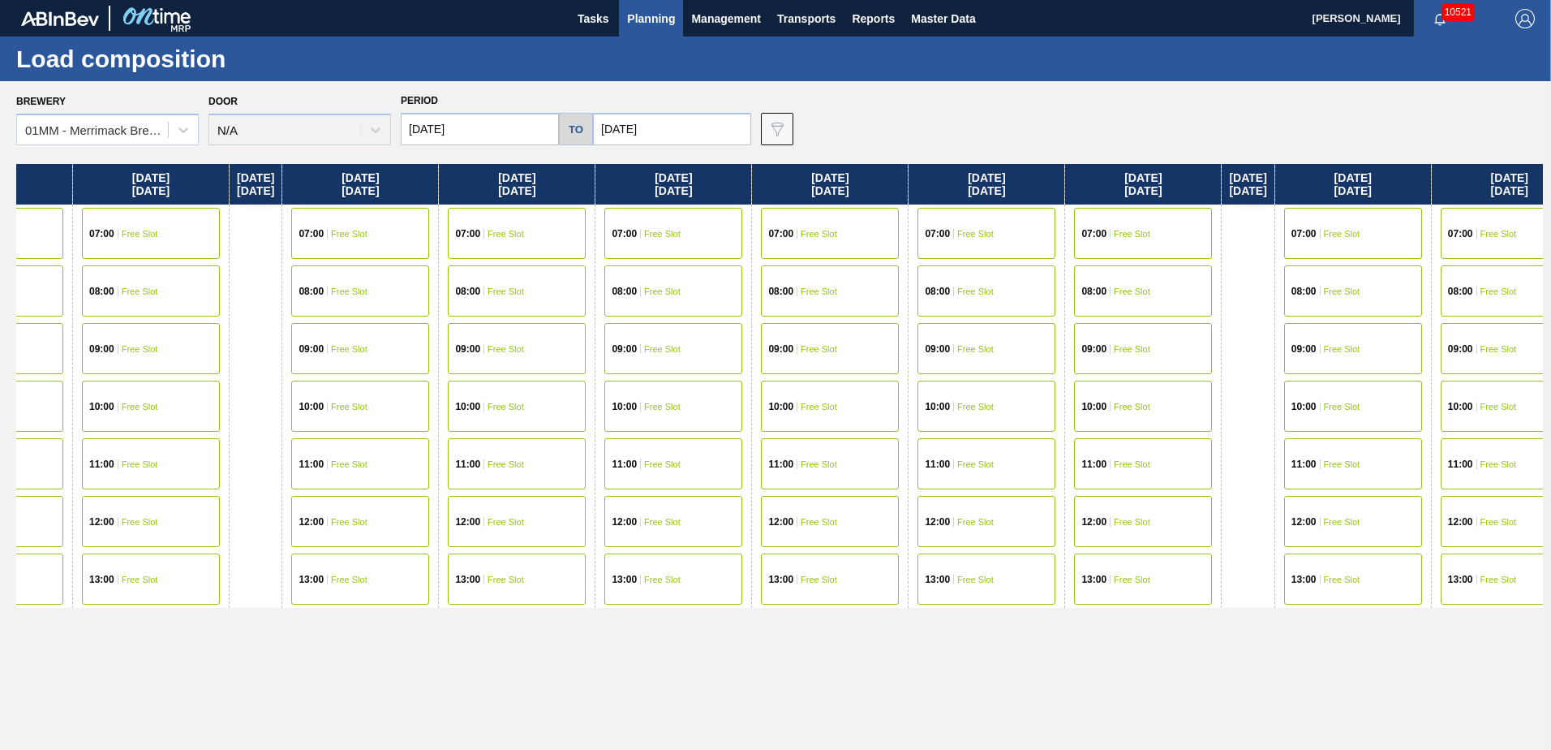
drag, startPoint x: 1047, startPoint y: 276, endPoint x: 325, endPoint y: 295, distance: 722.4
click at [310, 295] on div "[DATE] 07:00 Free Slot 08:00 Free Slot 09:00 Free Slot 10:00 Free Slot 11:00 Fr…" at bounding box center [779, 452] width 1527 height 577
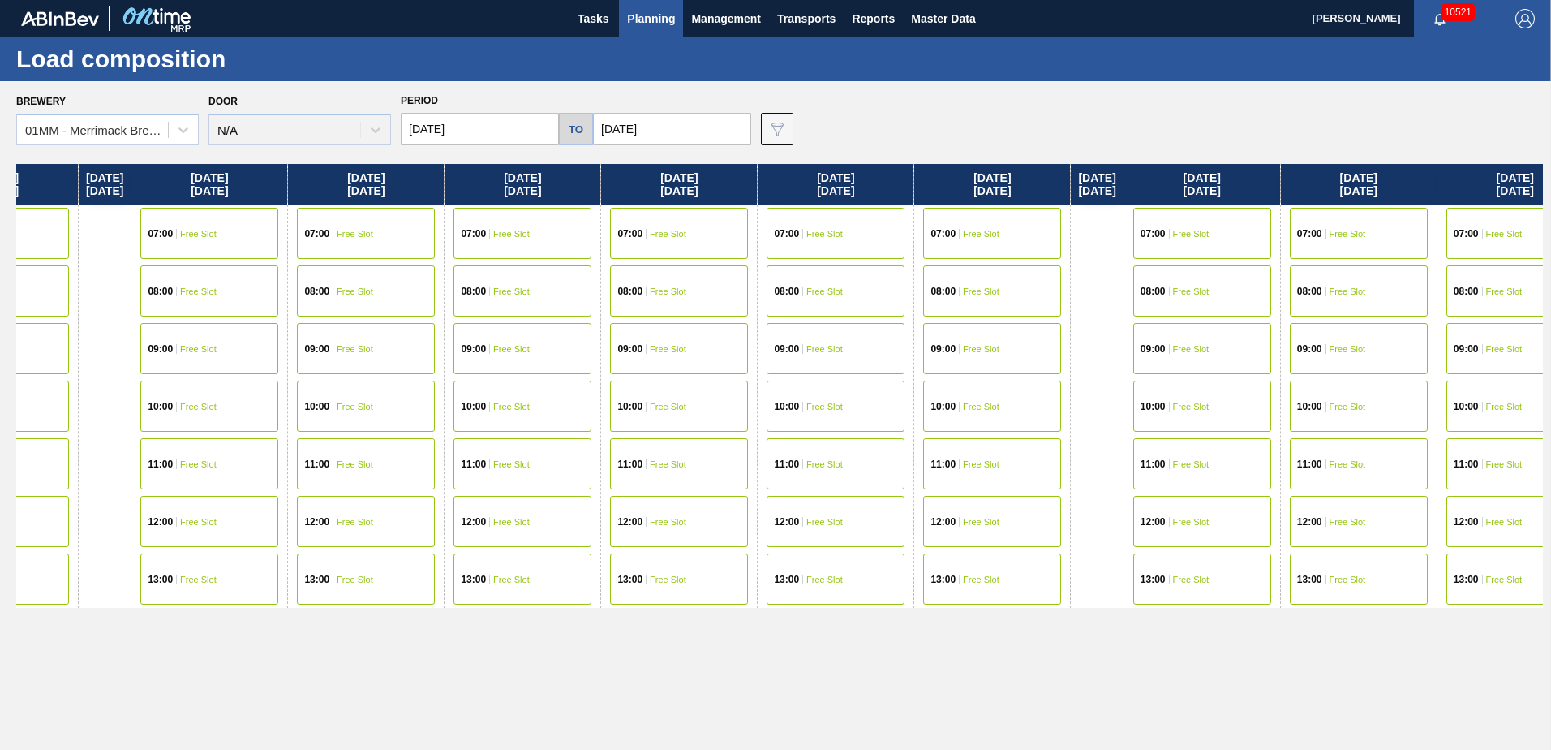
click at [373, 232] on span "Free Slot" at bounding box center [355, 234] width 37 height 10
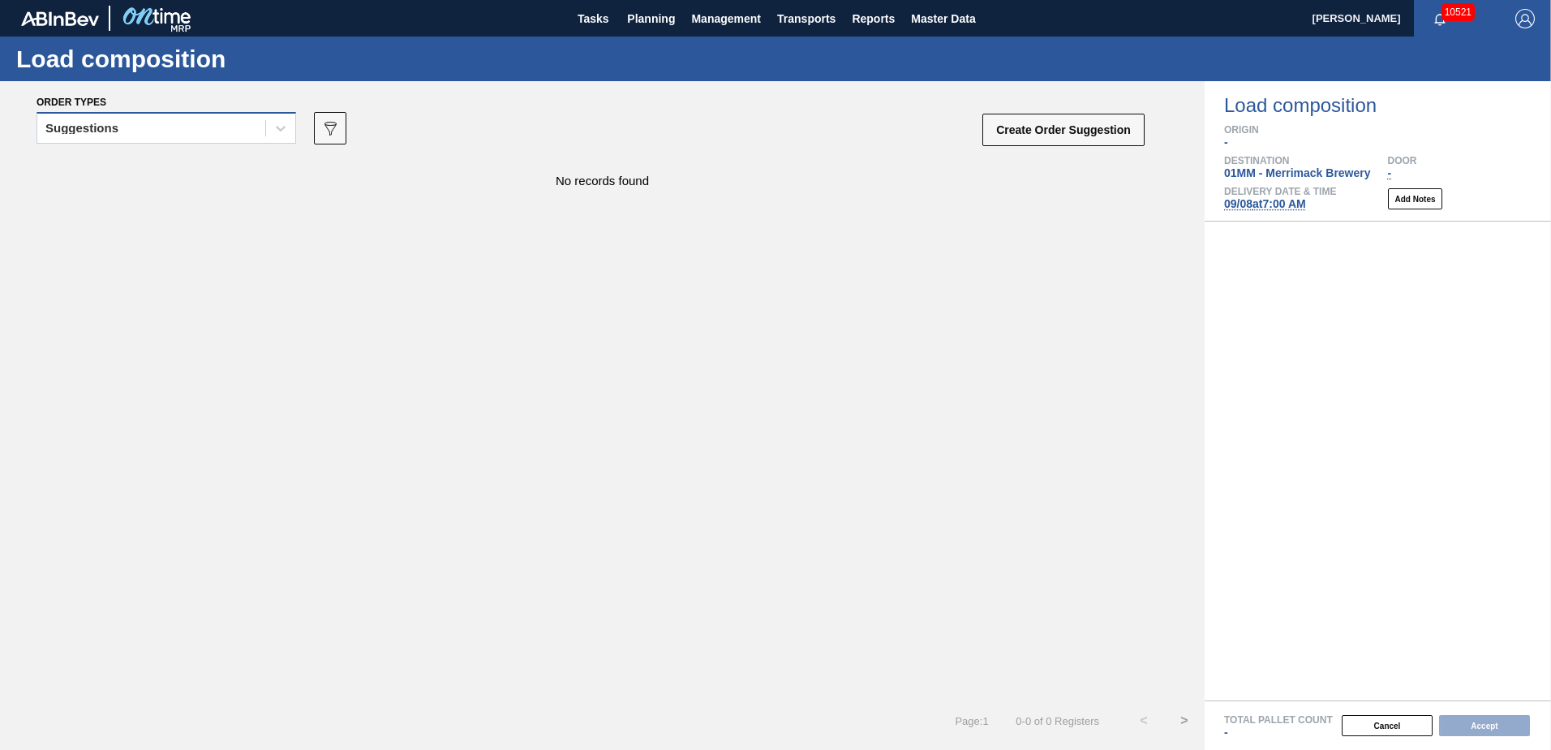
click at [210, 143] on div "Suggestions" at bounding box center [167, 128] width 260 height 32
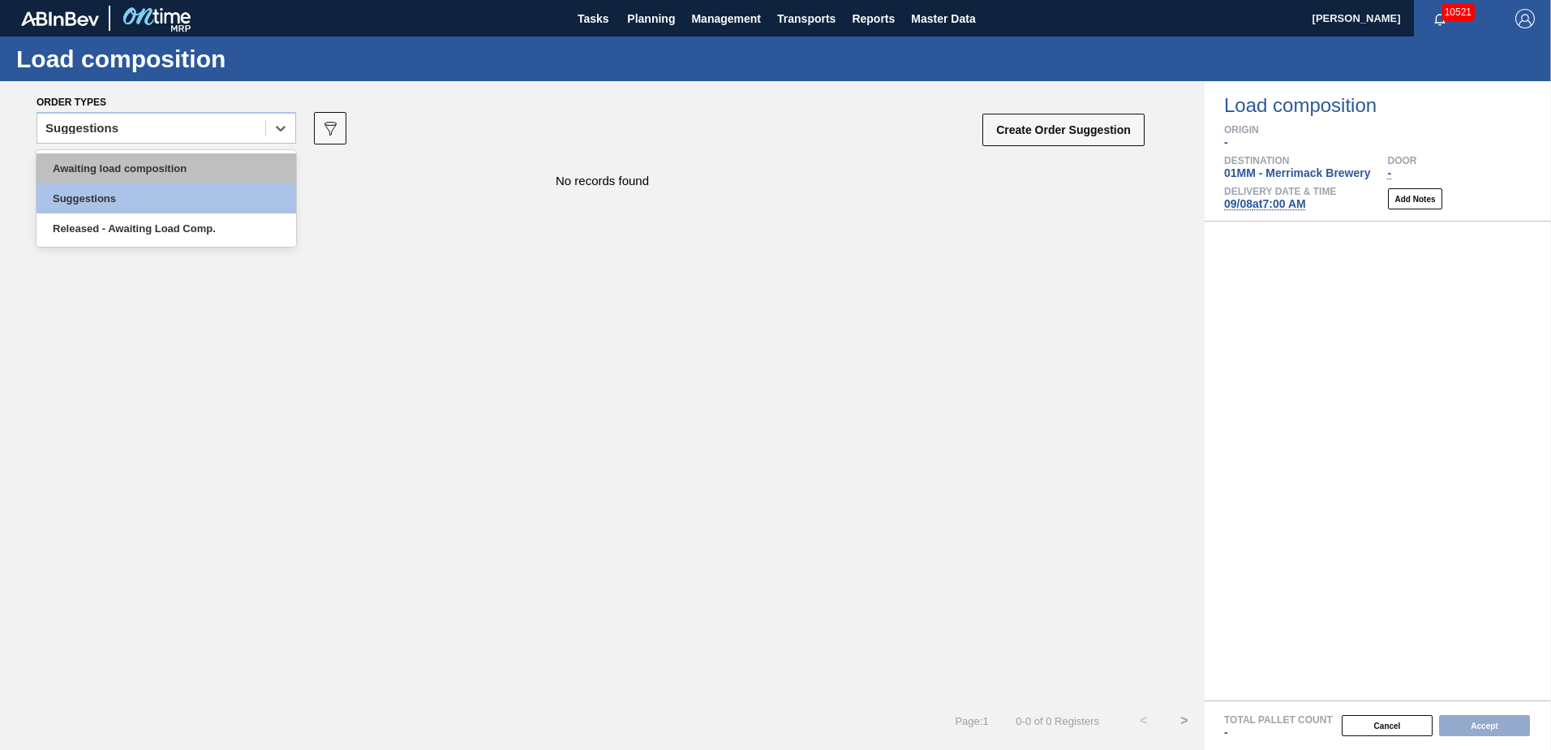
click at [175, 167] on div "Awaiting load composition" at bounding box center [167, 168] width 260 height 30
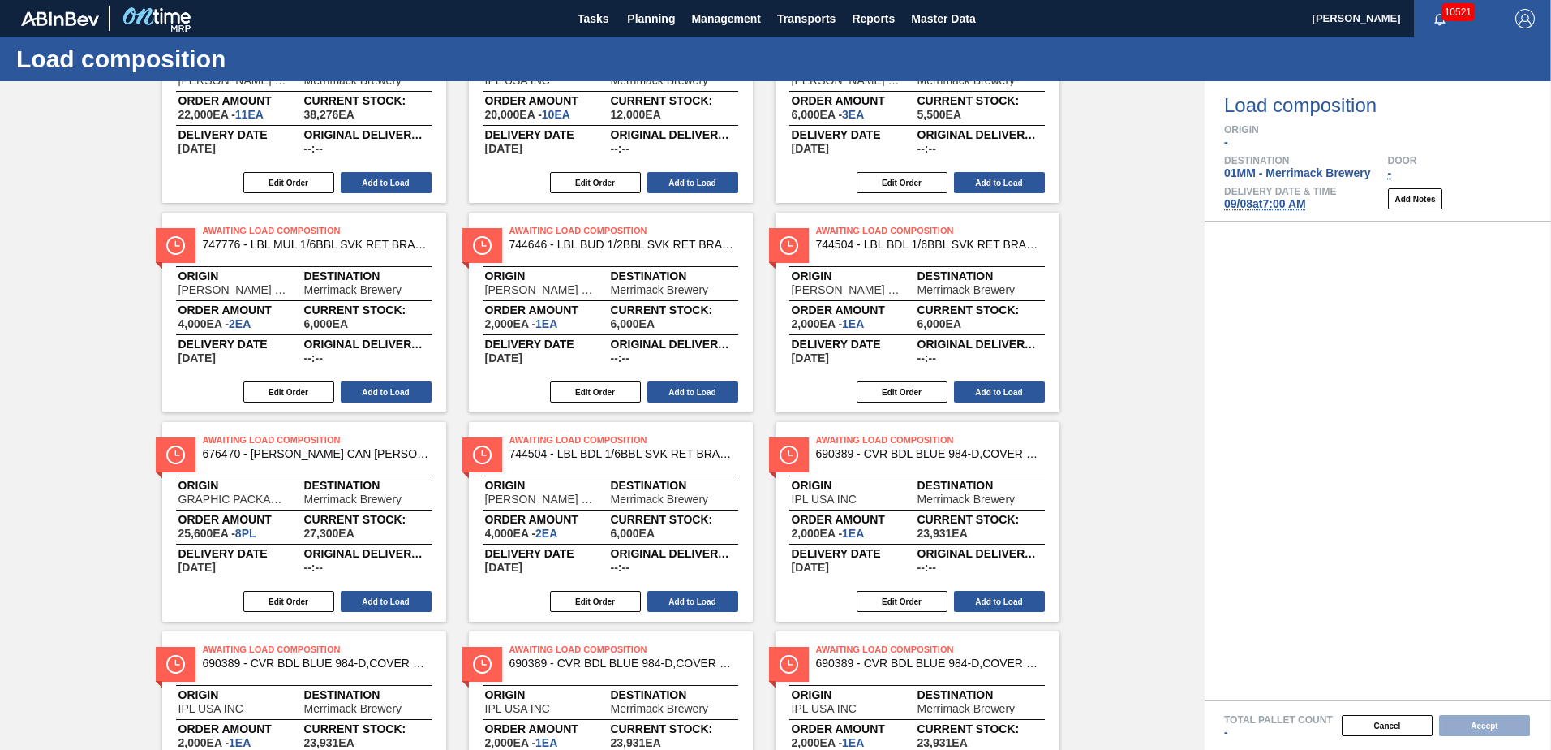
scroll to position [162, 0]
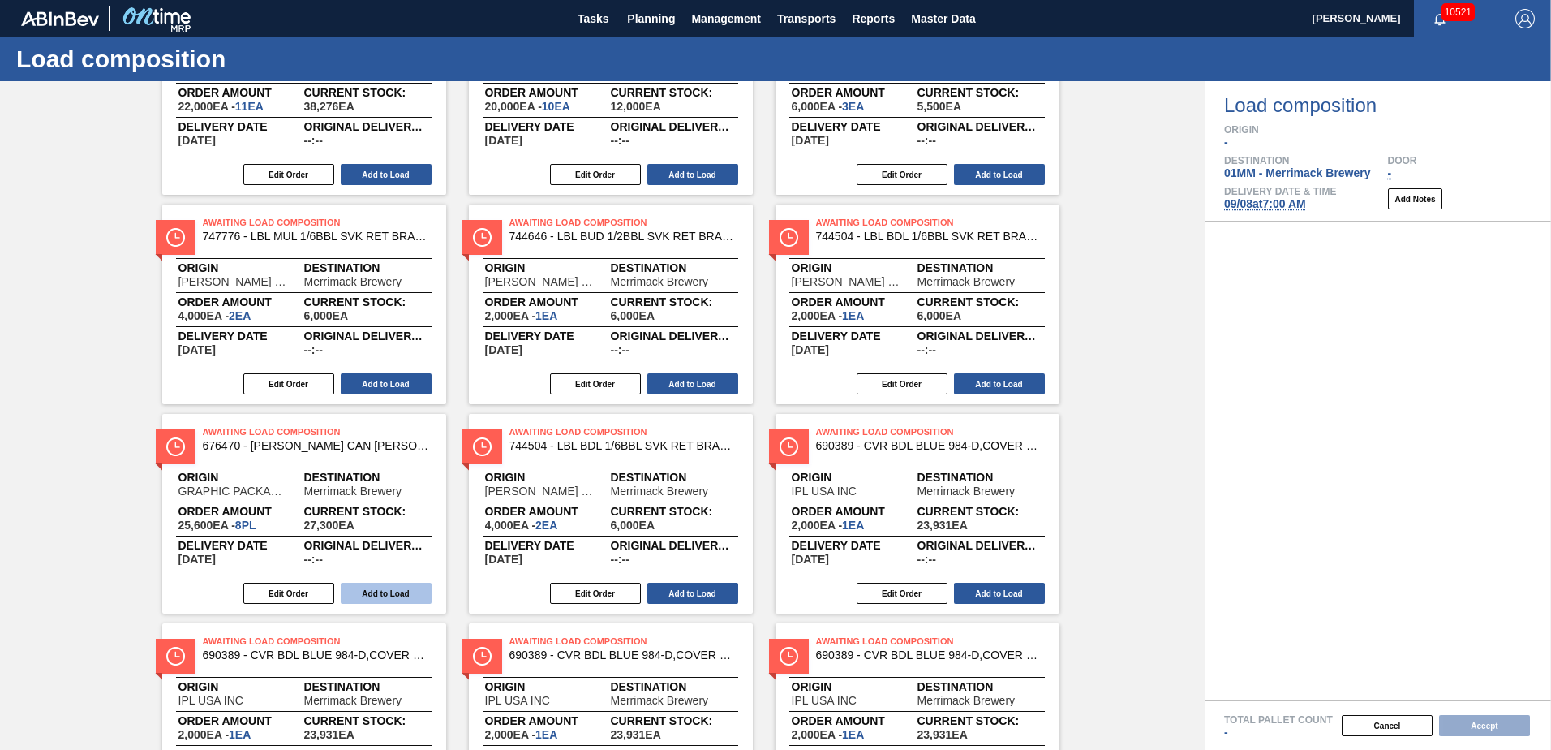
click at [392, 584] on button "Add to Load" at bounding box center [386, 593] width 91 height 21
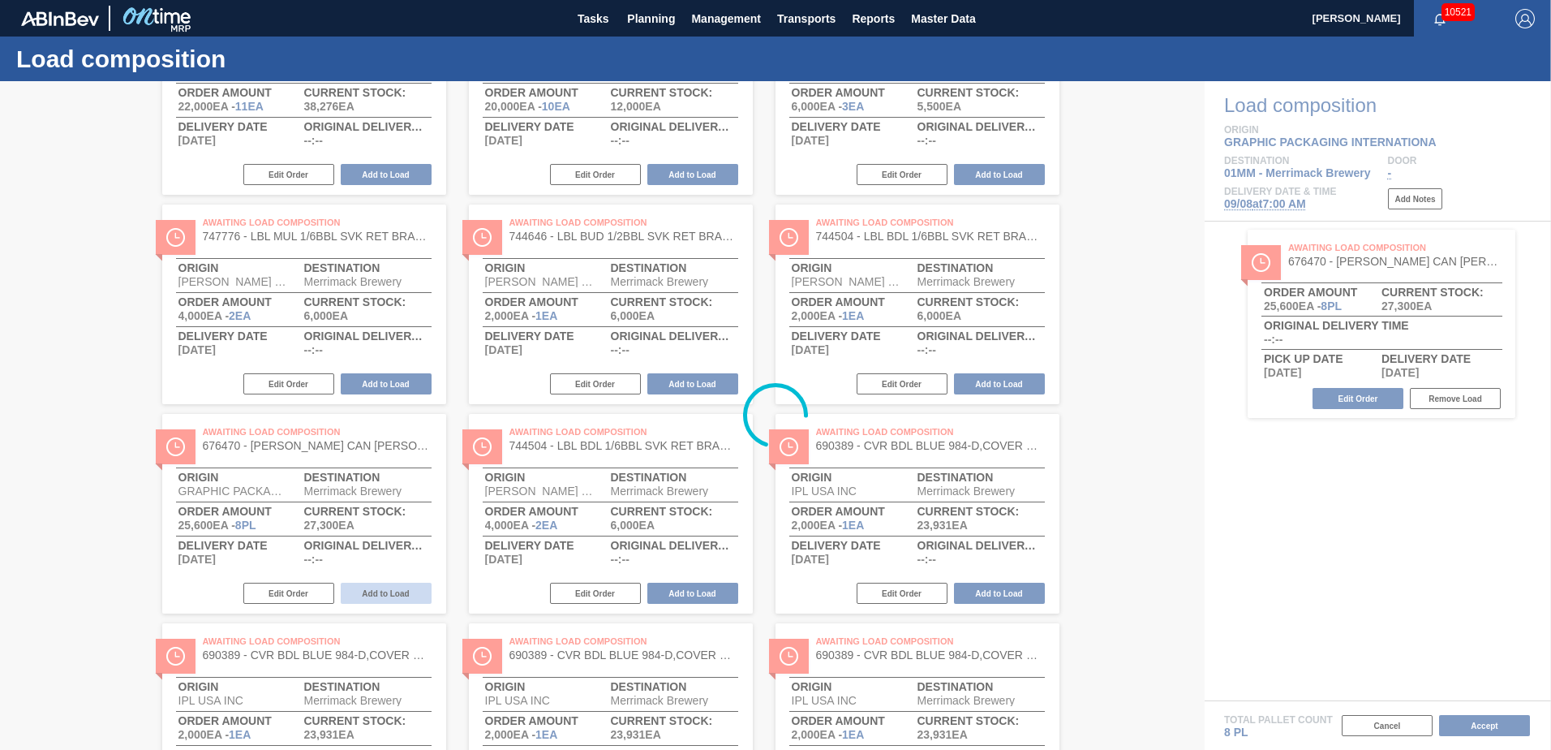
scroll to position [0, 0]
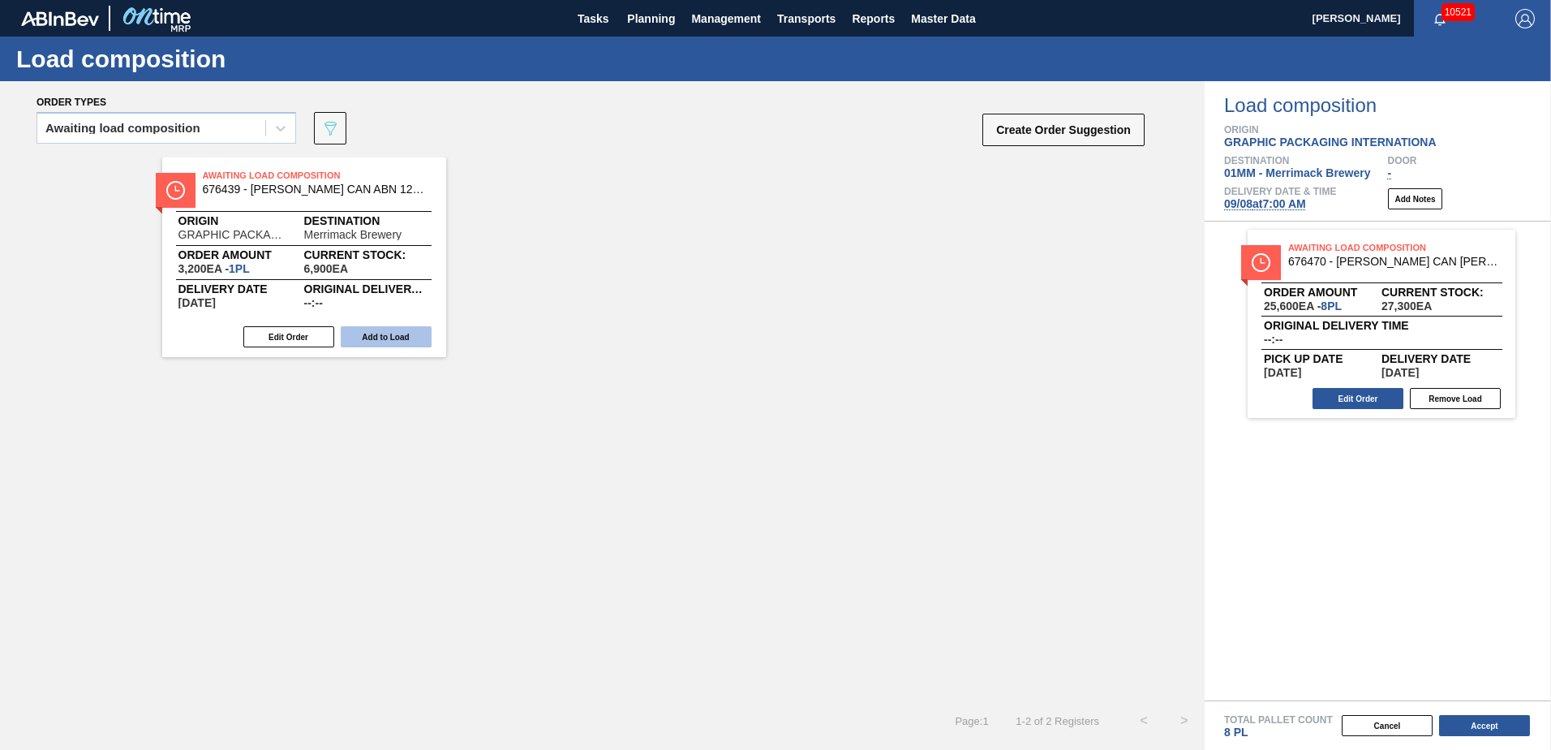
click at [397, 331] on button "Add to Load" at bounding box center [386, 336] width 91 height 21
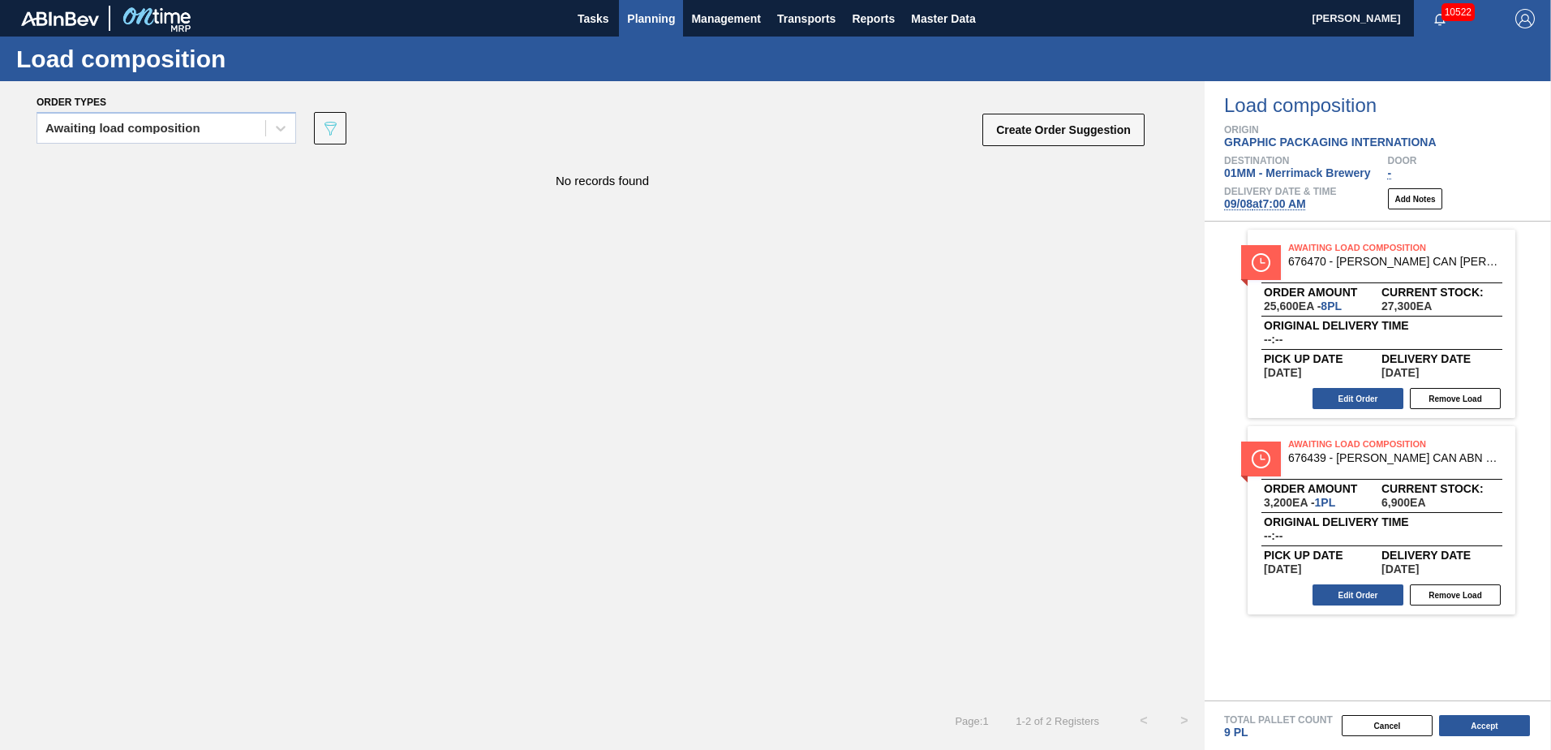
click at [657, 21] on span "Planning" at bounding box center [651, 18] width 48 height 19
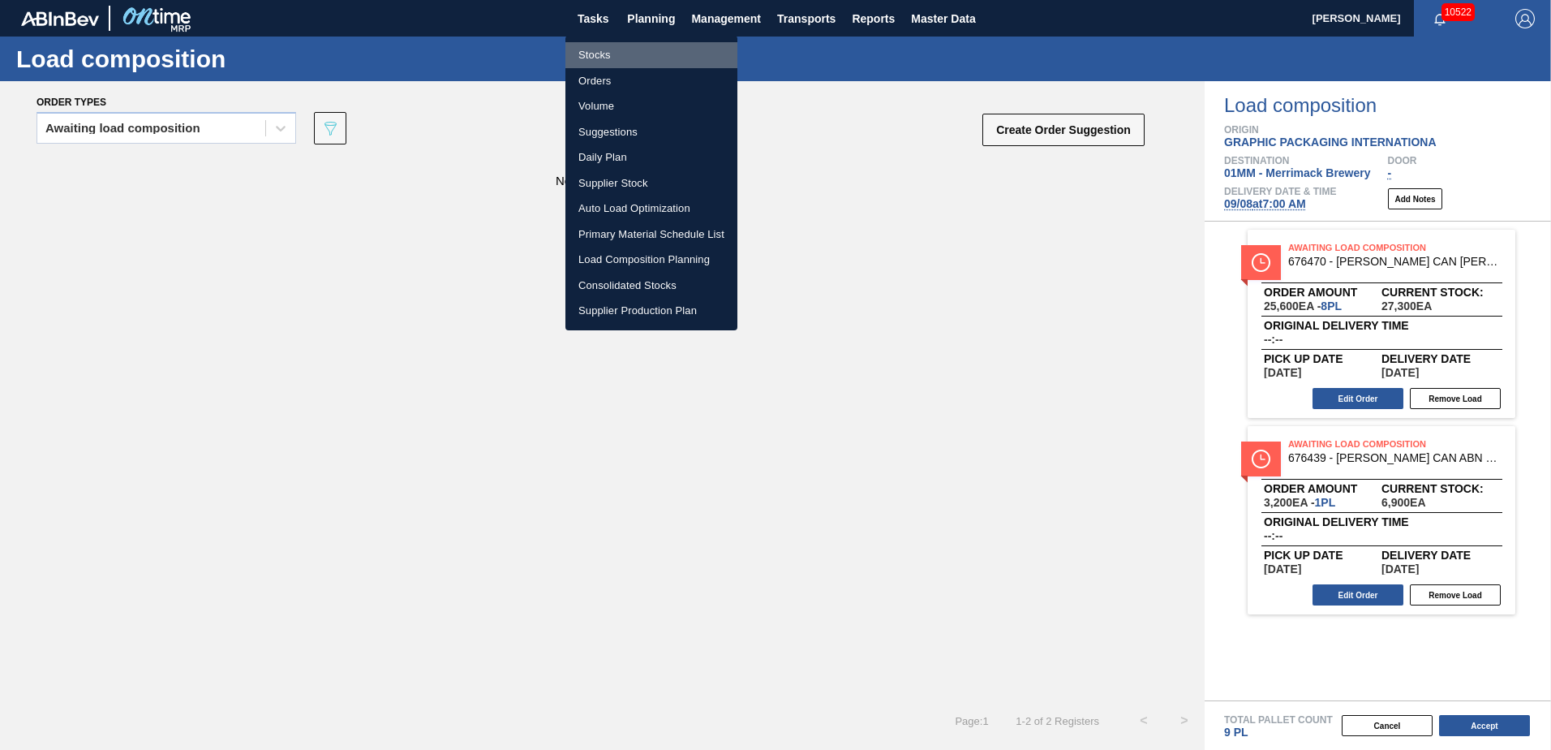
click at [620, 61] on li "Stocks" at bounding box center [652, 55] width 172 height 26
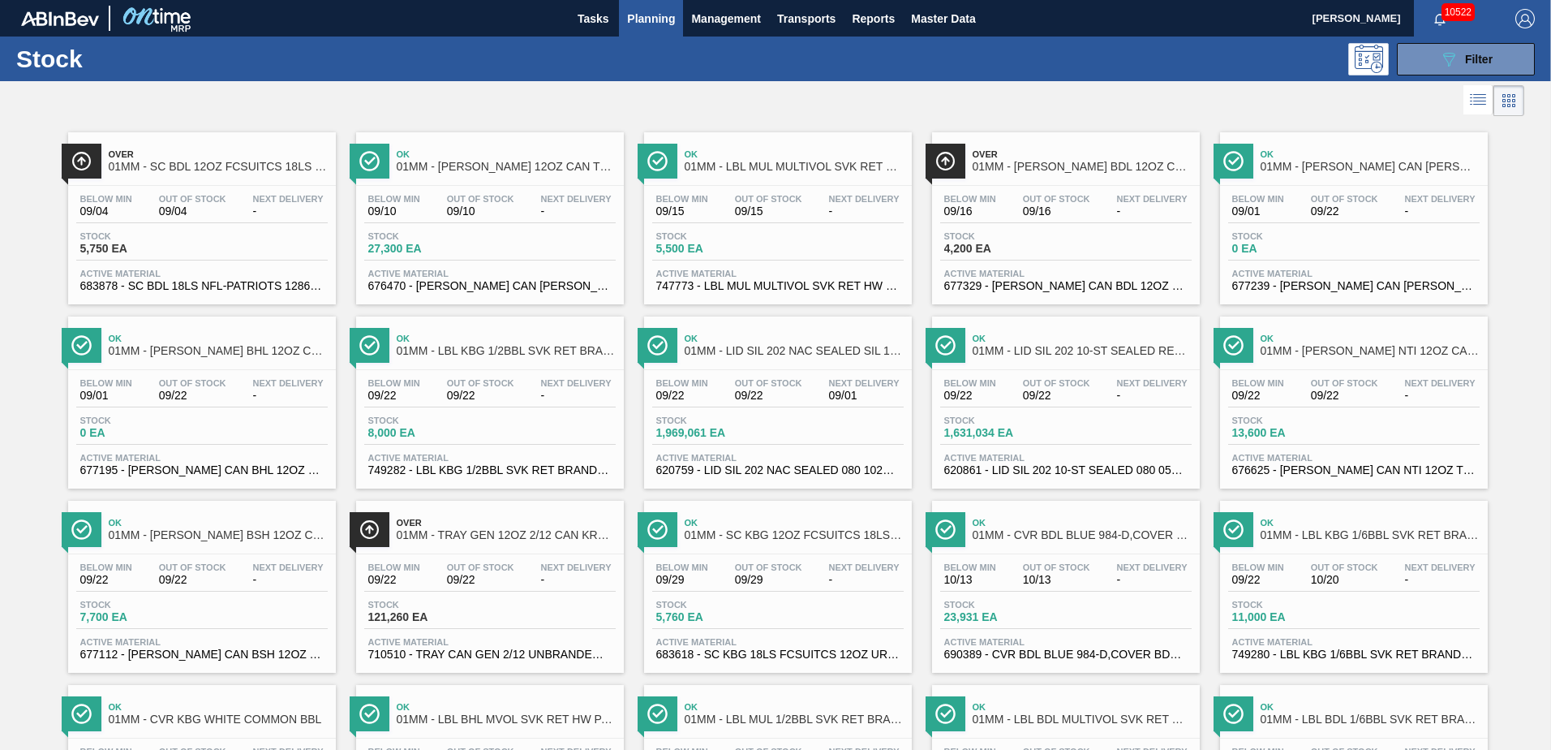
click at [535, 225] on div "Below Min 09/10 Out Of Stock 09/10 Next Delivery - Stock 27,300 EA Active Mater…" at bounding box center [490, 241] width 268 height 110
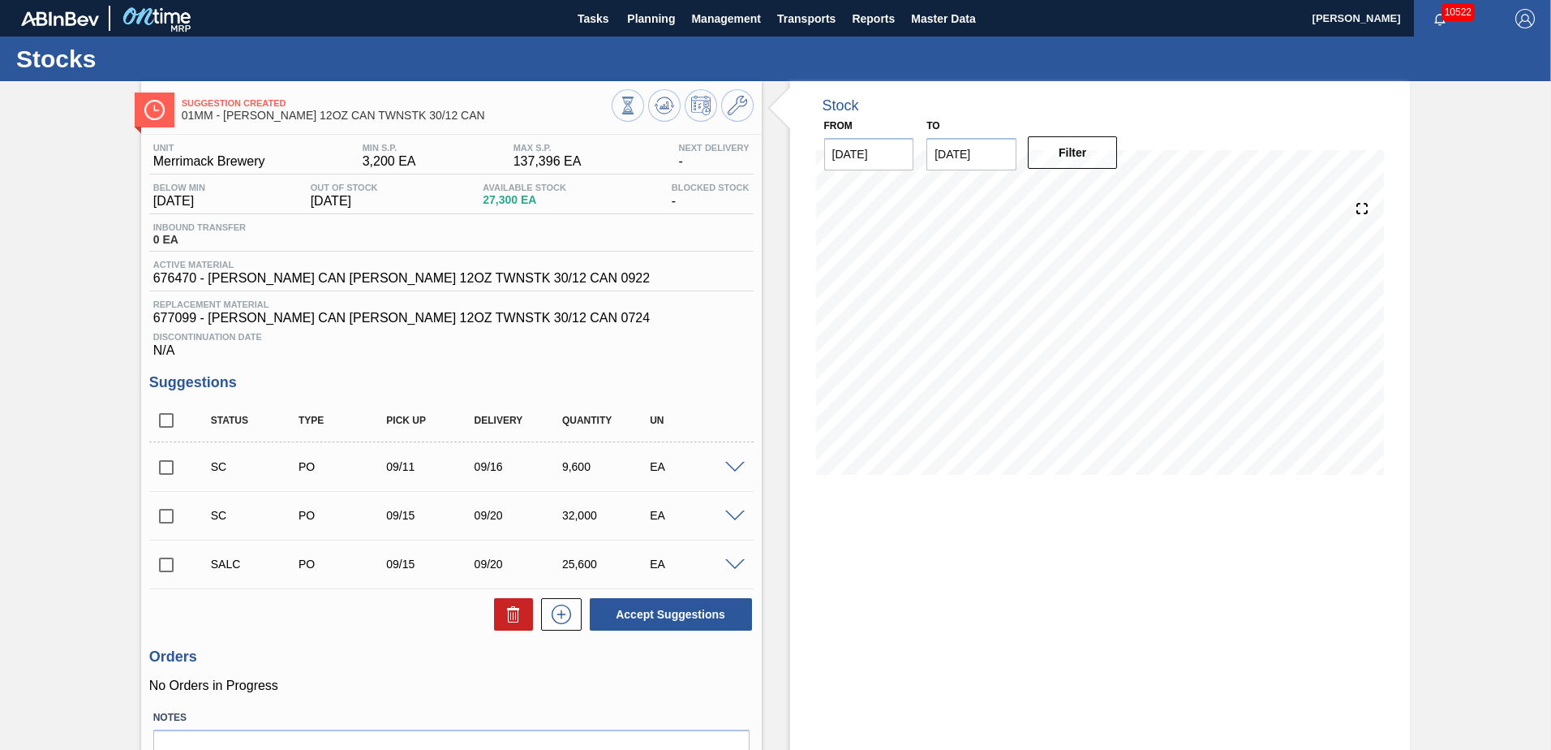
click at [163, 565] on input "checkbox" at bounding box center [166, 565] width 34 height 34
checkbox input "true"
click at [170, 520] on input "checkbox" at bounding box center [166, 516] width 34 height 34
checkbox input "true"
click at [164, 461] on input "checkbox" at bounding box center [166, 467] width 34 height 34
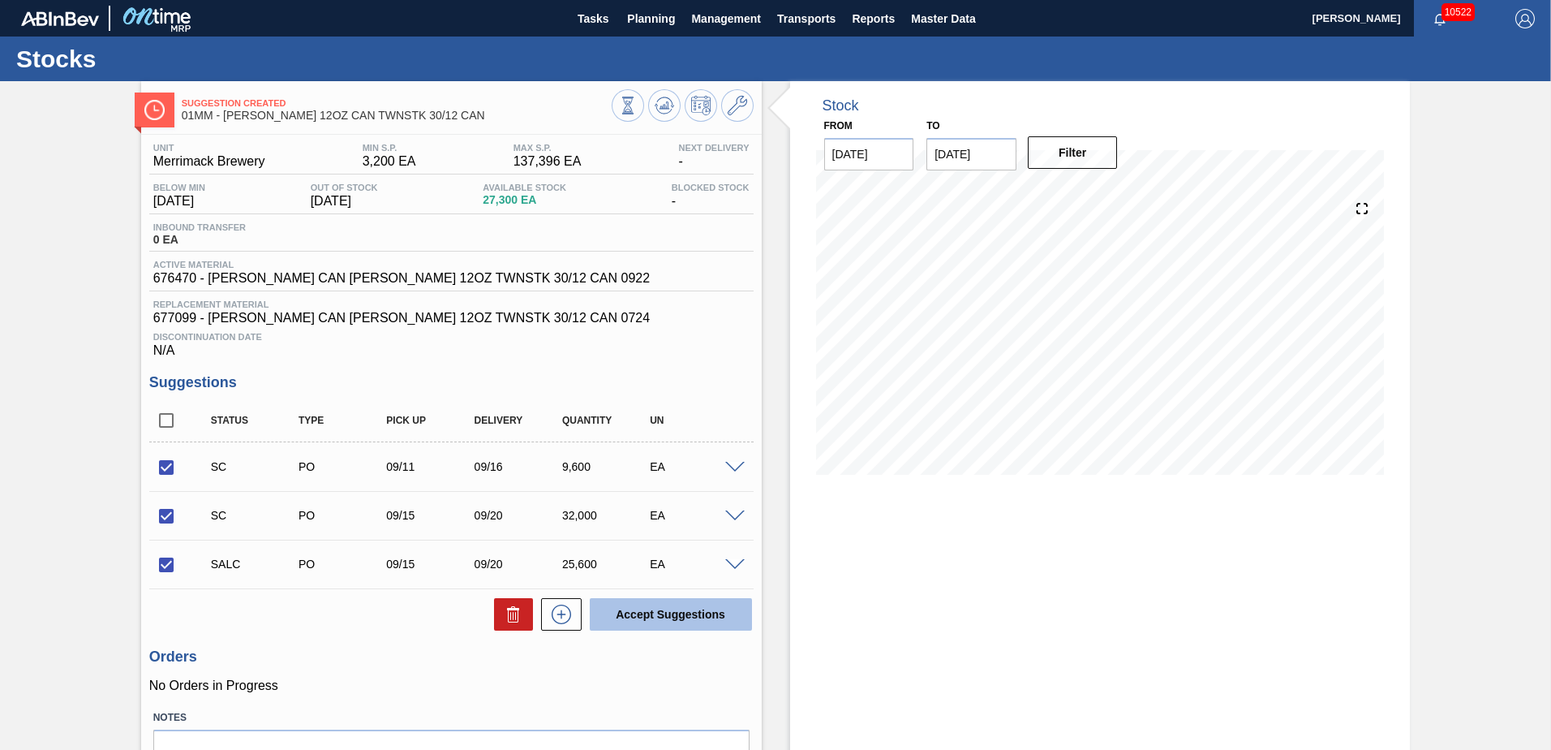
click at [661, 612] on button "Accept Suggestions" at bounding box center [671, 614] width 162 height 32
checkbox input "false"
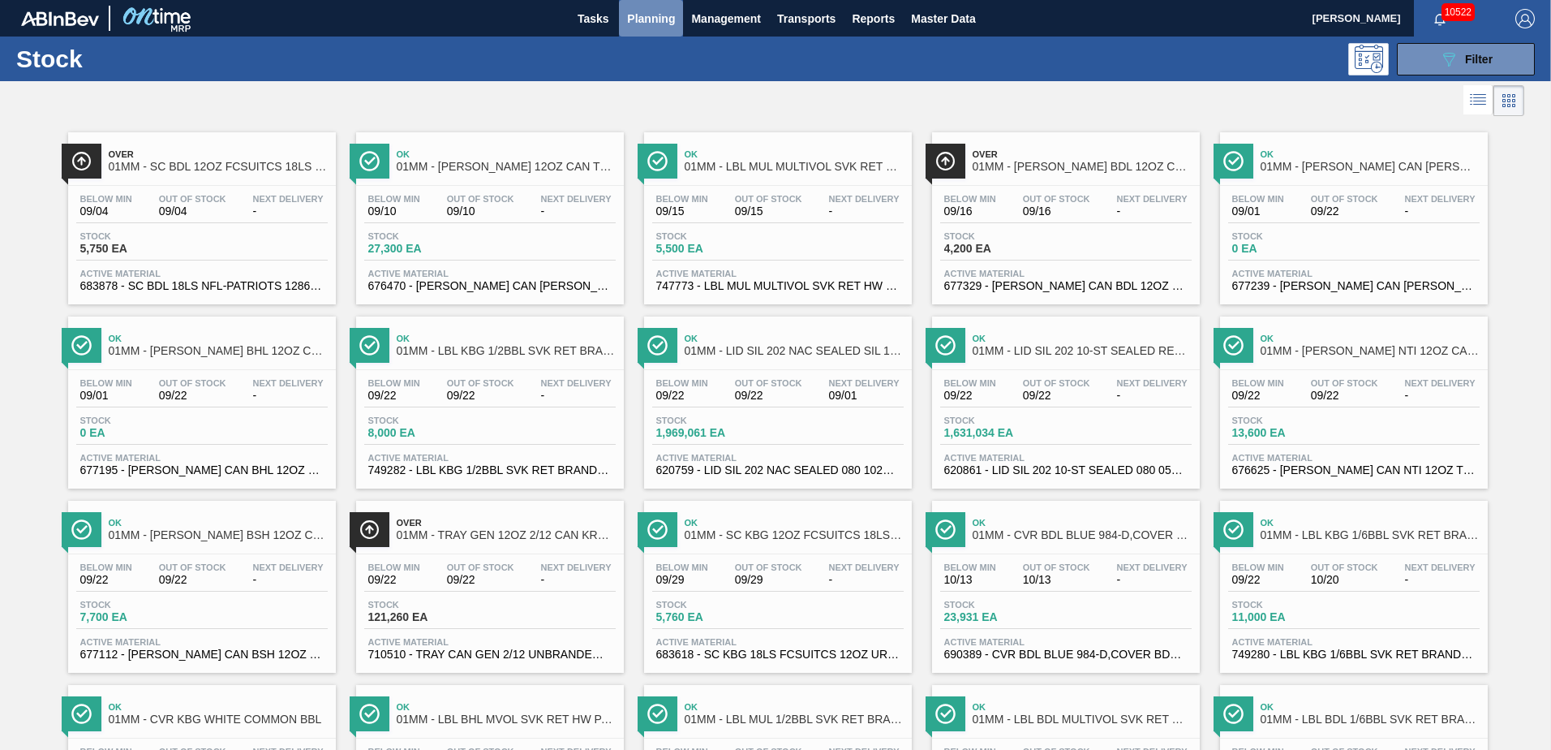
click at [641, 16] on span "Planning" at bounding box center [651, 18] width 48 height 19
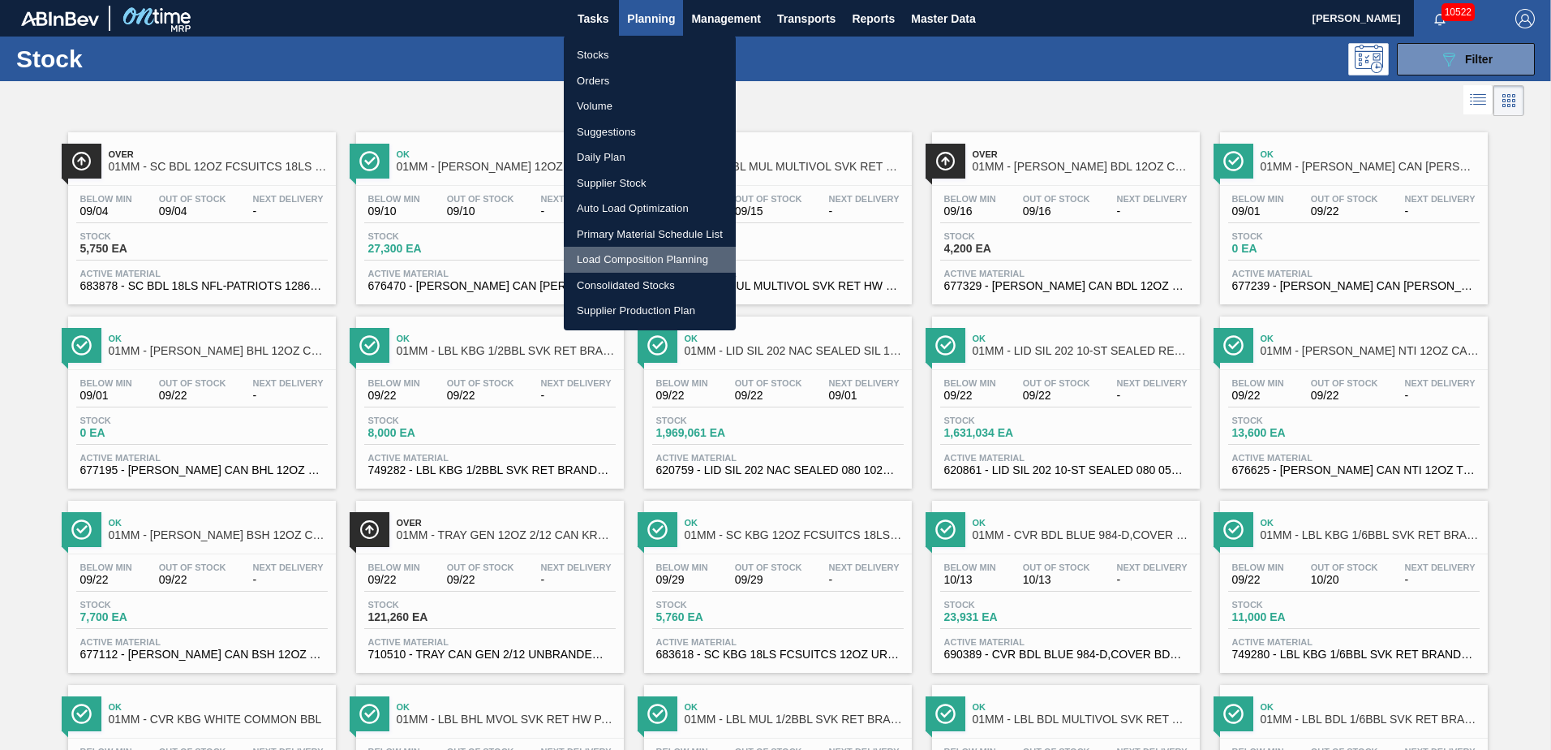
click at [637, 260] on li "Load Composition Planning" at bounding box center [650, 260] width 172 height 26
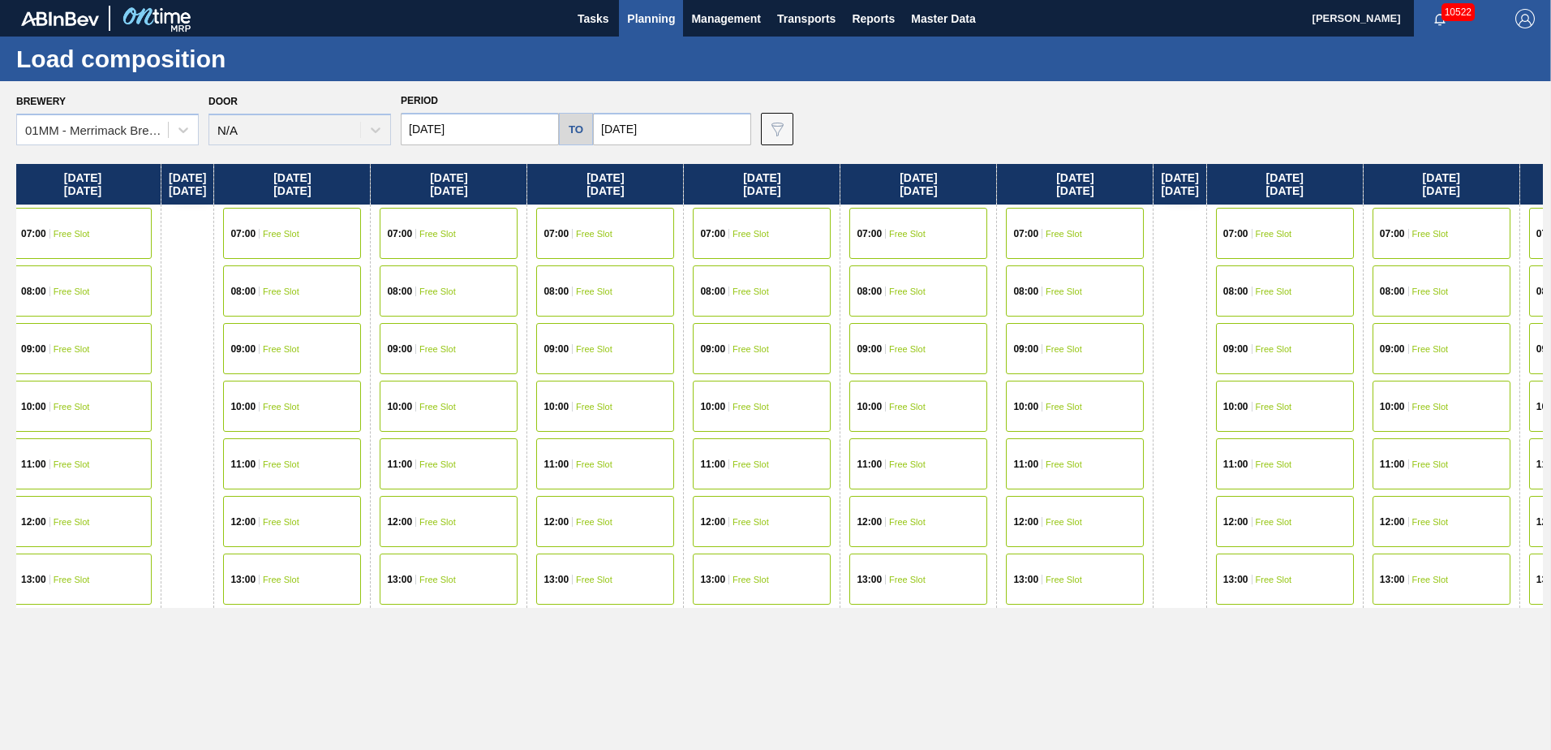
drag, startPoint x: 1070, startPoint y: 283, endPoint x: 590, endPoint y: 415, distance: 498.2
click at [536, 415] on div "[DATE] 07:00 Free Slot 08:00 Free Slot 09:00 Free Slot 10:00 Free Slot 11:00 Fr…" at bounding box center [779, 452] width 1527 height 577
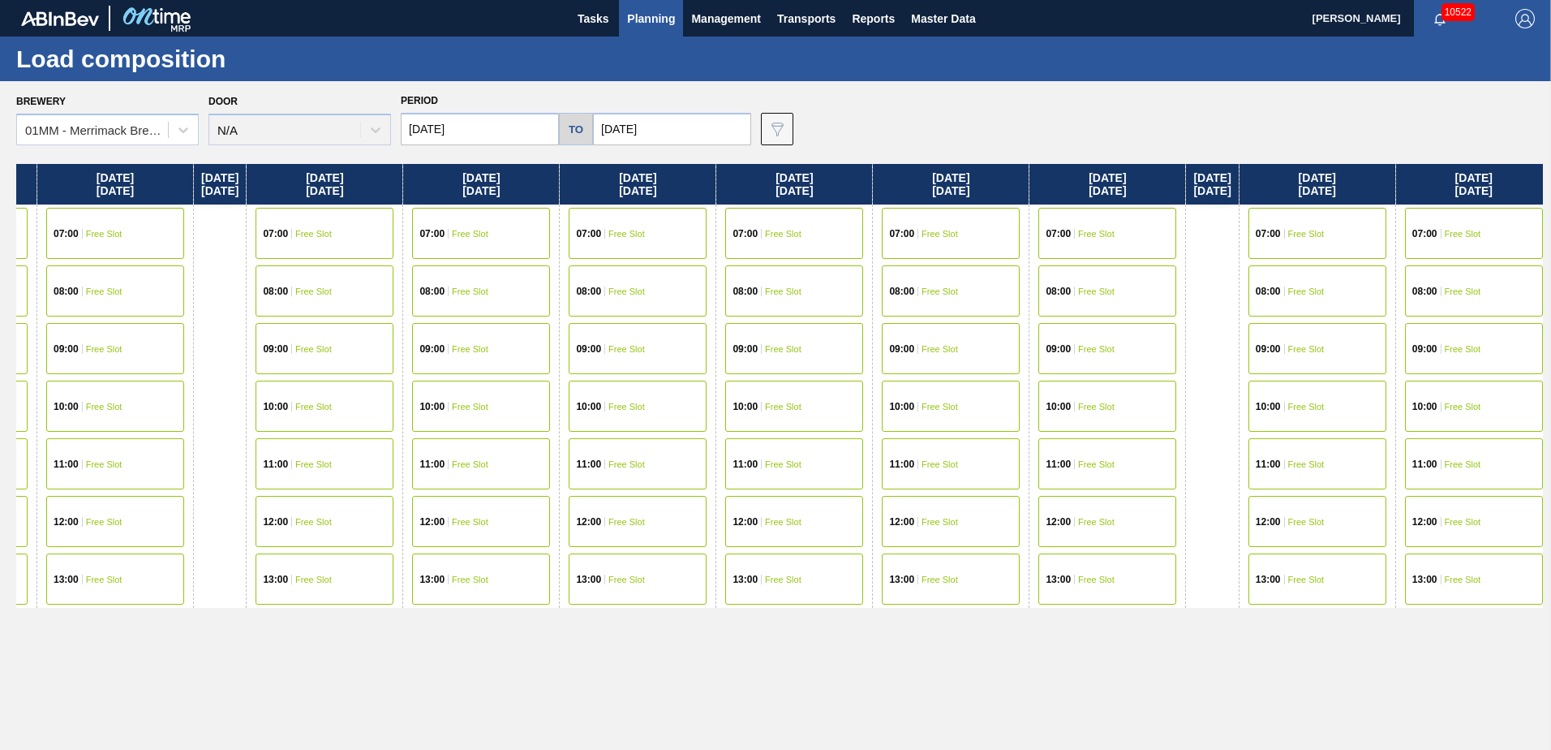
drag, startPoint x: 508, startPoint y: 351, endPoint x: 777, endPoint y: 345, distance: 269.4
click at [759, 347] on div "[DATE] 07:00 Free Slot 08:00 Free Slot 09:00 Free Slot 10:00 Free Slot 11:00 Fr…" at bounding box center [779, 452] width 1527 height 577
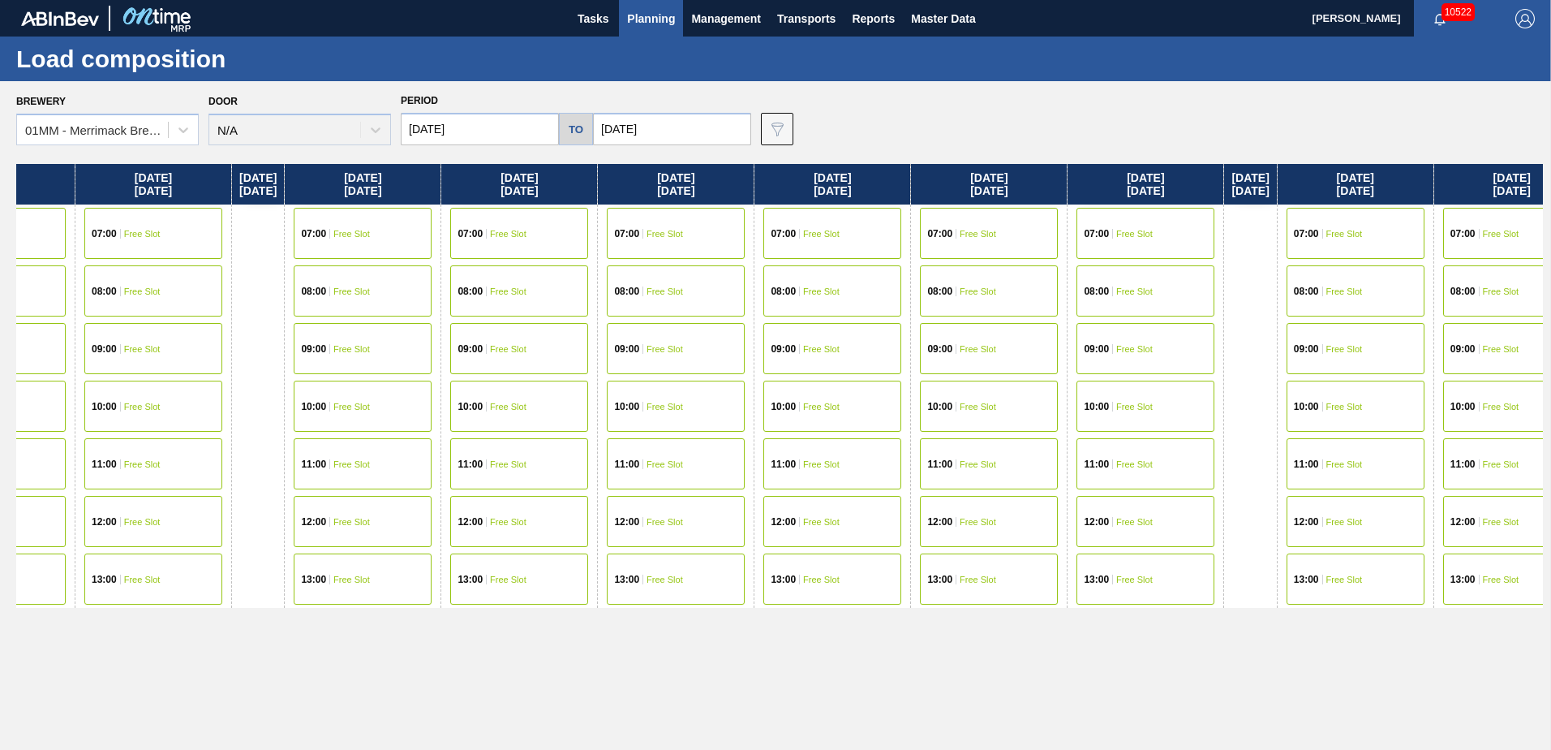
click at [533, 239] on div "07:00 Free Slot" at bounding box center [519, 233] width 138 height 51
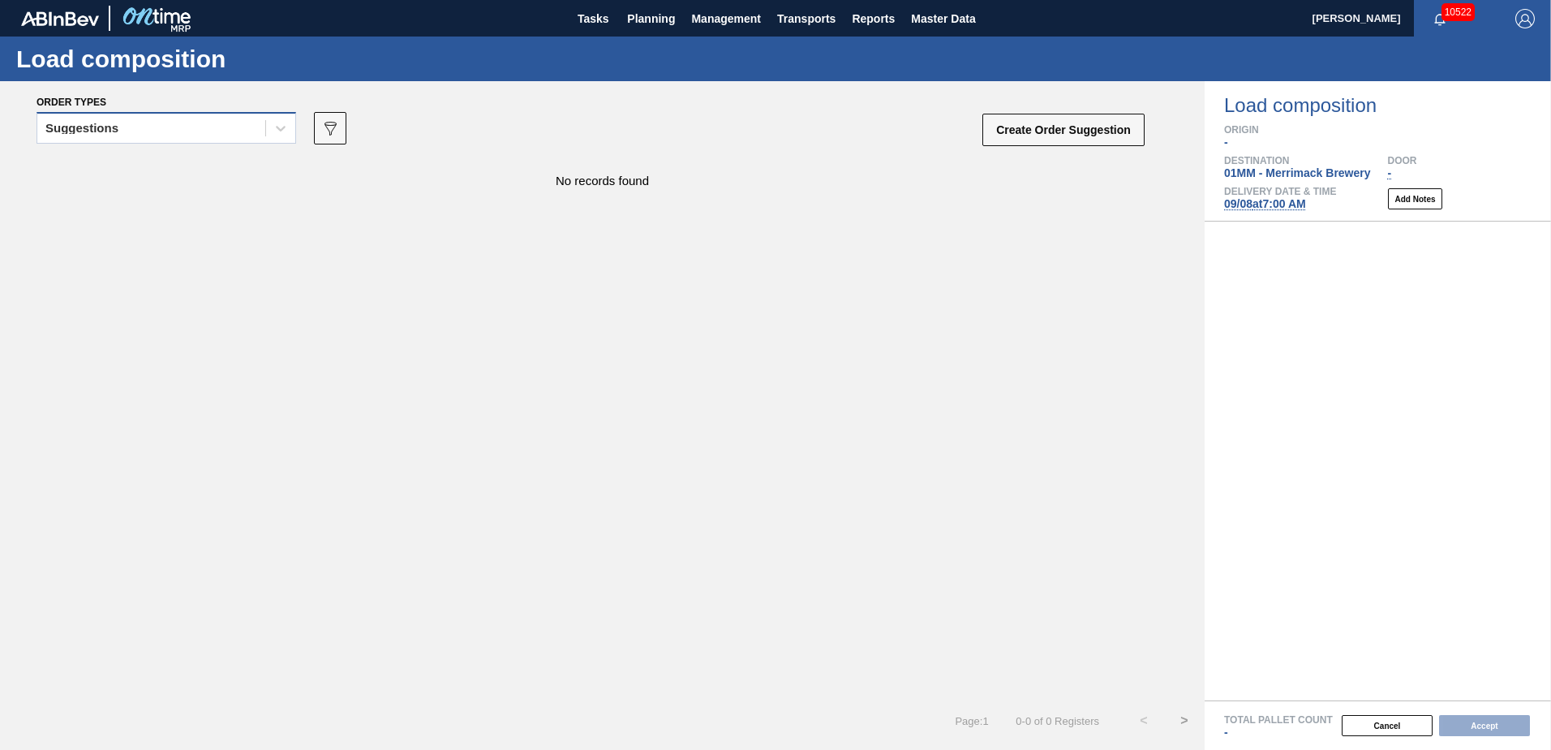
click at [181, 114] on div "Suggestions" at bounding box center [167, 128] width 260 height 32
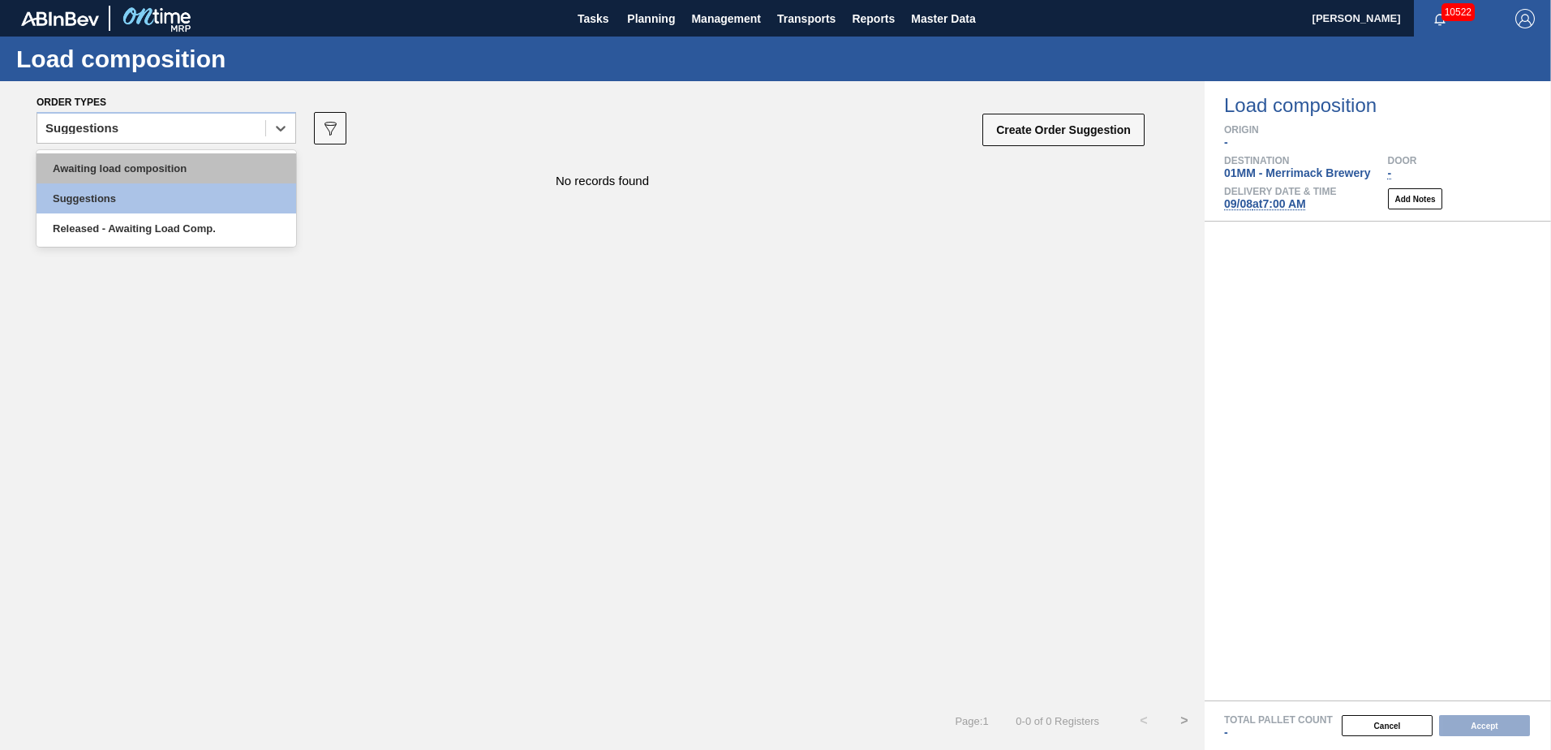
click at [172, 163] on div "Awaiting load composition" at bounding box center [167, 168] width 260 height 30
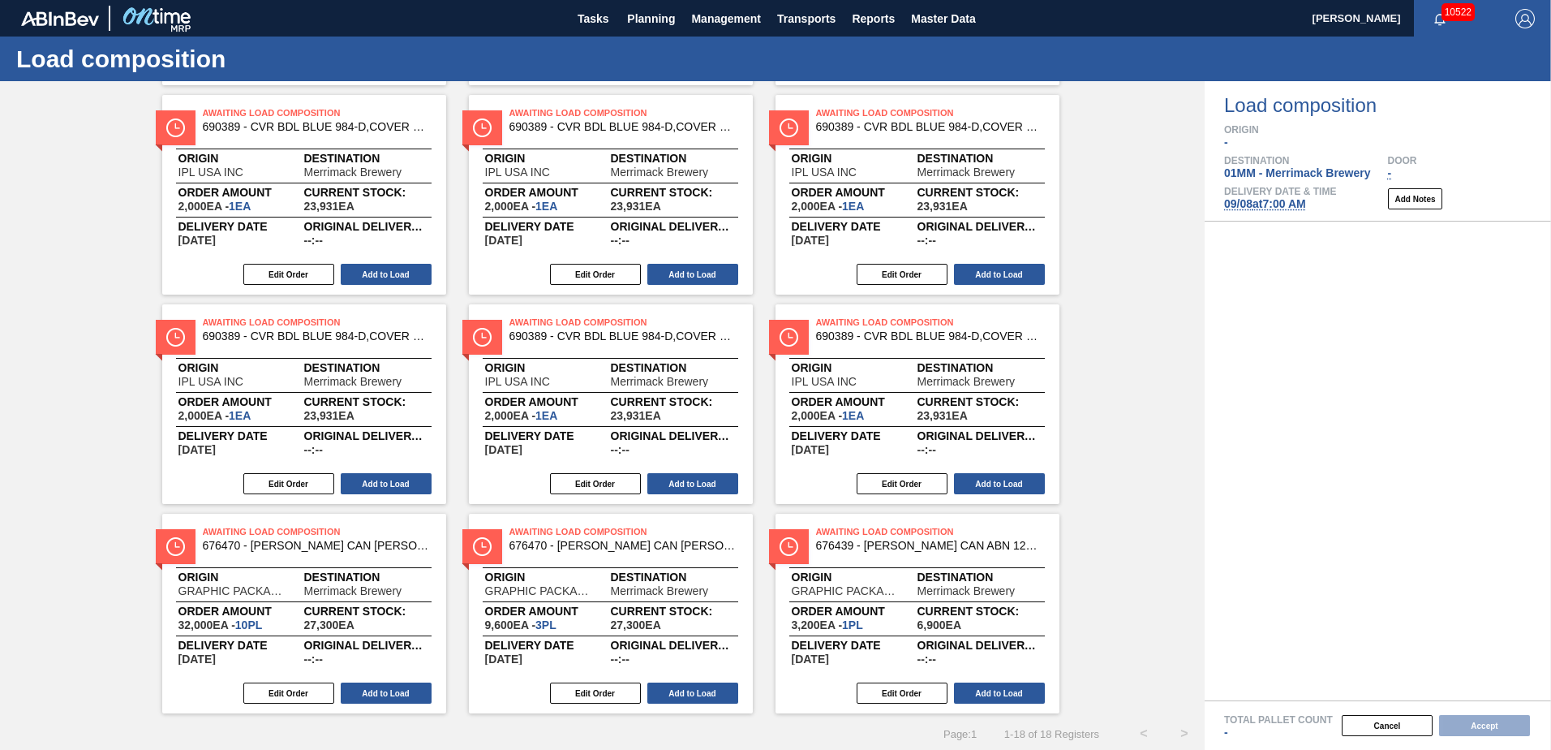
scroll to position [703, 0]
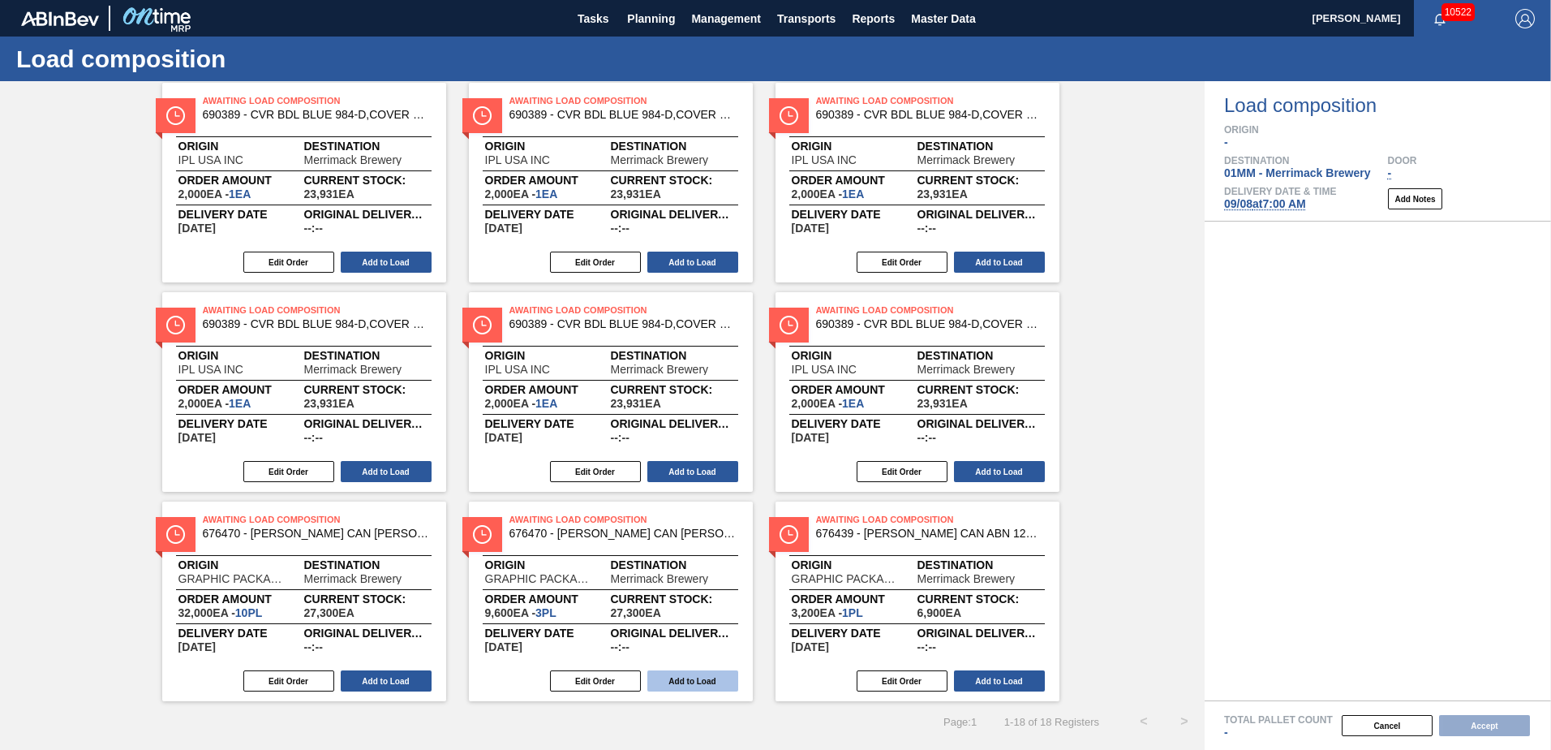
click at [685, 677] on button "Add to Load" at bounding box center [692, 680] width 91 height 21
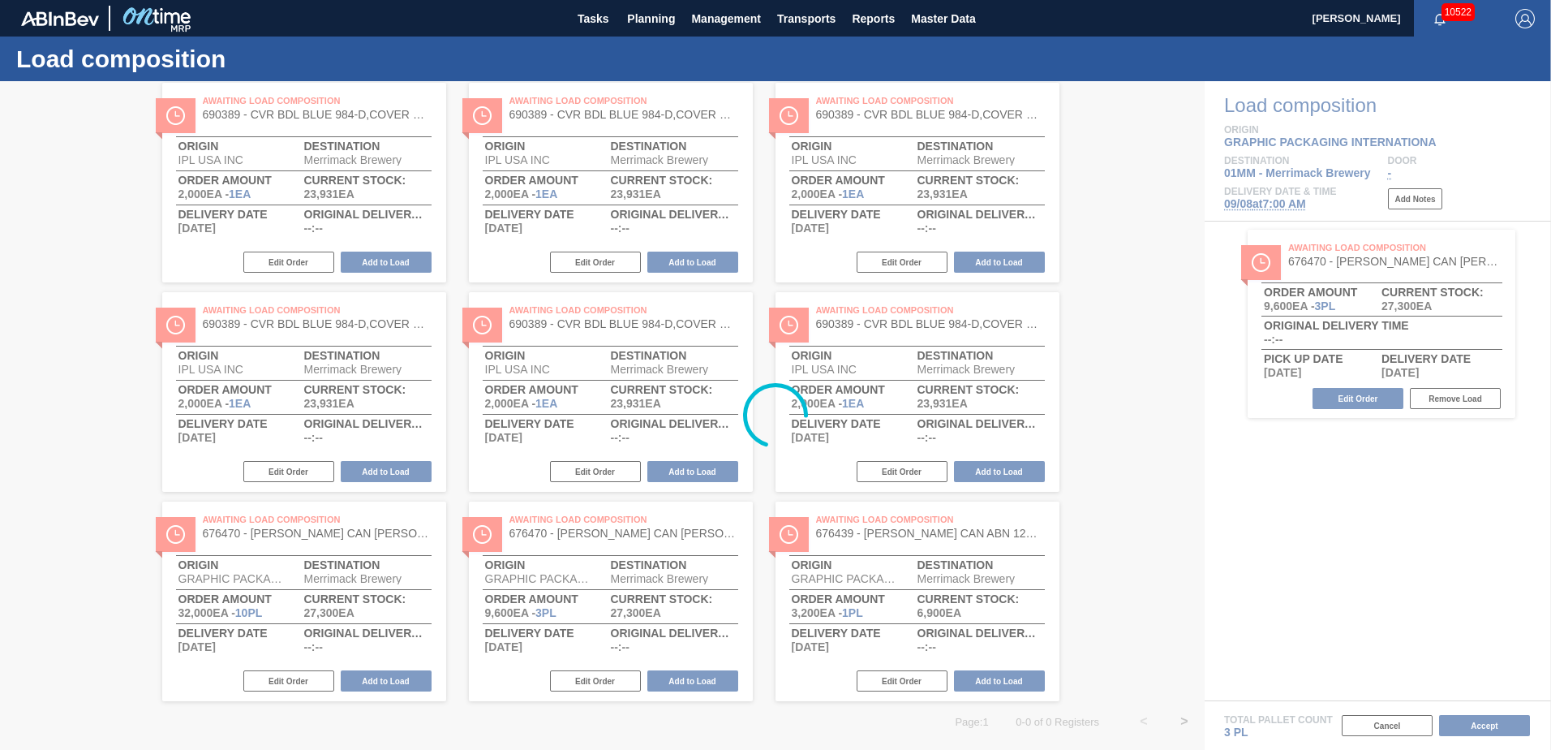
scroll to position [0, 0]
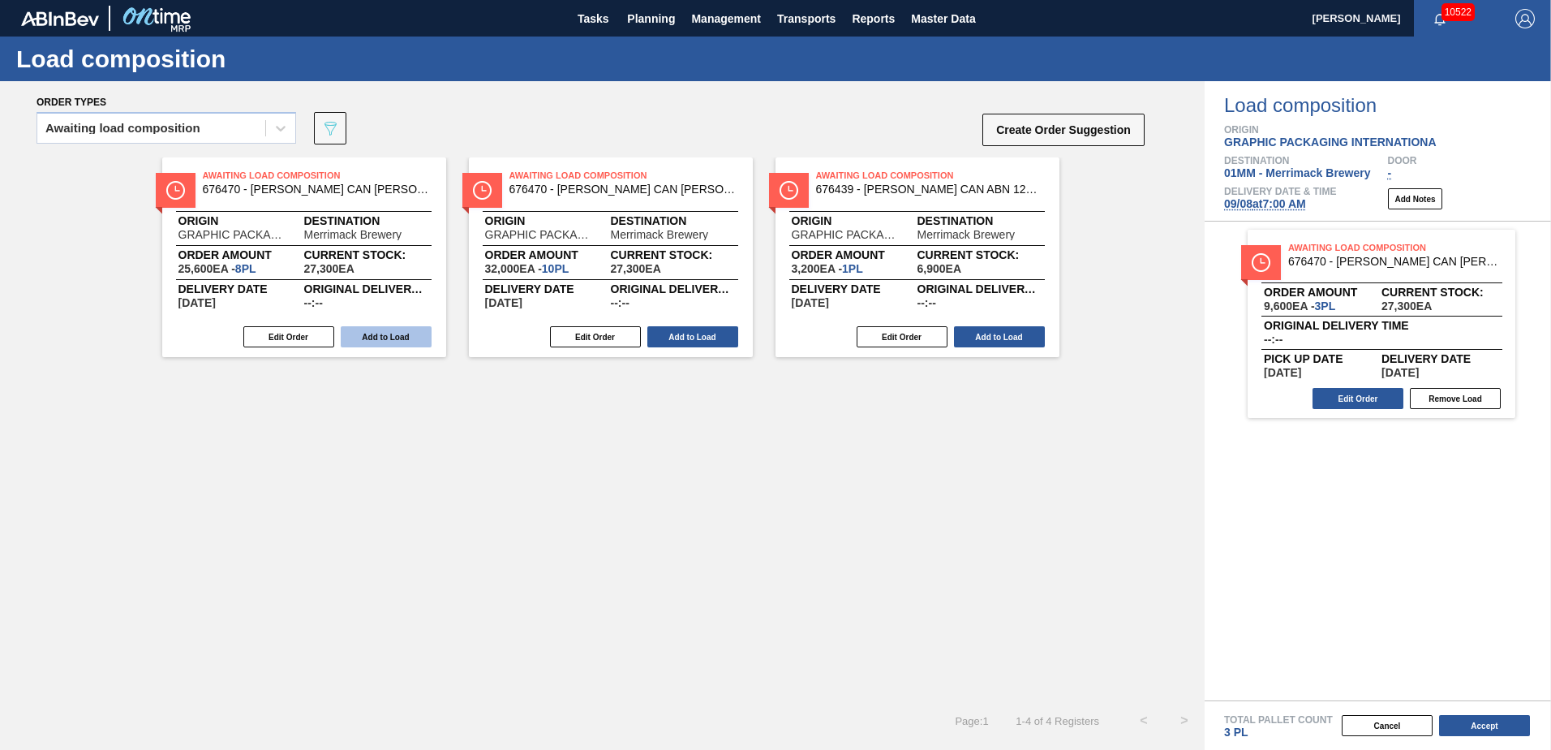
click at [389, 340] on button "Add to Load" at bounding box center [386, 336] width 91 height 21
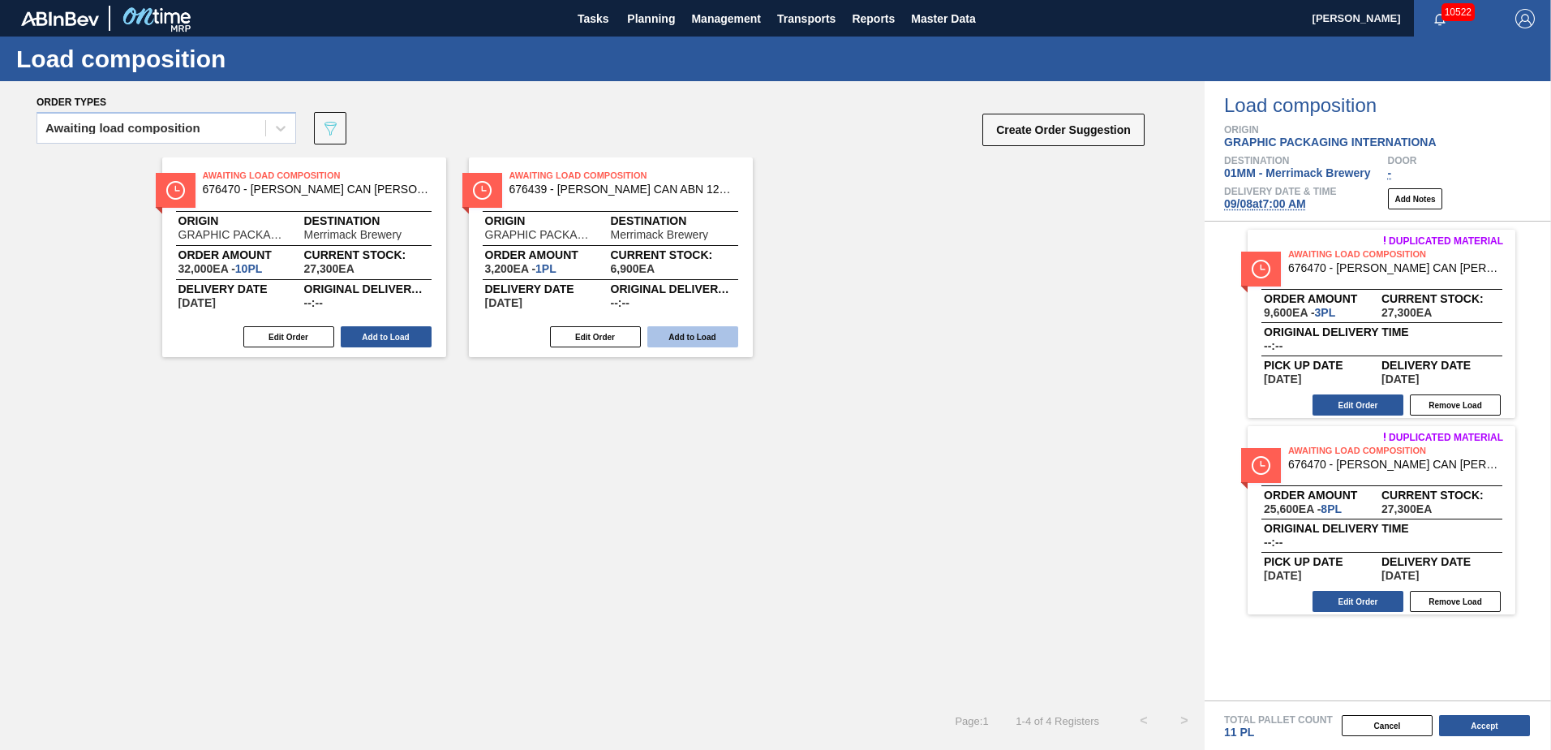
click at [687, 332] on button "Add to Load" at bounding box center [692, 336] width 91 height 21
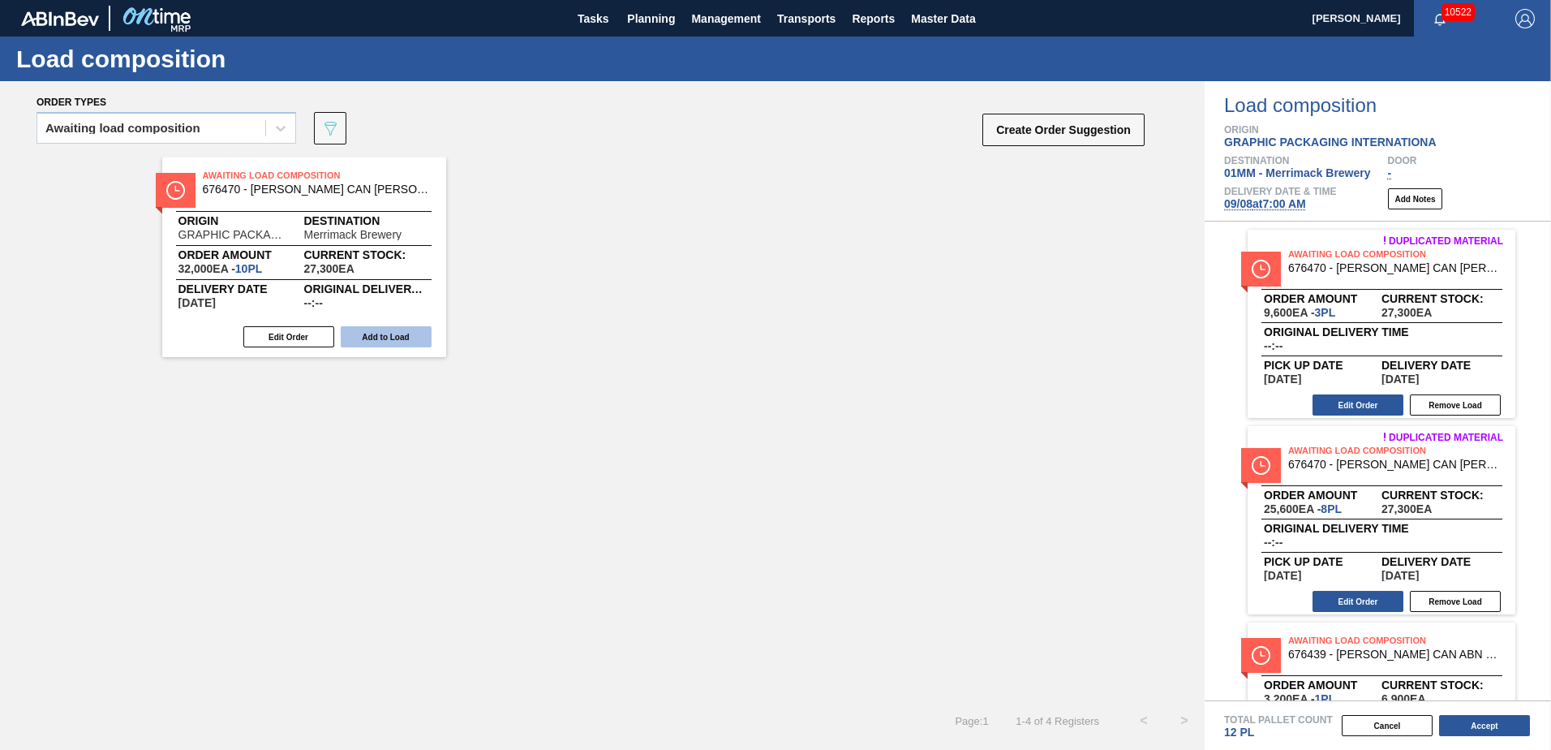
click at [383, 338] on button "Add to Load" at bounding box center [386, 336] width 91 height 21
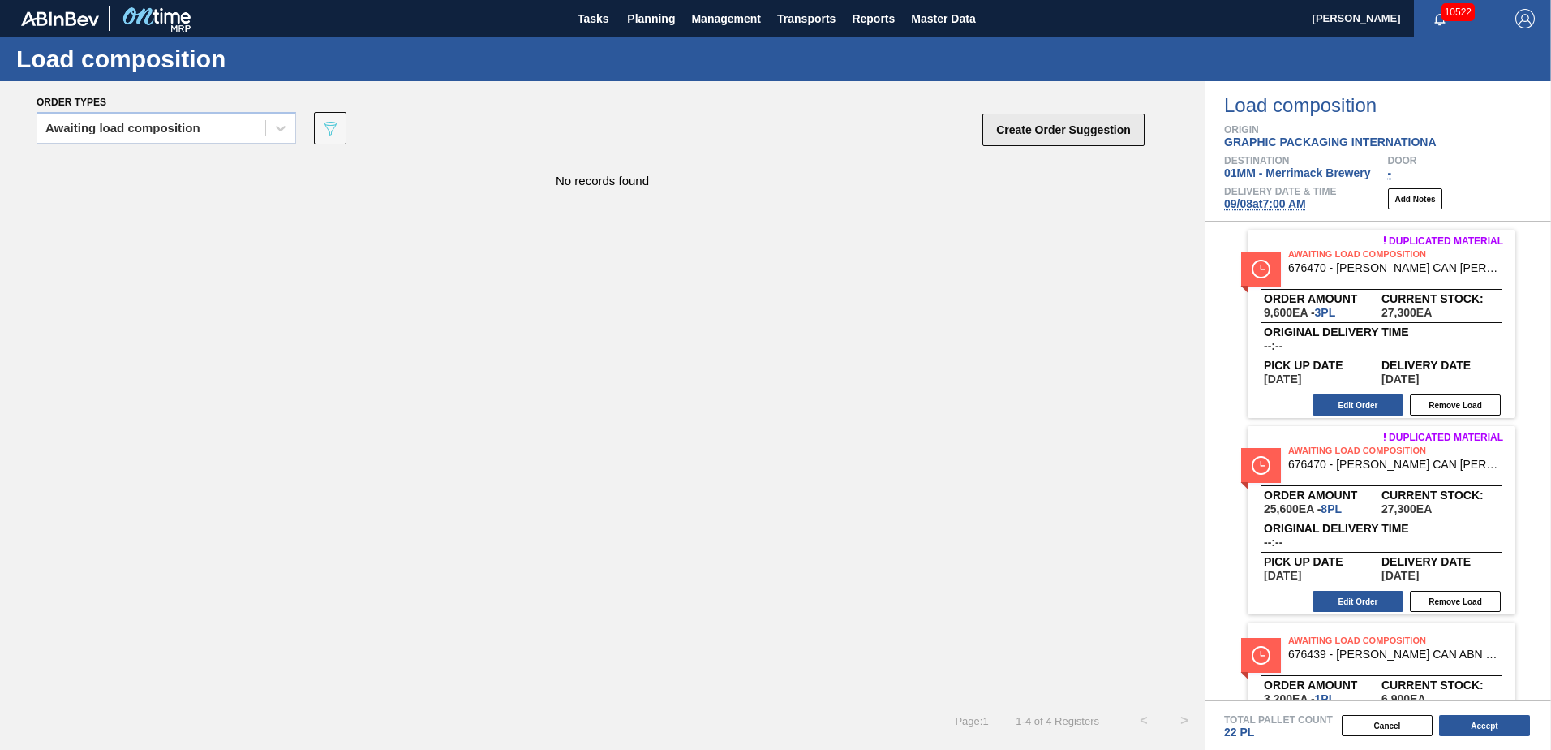
click at [1047, 126] on button "Create Order Suggestion" at bounding box center [1064, 130] width 162 height 32
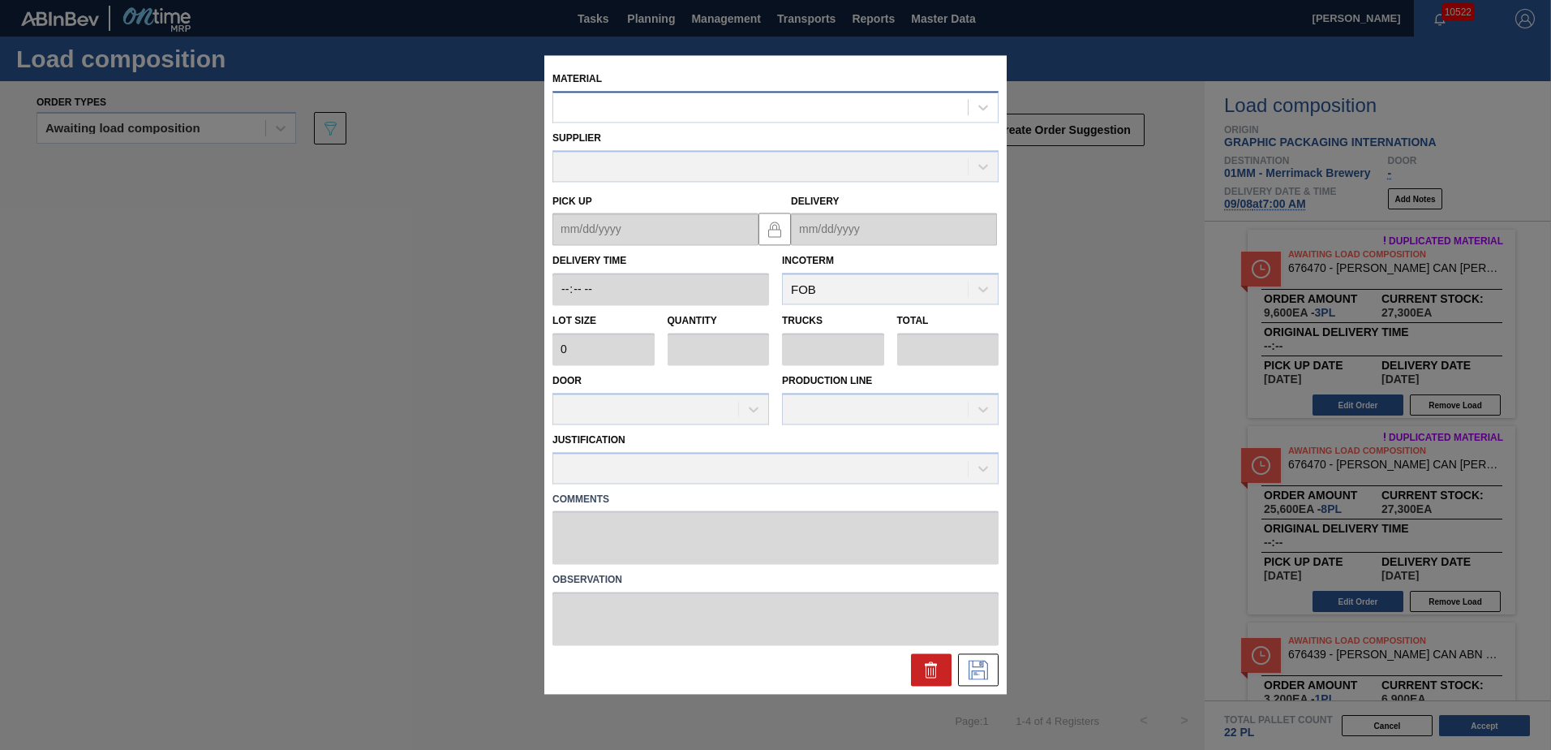
click at [756, 109] on div at bounding box center [760, 108] width 415 height 24
type input "671080"
type input "36,000"
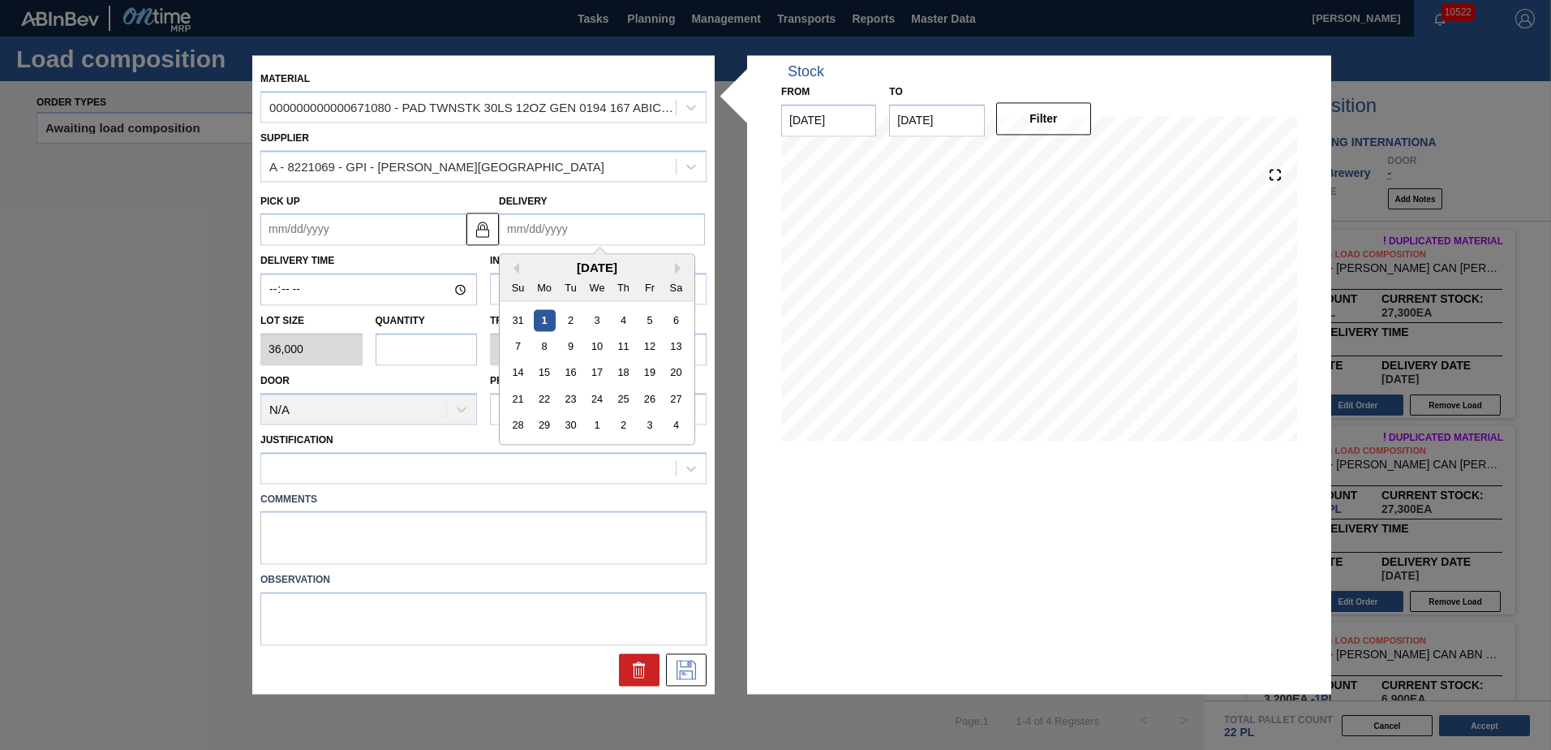
click at [587, 240] on input "Delivery" at bounding box center [602, 229] width 206 height 32
click at [640, 222] on input "Delivery" at bounding box center [602, 229] width 206 height 32
type input "9"
type up "[DATE]"
type input "9/"
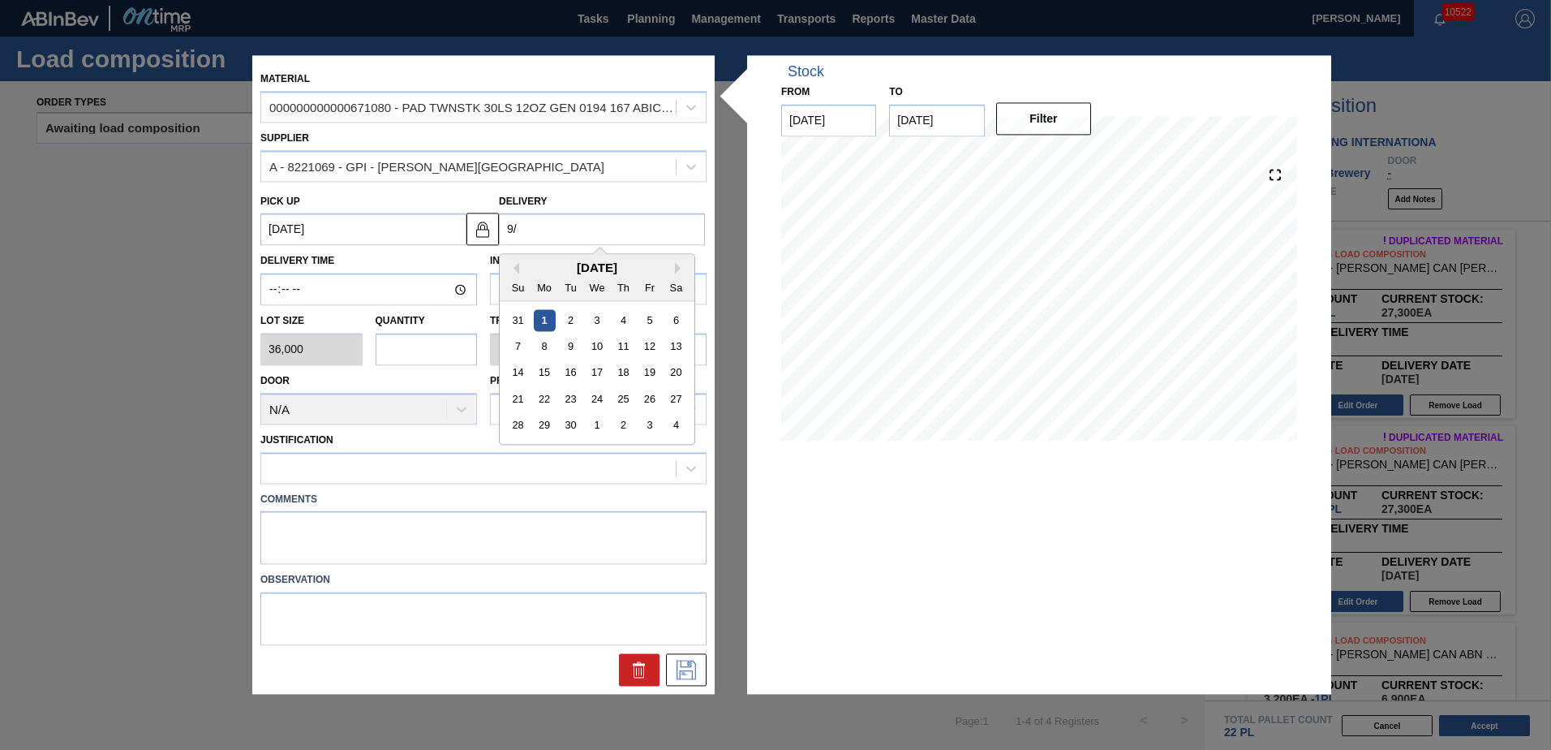
type up "[DATE]"
type input "9/8"
type up "[DATE]"
type input "9/8/2"
type up "[DATE]"
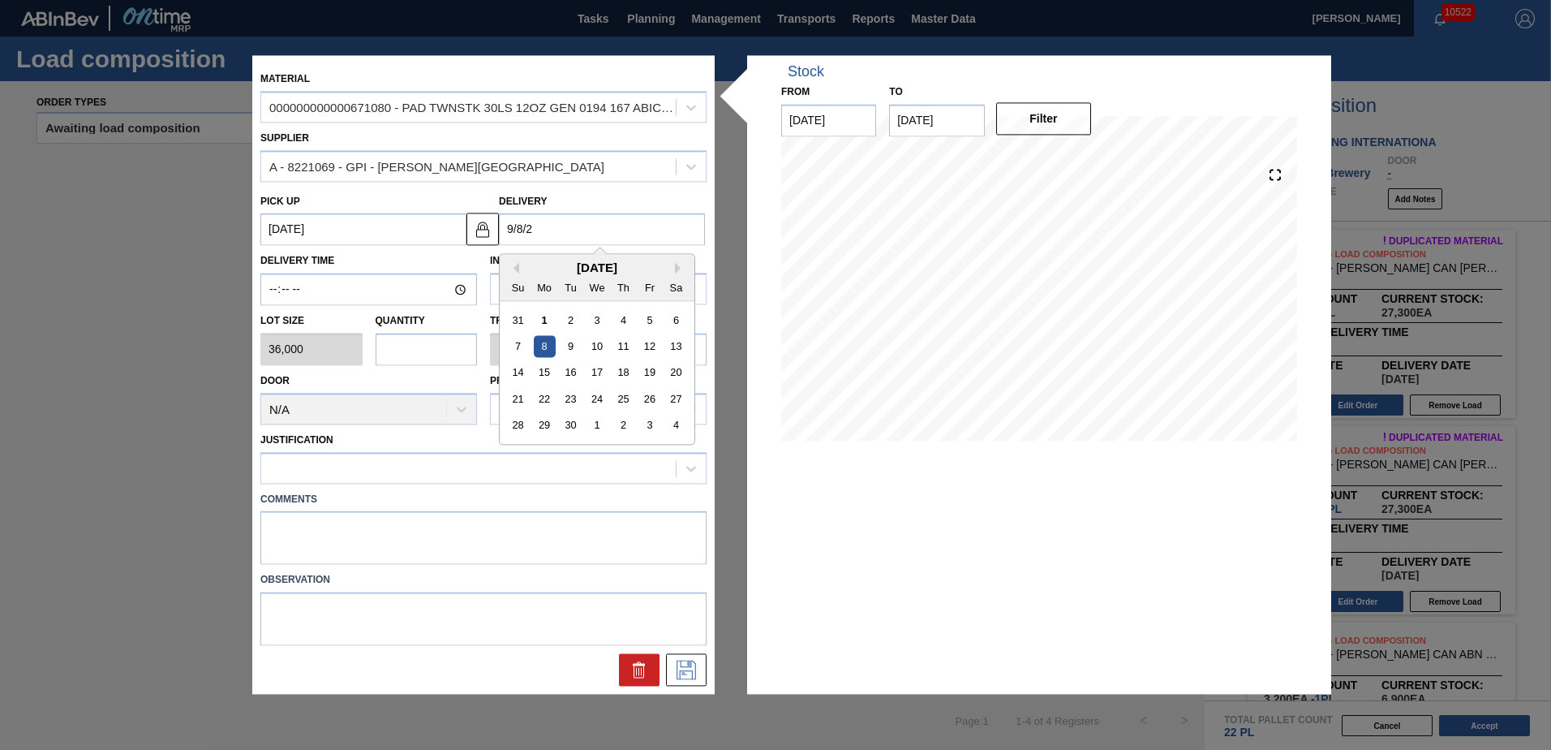
type input "[DATE]"
type up "[DATE]"
click at [544, 346] on div "8" at bounding box center [545, 347] width 22 height 22
type input "[DATE]"
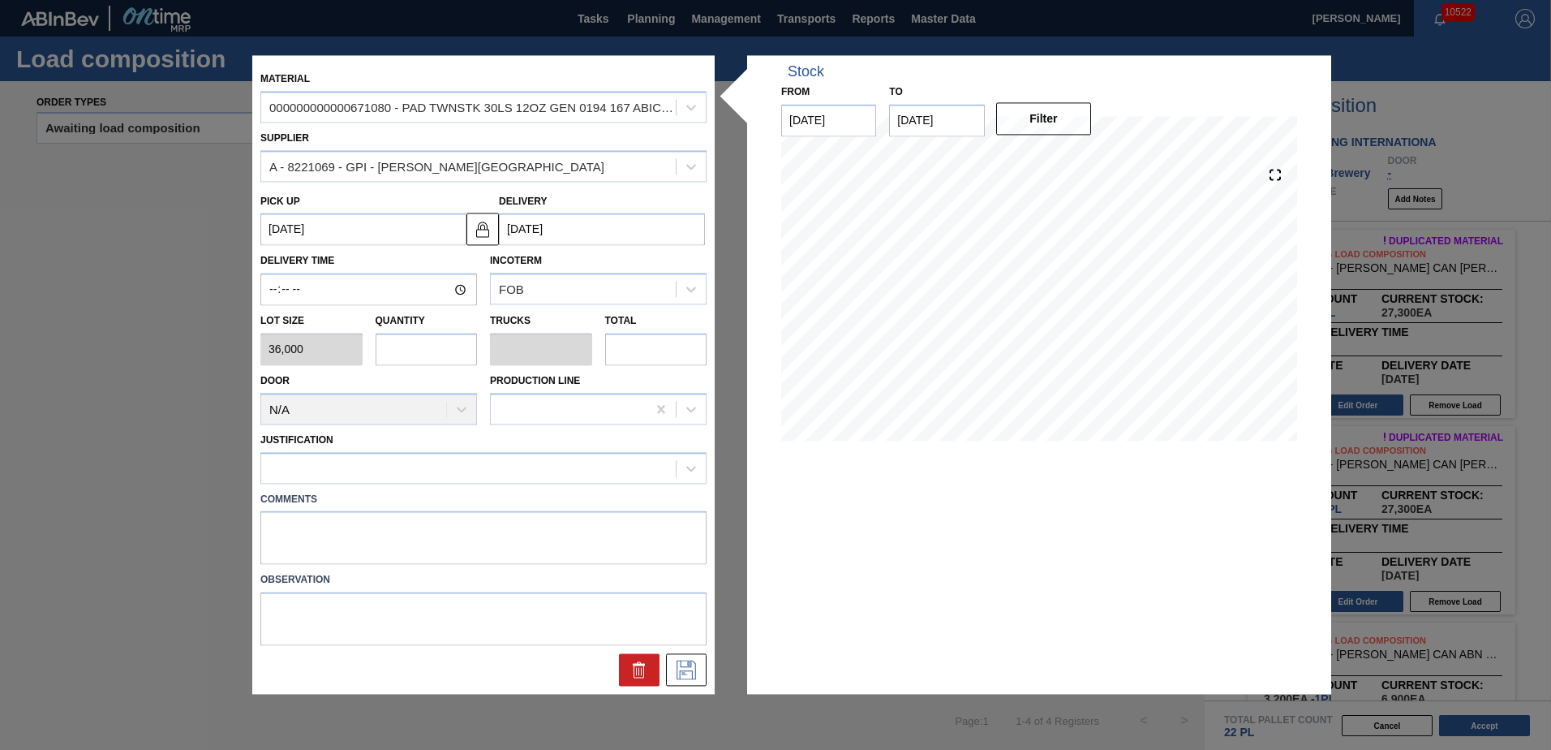
click at [391, 351] on input "text" at bounding box center [427, 349] width 102 height 32
type input "4"
type input "1.333"
type input "144,000"
type input "4"
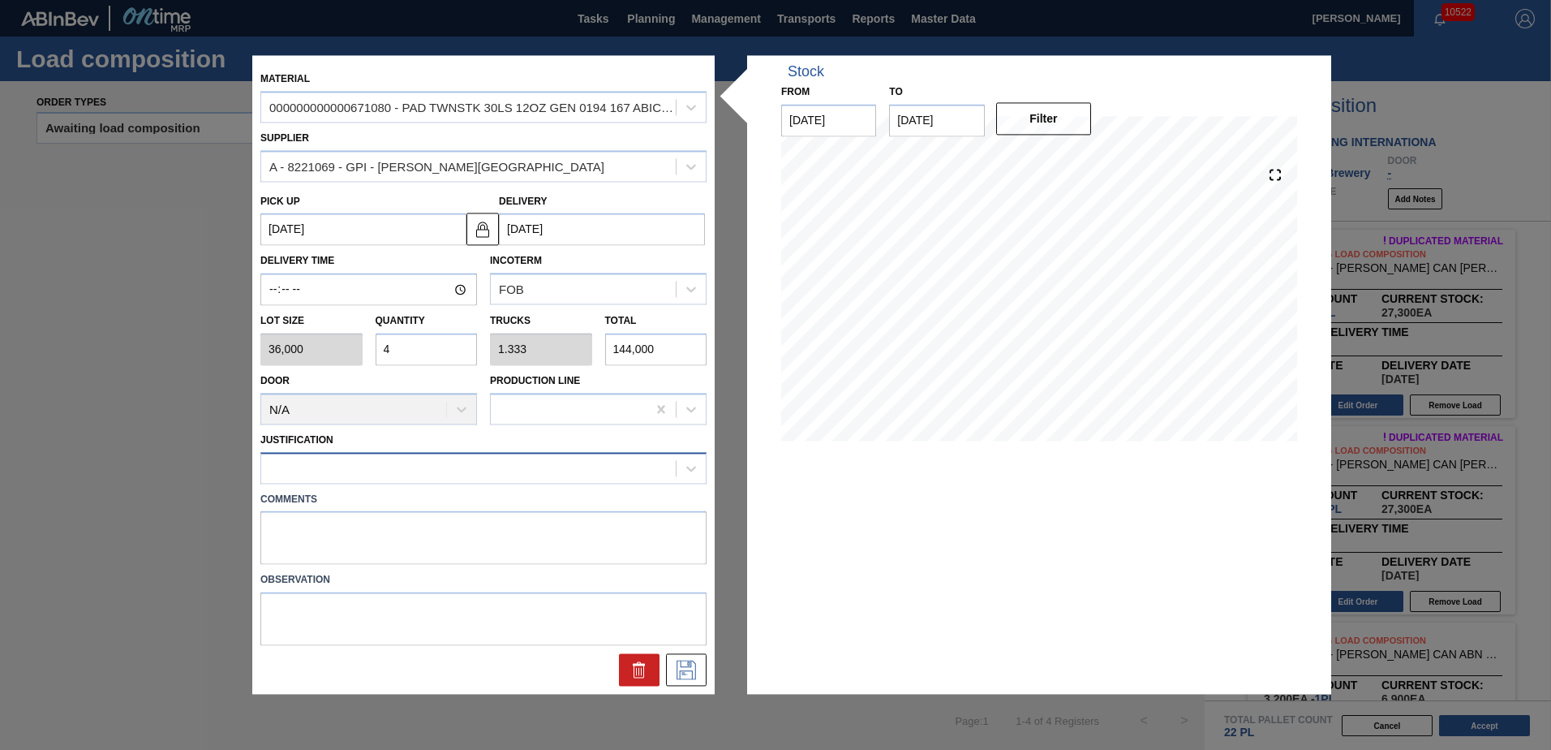
click at [394, 457] on div at bounding box center [468, 468] width 415 height 24
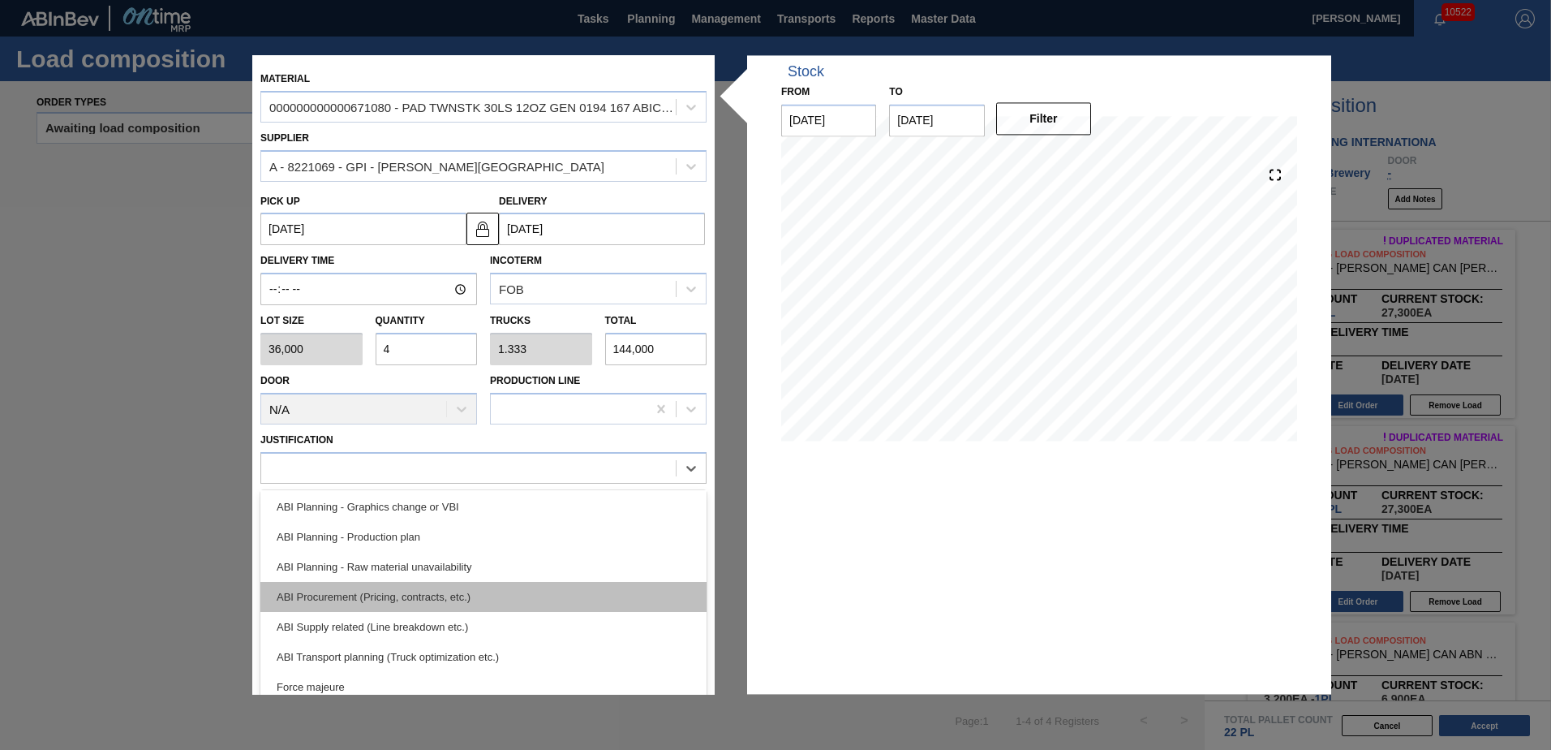
scroll to position [162, 0]
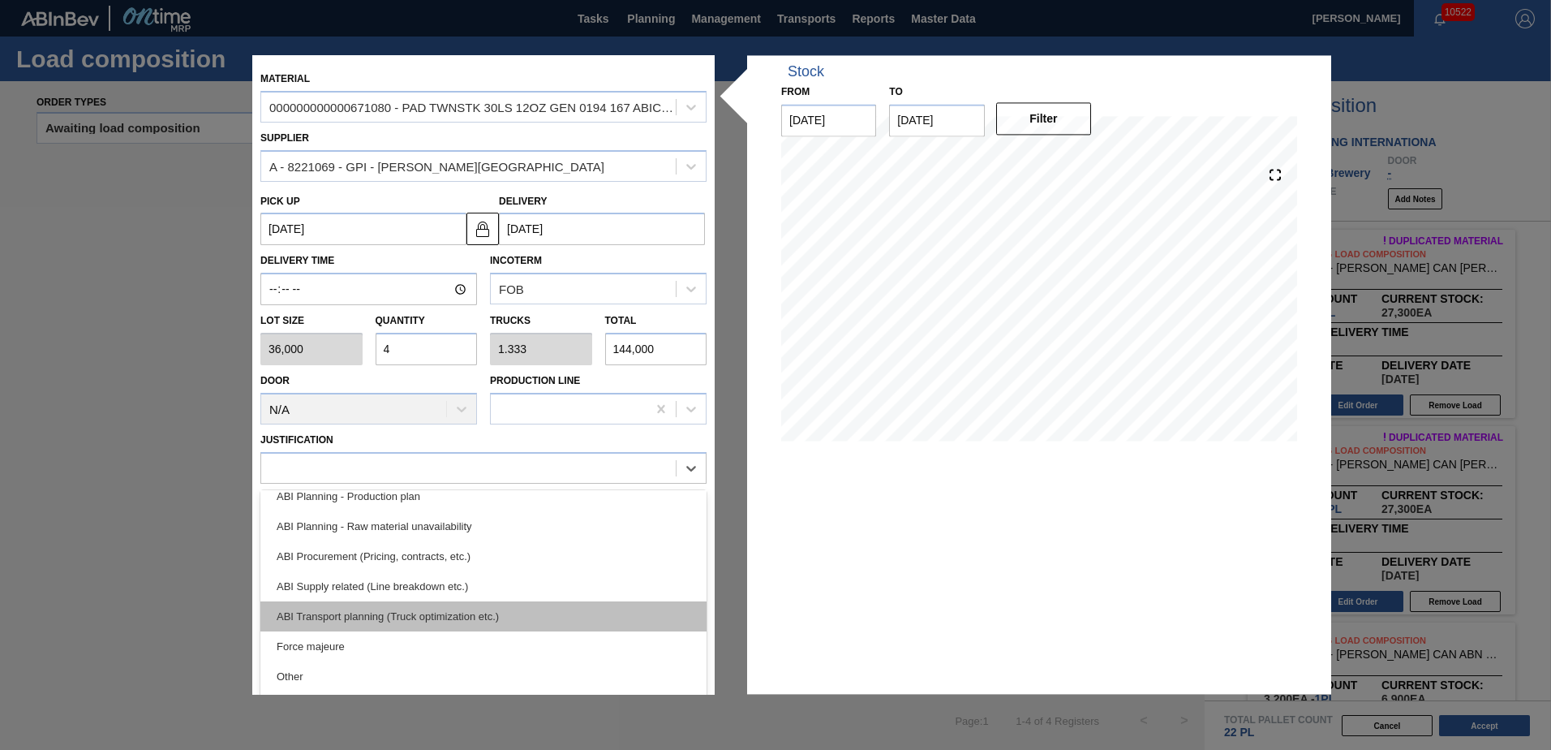
click at [462, 613] on div "ABI Transport planning (Truck optimization etc.)" at bounding box center [483, 616] width 446 height 30
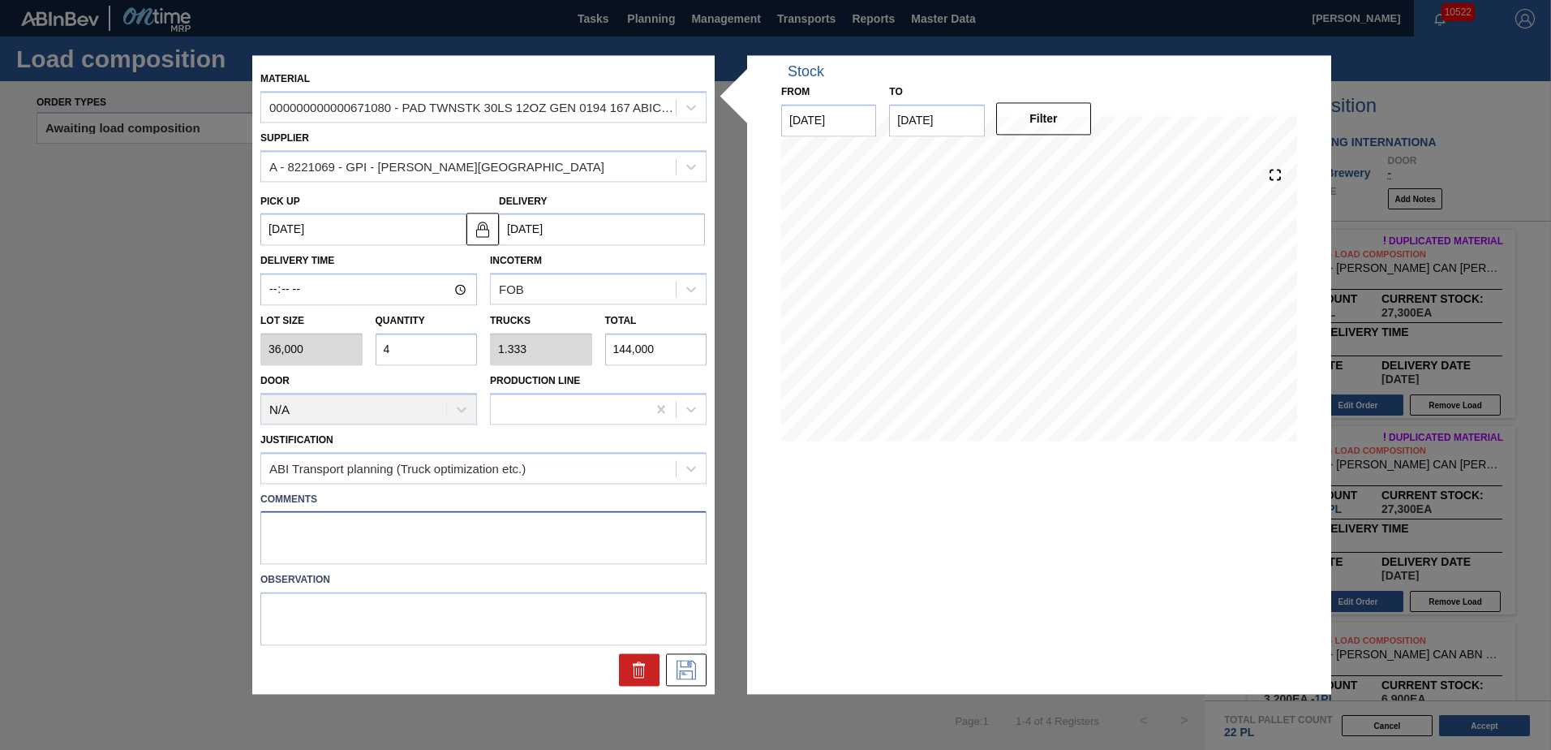
click at [447, 554] on textarea at bounding box center [483, 538] width 446 height 54
type textarea "PADS"
click at [682, 671] on icon at bounding box center [686, 669] width 19 height 19
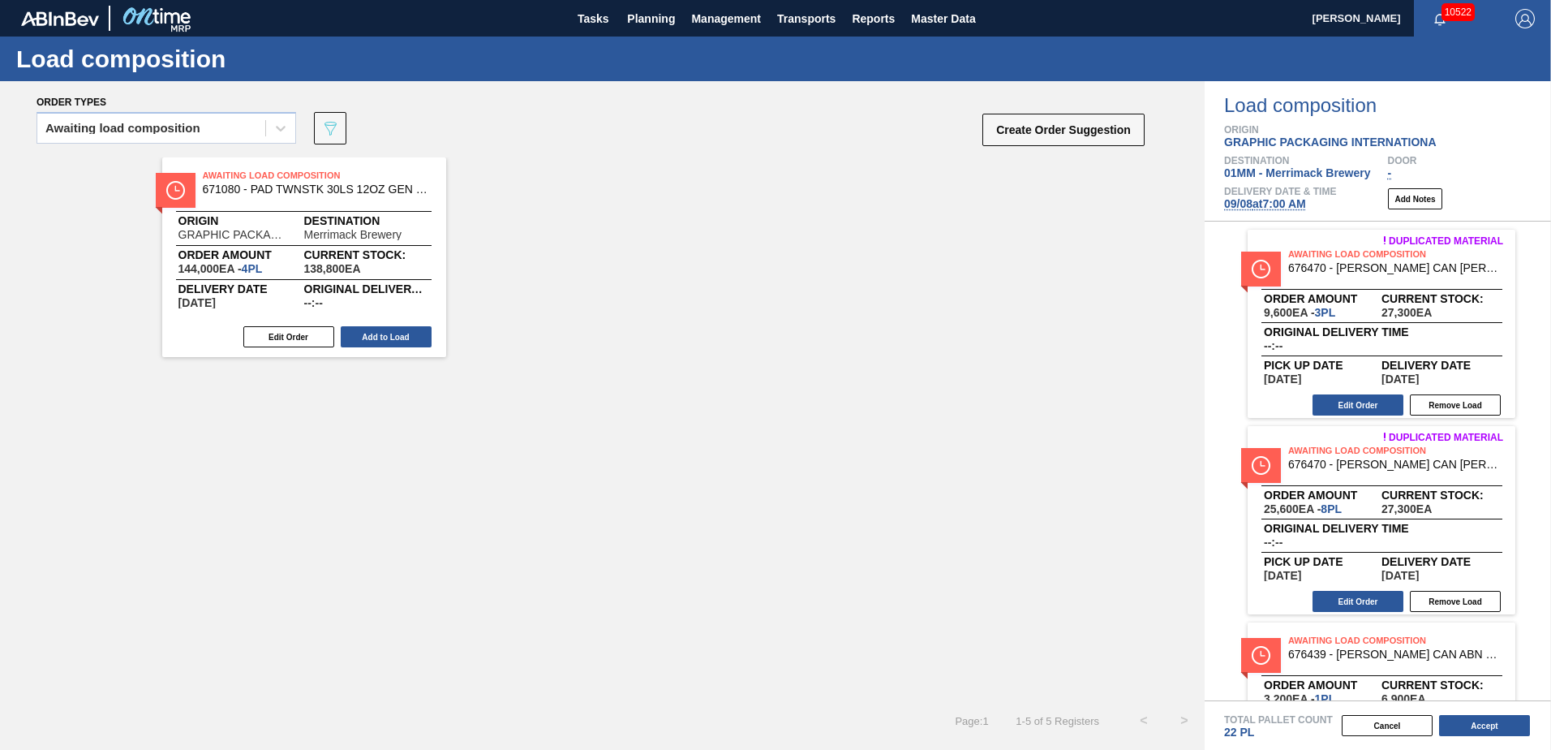
click at [372, 338] on button "Add to Load" at bounding box center [386, 336] width 91 height 21
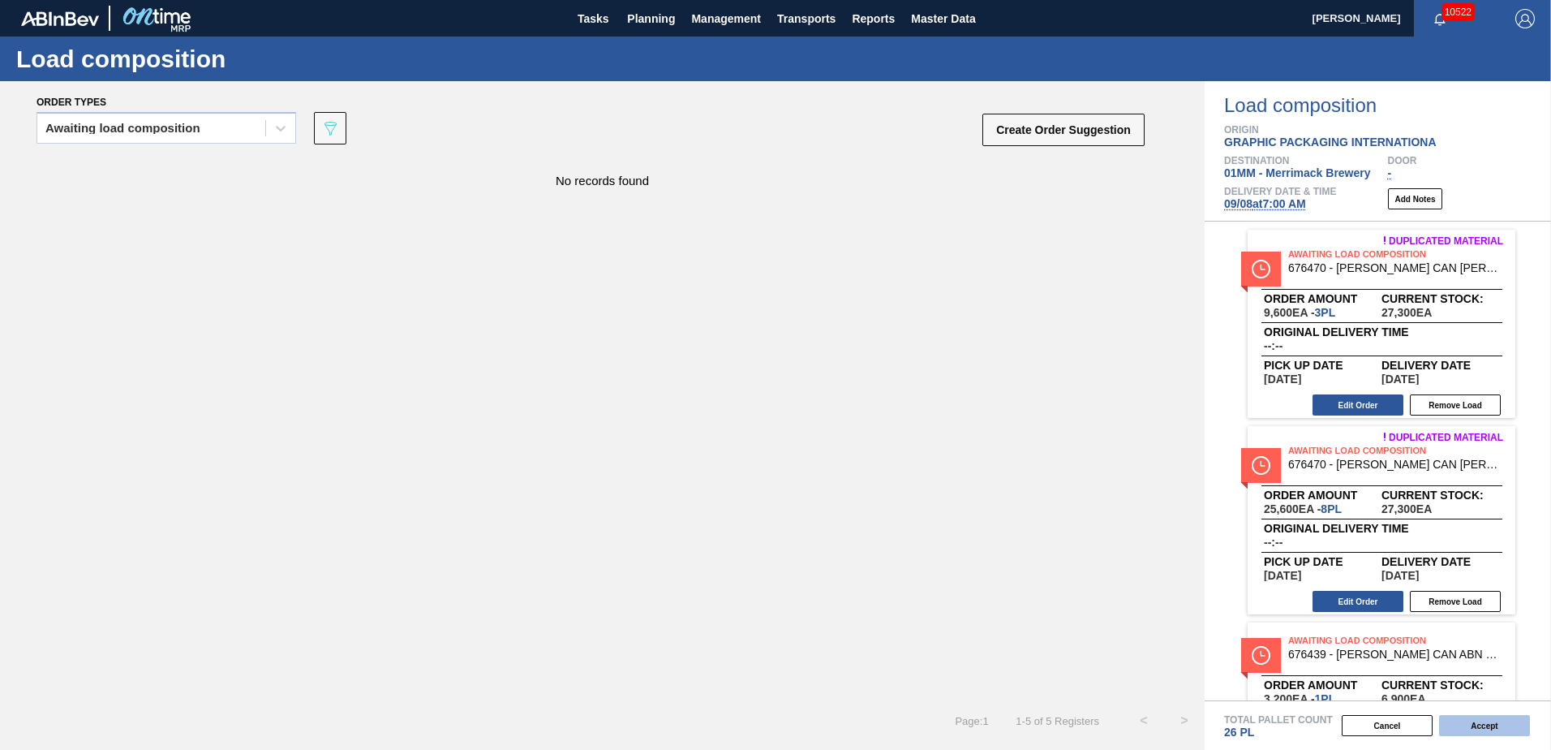
click at [1468, 722] on button "Accept" at bounding box center [1484, 725] width 91 height 21
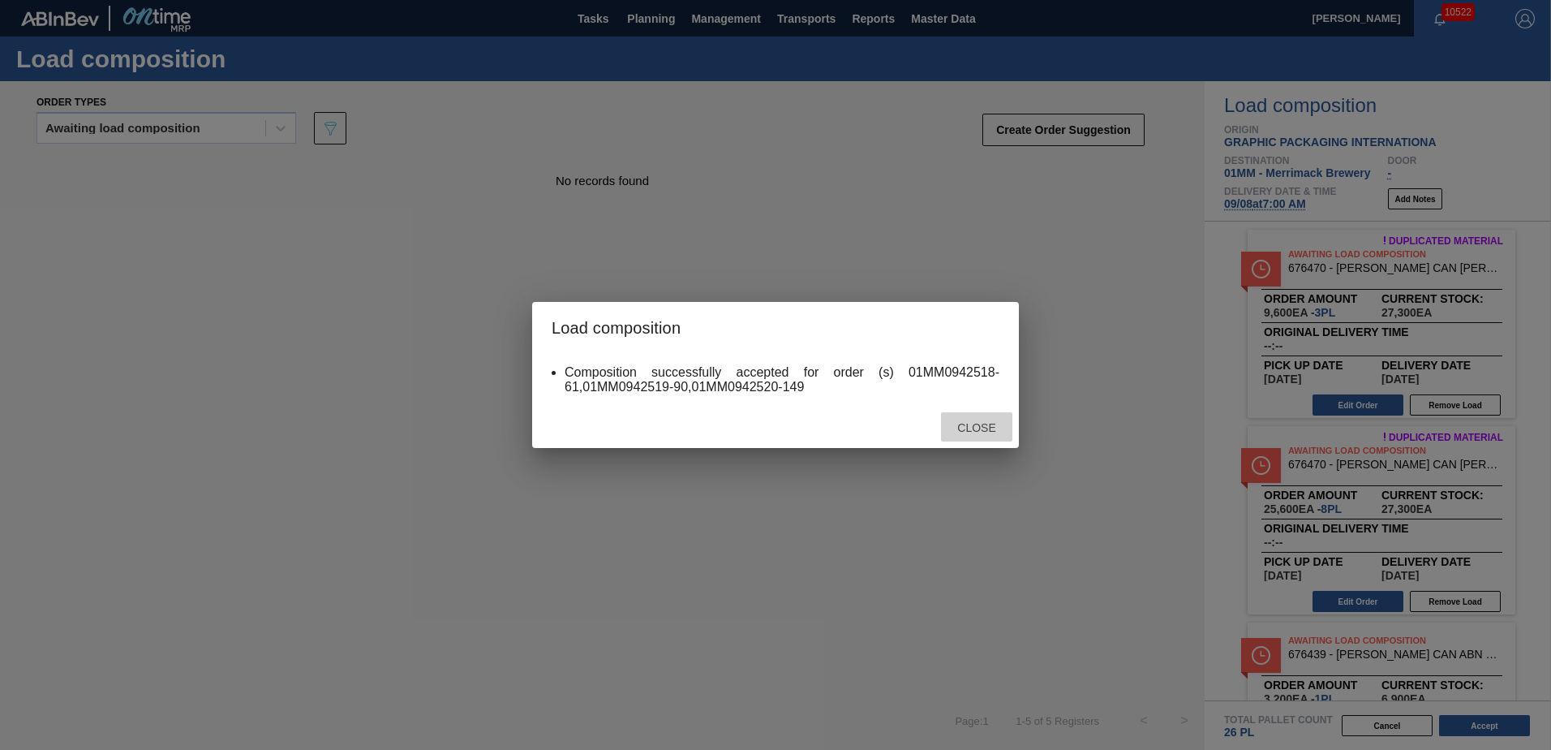
click at [984, 428] on span "Close" at bounding box center [976, 427] width 64 height 13
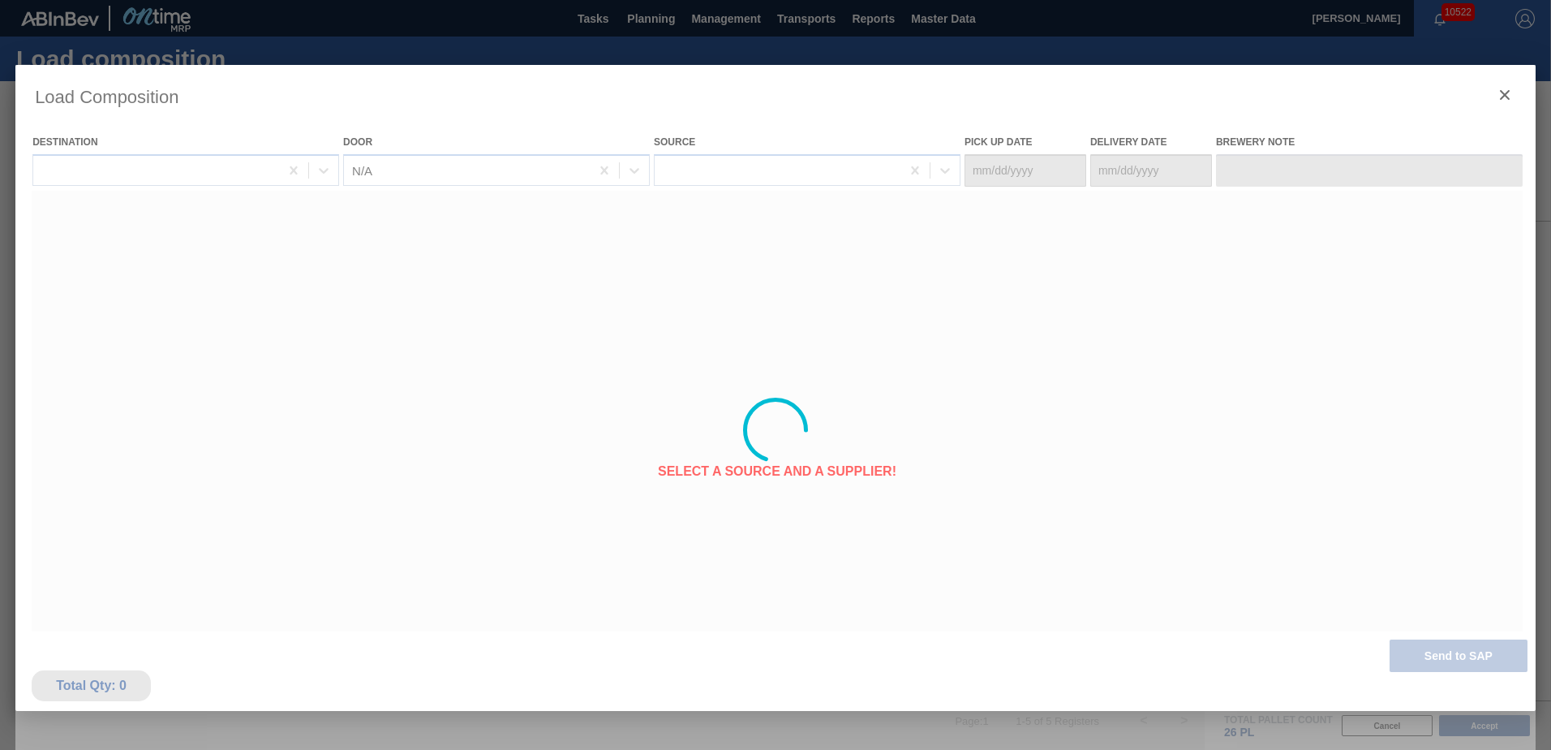
type Date "[DATE]"
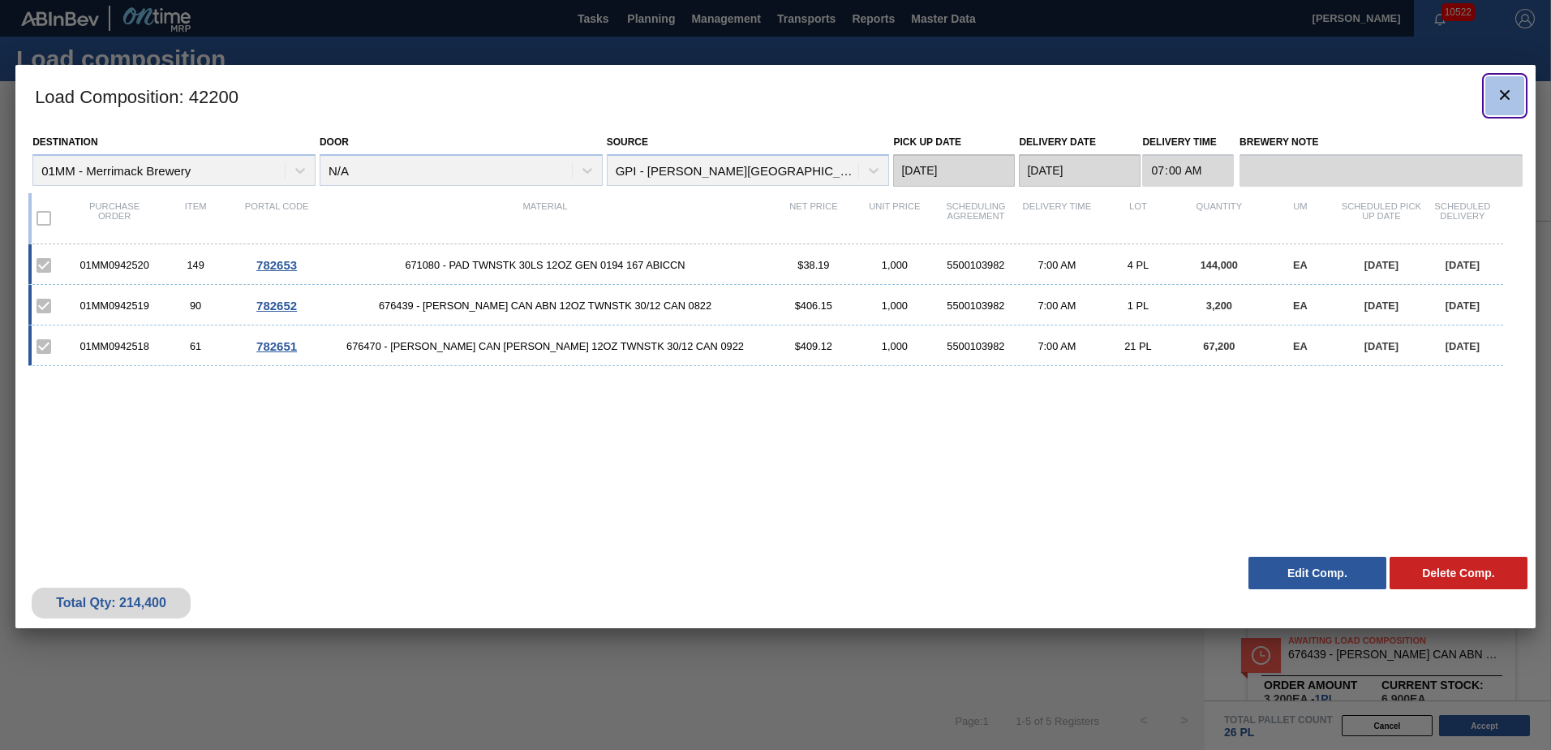
click at [1503, 92] on icon "botão de ícone" at bounding box center [1505, 95] width 10 height 10
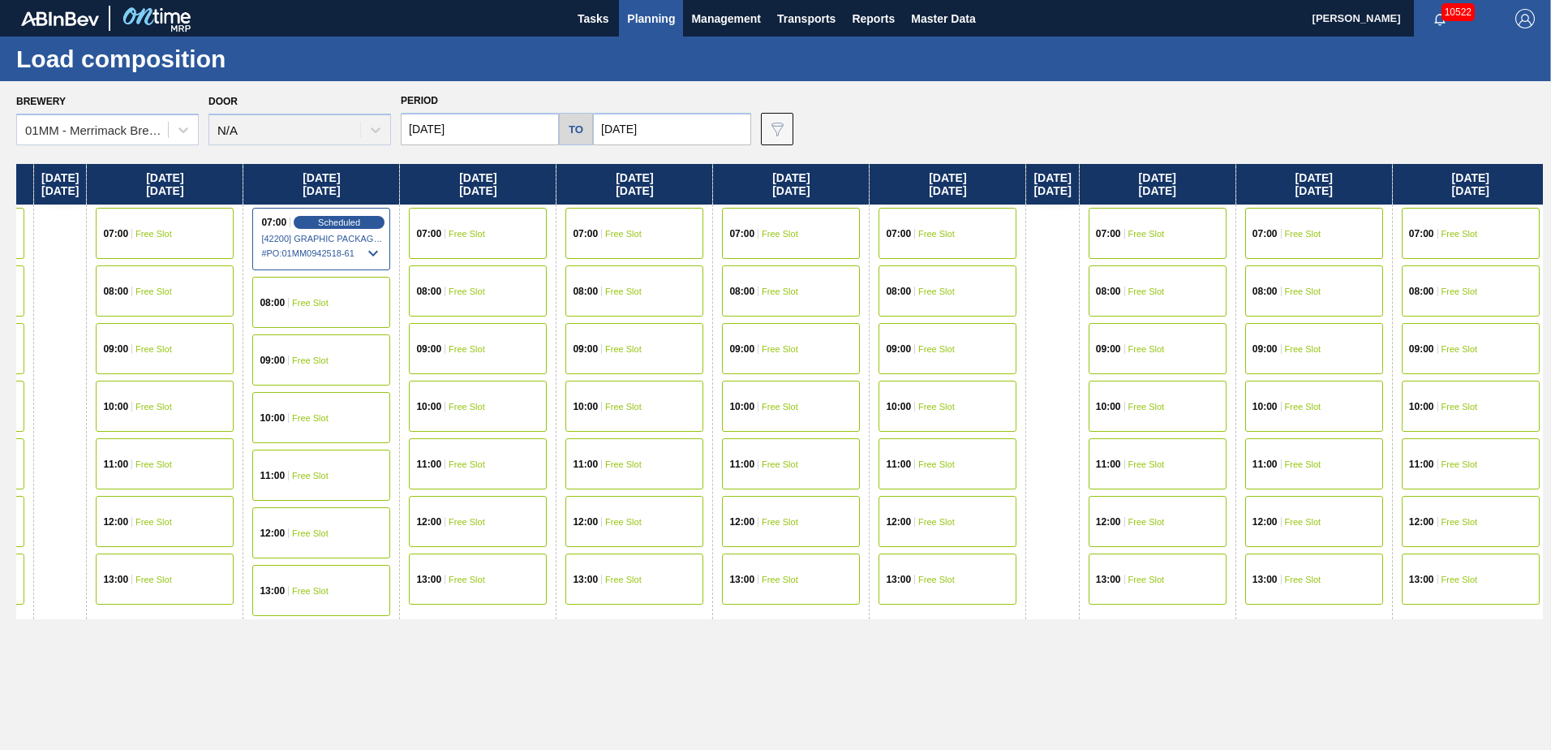
drag, startPoint x: 1150, startPoint y: 637, endPoint x: 415, endPoint y: 637, distance: 734.3
click at [415, 637] on div "[DATE] 07:00 Free Slot 08:00 Free Slot 09:00 Free Slot 10:00 Free Slot 11:00 Fr…" at bounding box center [779, 452] width 1527 height 577
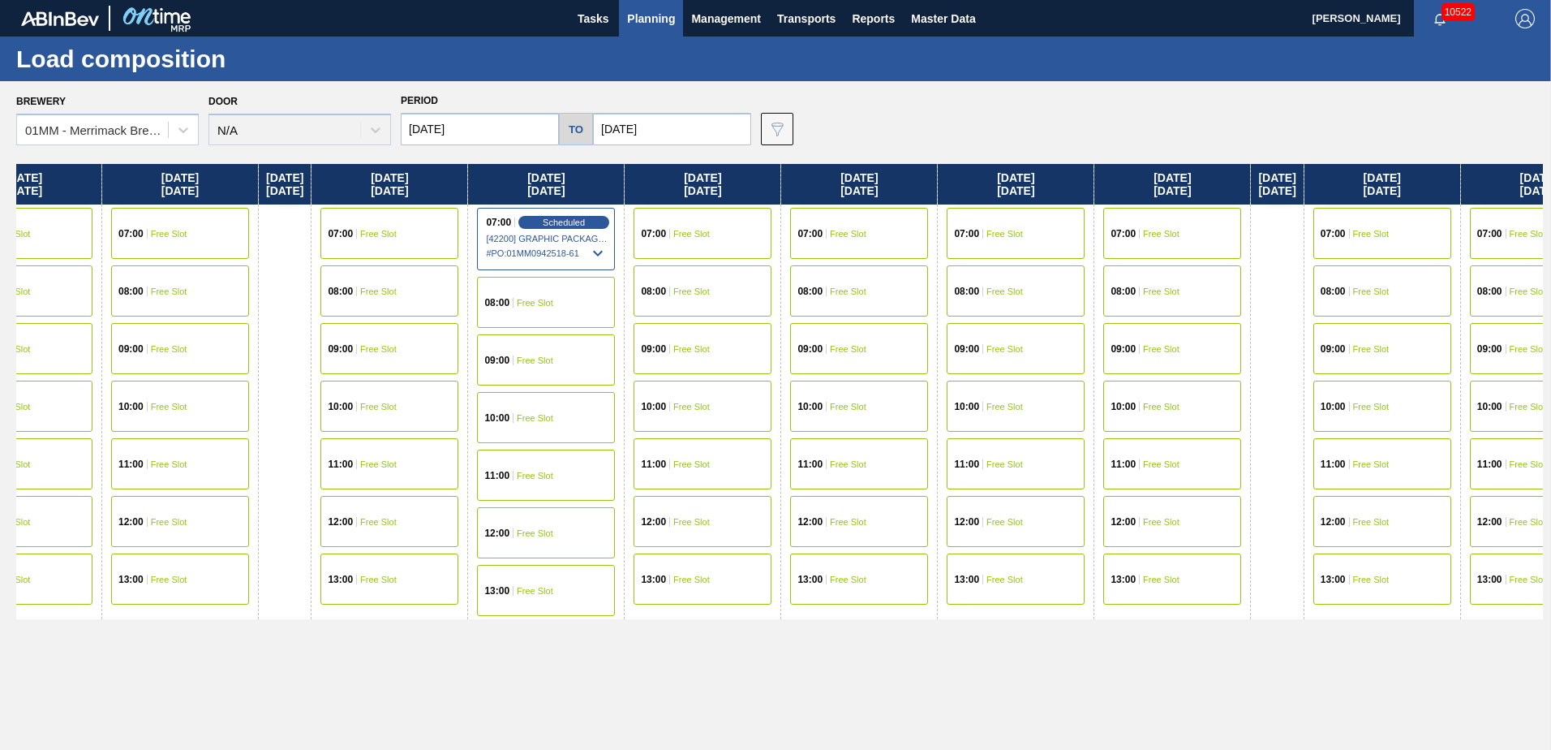
drag, startPoint x: 608, startPoint y: 649, endPoint x: 767, endPoint y: 649, distance: 159.0
click at [758, 649] on div "[DATE] 07:00 Free Slot 08:00 Free Slot 09:00 Free Slot 10:00 Free Slot 11:00 Fr…" at bounding box center [779, 452] width 1527 height 577
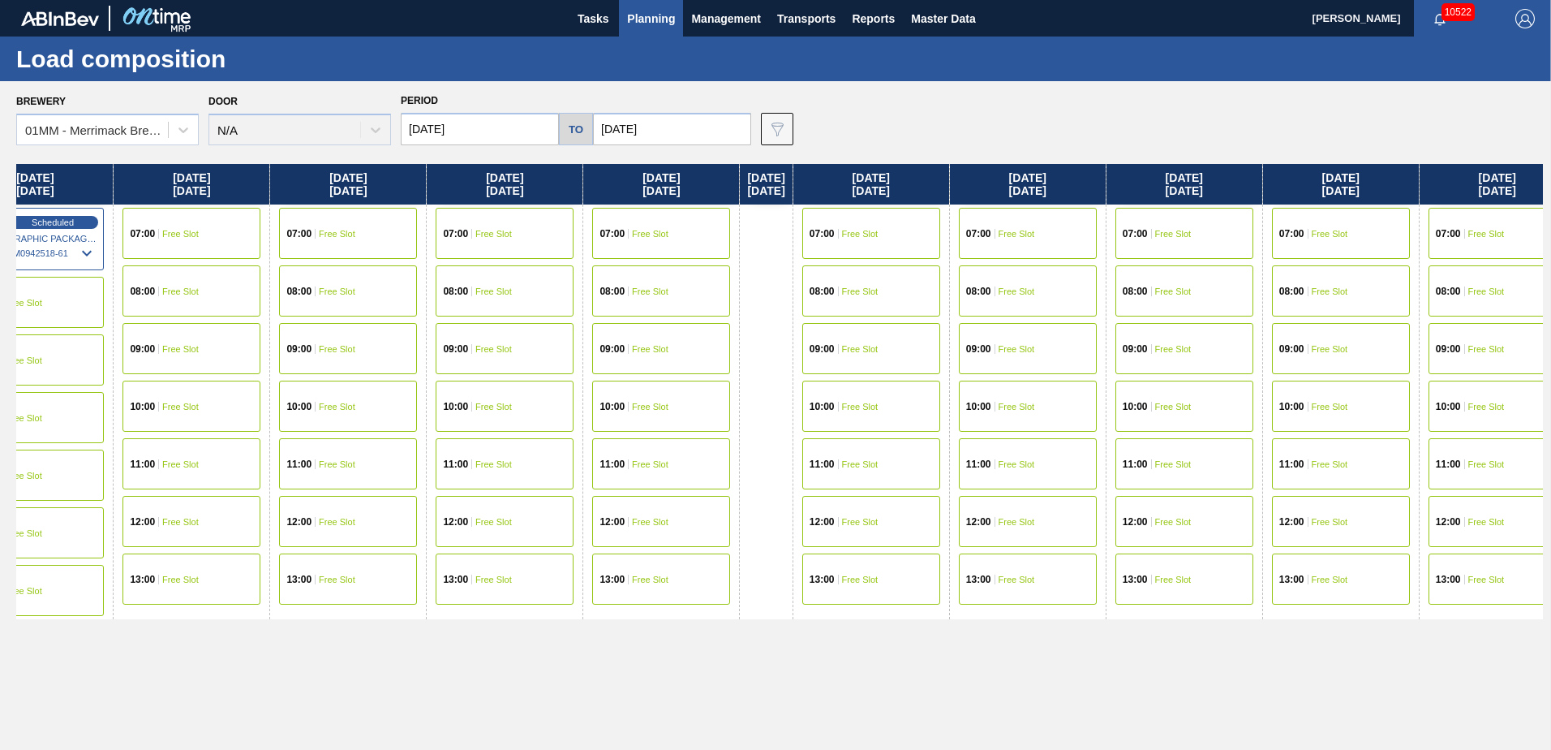
drag, startPoint x: 935, startPoint y: 660, endPoint x: 456, endPoint y: 639, distance: 480.0
click at [456, 639] on div "[DATE] 07:00 Free Slot 08:00 Free Slot 09:00 Free Slot 10:00 Free Slot 11:00 Fr…" at bounding box center [779, 452] width 1527 height 577
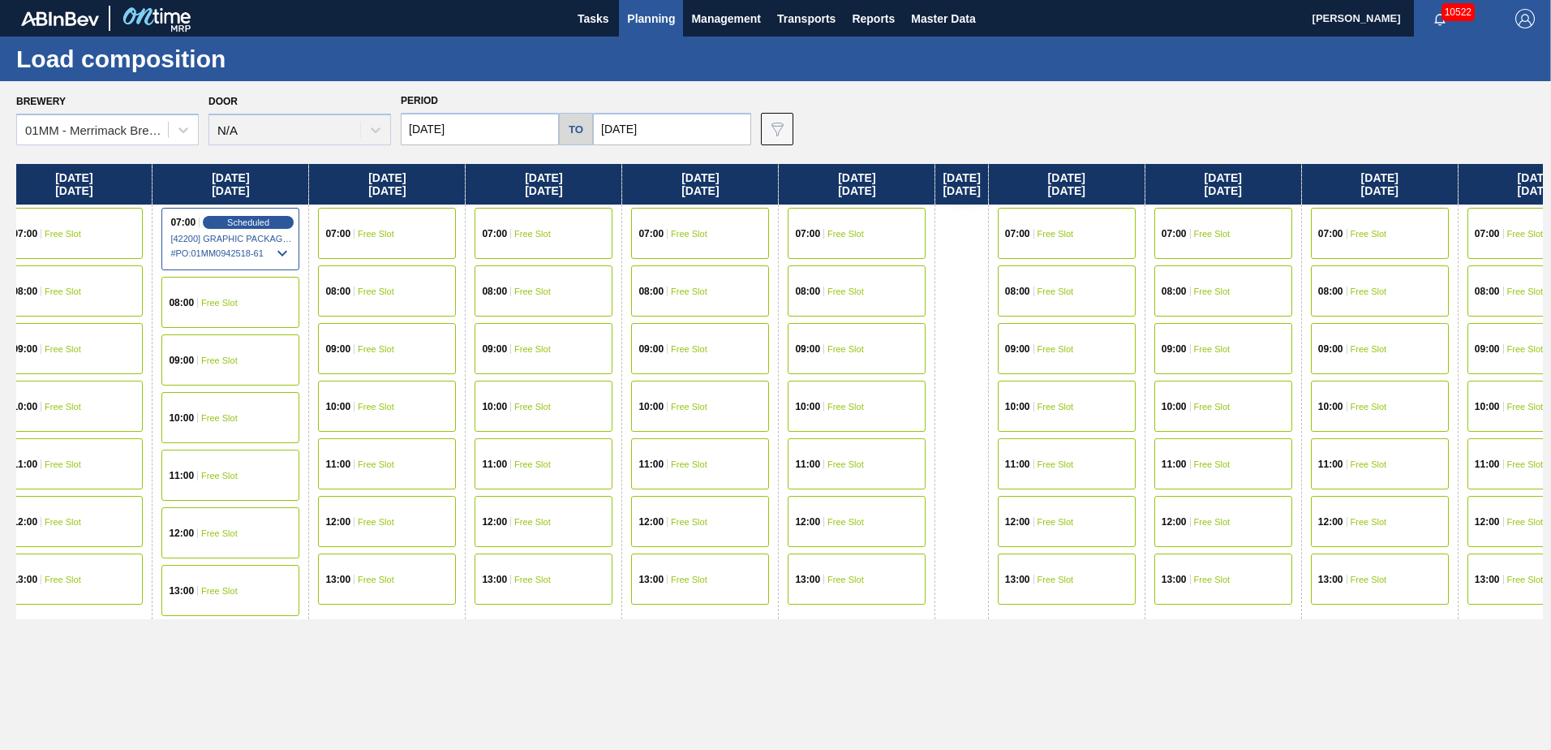
drag, startPoint x: 893, startPoint y: 633, endPoint x: 1191, endPoint y: 630, distance: 297.8
click at [1176, 630] on div "[DATE] 07:00 Free Slot 08:00 Free Slot 09:00 Free Slot 10:00 Free Slot 11:00 Fr…" at bounding box center [779, 452] width 1527 height 577
